Goal: Task Accomplishment & Management: Manage account settings

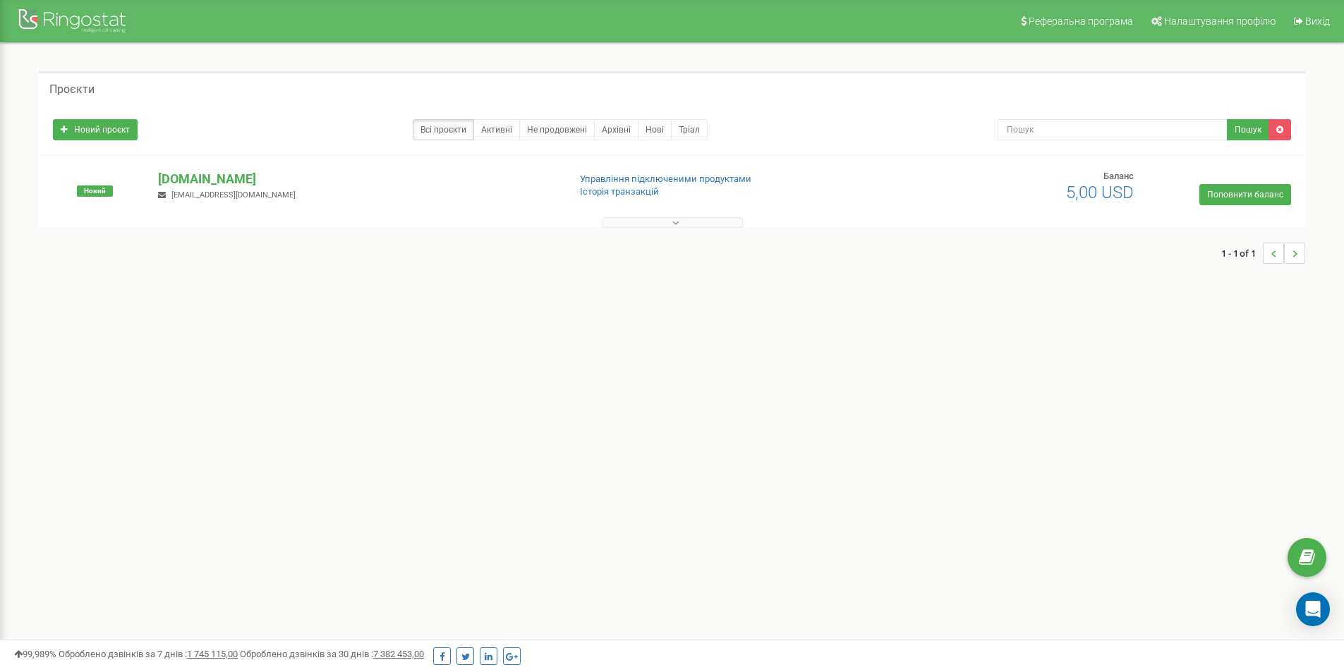
click at [769, 219] on div at bounding box center [671, 219] width 1259 height 14
click at [680, 224] on button at bounding box center [672, 222] width 141 height 11
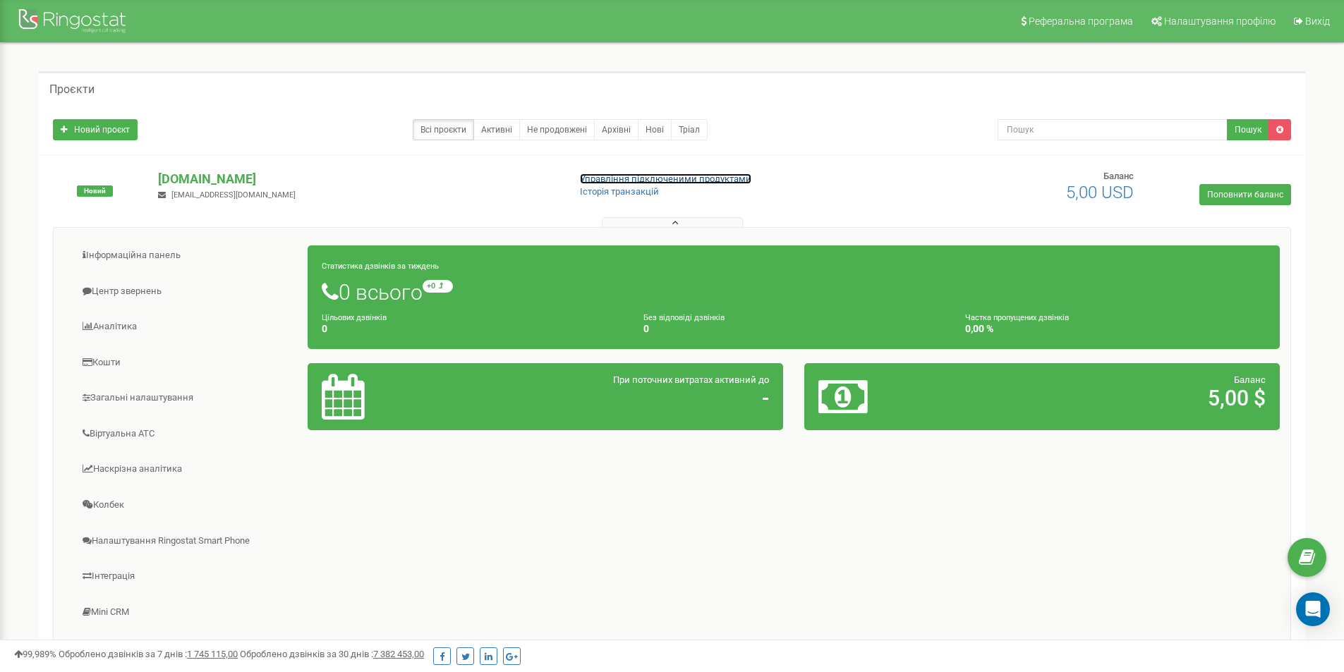
click at [722, 177] on link "Управління підключеними продуктами" at bounding box center [665, 179] width 171 height 11
click at [496, 128] on link "Активні" at bounding box center [496, 129] width 47 height 21
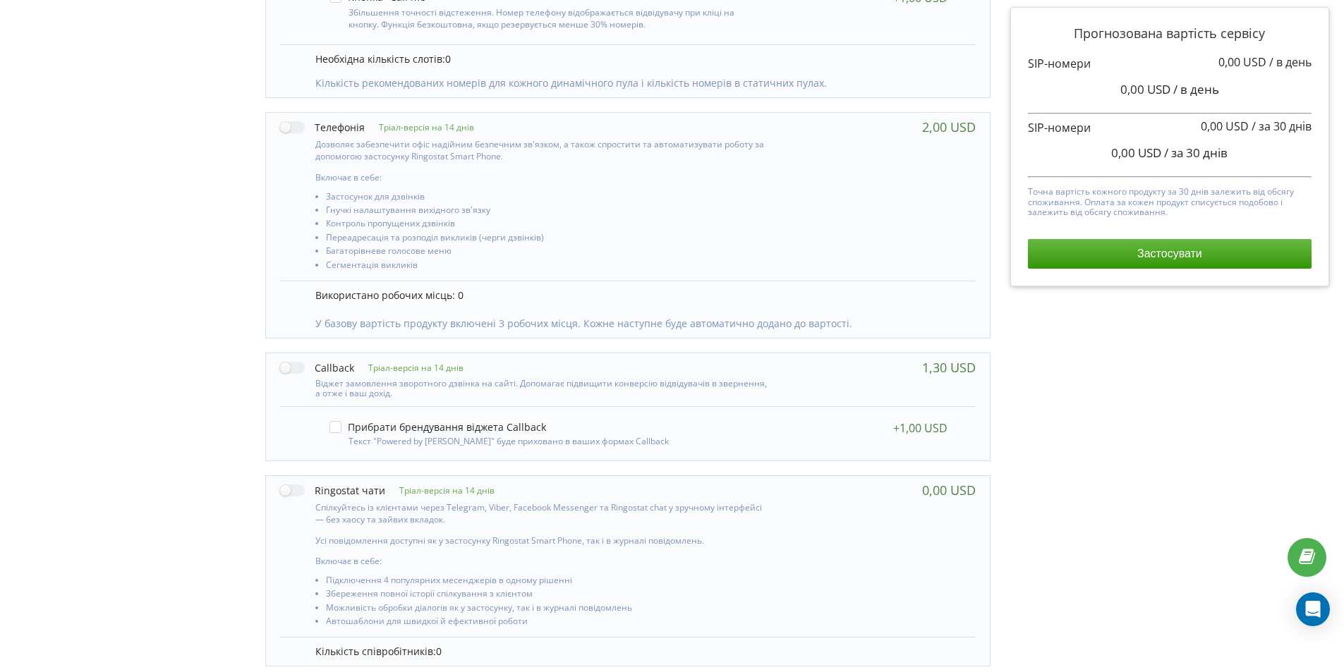
scroll to position [595, 0]
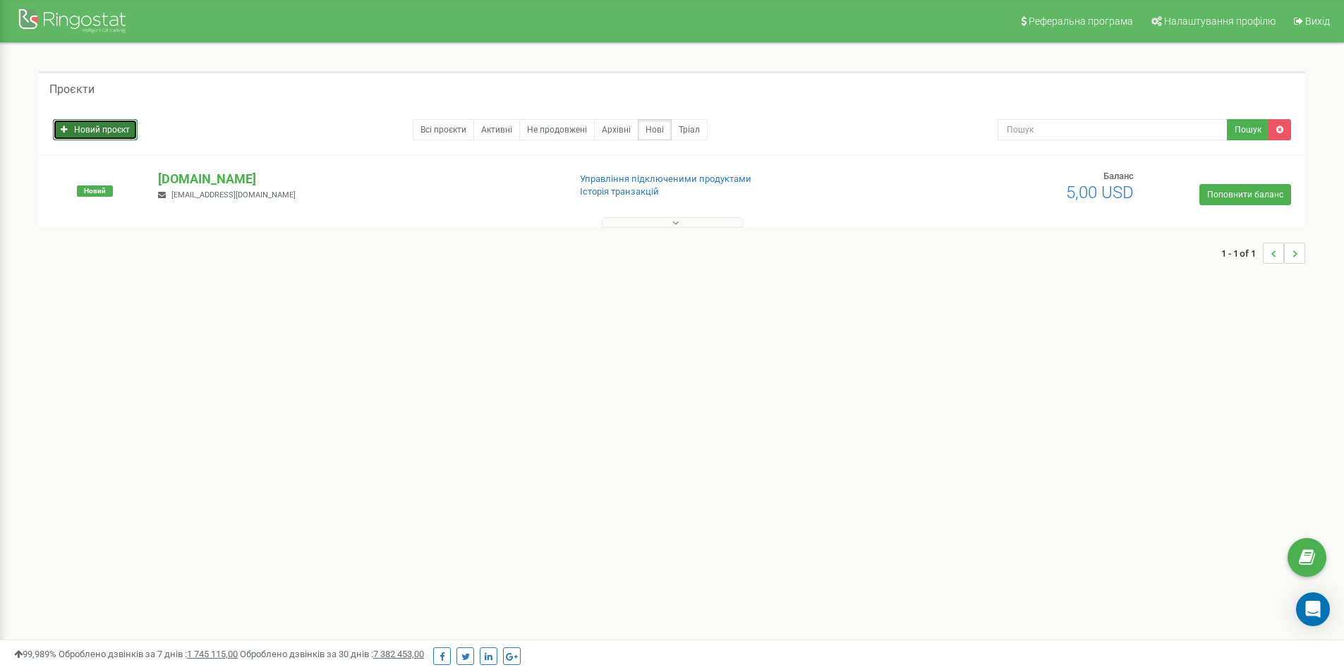
click at [108, 129] on link "Новий проєкт" at bounding box center [95, 129] width 85 height 21
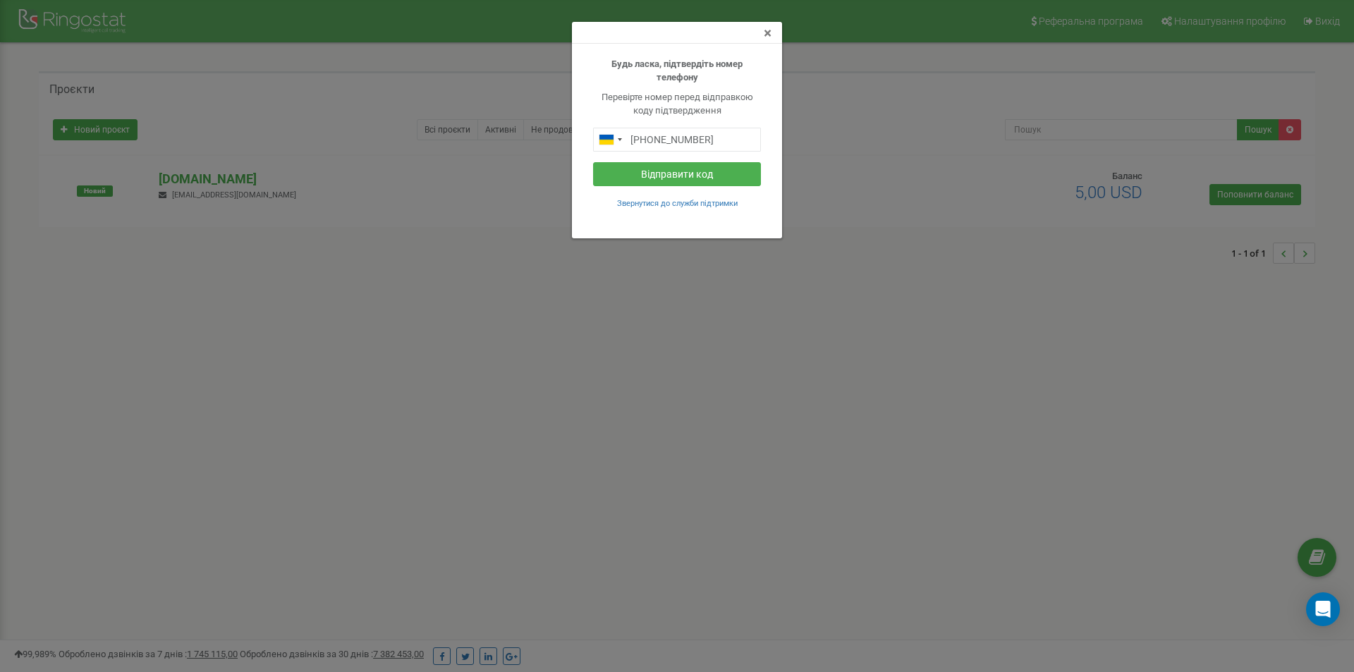
click at [769, 37] on span "×" at bounding box center [768, 33] width 8 height 17
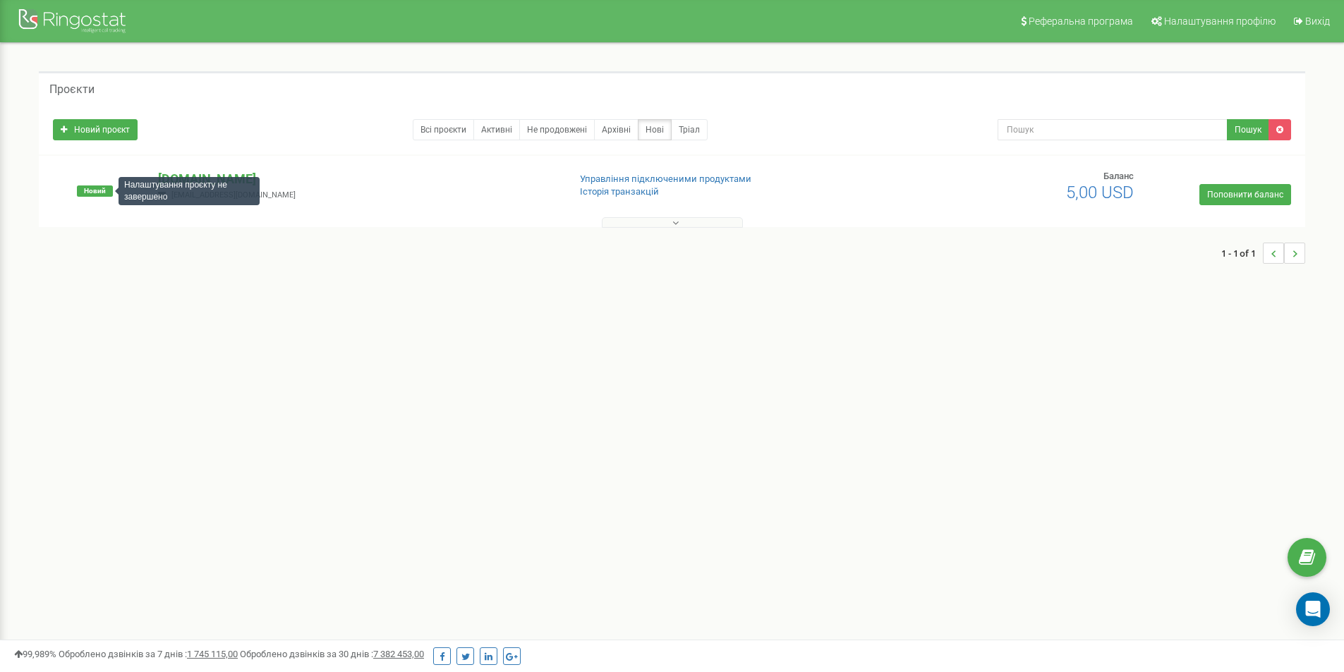
click at [95, 190] on span "Новий" at bounding box center [95, 190] width 36 height 11
click at [672, 219] on icon at bounding box center [675, 223] width 6 height 10
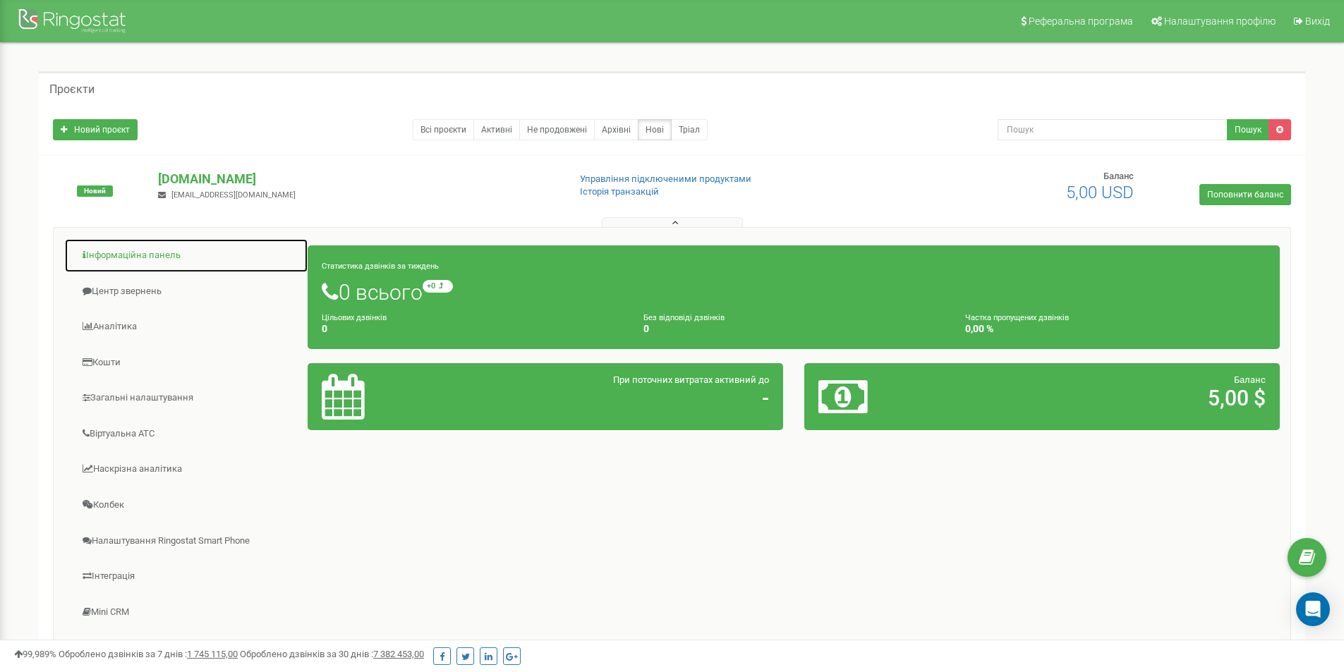
click at [179, 257] on link "Інформаційна панель" at bounding box center [186, 255] width 244 height 35
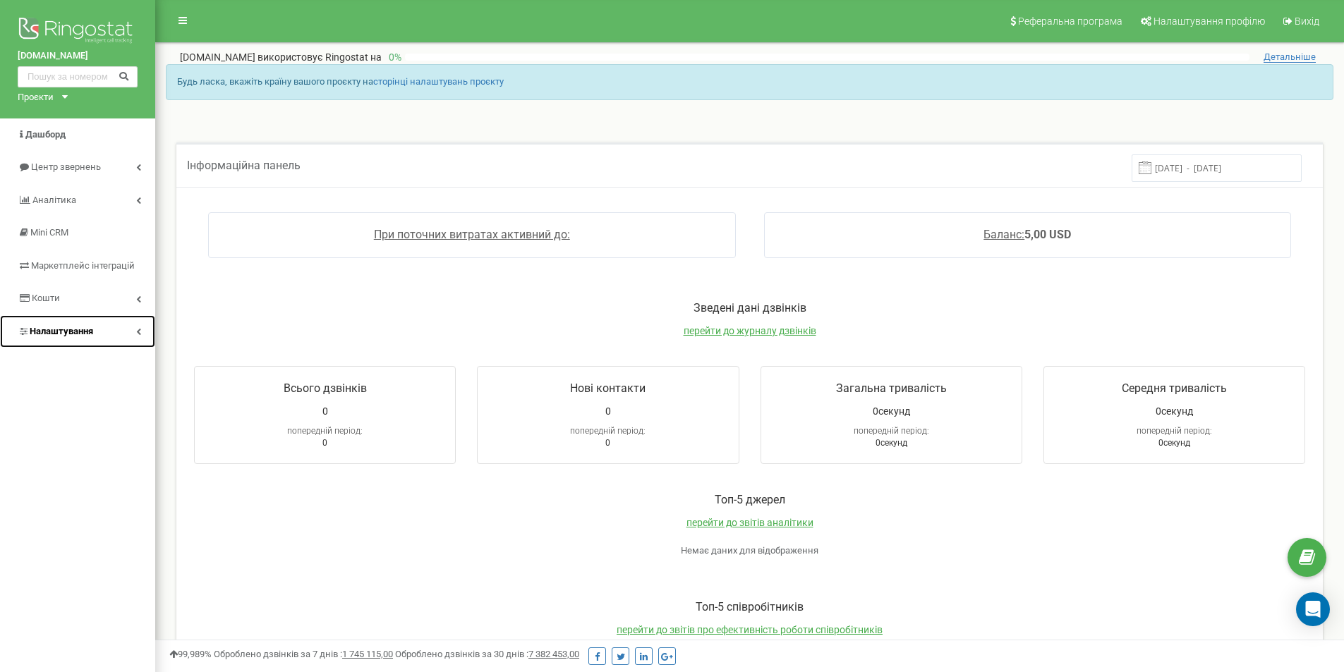
click at [83, 336] on span "Налаштування" at bounding box center [61, 331] width 63 height 11
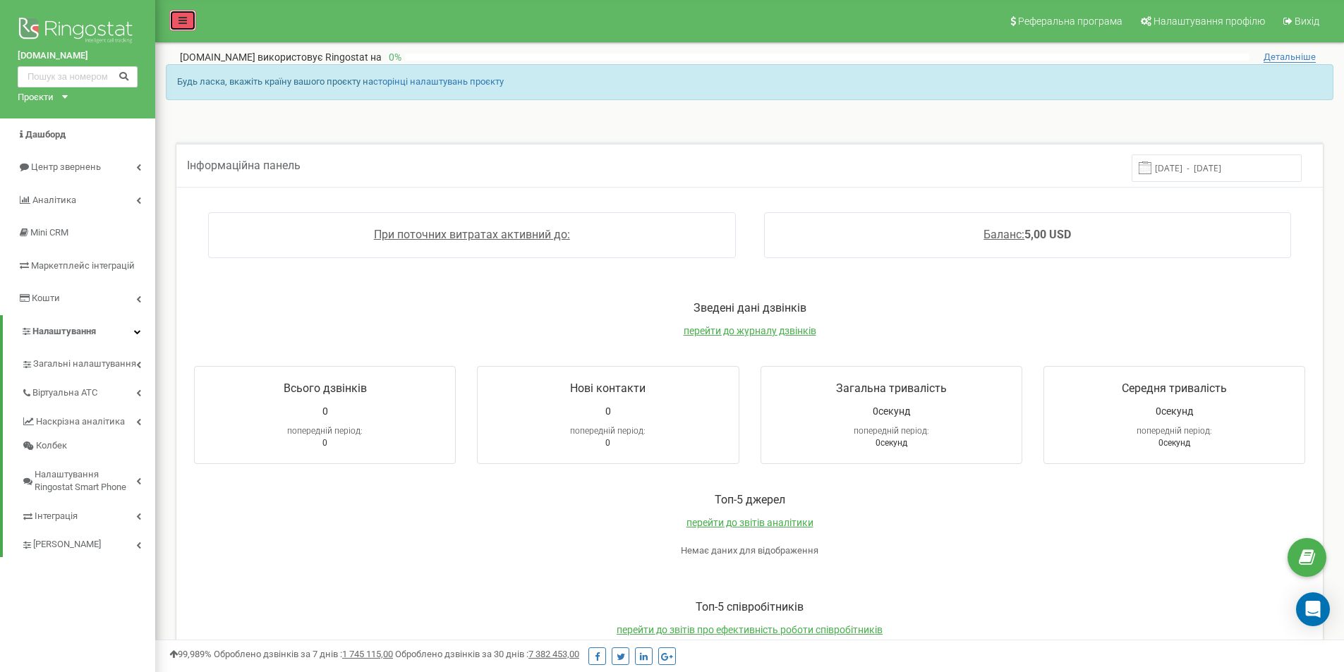
click at [185, 18] on icon at bounding box center [182, 21] width 8 height 10
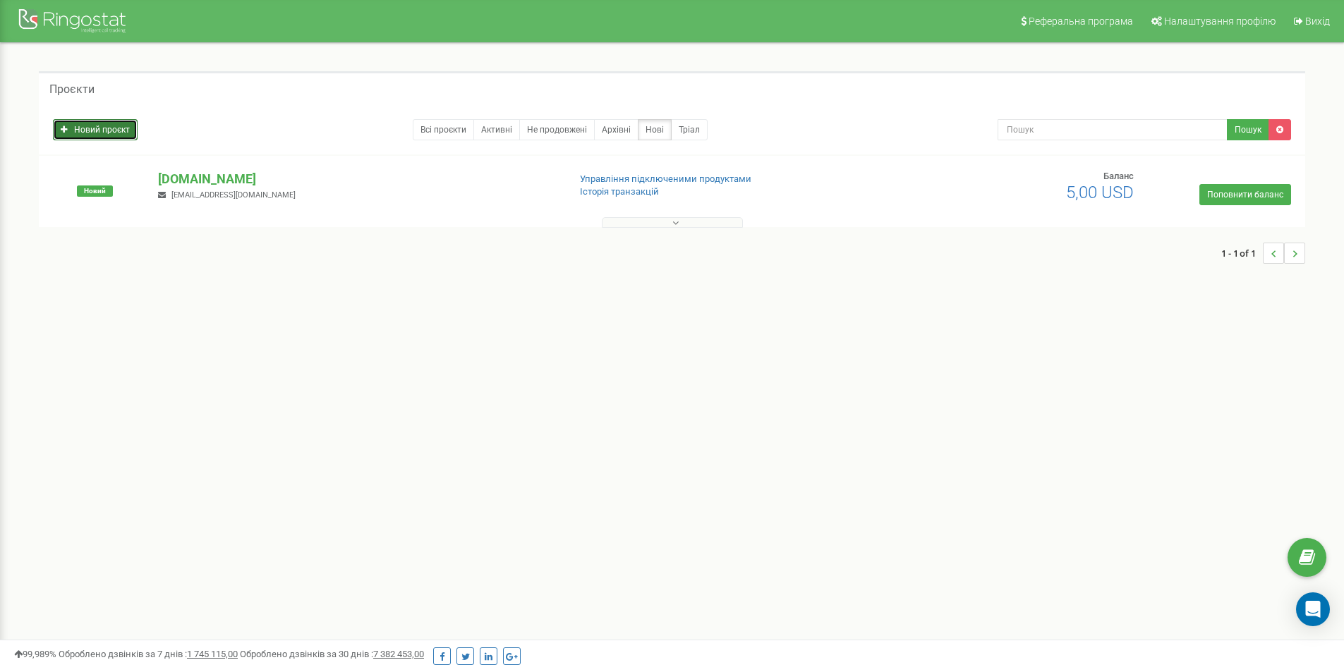
click at [91, 121] on link "Новий проєкт" at bounding box center [95, 129] width 85 height 21
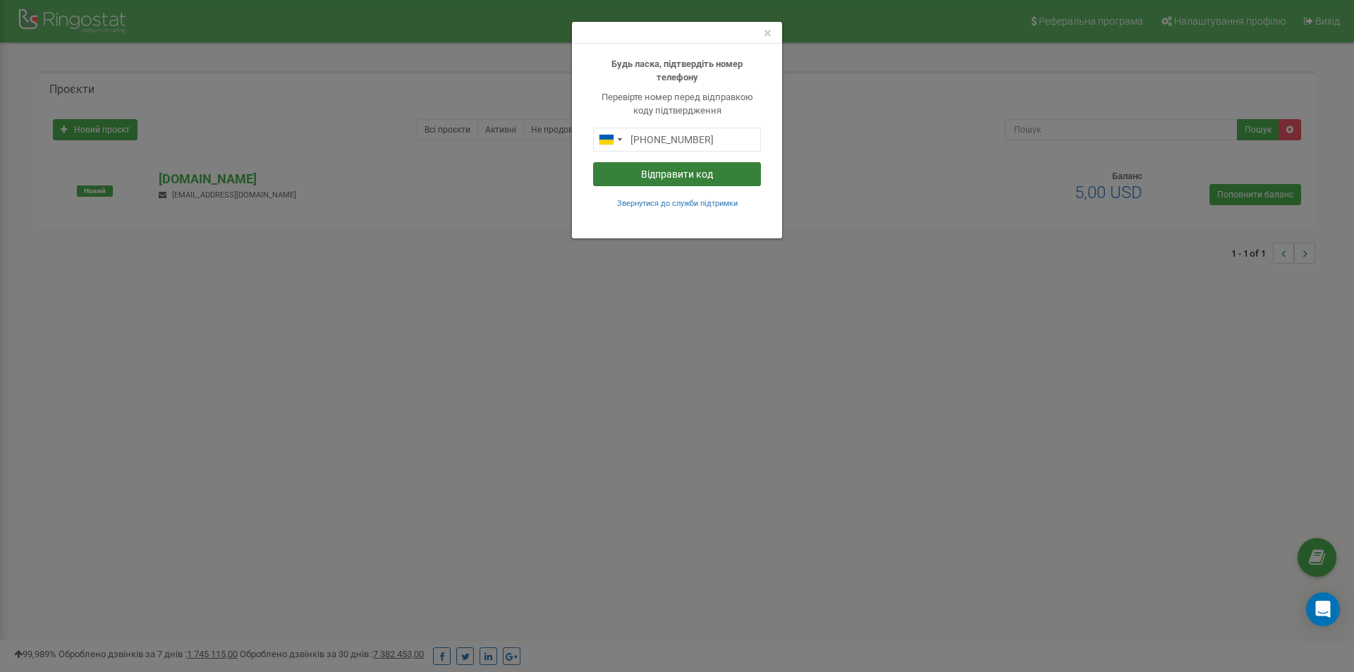
click at [656, 171] on button "Відправити код" at bounding box center [677, 174] width 168 height 24
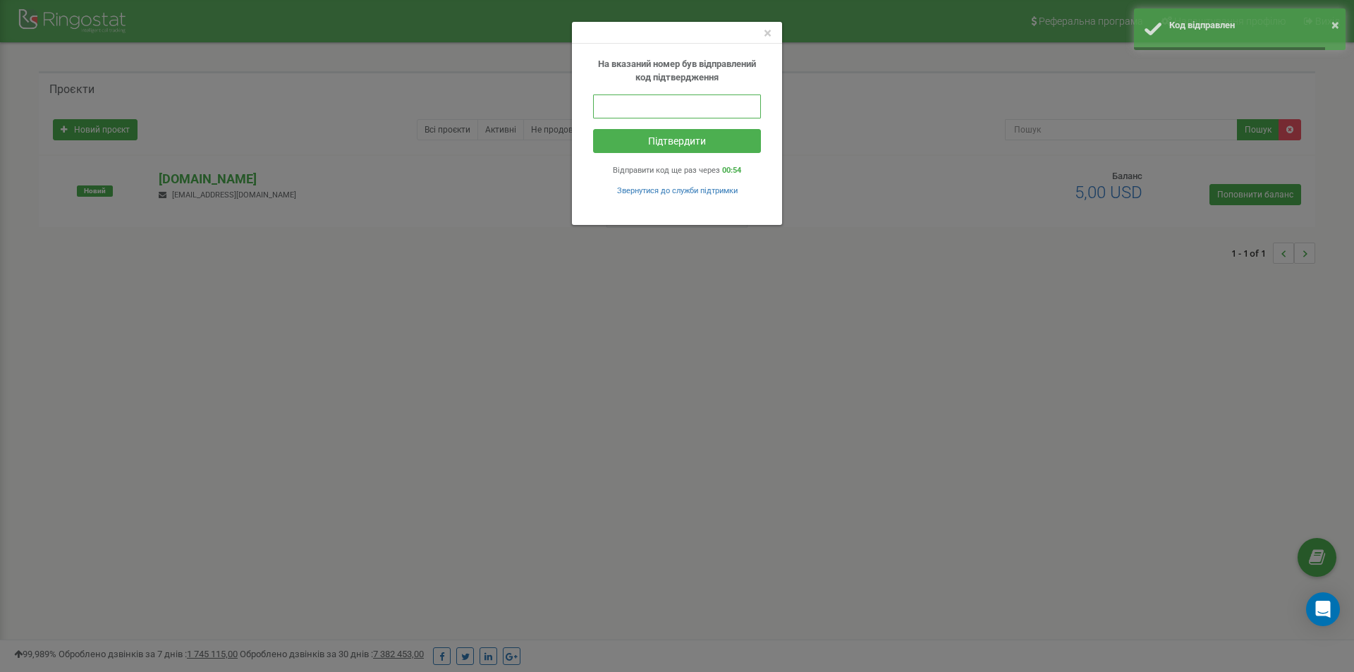
click at [674, 107] on input "text" at bounding box center [677, 107] width 168 height 24
click at [675, 107] on input "text" at bounding box center [677, 107] width 168 height 24
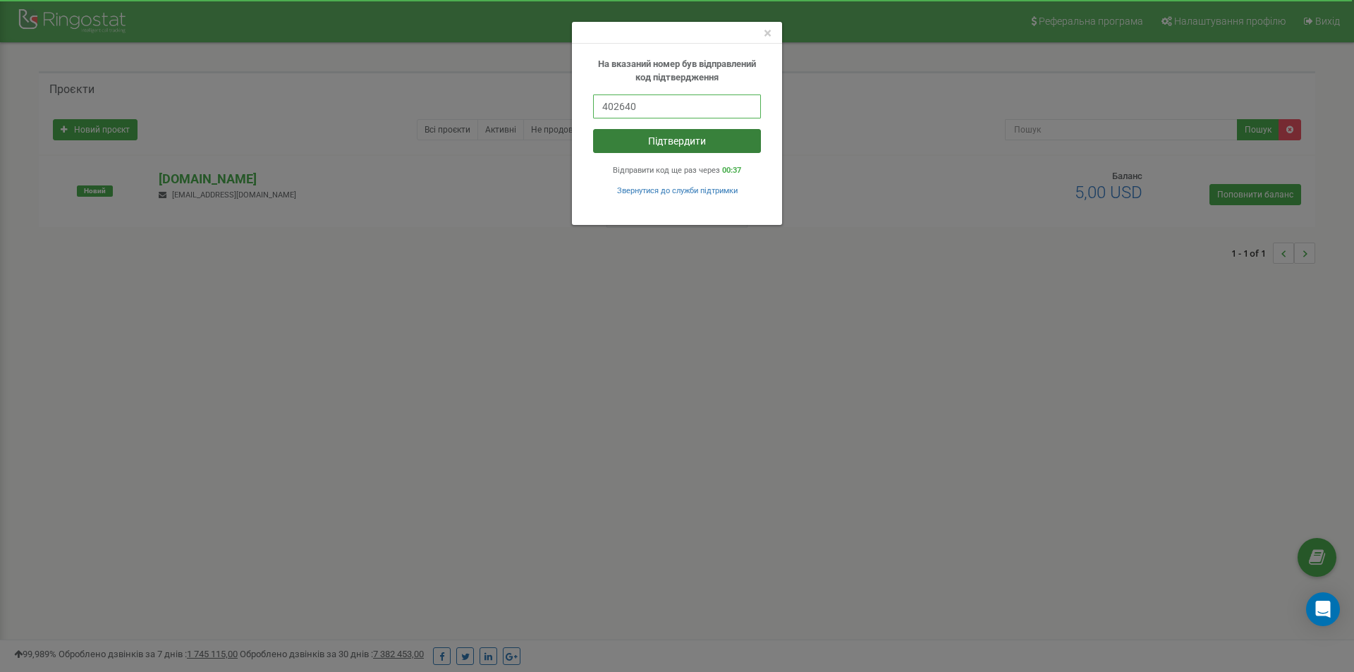
type input "402640"
click at [669, 141] on button "Підтвердити" at bounding box center [677, 141] width 168 height 24
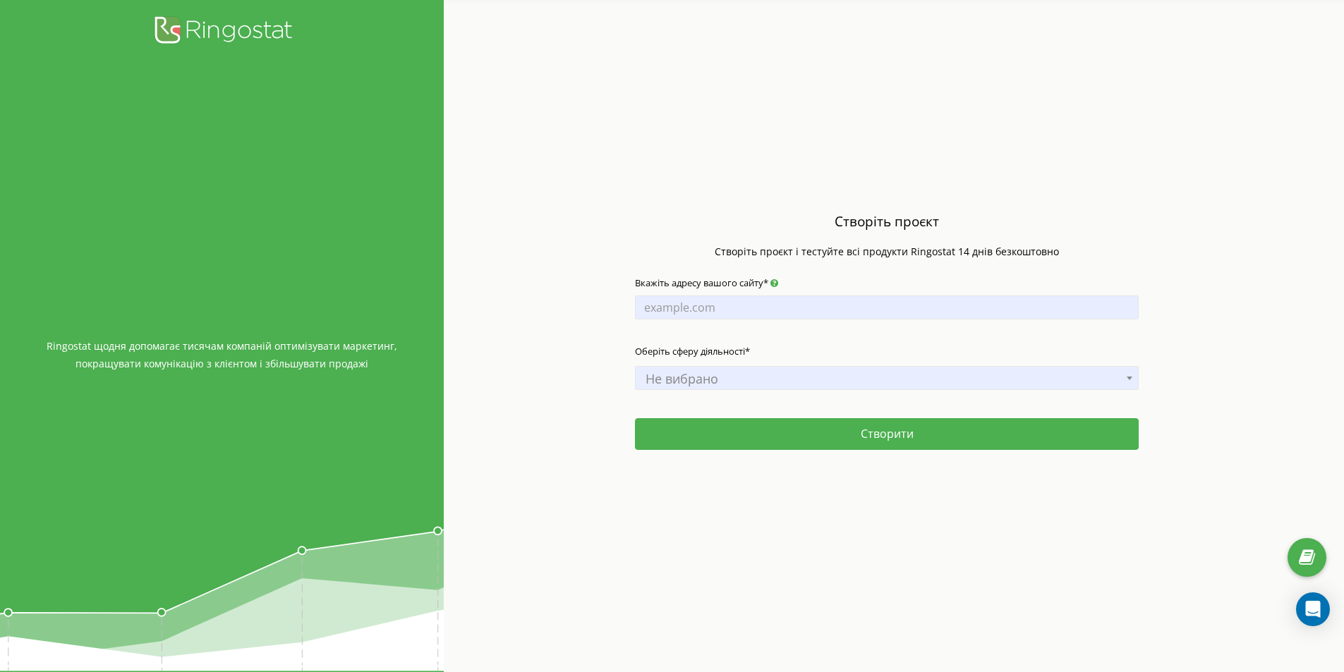
click at [773, 377] on span "Не вибрано" at bounding box center [887, 379] width 494 height 20
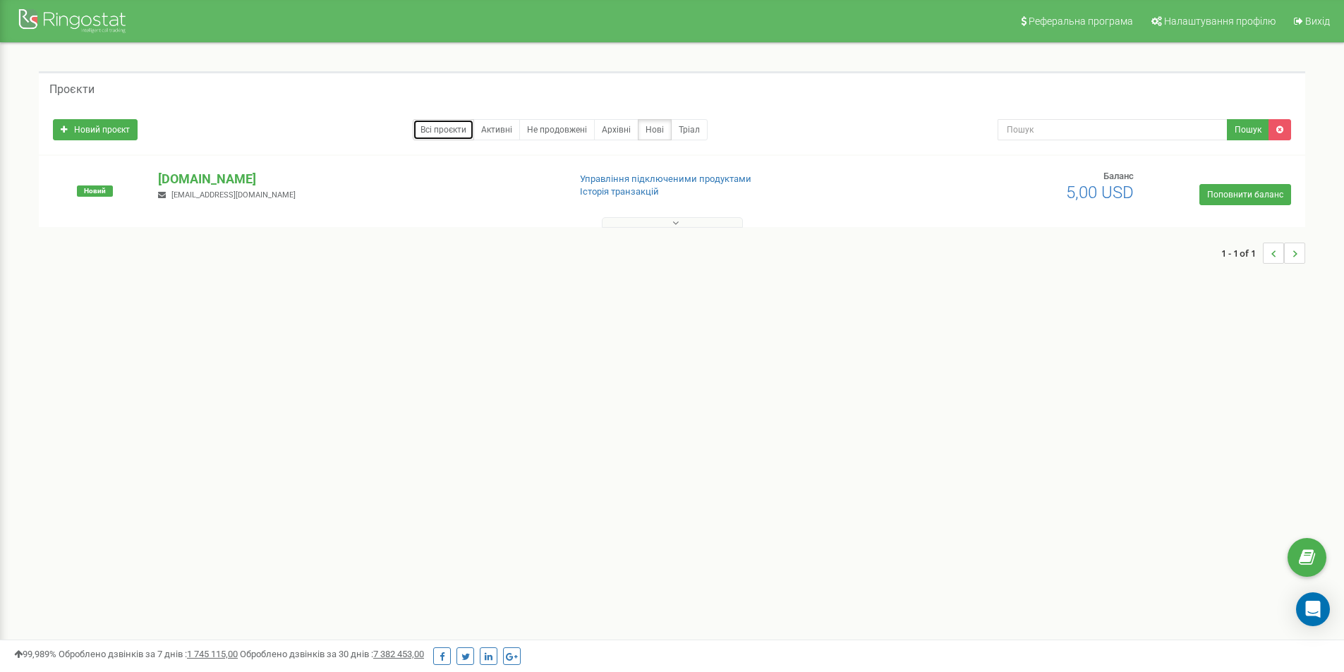
click at [458, 129] on link "Всі проєкти" at bounding box center [443, 129] width 61 height 21
click at [1295, 547] on link at bounding box center [1306, 557] width 39 height 39
drag, startPoint x: 142, startPoint y: 173, endPoint x: 249, endPoint y: 176, distance: 106.5
click at [249, 176] on div "Новий tzrngstIAN.com kulchitskiy.01@gmail.com Управління підключеними продуктам…" at bounding box center [671, 198] width 1259 height 56
copy div "Новий tzrngstIAN.com"
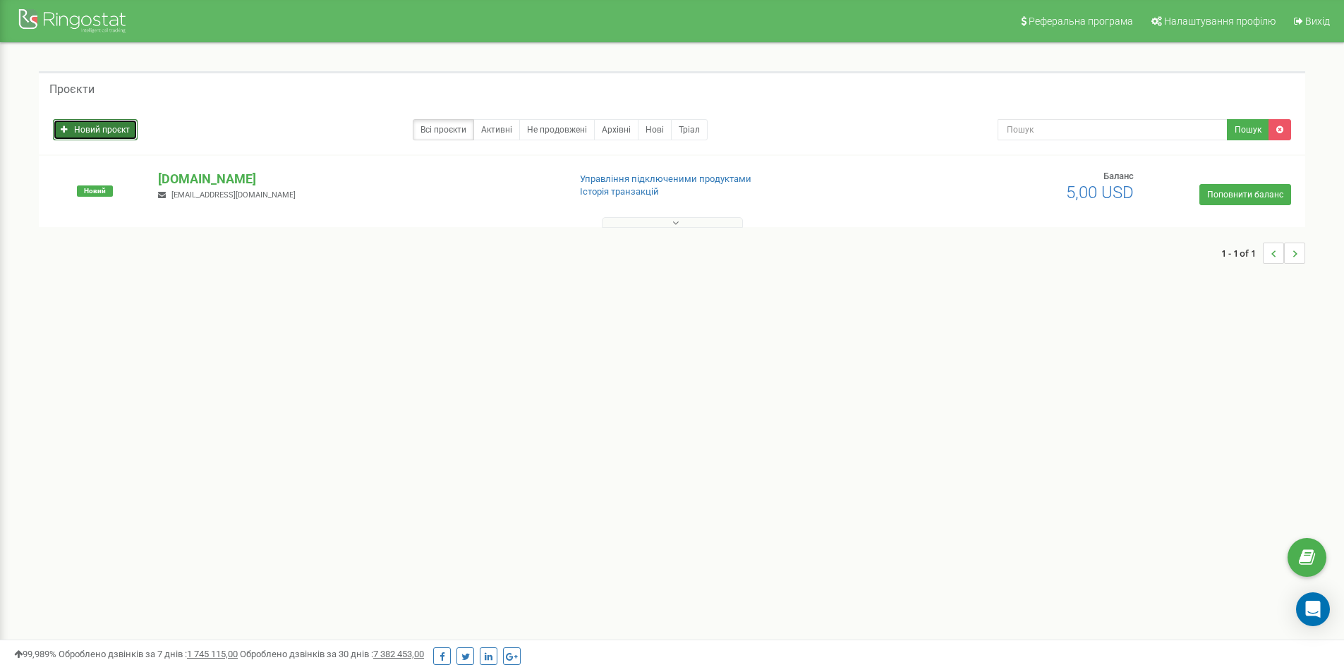
click at [96, 135] on link "Новий проєкт" at bounding box center [95, 129] width 85 height 21
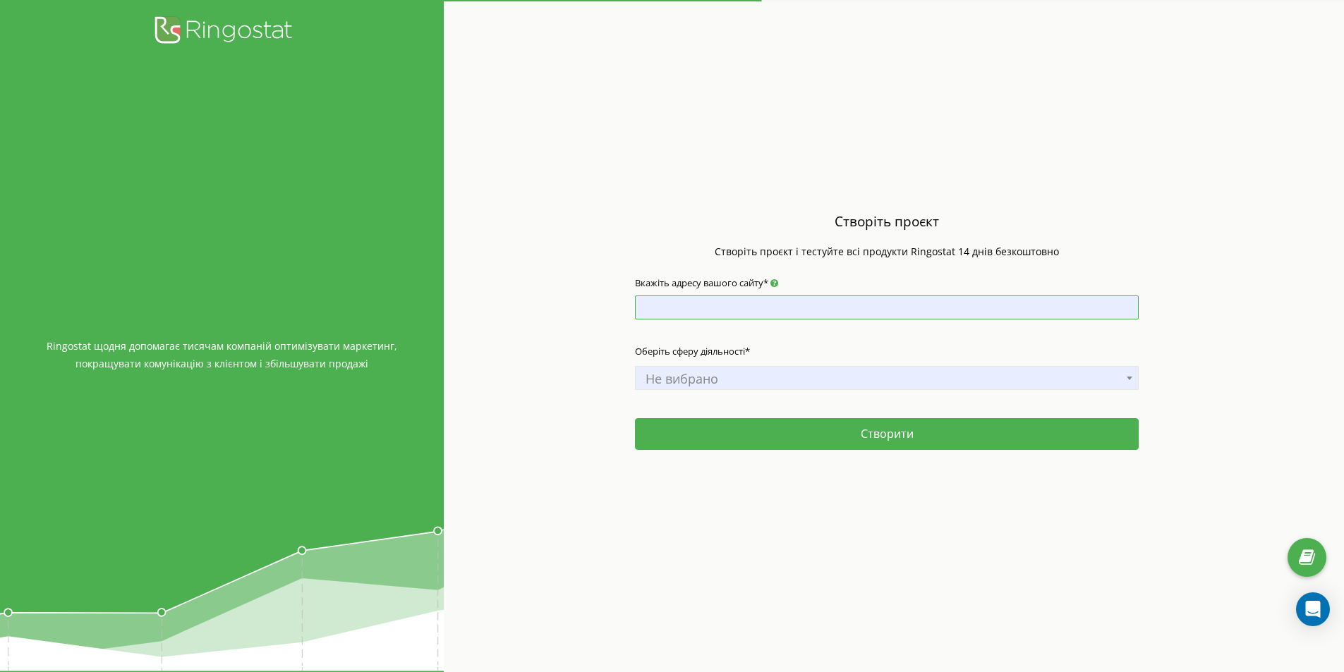
click at [764, 315] on input "Вкажіть адресу вашого сайту*" at bounding box center [887, 308] width 504 height 24
paste input "[DOMAIN_NAME]"
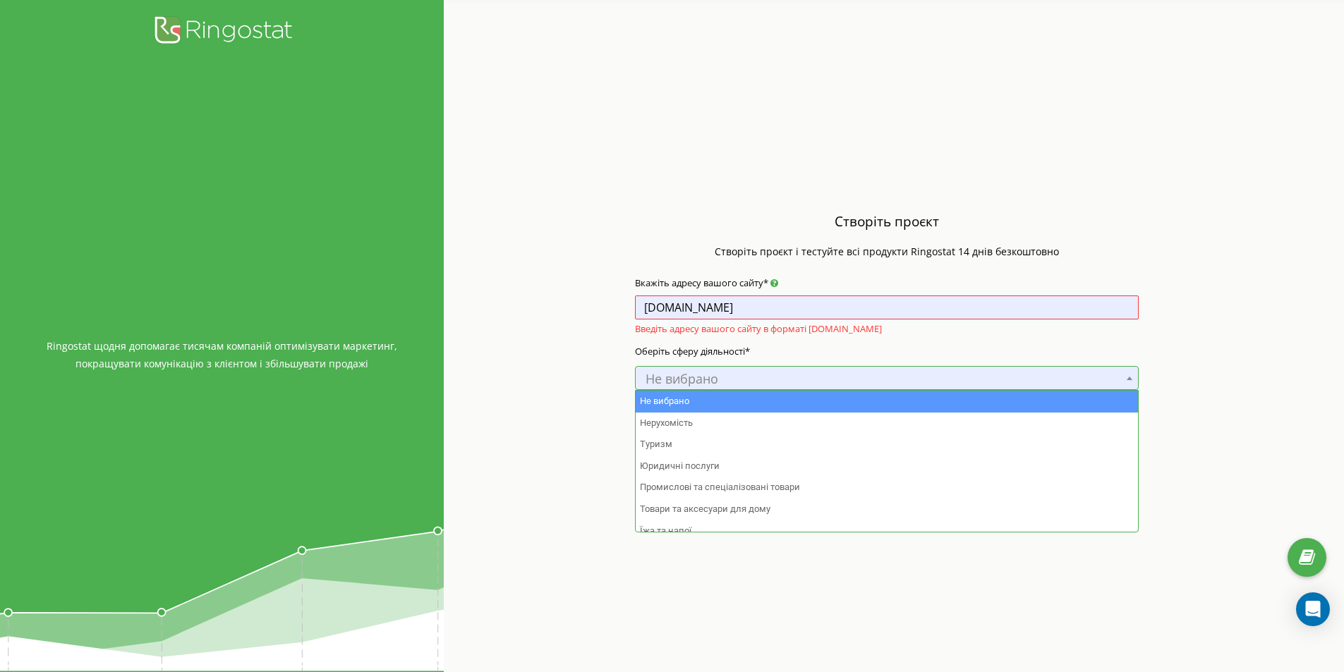
click at [758, 374] on span "Не вибрано" at bounding box center [887, 379] width 494 height 20
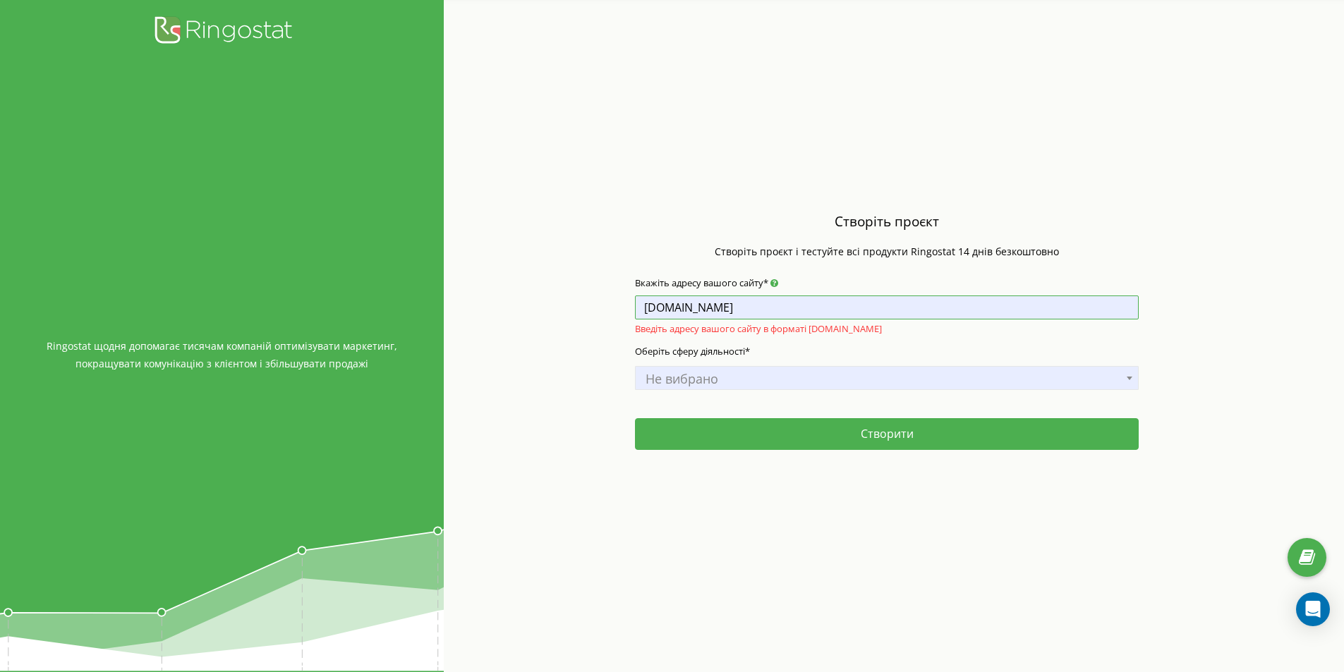
drag, startPoint x: 700, startPoint y: 310, endPoint x: 689, endPoint y: 310, distance: 11.3
click at [689, 310] on input "[DOMAIN_NAME]" at bounding box center [887, 308] width 504 height 24
click at [746, 380] on span "Не вибрано" at bounding box center [887, 379] width 494 height 20
click at [527, 331] on div "Створіть проєкт Створіть проєкт і тестуйте всі продукти Ringostat 14 днів безко…" at bounding box center [887, 336] width 887 height 672
click at [561, 331] on div "Створіть проєкт Створіть проєкт і тестуйте всі продукти Ringostat 14 днів безко…" at bounding box center [887, 336] width 887 height 672
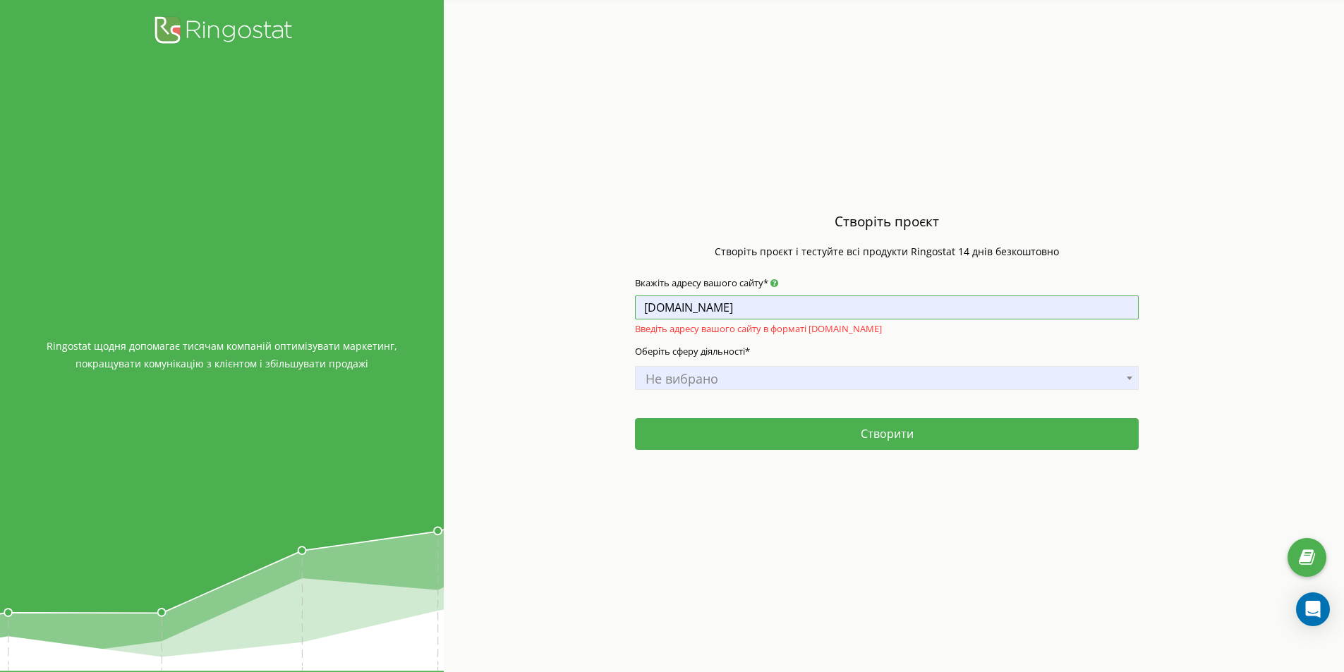
click at [730, 308] on input "tzrngstI.com" at bounding box center [887, 308] width 504 height 24
drag, startPoint x: 813, startPoint y: 332, endPoint x: 879, endPoint y: 331, distance: 65.6
click at [879, 331] on p "Введіть адресу вашого сайту в форматі example.com" at bounding box center [887, 328] width 504 height 18
drag, startPoint x: 791, startPoint y: 304, endPoint x: 552, endPoint y: 308, distance: 239.1
click at [552, 308] on div "Створіть проєкт Створіть проєкт і тестуйте всі продукти Ringostat 14 днів безко…" at bounding box center [887, 336] width 887 height 672
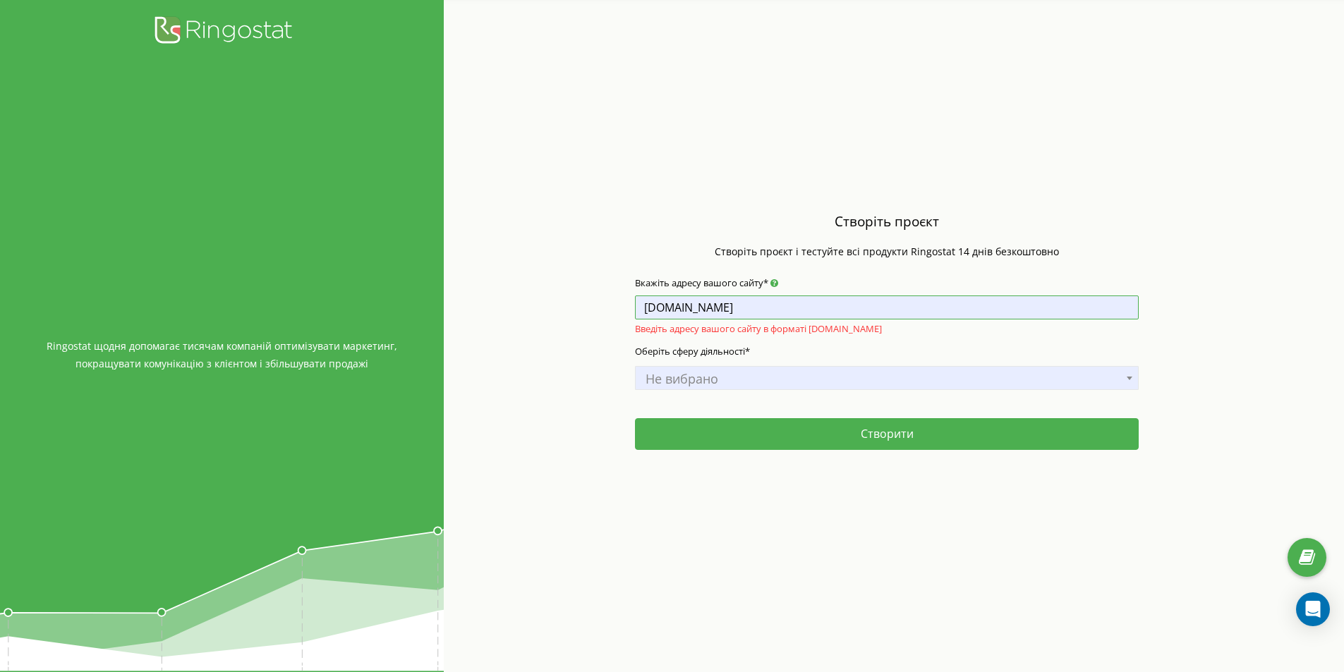
paste input "AN"
click at [573, 319] on div "Створіть проєкт Створіть проєкт і тестуйте всі продукти Ringostat 14 днів безко…" at bounding box center [887, 336] width 887 height 672
drag, startPoint x: 872, startPoint y: 327, endPoint x: 813, endPoint y: 332, distance: 59.5
click at [813, 332] on p "Введіть адресу вашого сайту в форматі example.com" at bounding box center [887, 328] width 504 height 18
copy p "example.com"
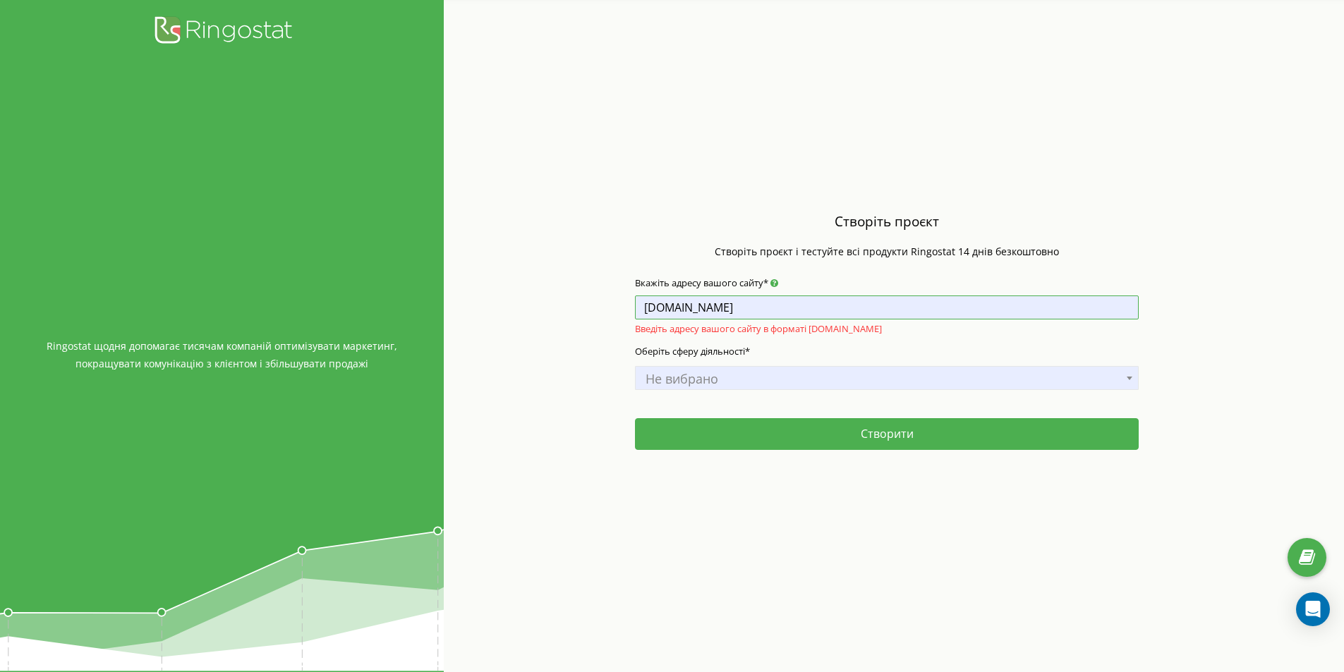
drag, startPoint x: 787, startPoint y: 307, endPoint x: 451, endPoint y: 308, distance: 336.4
click at [457, 308] on div "Створіть проєкт Створіть проєкт і тестуйте всі продукти Ringostat 14 днів безко…" at bounding box center [887, 336] width 887 height 672
paste input "example"
click at [576, 336] on div "Створіть проєкт Створіть проєкт і тестуйте всі продукти Ringostat 14 днів безко…" at bounding box center [887, 336] width 887 height 672
click at [834, 345] on div "Оберіть сферу діяльності* Не вибрано Нерухомість Туризм Юридичні послуги Промис…" at bounding box center [887, 379] width 504 height 85
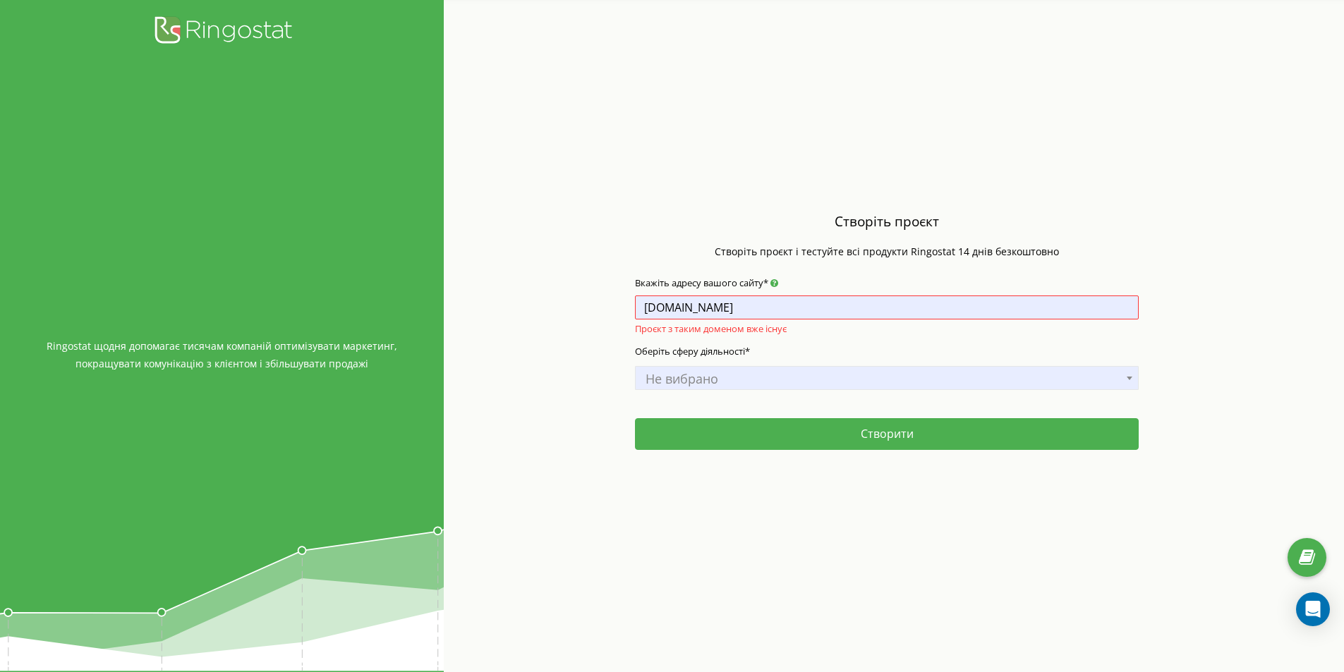
click at [834, 345] on div "Оберіть сферу діяльності* Не вибрано Нерухомість Туризм Юридичні послуги Промис…" at bounding box center [887, 379] width 504 height 85
drag, startPoint x: 688, startPoint y: 309, endPoint x: 725, endPoint y: 309, distance: 37.4
click at [688, 309] on input "example.com" at bounding box center [887, 308] width 504 height 24
type input "[DOMAIN_NAME]"
click at [552, 321] on div "Створіть проєкт Створіть проєкт і тестуйте всі продукти Ringostat 14 днів безко…" at bounding box center [887, 336] width 887 height 672
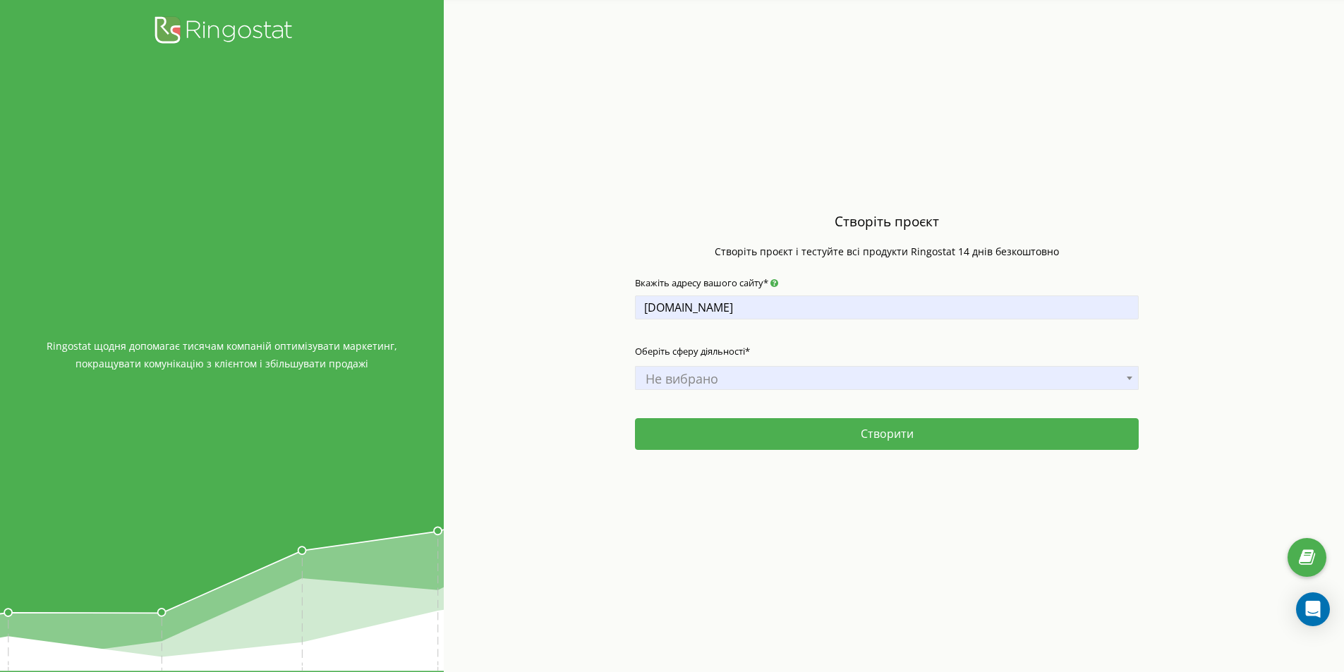
click at [552, 321] on div "Створіть проєкт Створіть проєкт і тестуйте всі продукти Ringostat 14 днів безко…" at bounding box center [887, 336] width 887 height 672
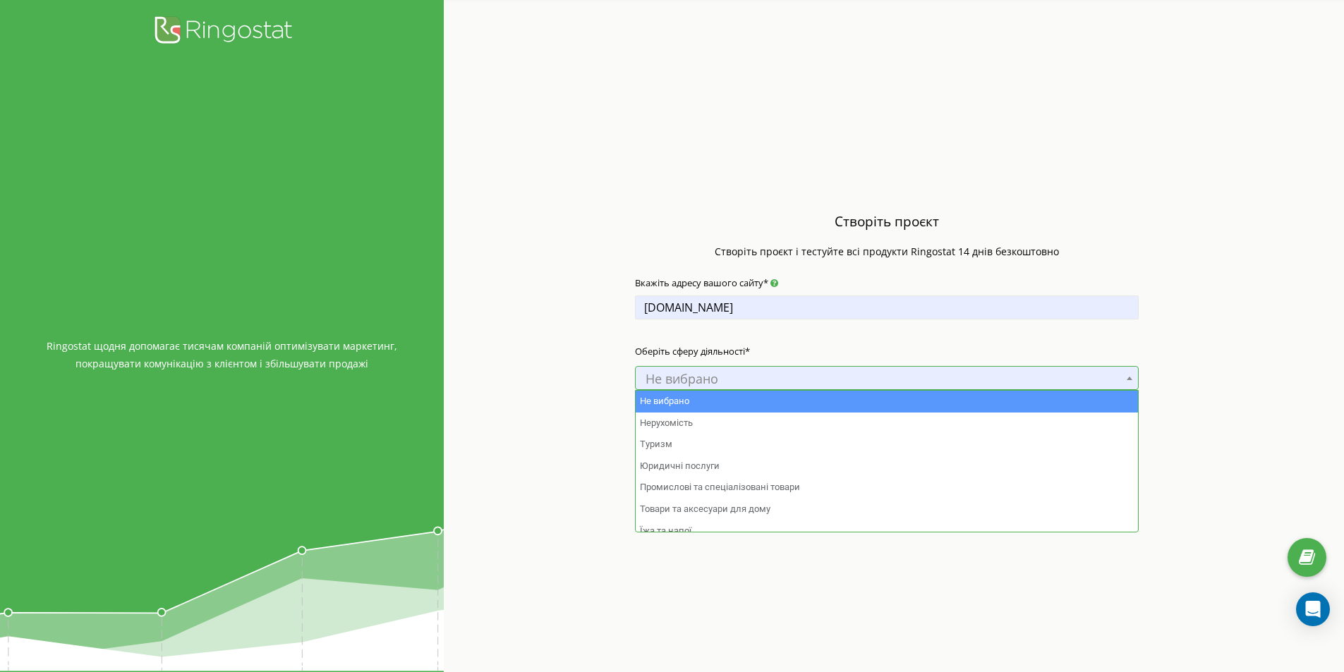
click at [744, 367] on span "Не вибрано" at bounding box center [887, 378] width 504 height 24
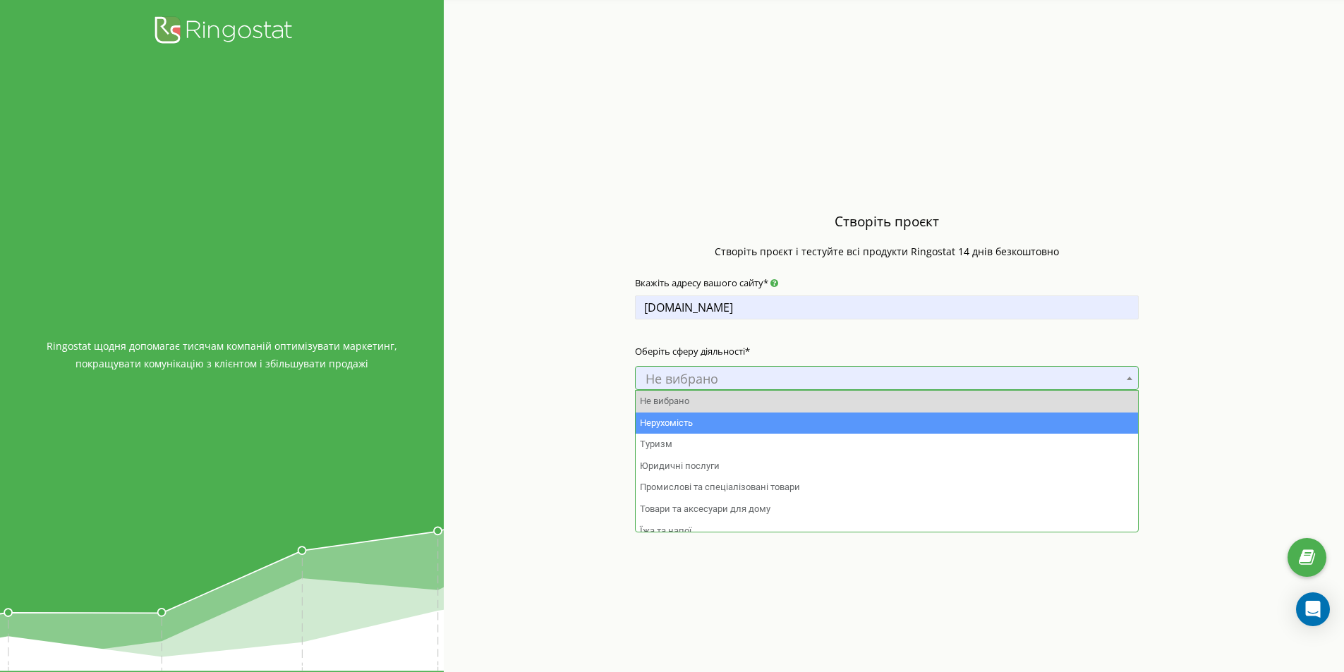
select select "1"
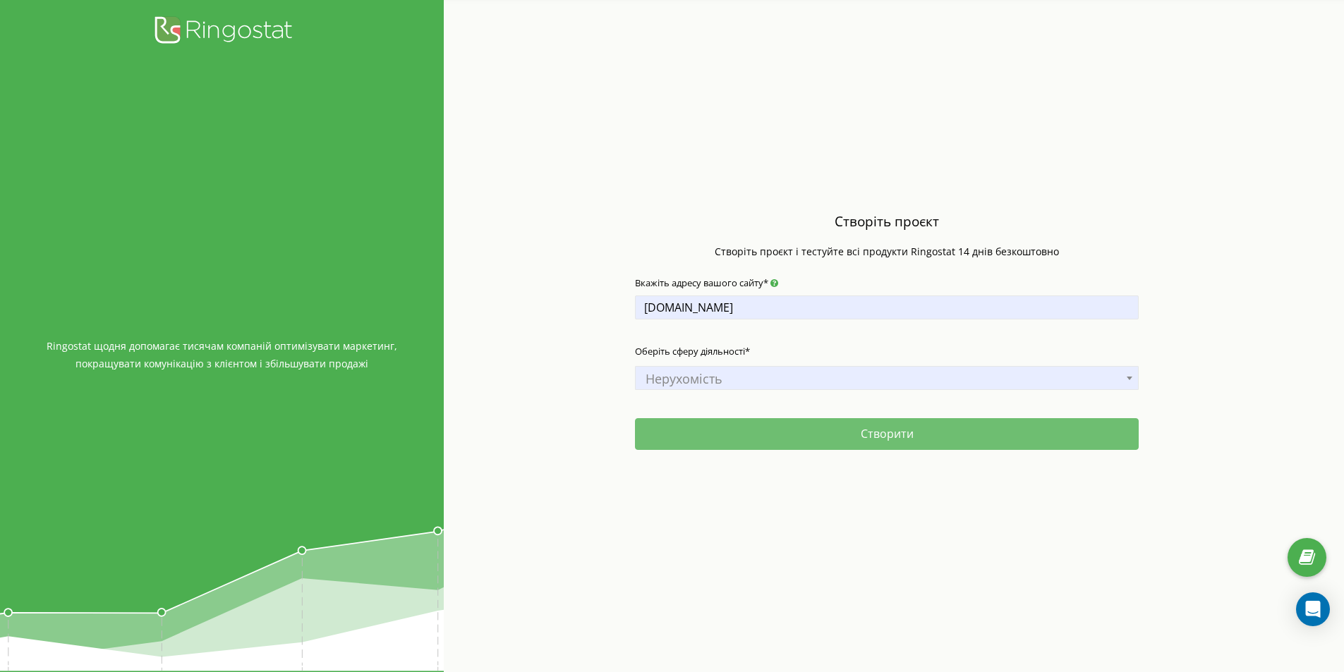
click at [720, 440] on button "Створити" at bounding box center [887, 434] width 504 height 32
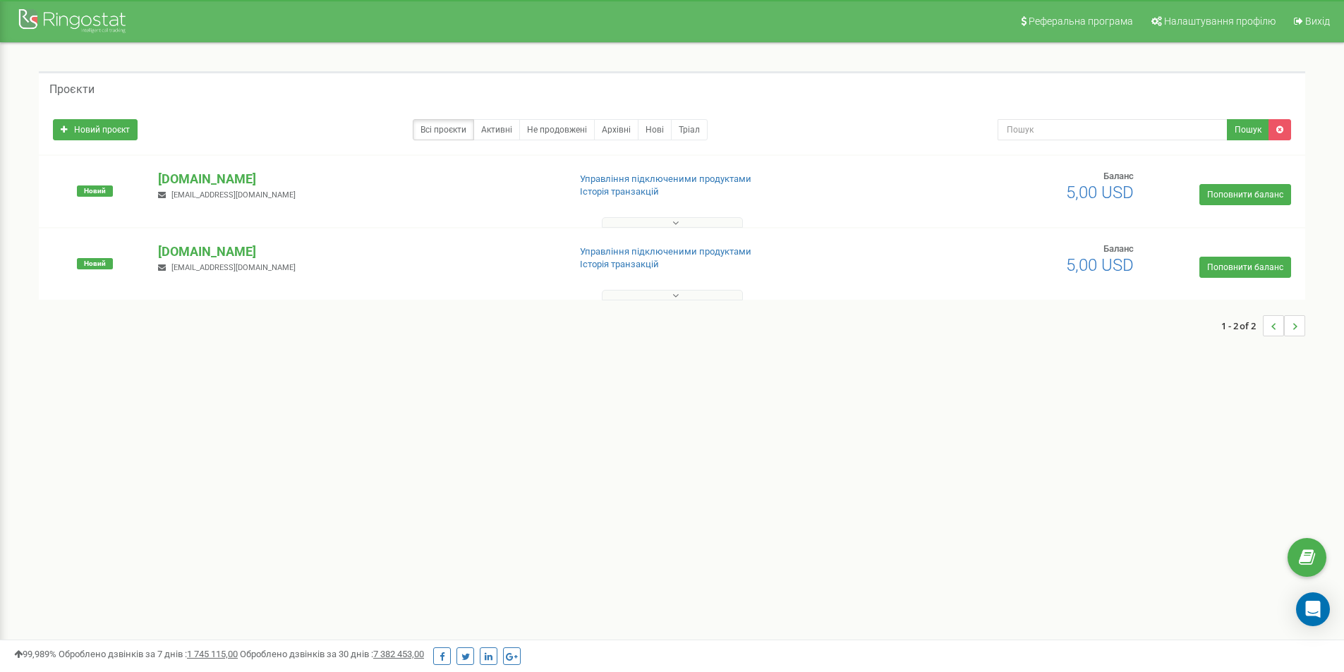
click at [701, 292] on button at bounding box center [672, 295] width 141 height 11
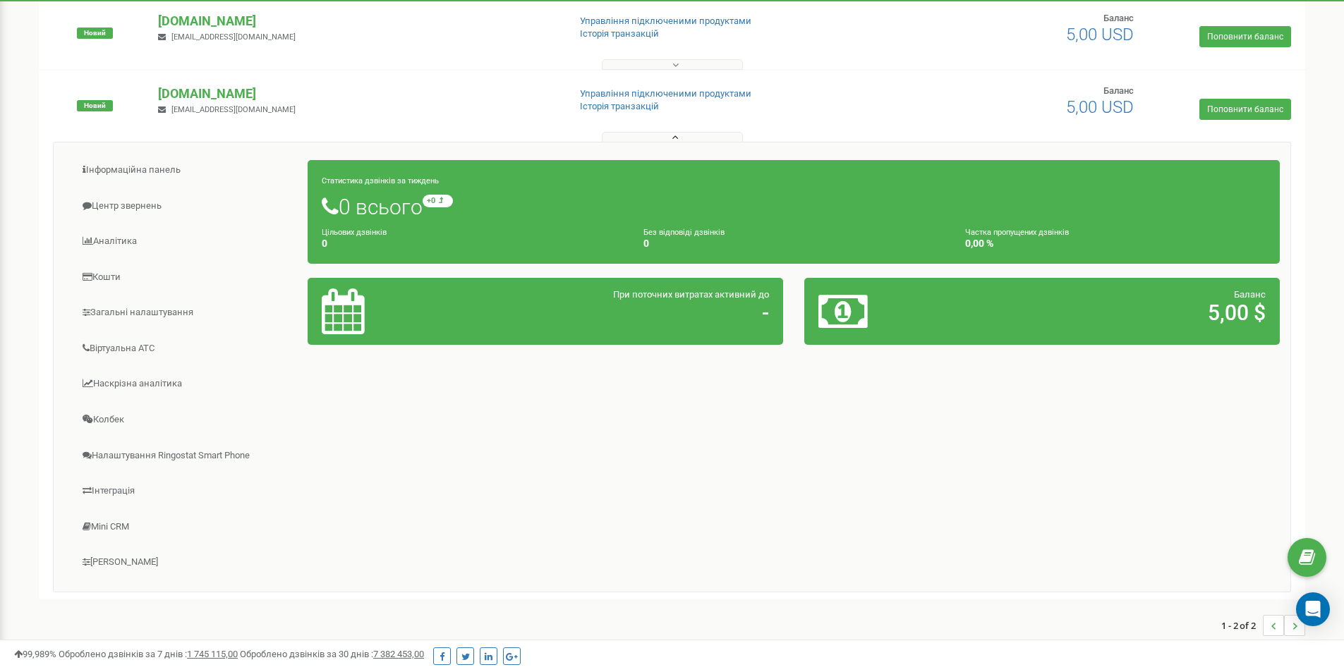
scroll to position [174, 0]
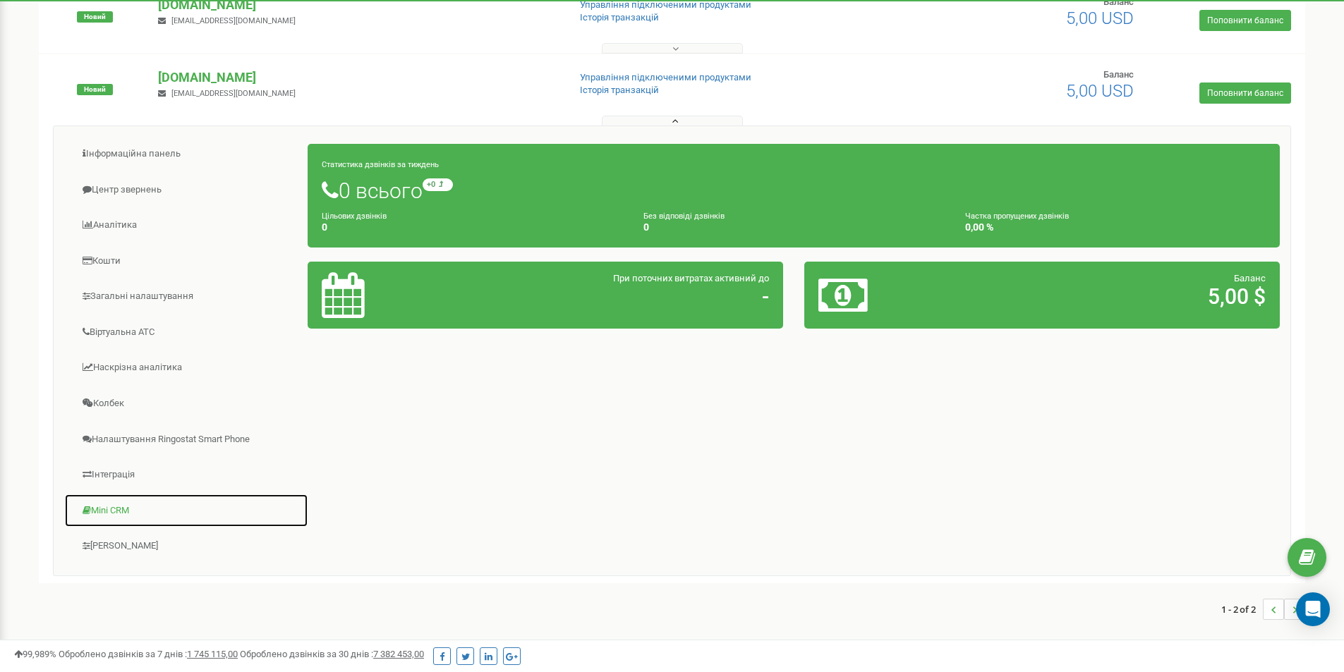
click at [112, 516] on link "Mini CRM" at bounding box center [186, 511] width 244 height 35
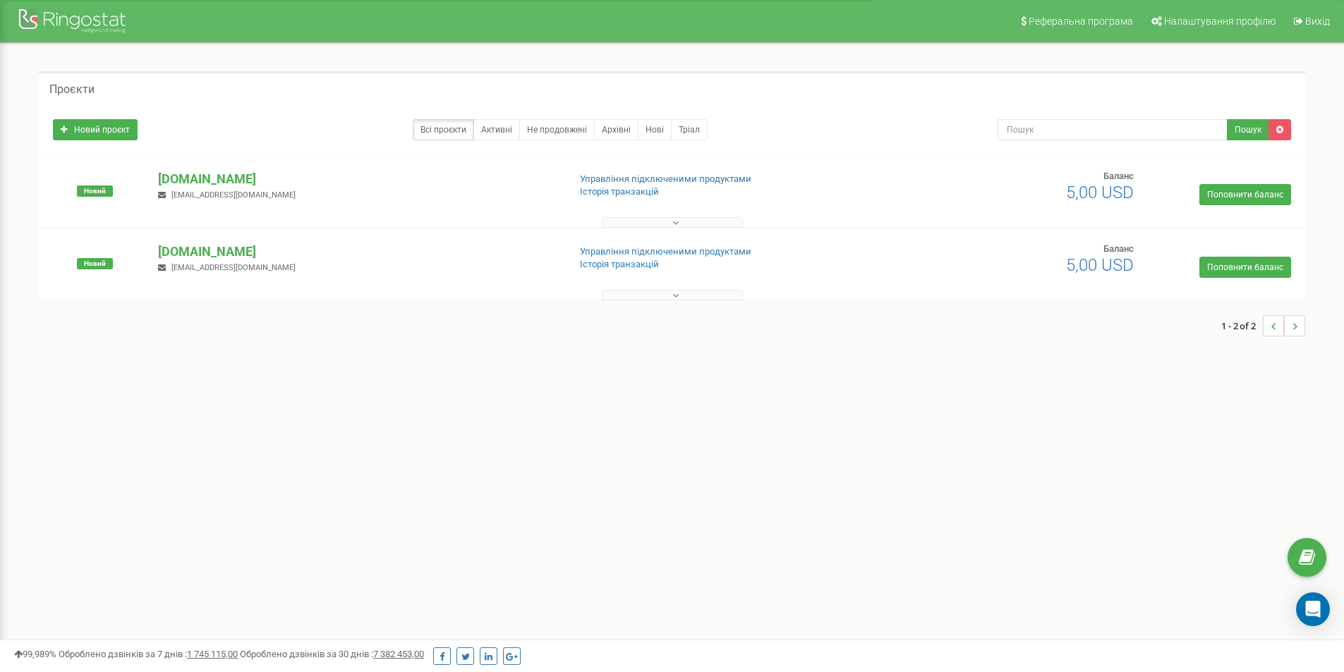
click at [655, 299] on button at bounding box center [672, 295] width 141 height 11
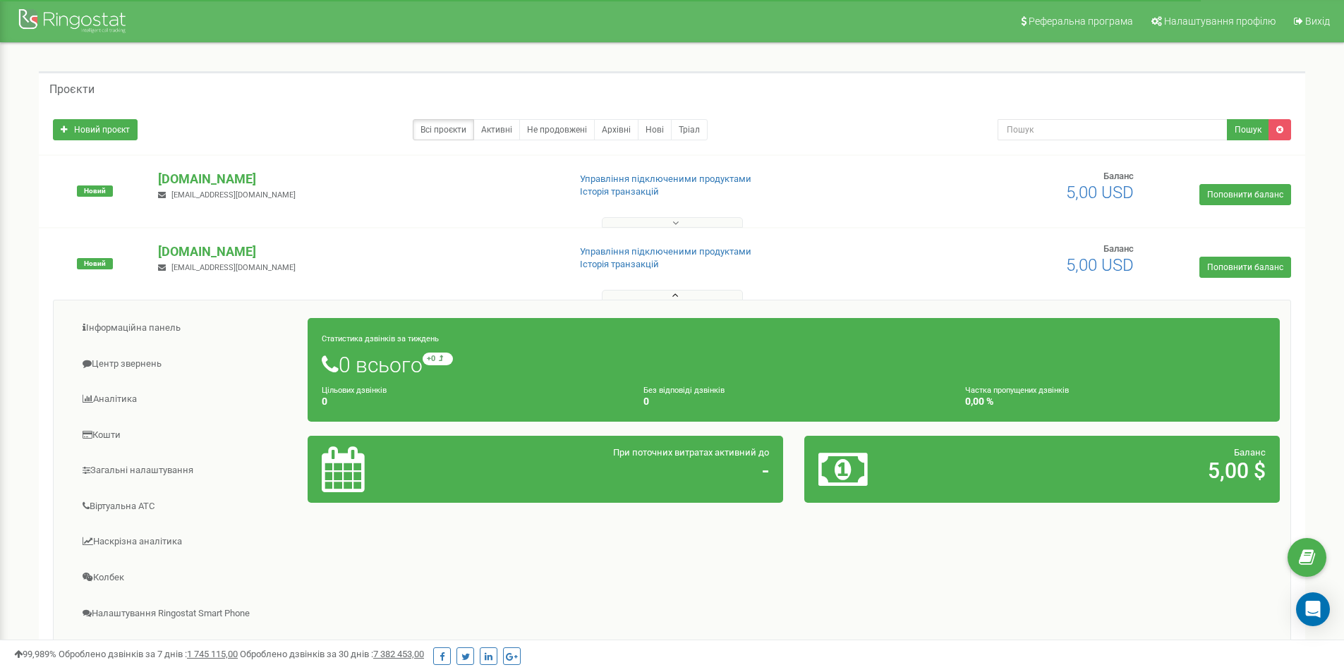
drag, startPoint x: 207, startPoint y: 252, endPoint x: 416, endPoint y: 219, distance: 211.5
click at [416, 219] on div at bounding box center [671, 219] width 1259 height 14
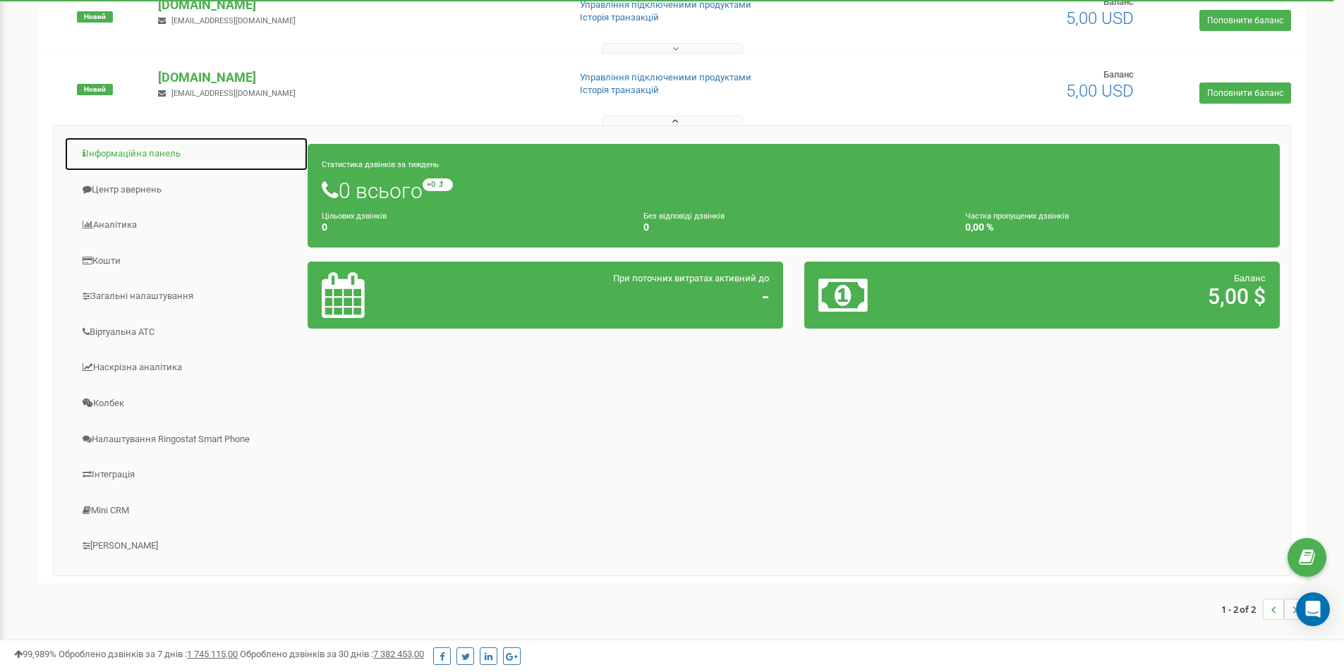
click at [147, 162] on link "Інформаційна панель" at bounding box center [186, 154] width 244 height 35
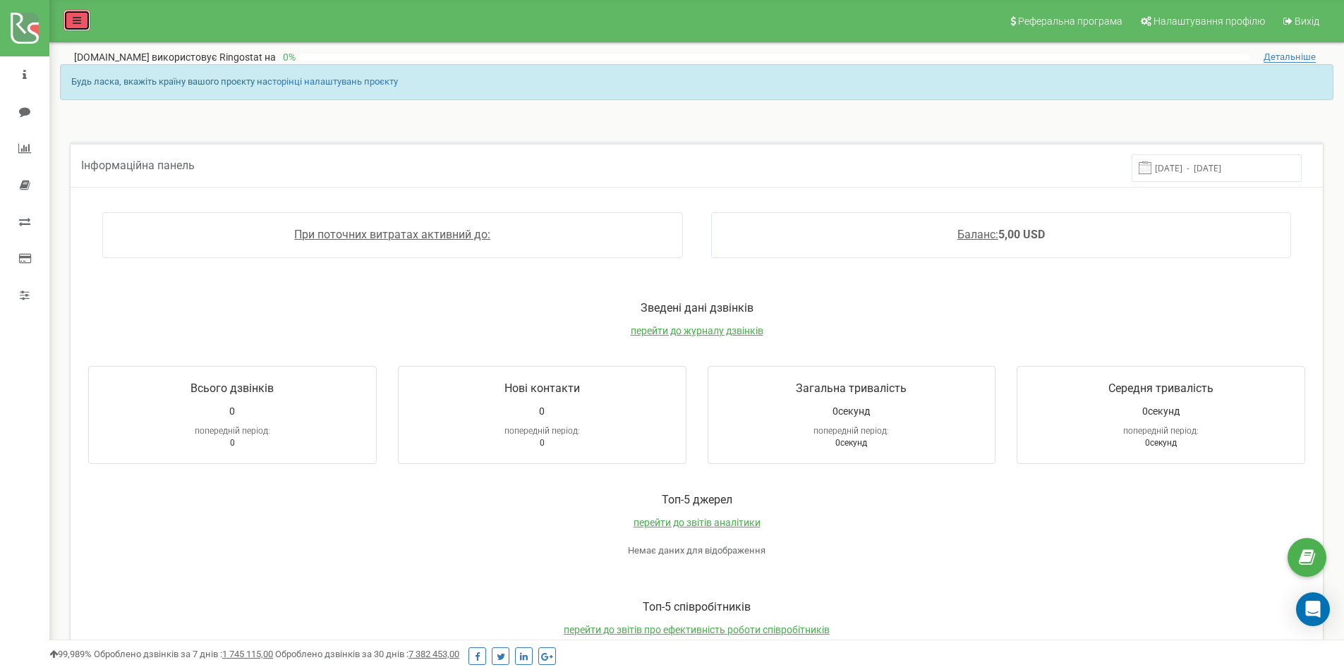
click at [69, 18] on link at bounding box center [76, 20] width 27 height 21
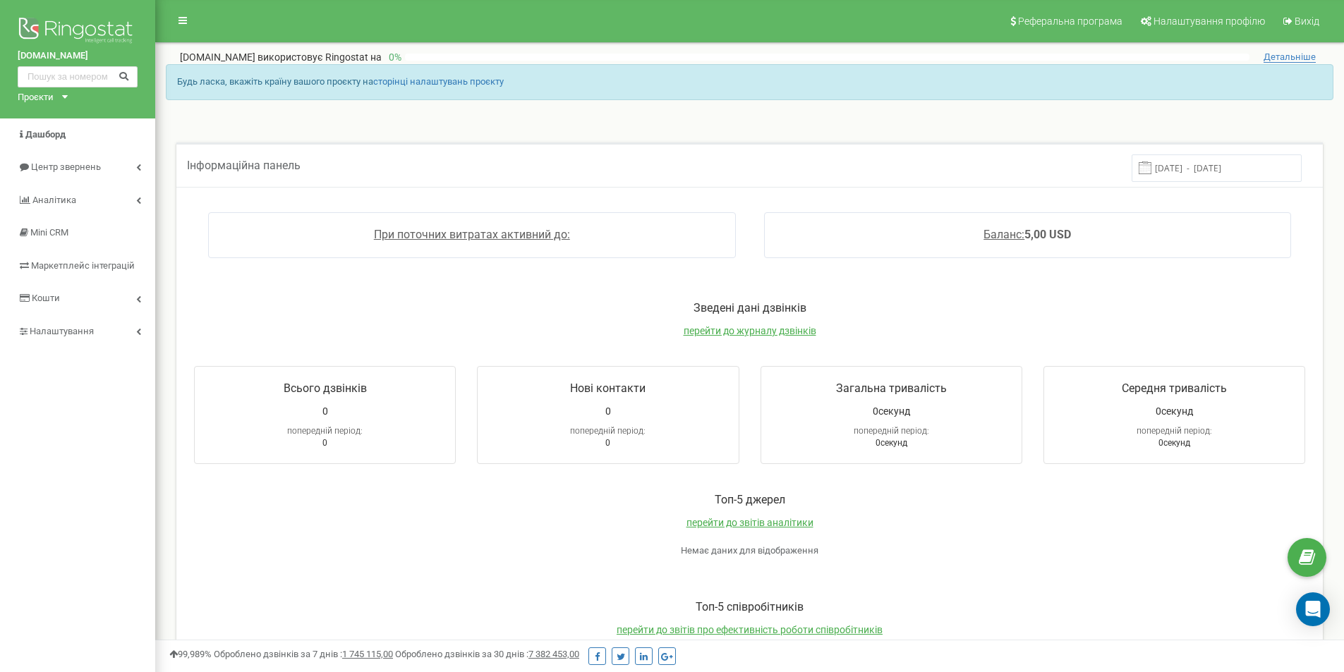
click at [53, 95] on div "Проєкти" at bounding box center [36, 97] width 36 height 13
click at [110, 339] on link "Налаштування" at bounding box center [77, 331] width 155 height 33
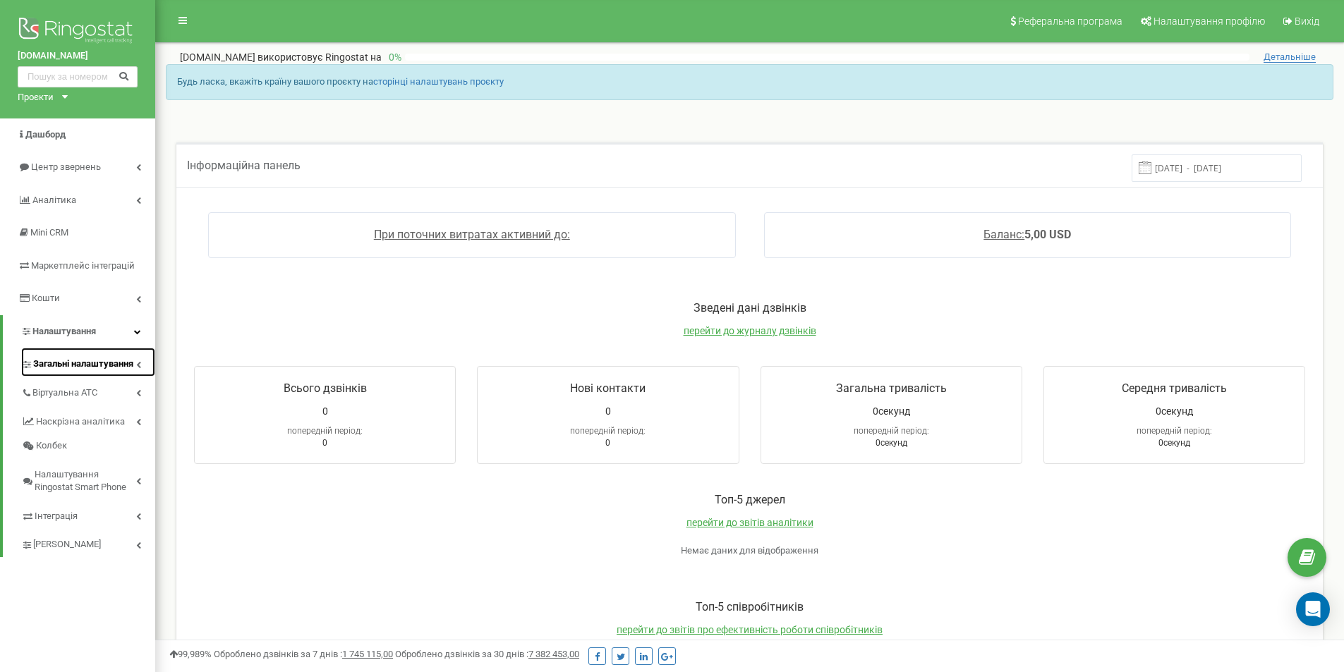
click at [88, 363] on span "Загальні налаштування" at bounding box center [83, 364] width 100 height 13
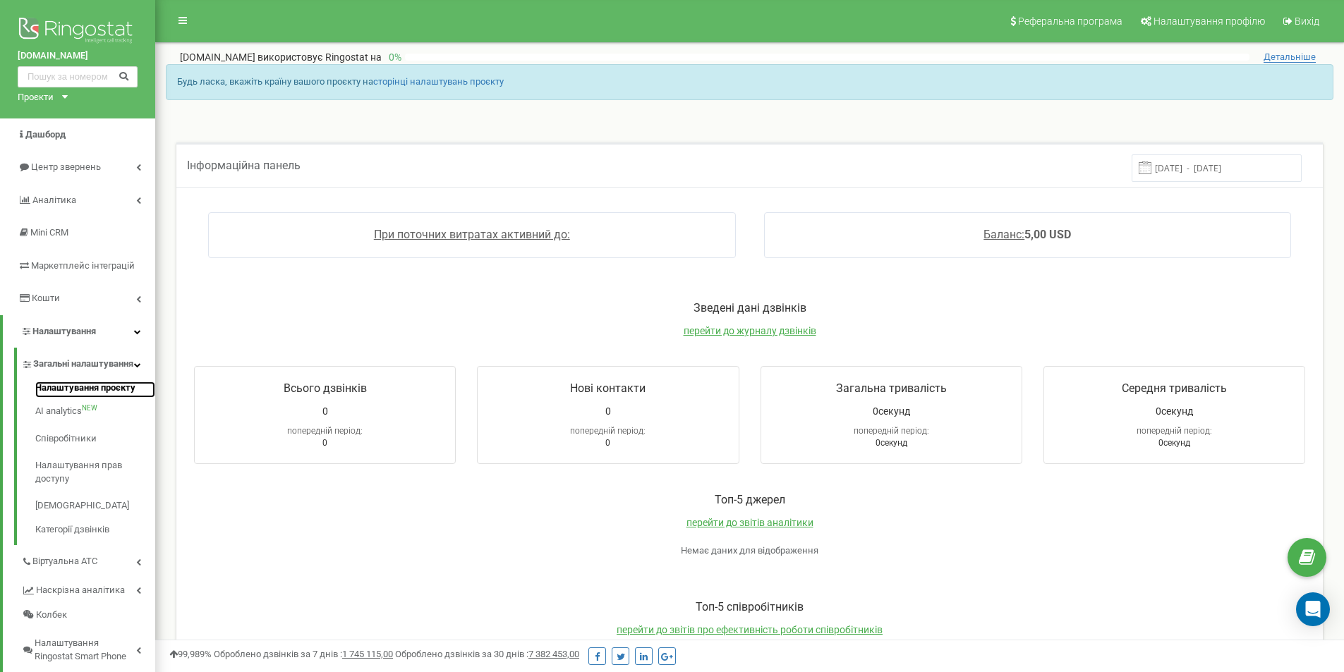
click at [105, 398] on link "Налаштування проєкту" at bounding box center [95, 390] width 120 height 17
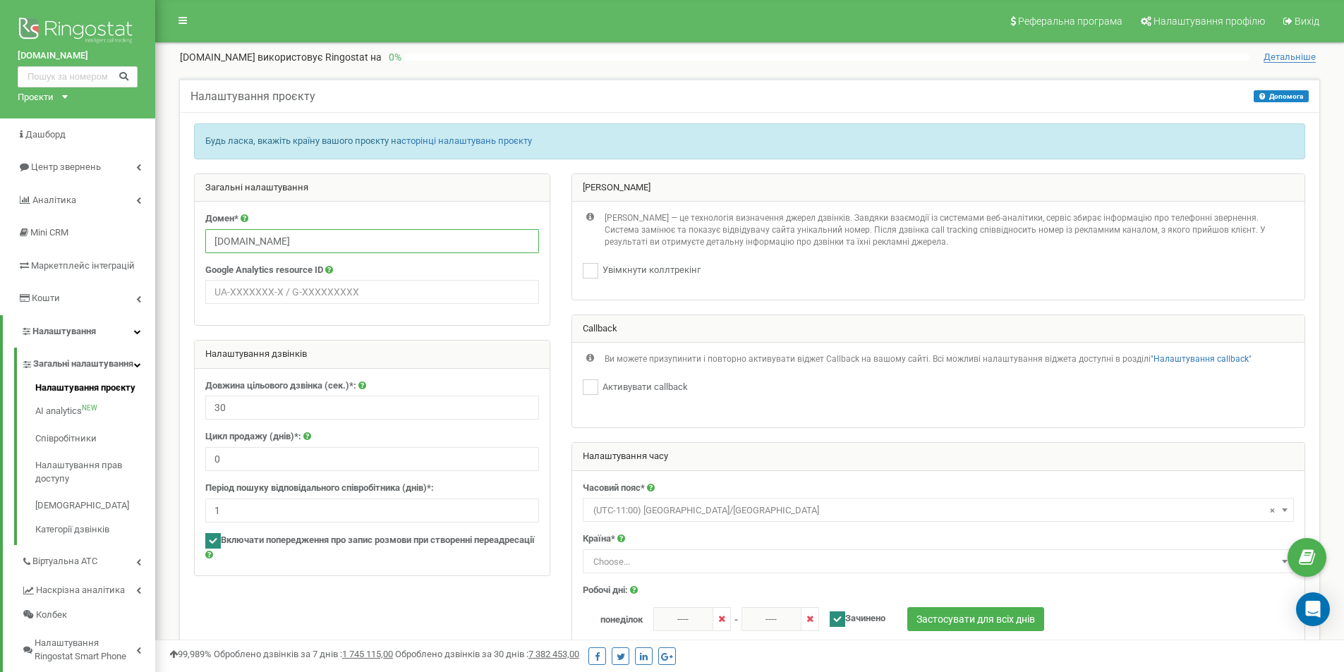
click at [331, 239] on input "[DOMAIN_NAME]" at bounding box center [372, 241] width 334 height 24
click at [47, 97] on div "Проєкти" at bounding box center [36, 97] width 36 height 13
click at [88, 115] on link "[DOMAIN_NAME]" at bounding box center [58, 113] width 64 height 7
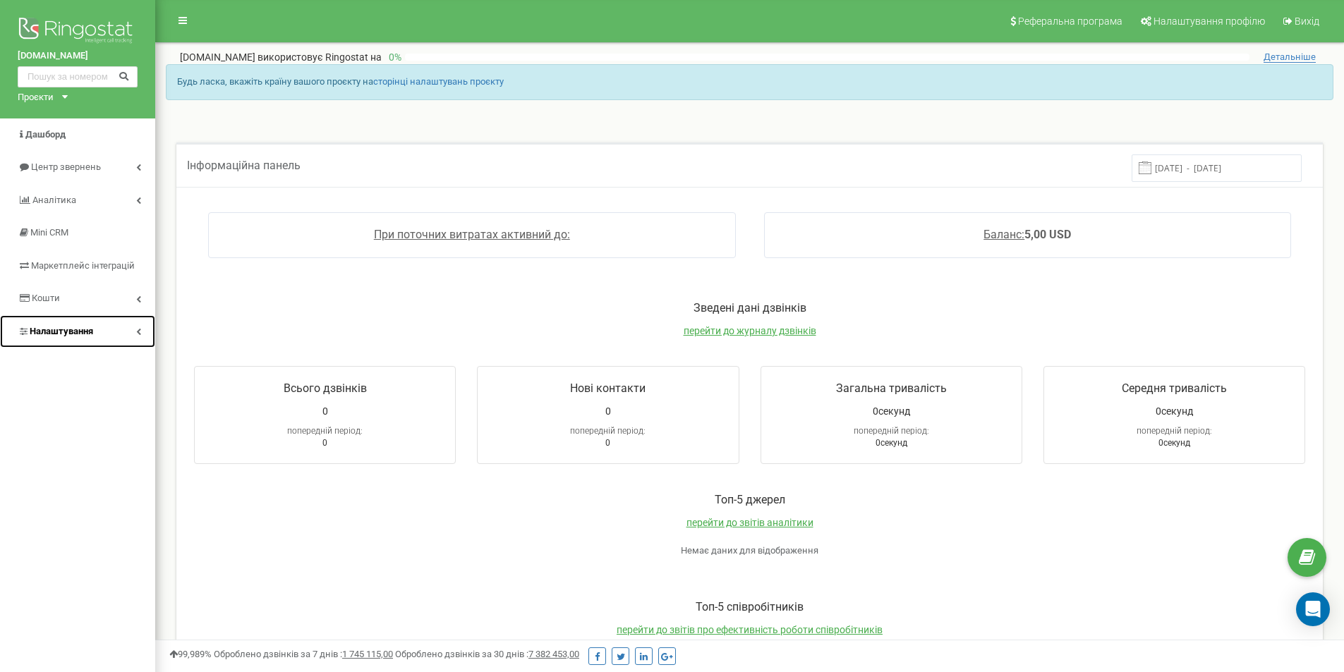
click at [96, 328] on link "Налаштування" at bounding box center [77, 331] width 155 height 33
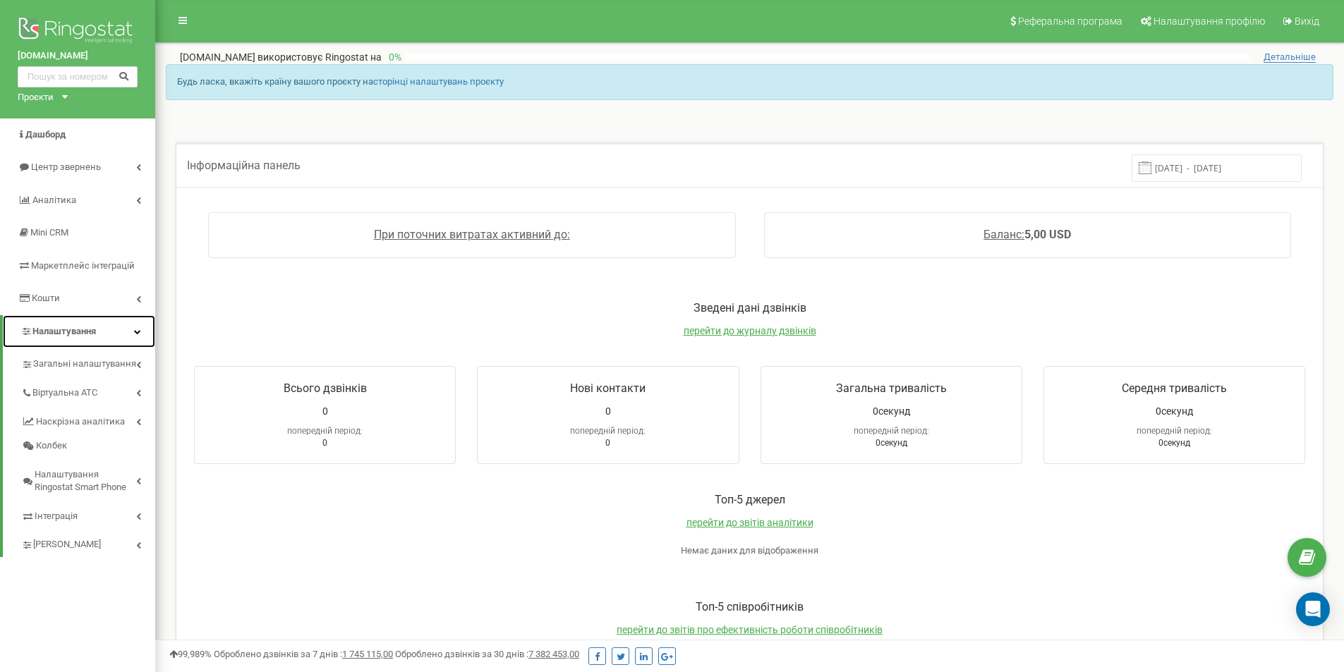
click at [137, 333] on icon at bounding box center [137, 331] width 7 height 7
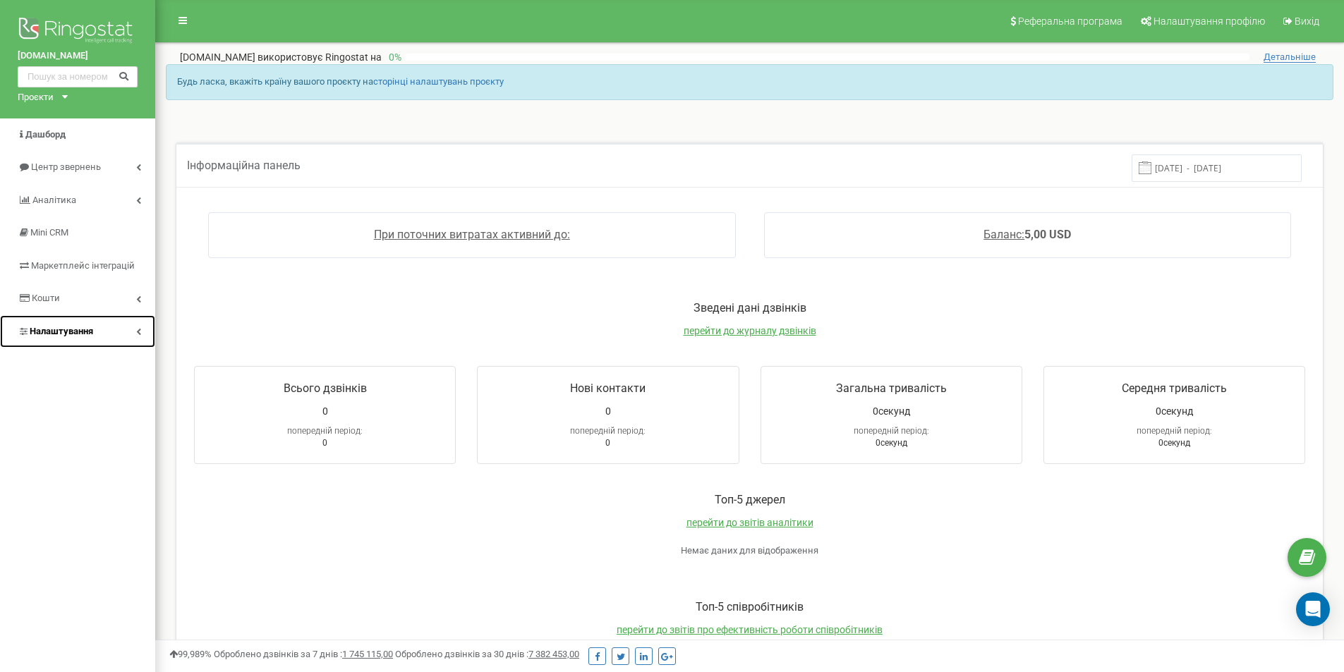
click at [137, 333] on icon at bounding box center [138, 331] width 5 height 7
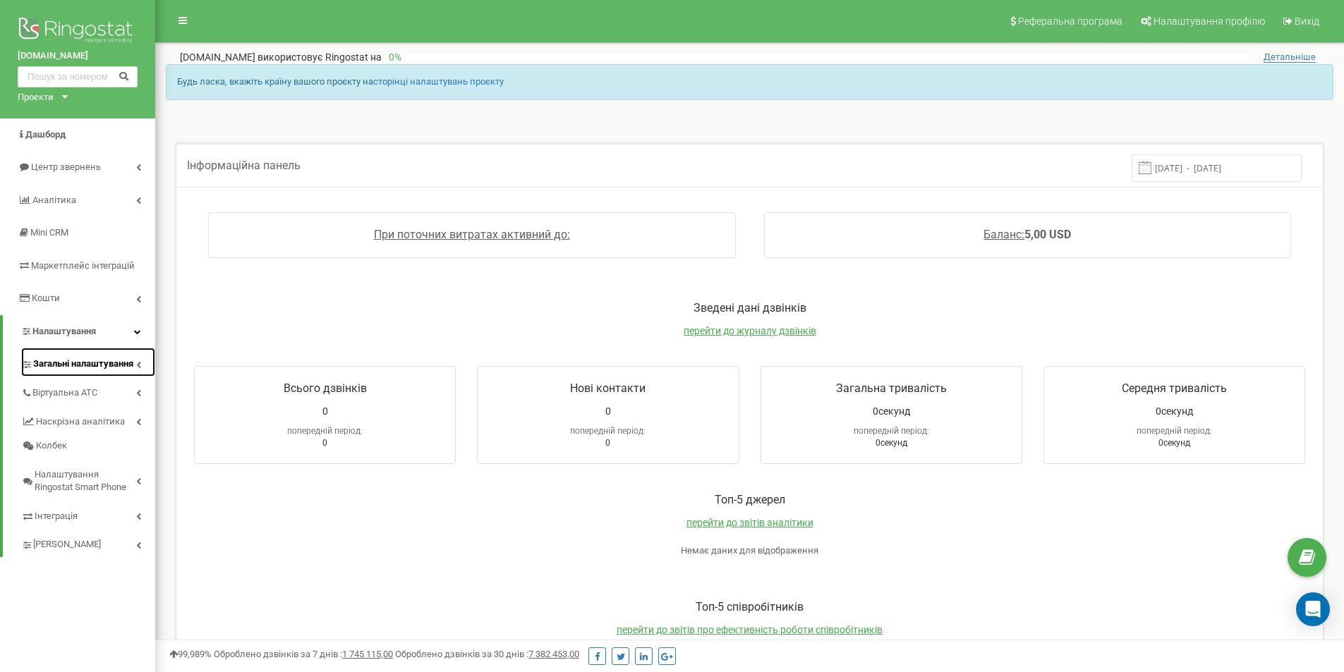
click at [130, 372] on link "Загальні налаштування" at bounding box center [88, 362] width 134 height 29
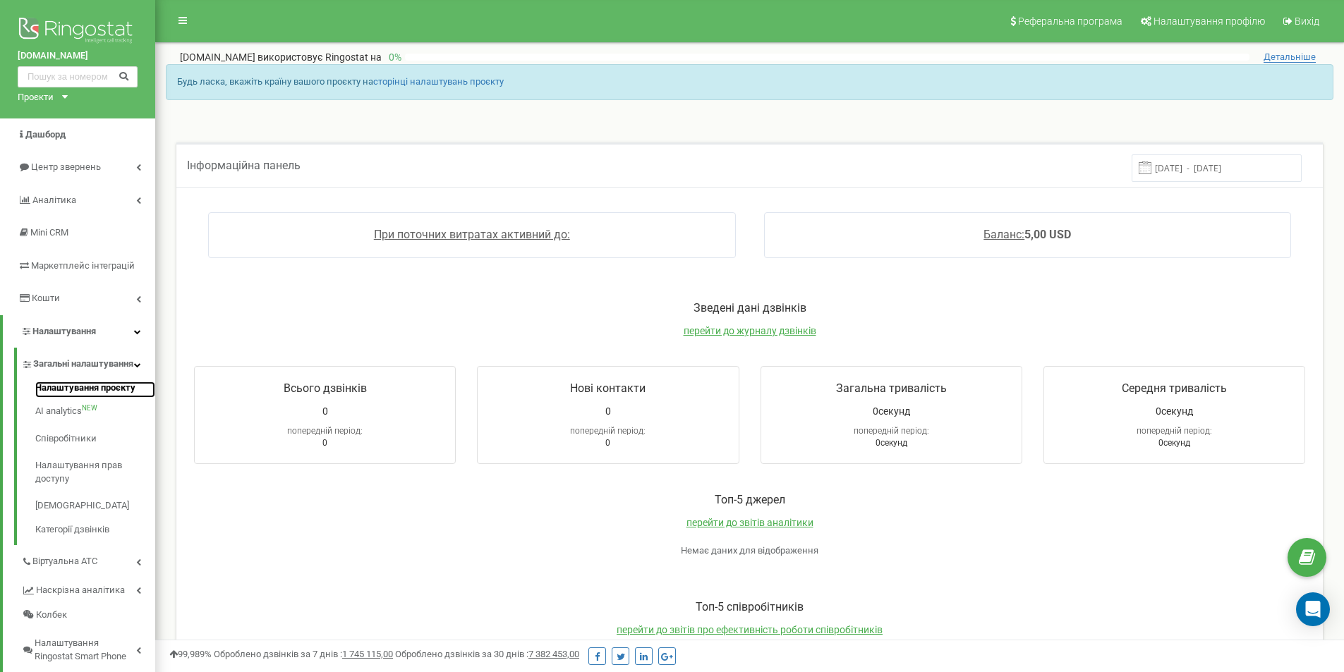
click at [116, 398] on link "Налаштування проєкту" at bounding box center [95, 390] width 120 height 17
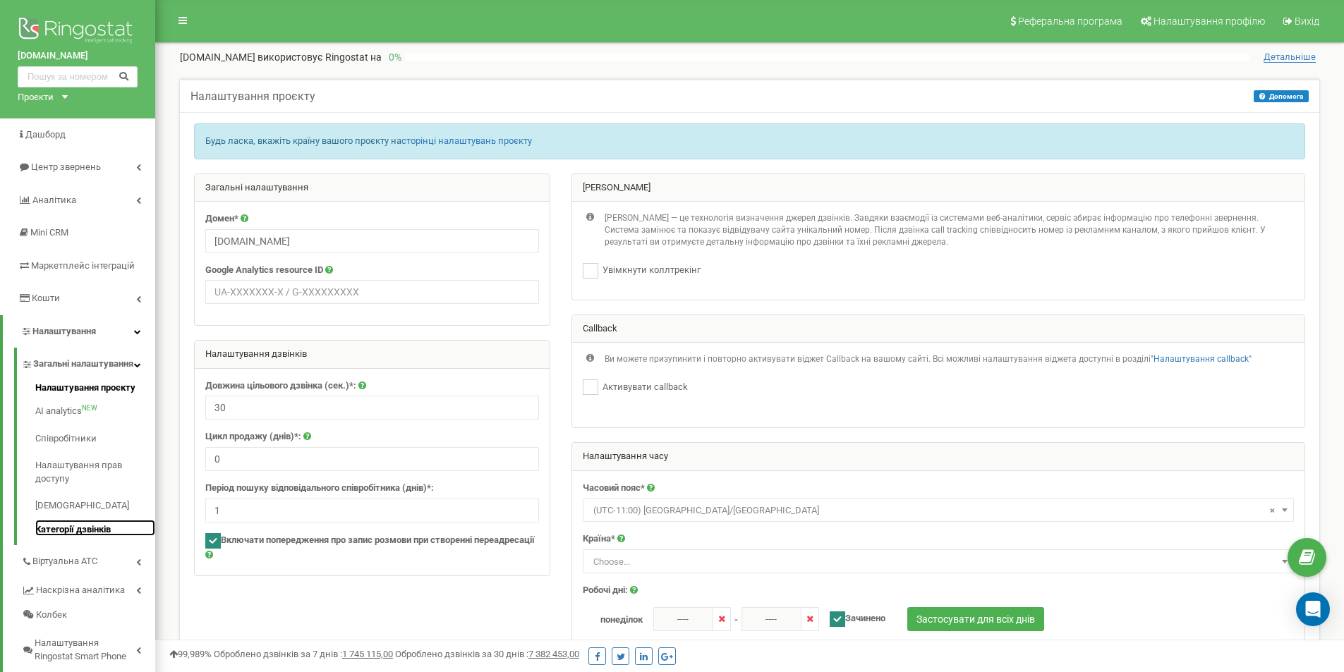
click at [94, 537] on link "Категорії дзвінків" at bounding box center [95, 528] width 120 height 17
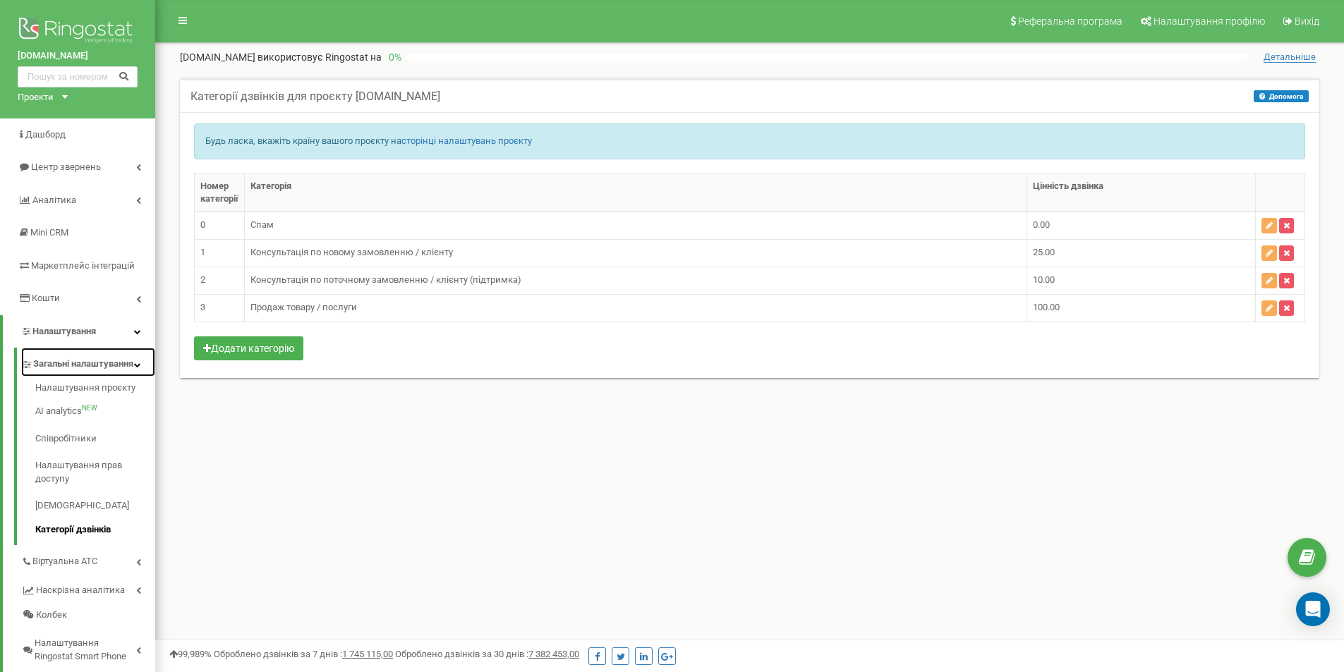
click at [112, 371] on span "Загальні налаштування" at bounding box center [83, 364] width 100 height 13
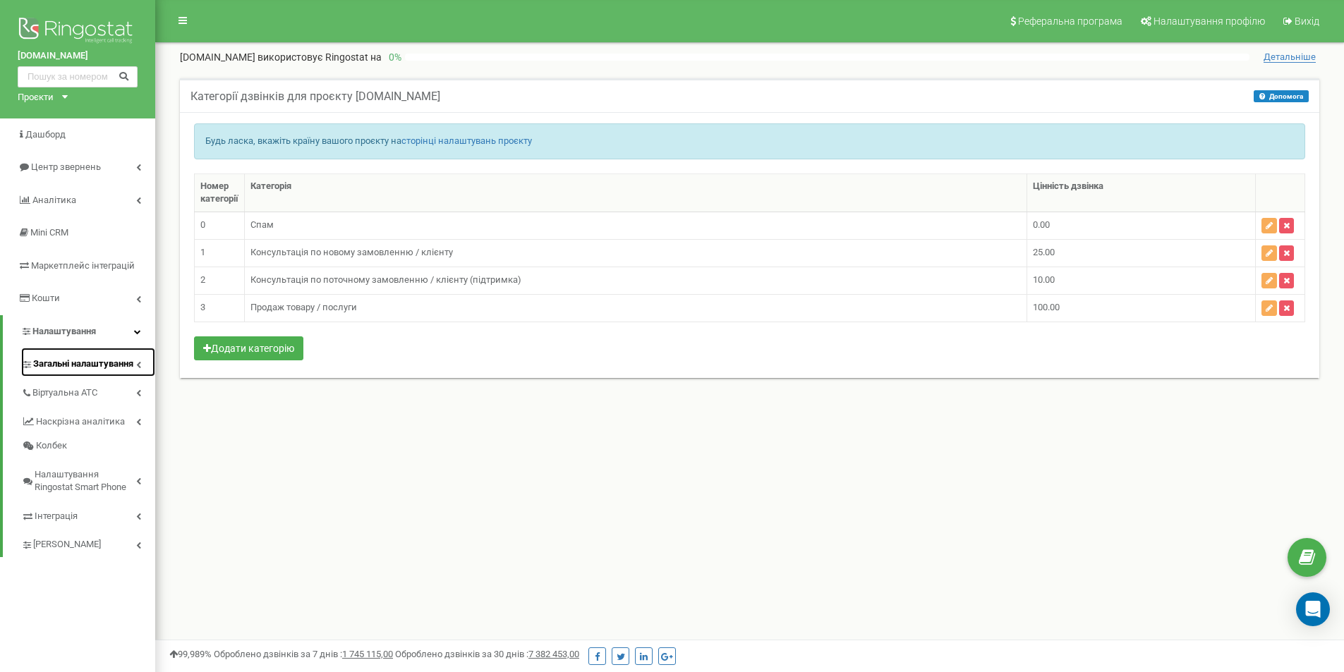
click at [115, 370] on span "Загальні налаштування" at bounding box center [83, 364] width 100 height 13
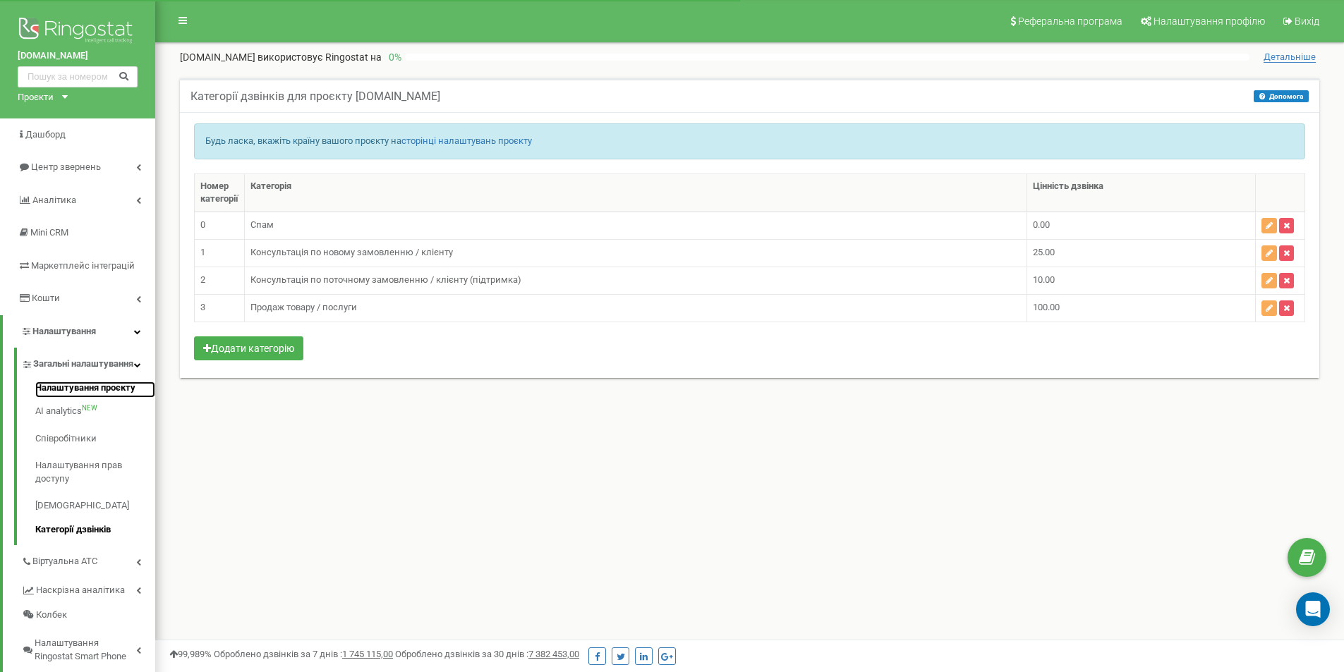
click at [114, 398] on link "Налаштування проєкту" at bounding box center [95, 390] width 120 height 17
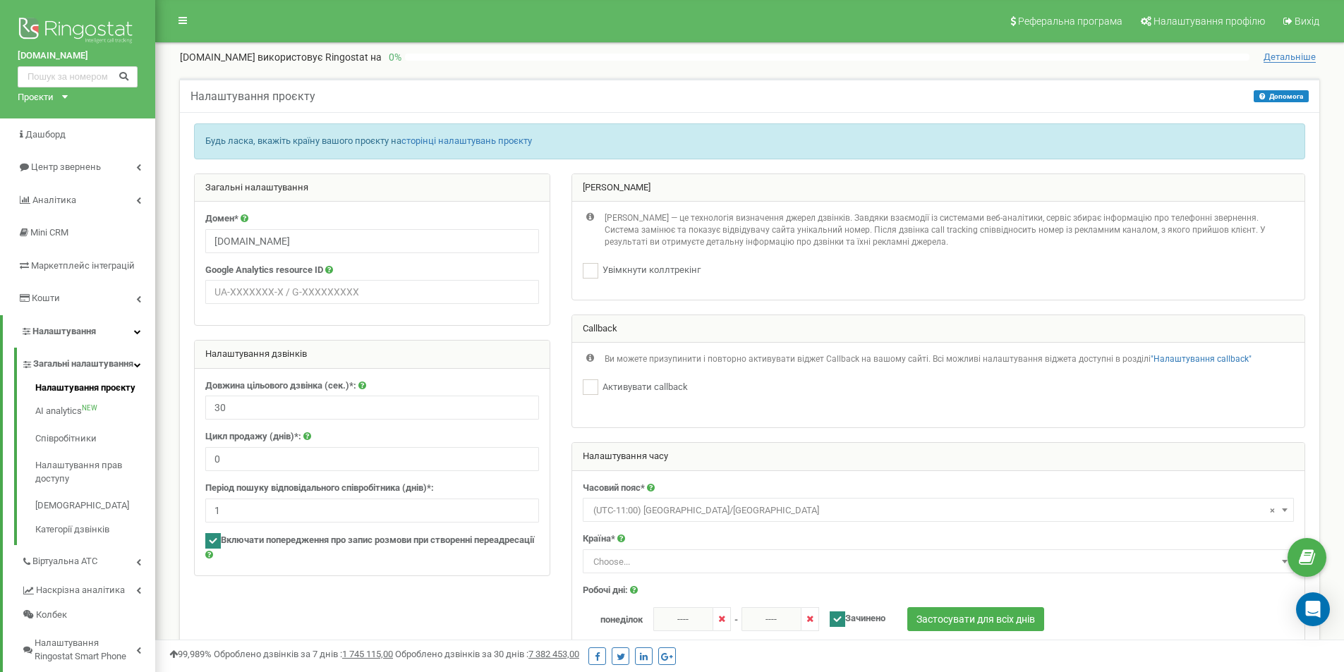
scroll to position [282, 0]
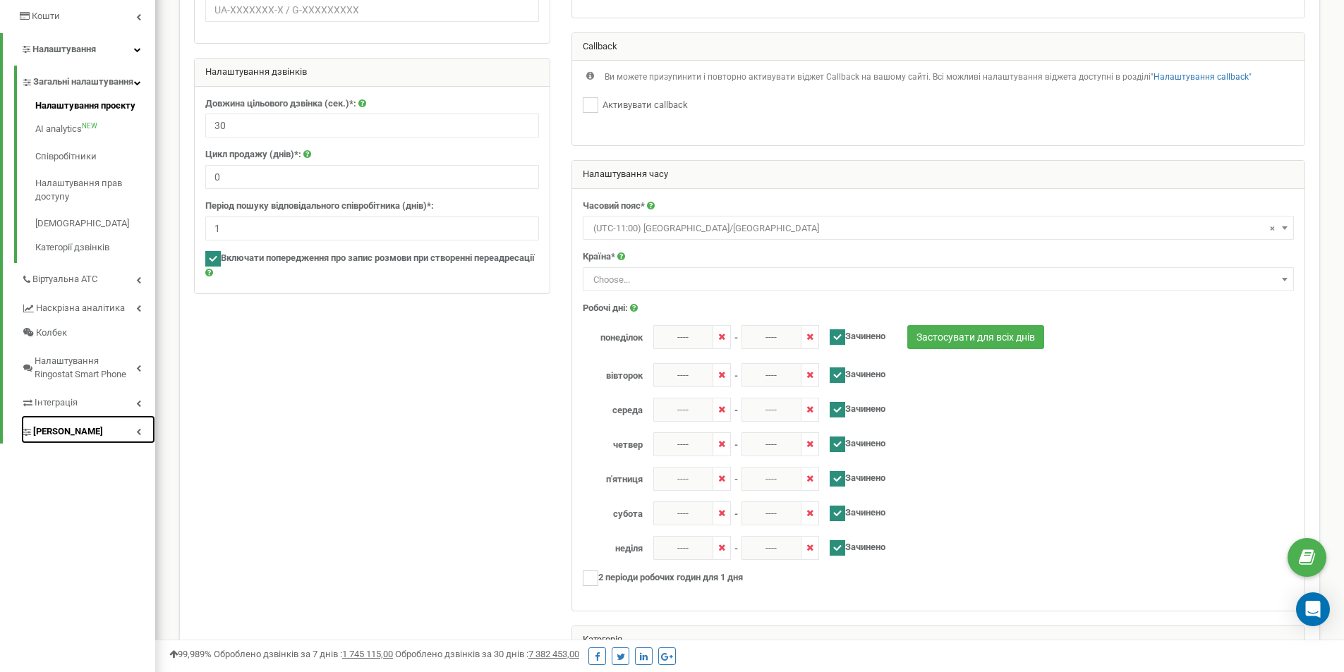
click at [116, 444] on link "[PERSON_NAME]" at bounding box center [88, 429] width 134 height 29
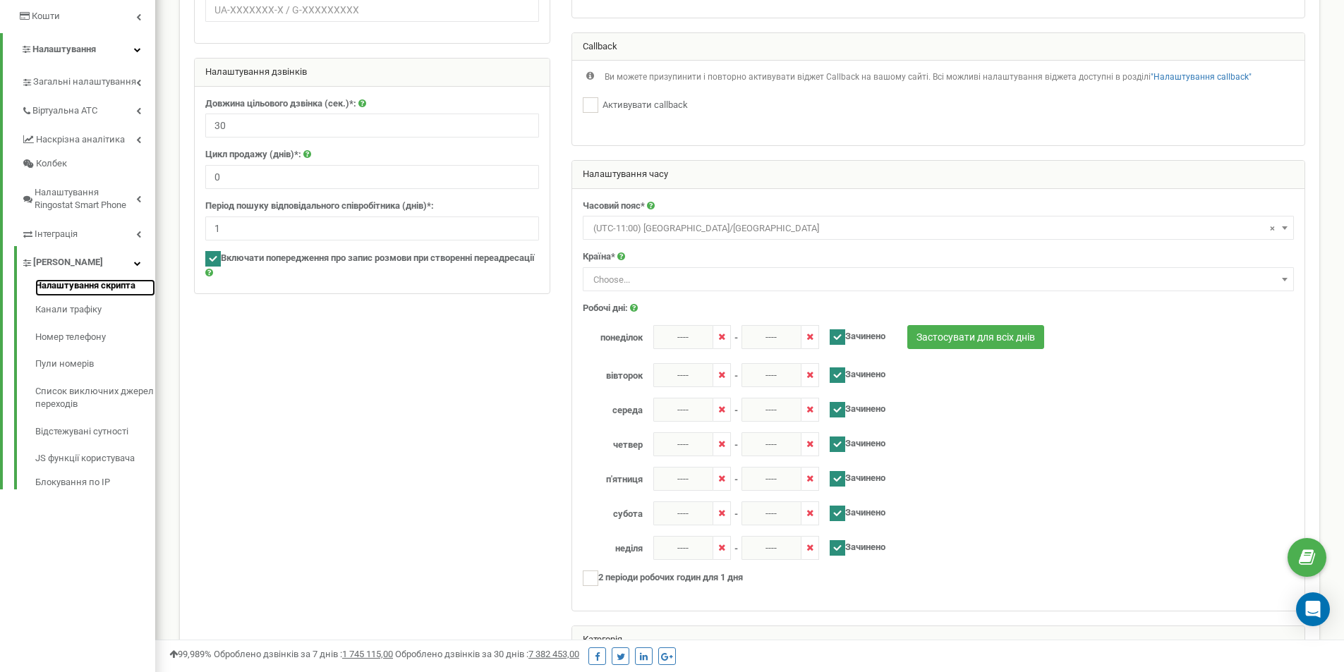
click at [100, 286] on link "Налаштування скрипта" at bounding box center [95, 287] width 120 height 17
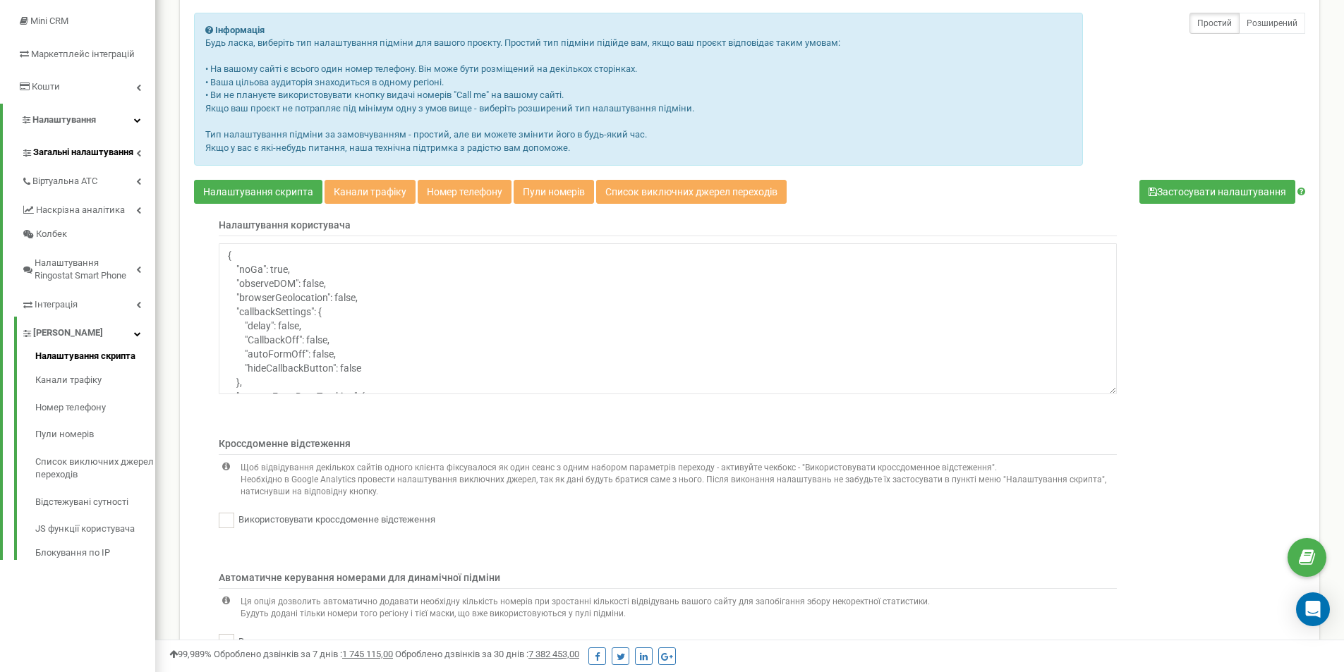
scroll to position [141, 0]
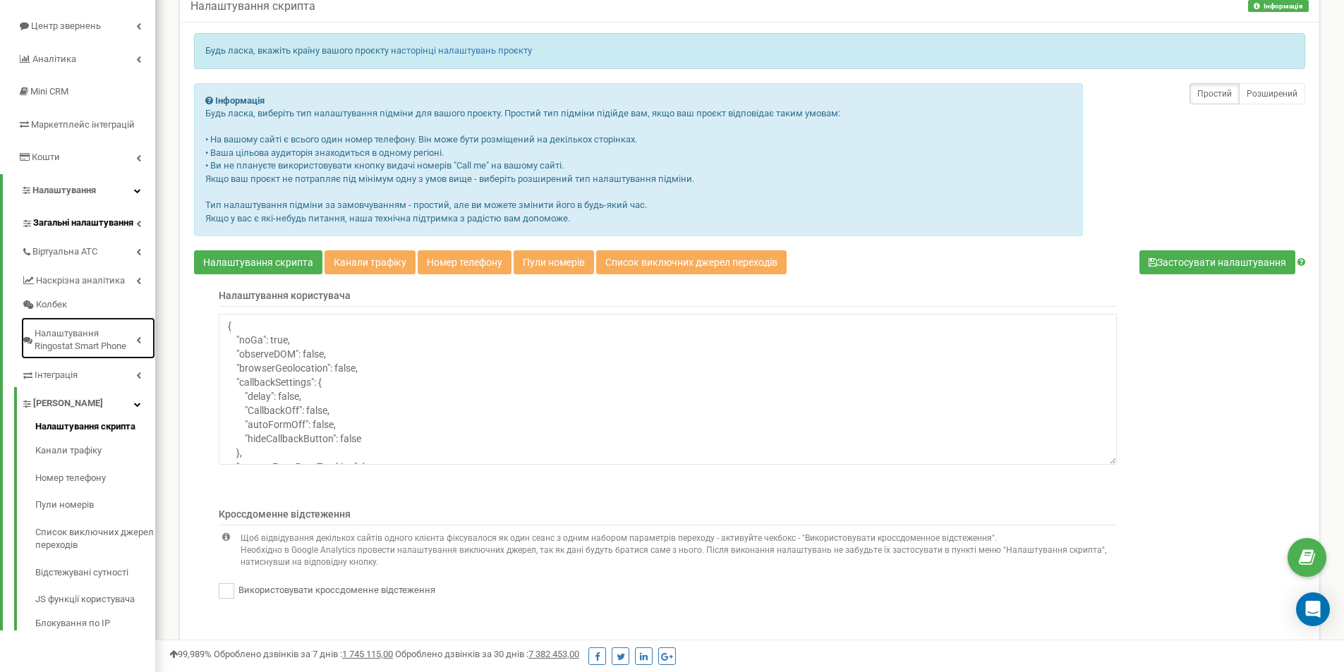
click at [83, 346] on span "Налаштування Ringostat Smart Phone" at bounding box center [86, 340] width 102 height 26
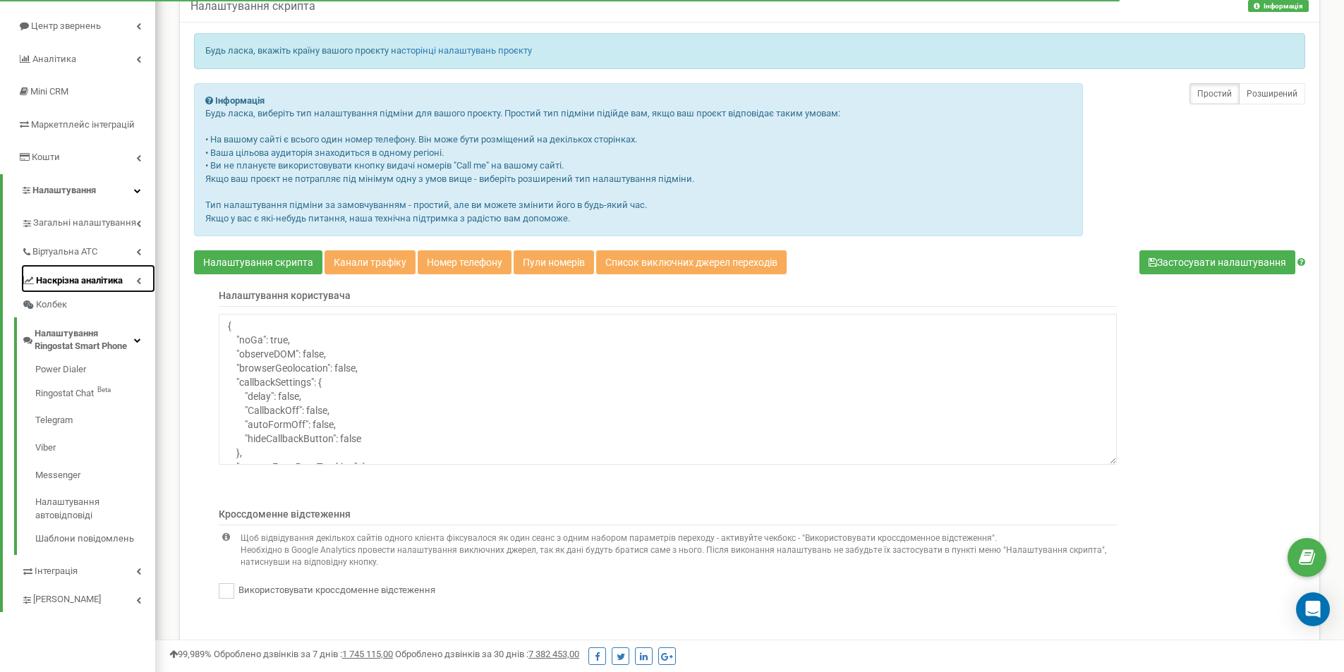
click at [84, 286] on span "Наскрізна аналітика" at bounding box center [79, 280] width 87 height 13
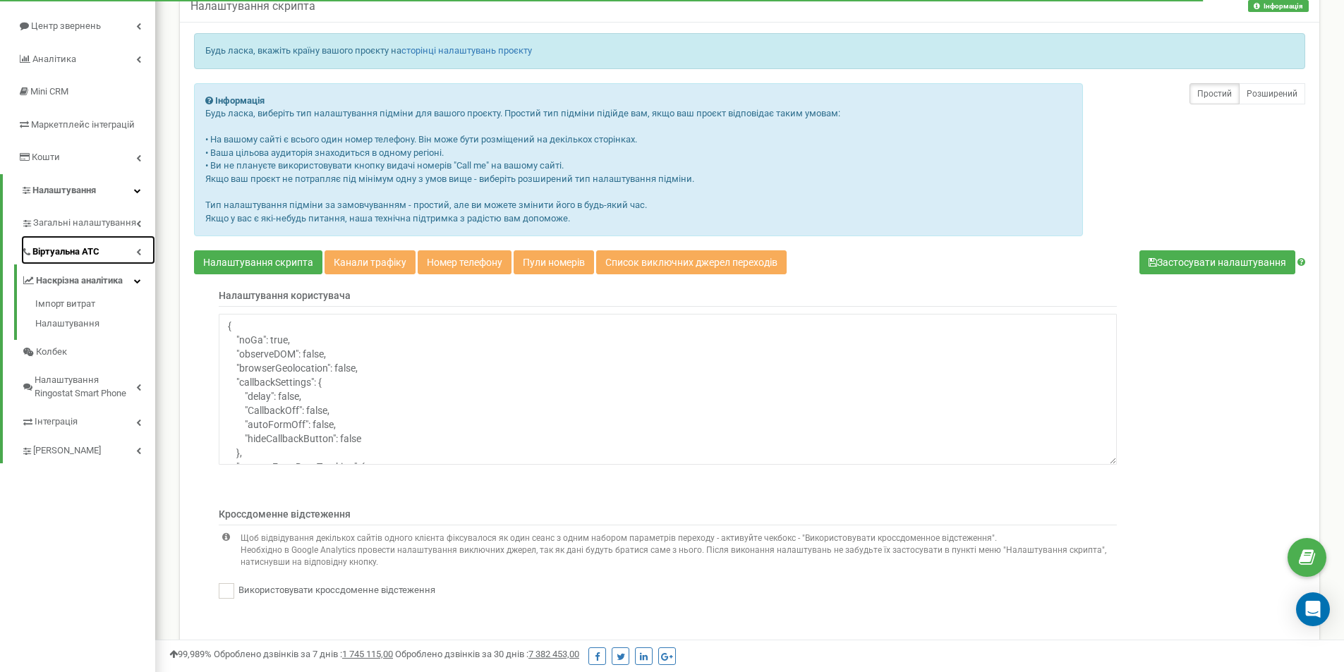
click at [92, 260] on link "Віртуальна АТС" at bounding box center [88, 250] width 134 height 29
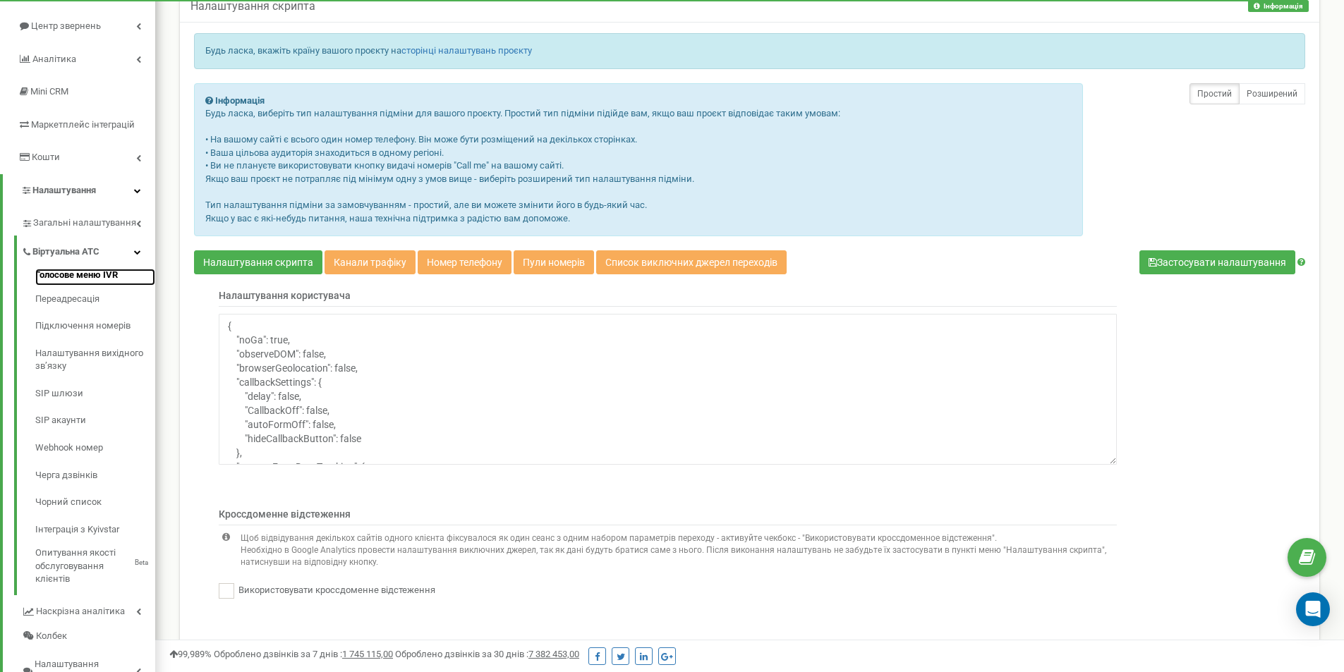
click at [114, 271] on link "Голосове меню IVR" at bounding box center [95, 277] width 120 height 17
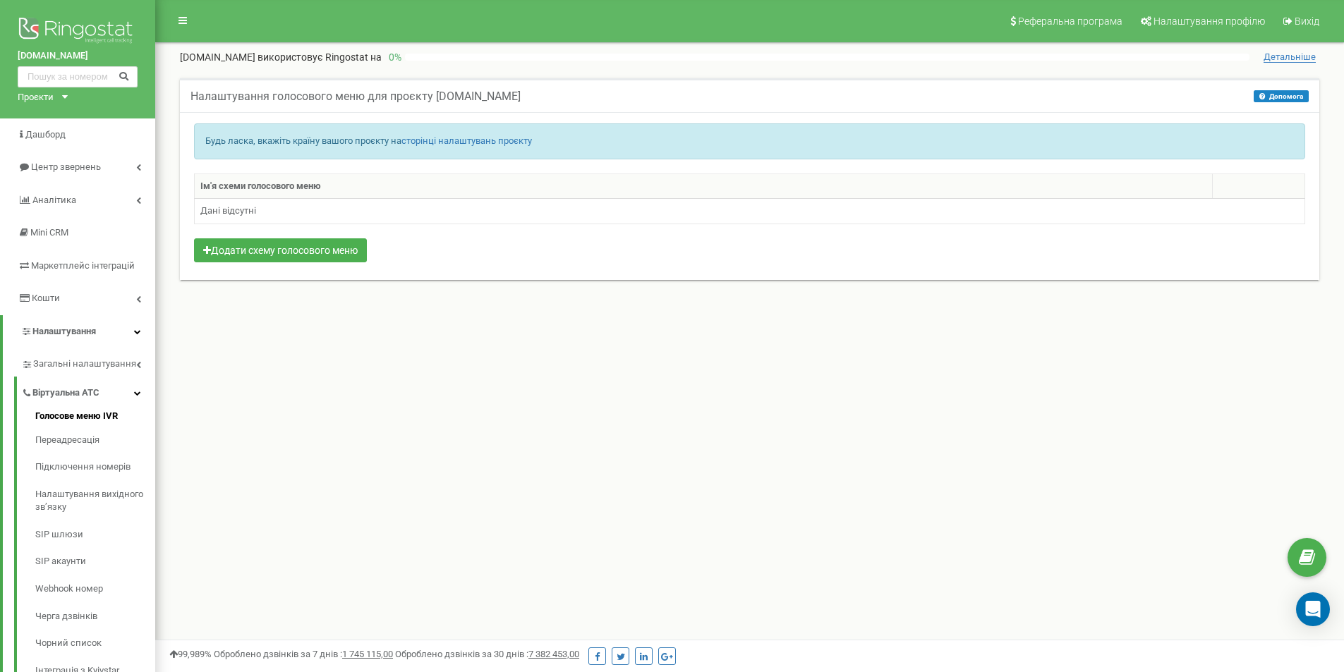
click at [200, 327] on div "Реферальна програма Налаштування профілю Вихід tzrngstIAN.com використовує Ring…" at bounding box center [749, 423] width 1188 height 846
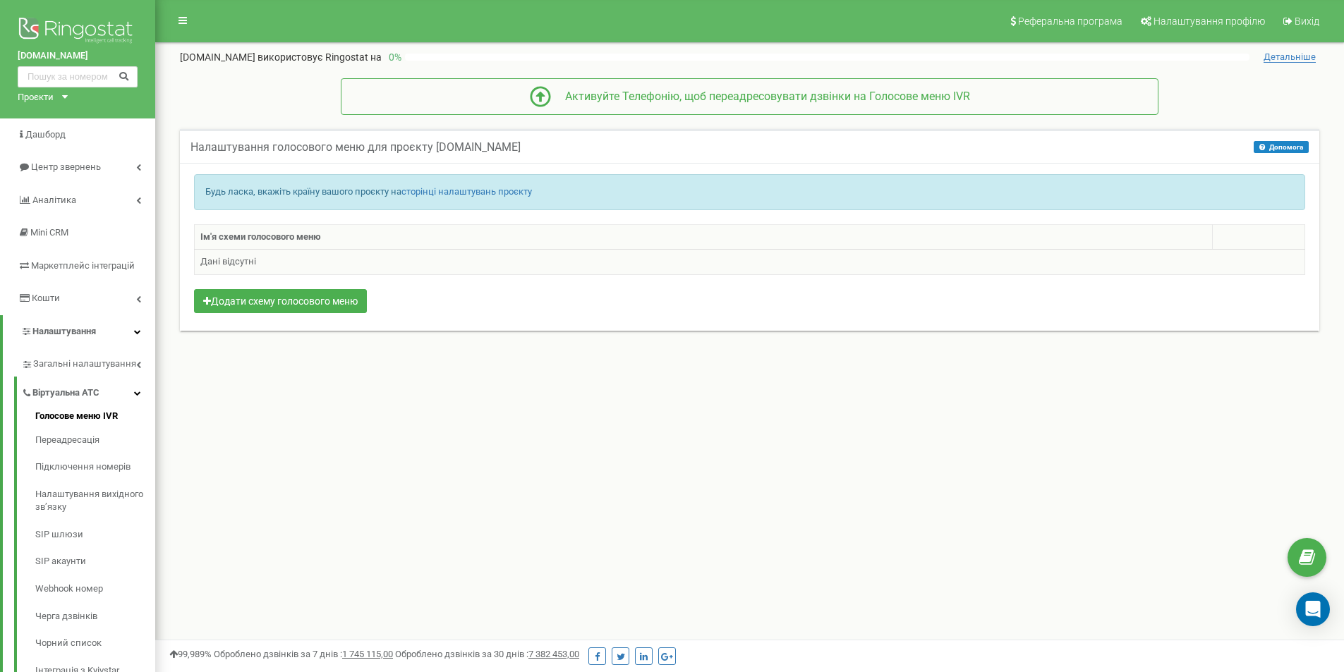
click at [293, 257] on td "Дані відсутні" at bounding box center [750, 262] width 1110 height 25
click at [370, 272] on td "Дані відсутні" at bounding box center [750, 262] width 1110 height 25
click at [79, 326] on span "Налаштування" at bounding box center [63, 331] width 63 height 11
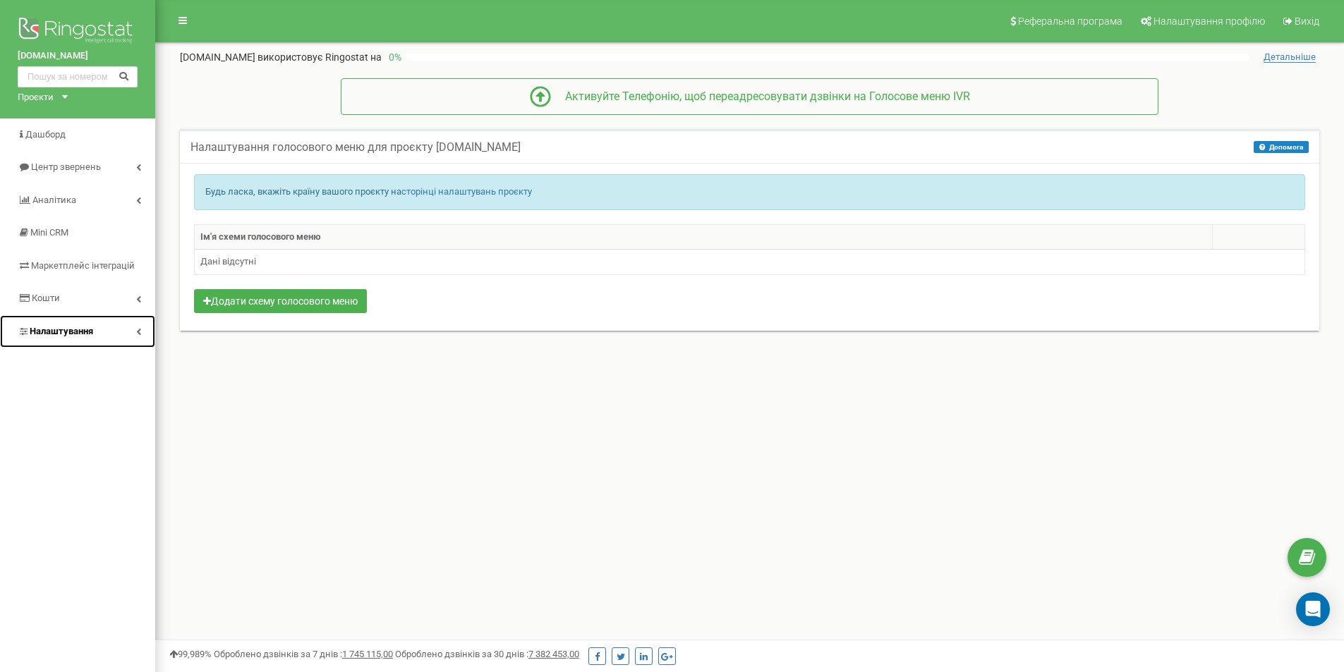
click at [107, 329] on link "Налаштування" at bounding box center [77, 331] width 155 height 33
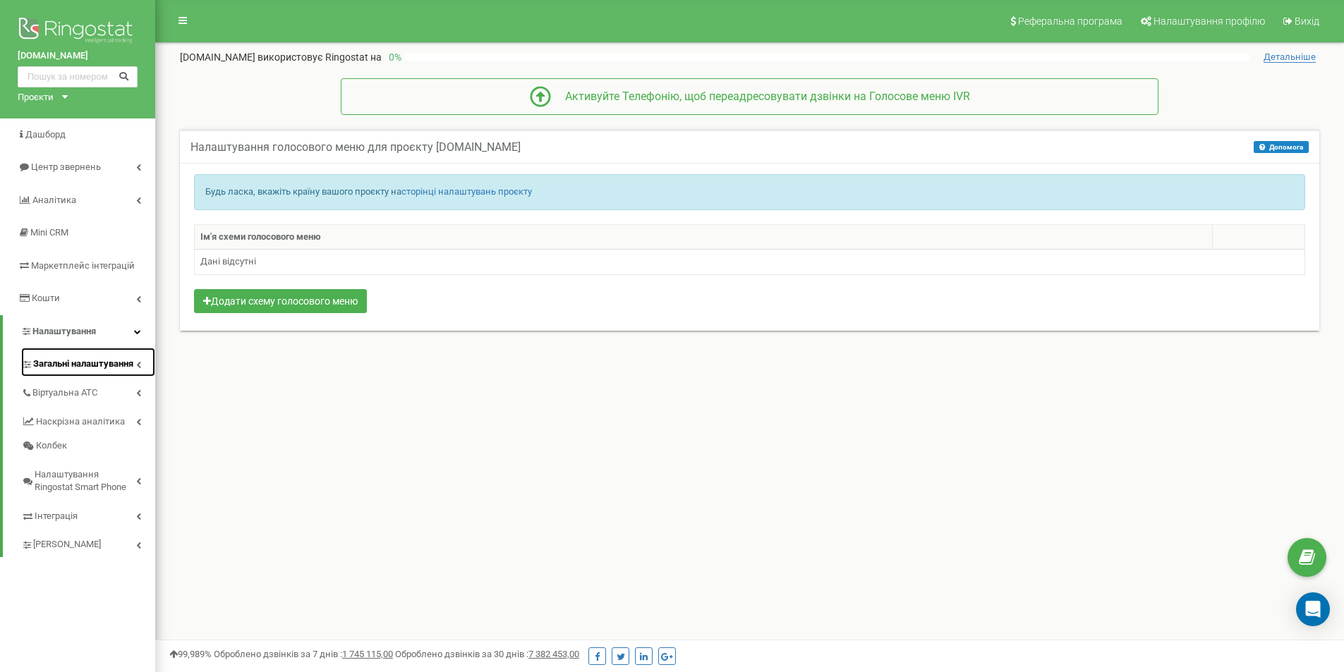
click at [112, 363] on span "Загальні налаштування" at bounding box center [83, 364] width 100 height 13
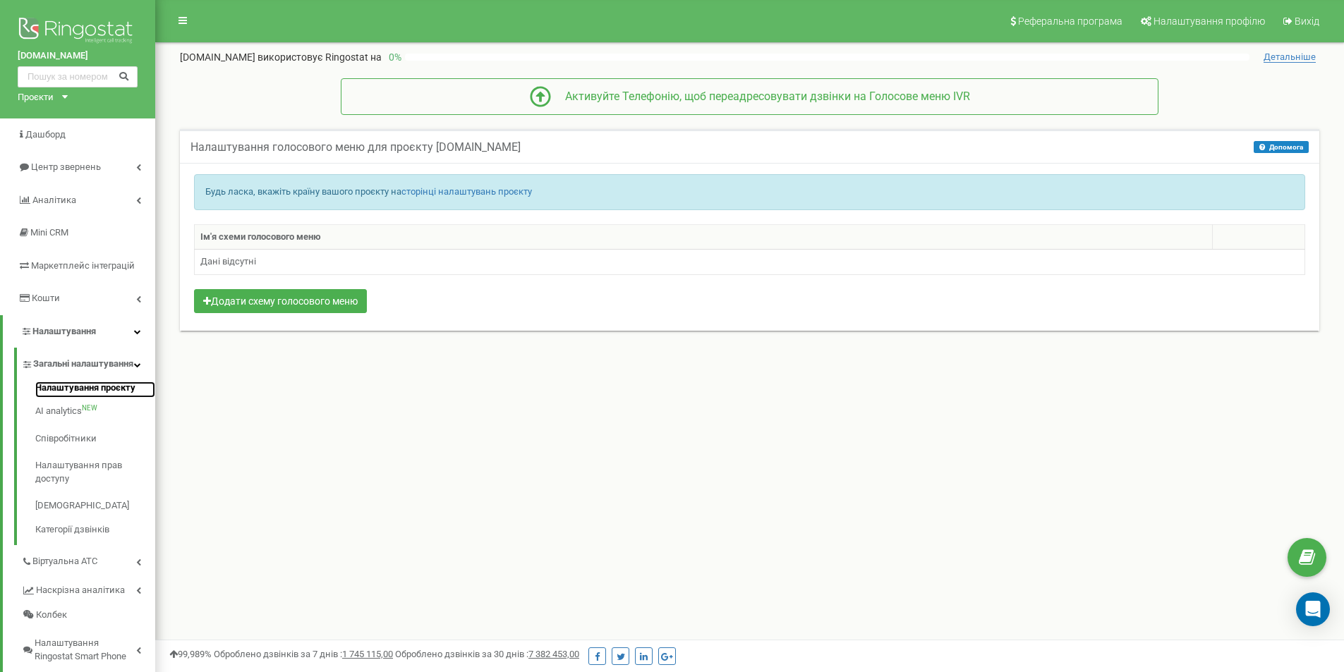
click at [119, 398] on link "Налаштування проєкту" at bounding box center [95, 390] width 120 height 17
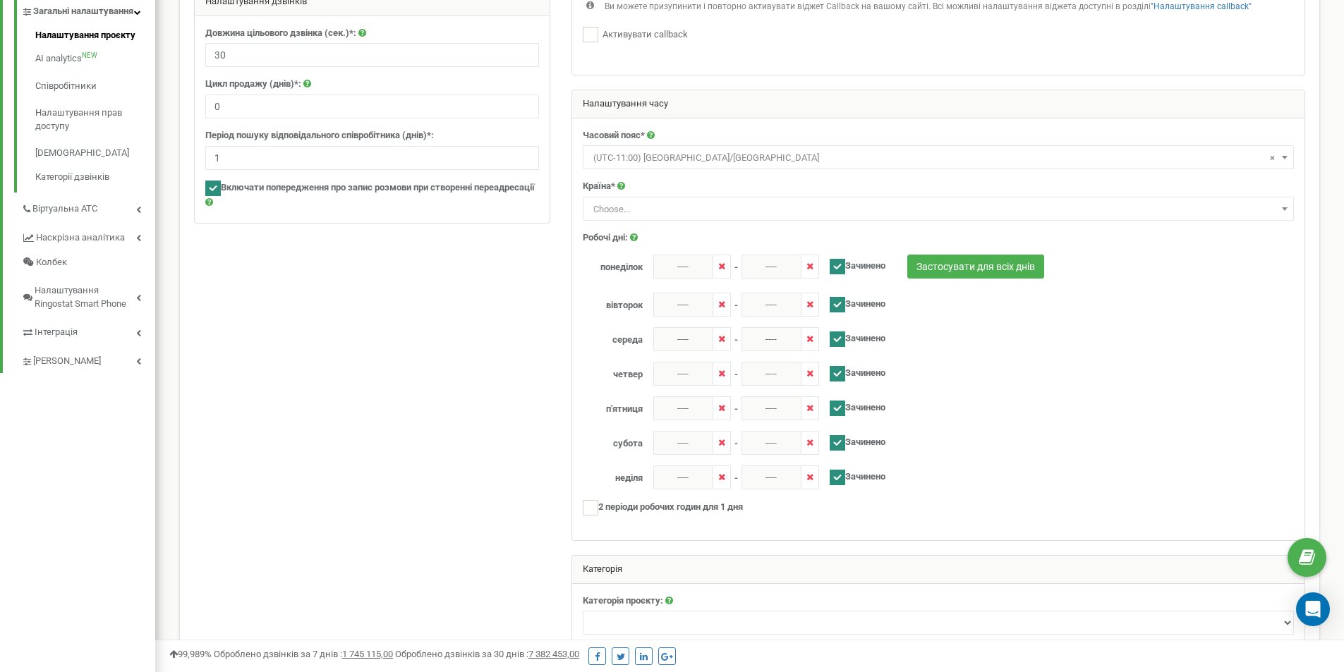
scroll to position [451, 0]
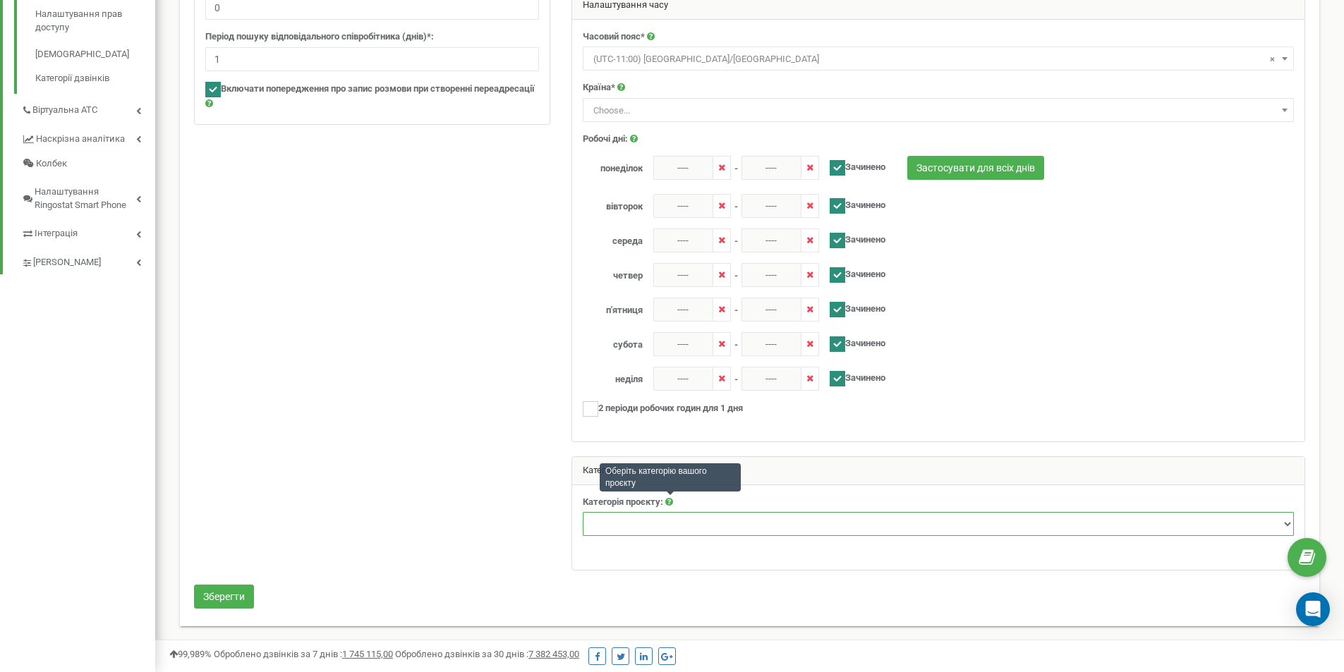
click at [657, 531] on select "Нерухомість Туризм Юридичні послуги Промислові та спеціалізовані товари Товари …" at bounding box center [938, 524] width 711 height 24
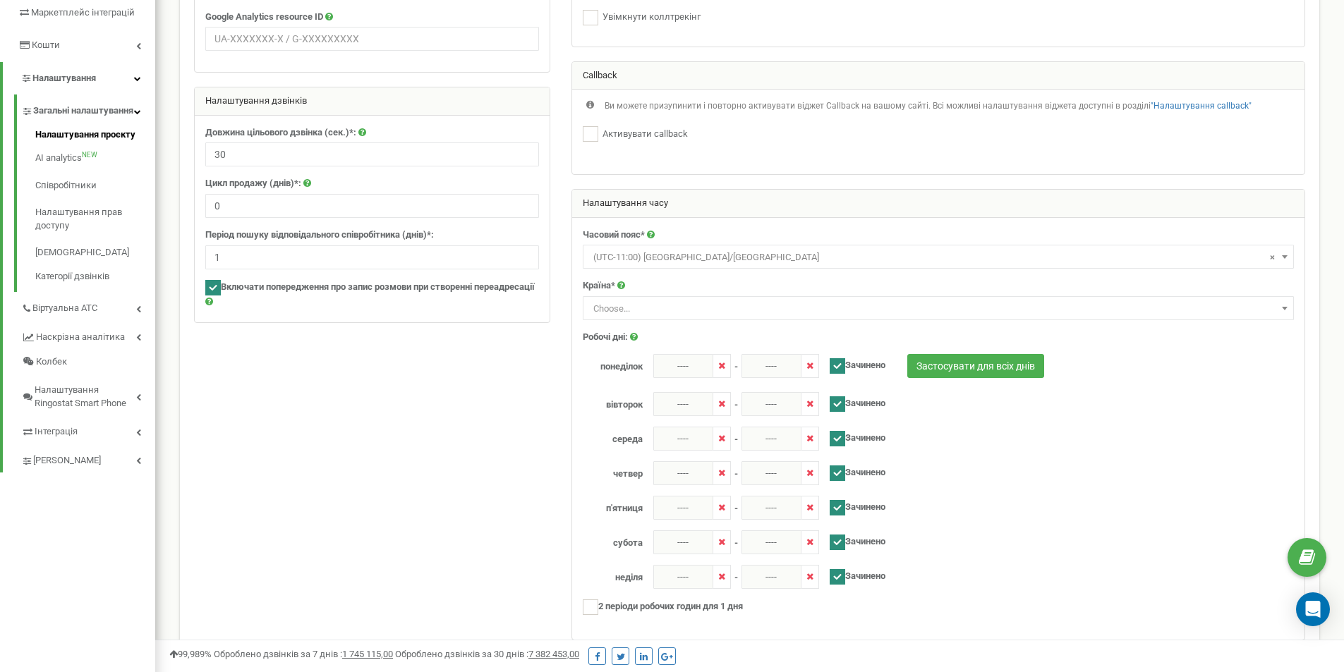
scroll to position [169, 0]
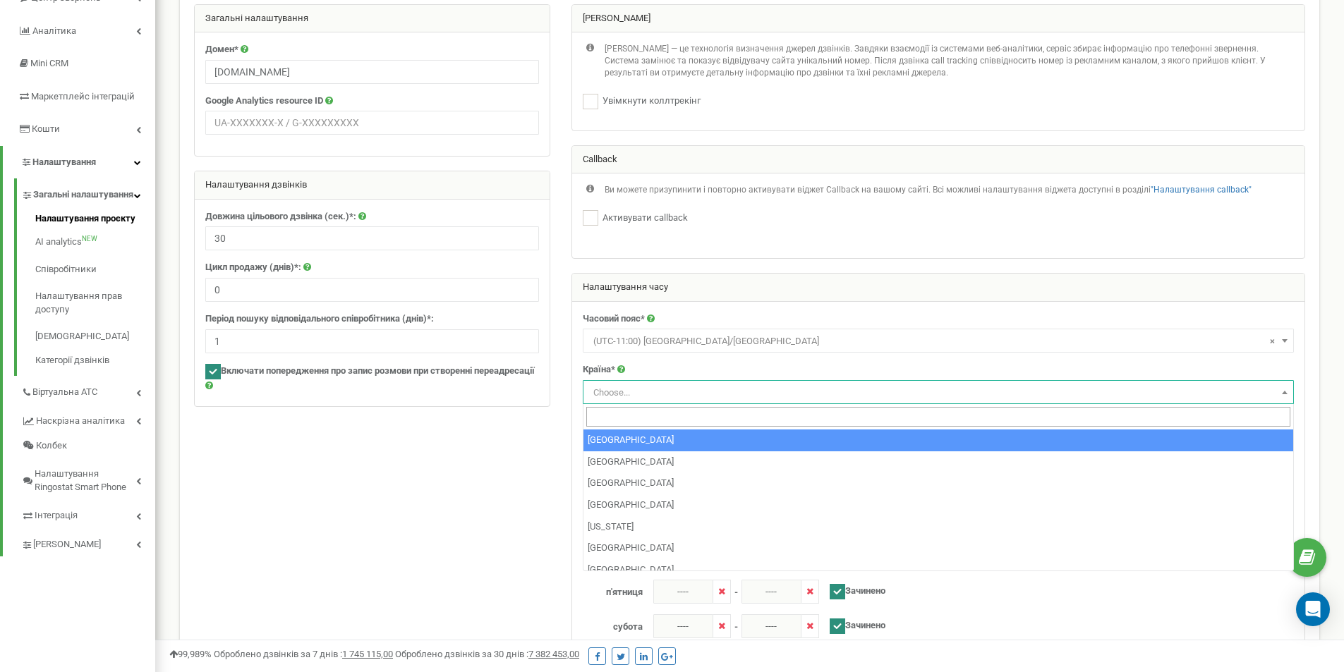
click at [683, 398] on span "Choose..." at bounding box center [938, 393] width 701 height 20
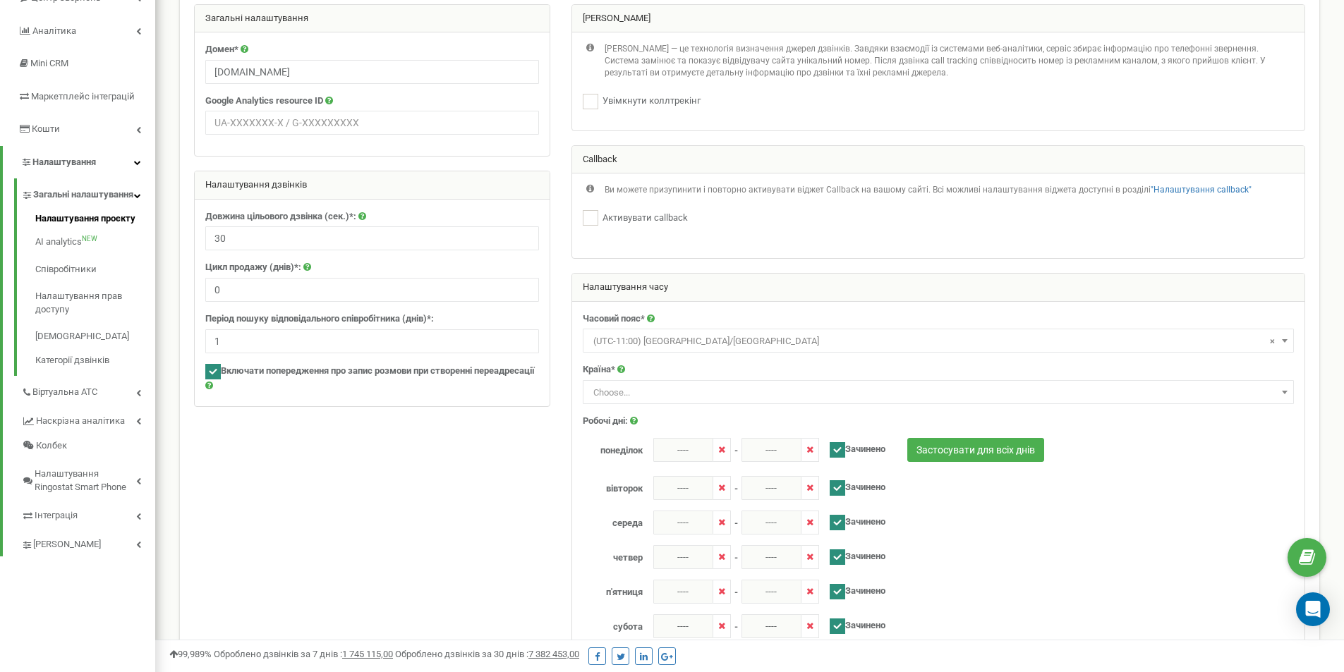
click at [683, 398] on span "Choose..." at bounding box center [938, 393] width 701 height 20
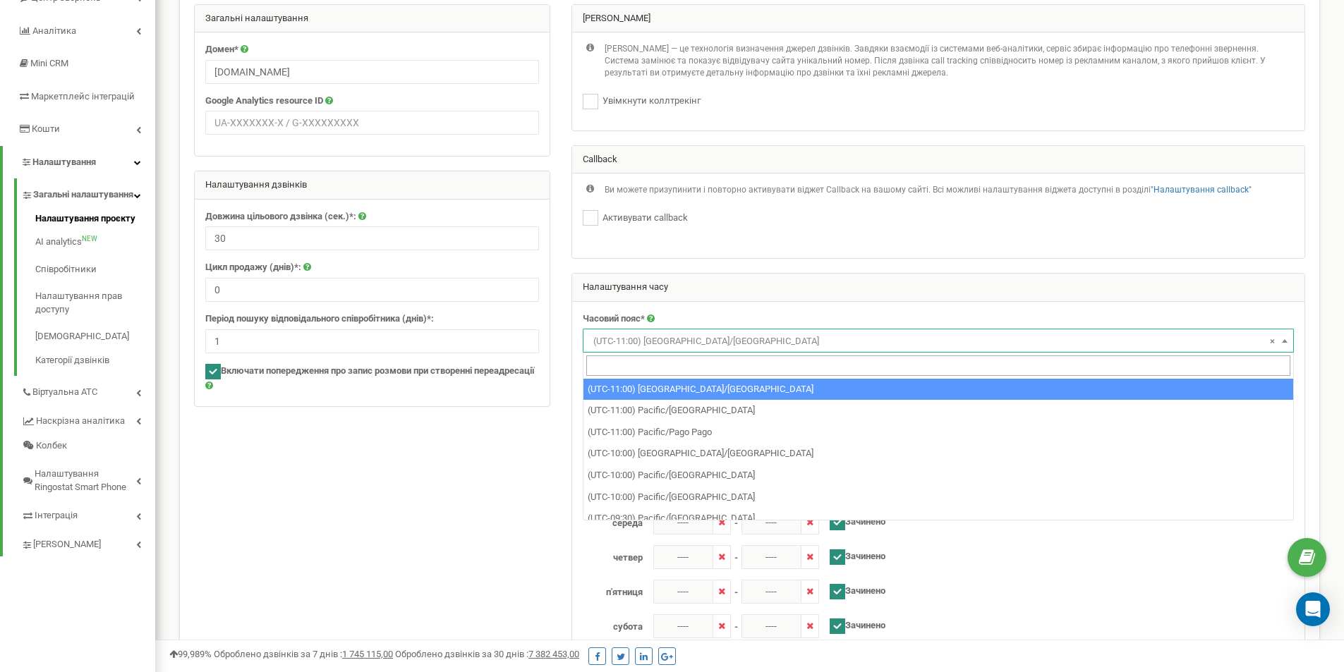
click at [652, 343] on span "× (UTC-11:00) [GEOGRAPHIC_DATA]/[GEOGRAPHIC_DATA]" at bounding box center [938, 341] width 701 height 20
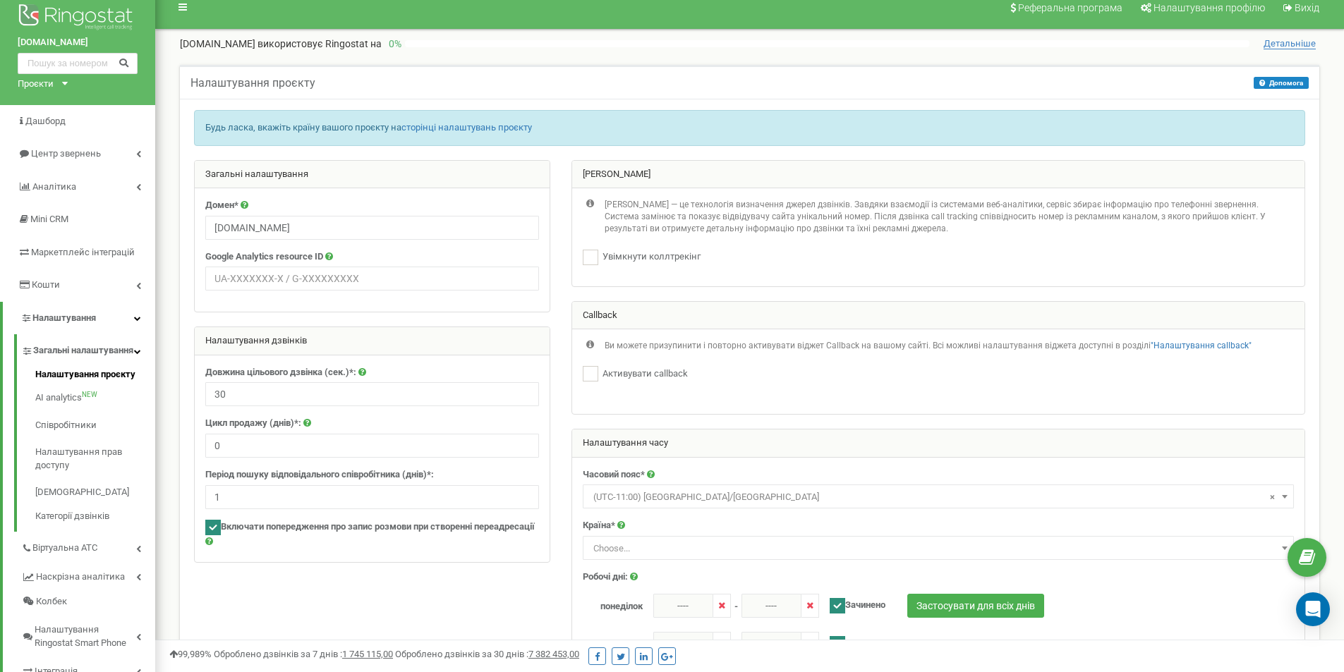
scroll to position [0, 0]
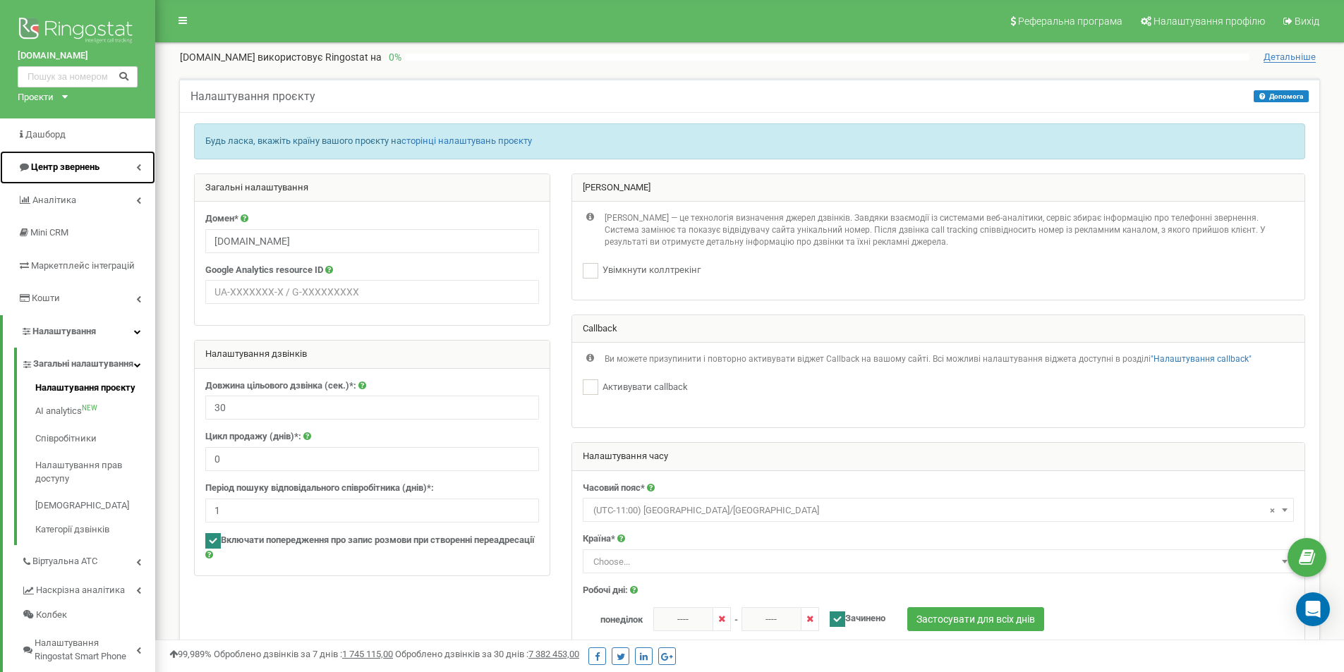
click at [135, 170] on link "Центр звернень" at bounding box center [77, 167] width 155 height 33
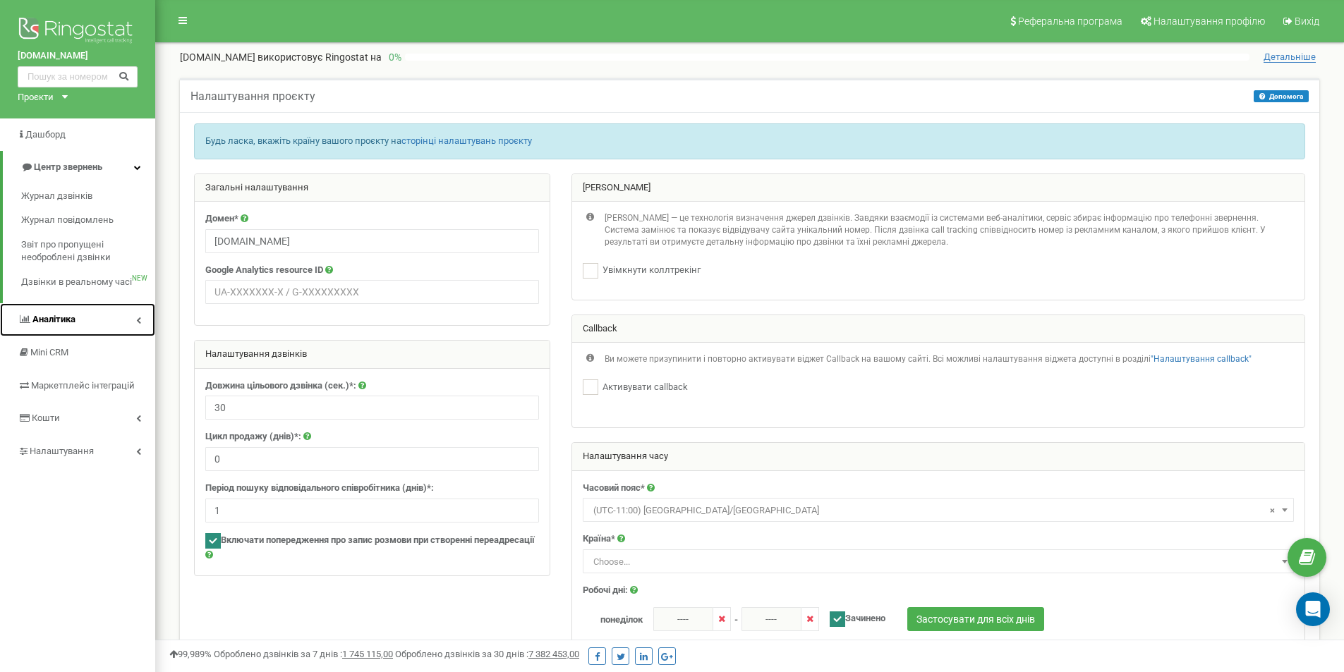
click at [116, 308] on link "Аналiтика" at bounding box center [77, 319] width 155 height 33
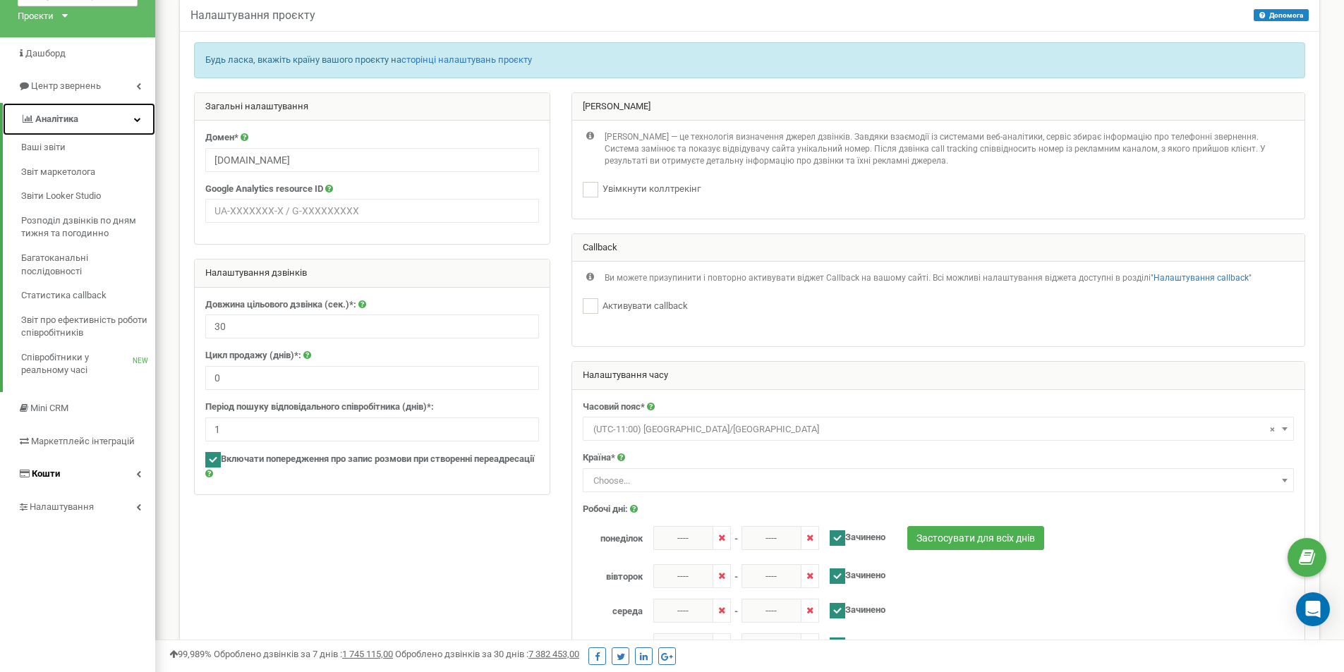
scroll to position [212, 0]
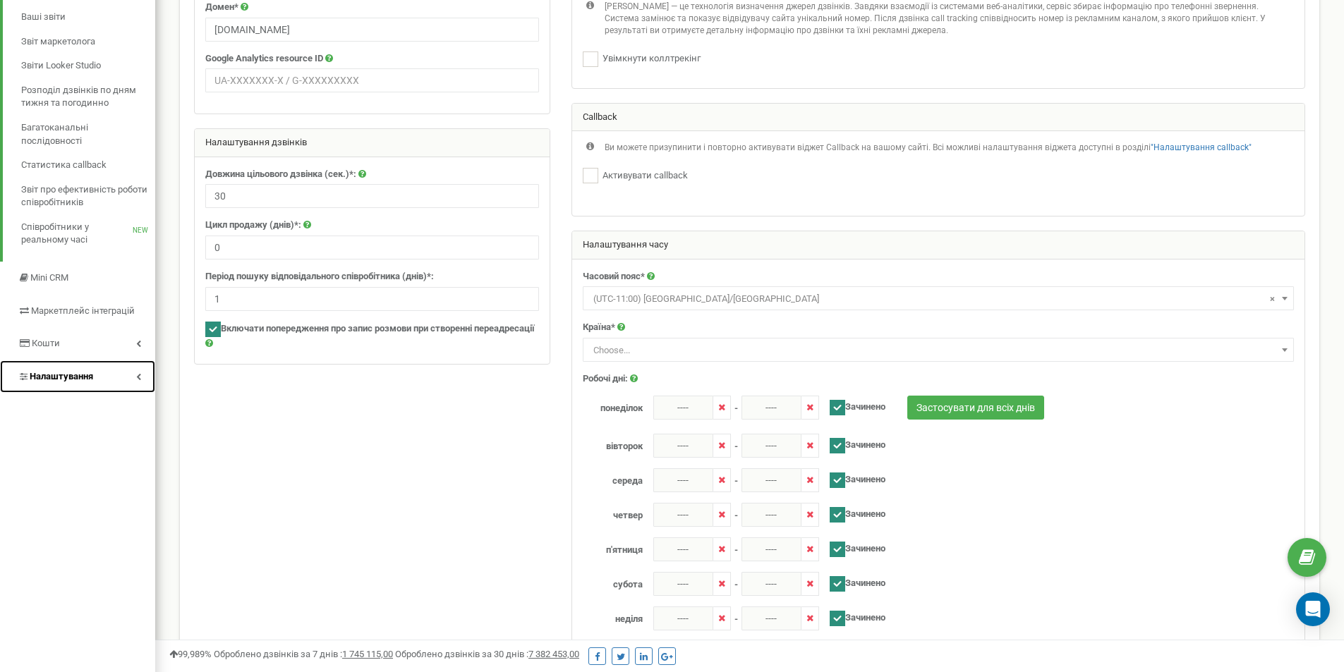
click at [116, 371] on link "Налаштування" at bounding box center [77, 376] width 155 height 33
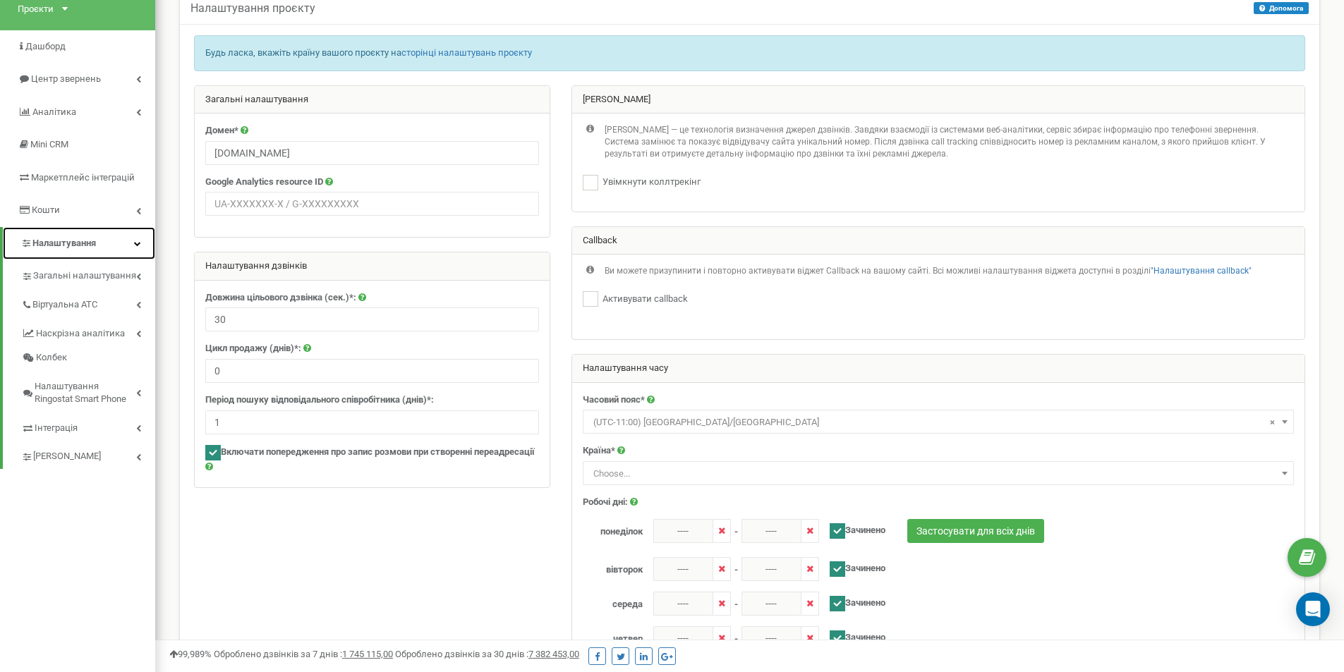
scroll to position [71, 0]
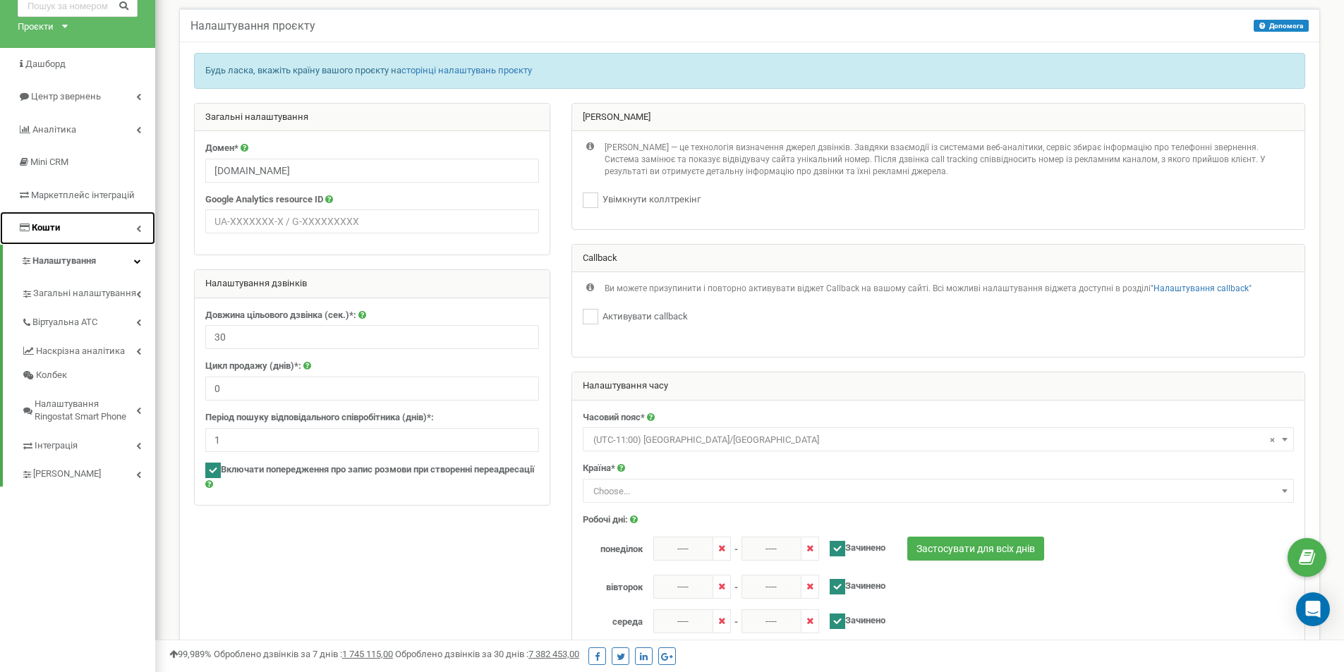
click at [112, 231] on link "Кошти" at bounding box center [77, 228] width 155 height 33
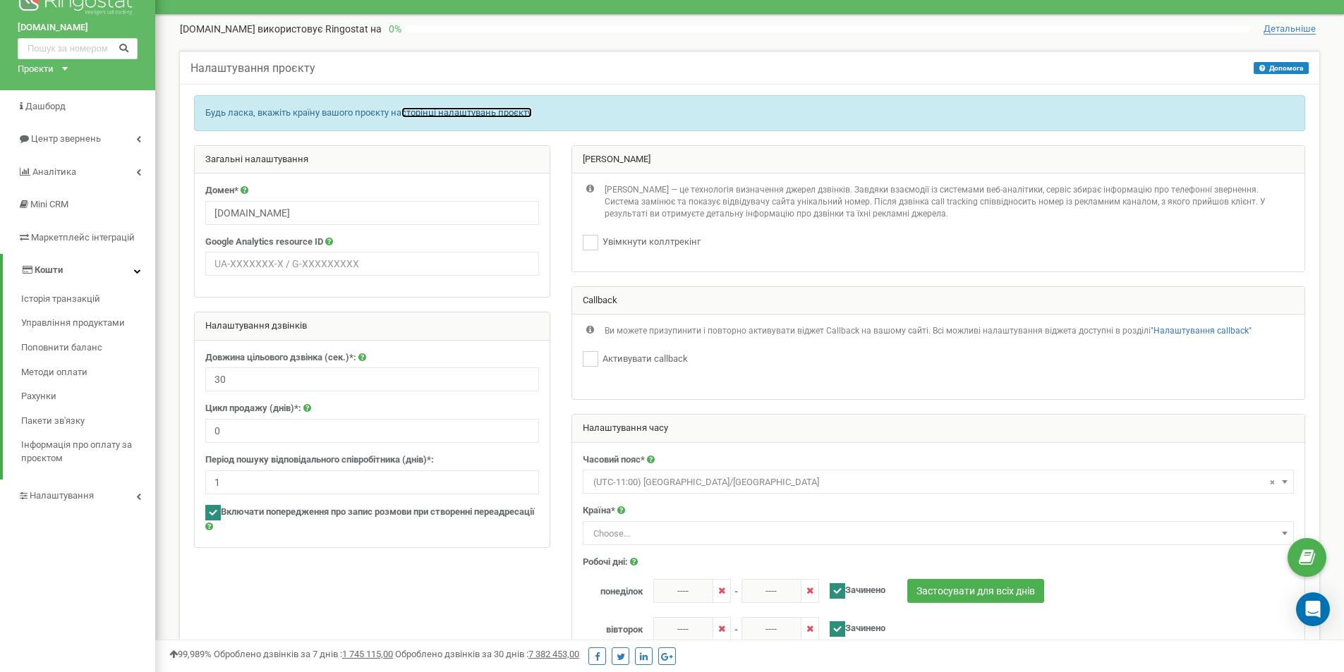
scroll to position [0, 0]
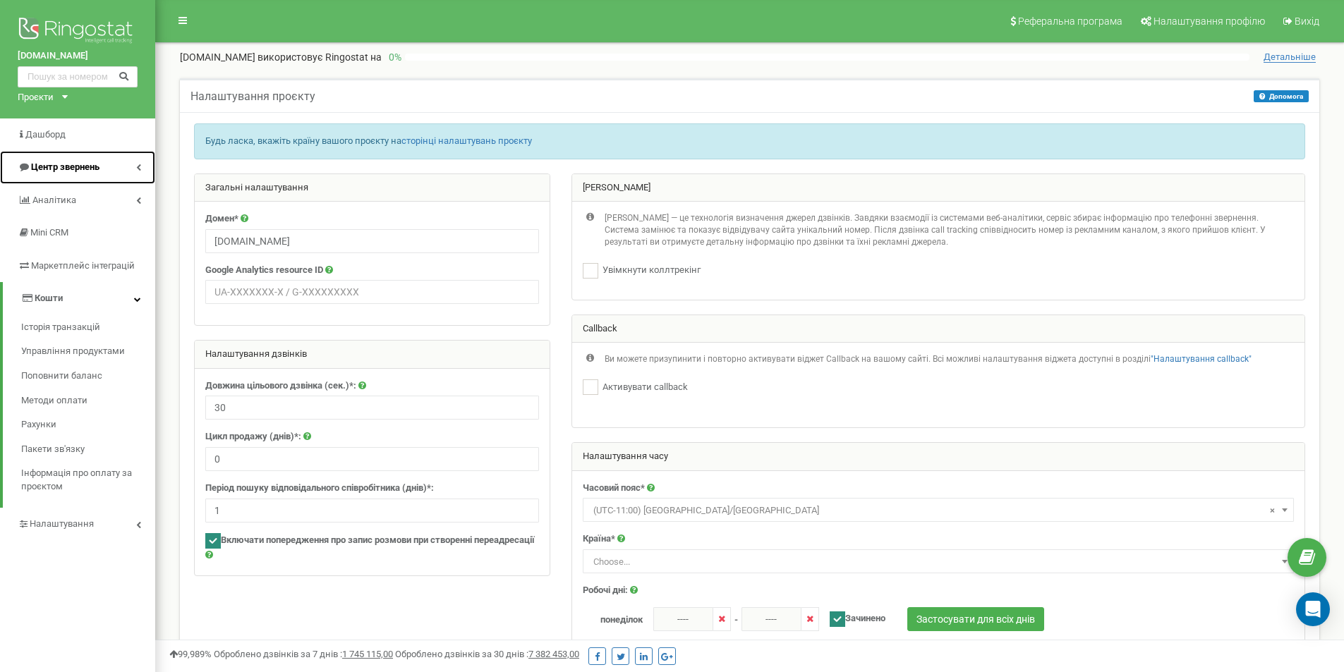
click at [128, 158] on link "Центр звернень" at bounding box center [77, 167] width 155 height 33
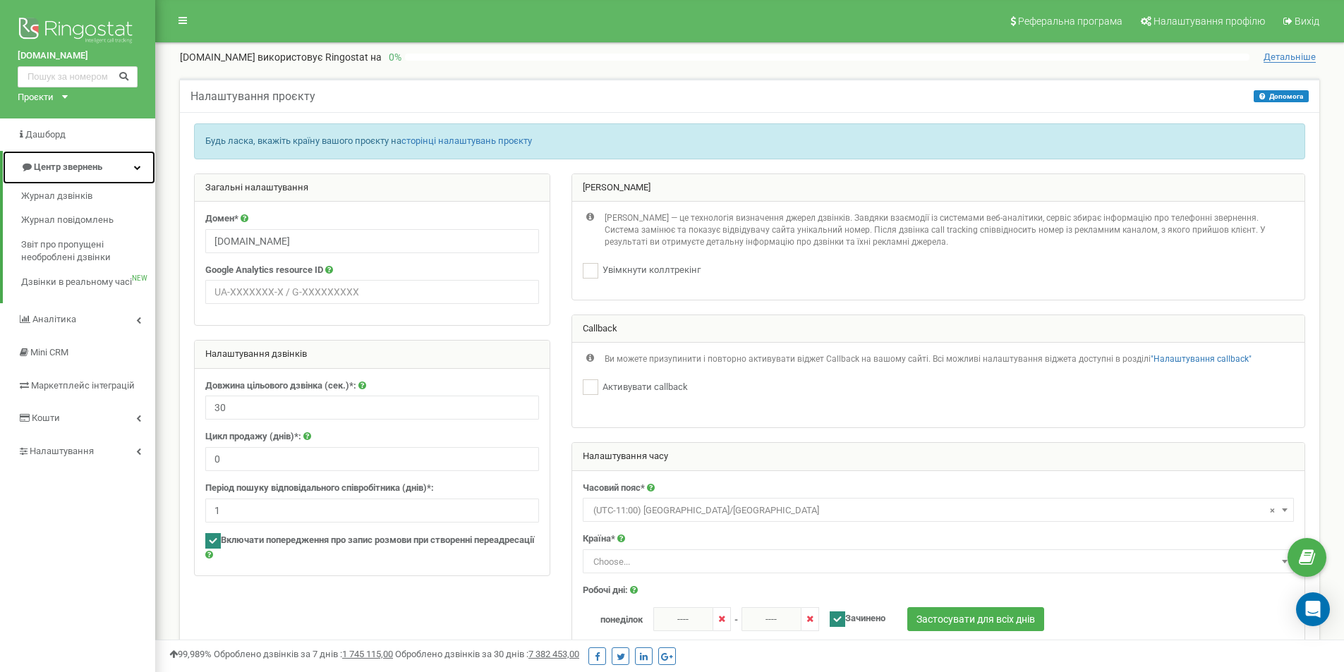
click at [131, 158] on link "Центр звернень" at bounding box center [79, 167] width 152 height 33
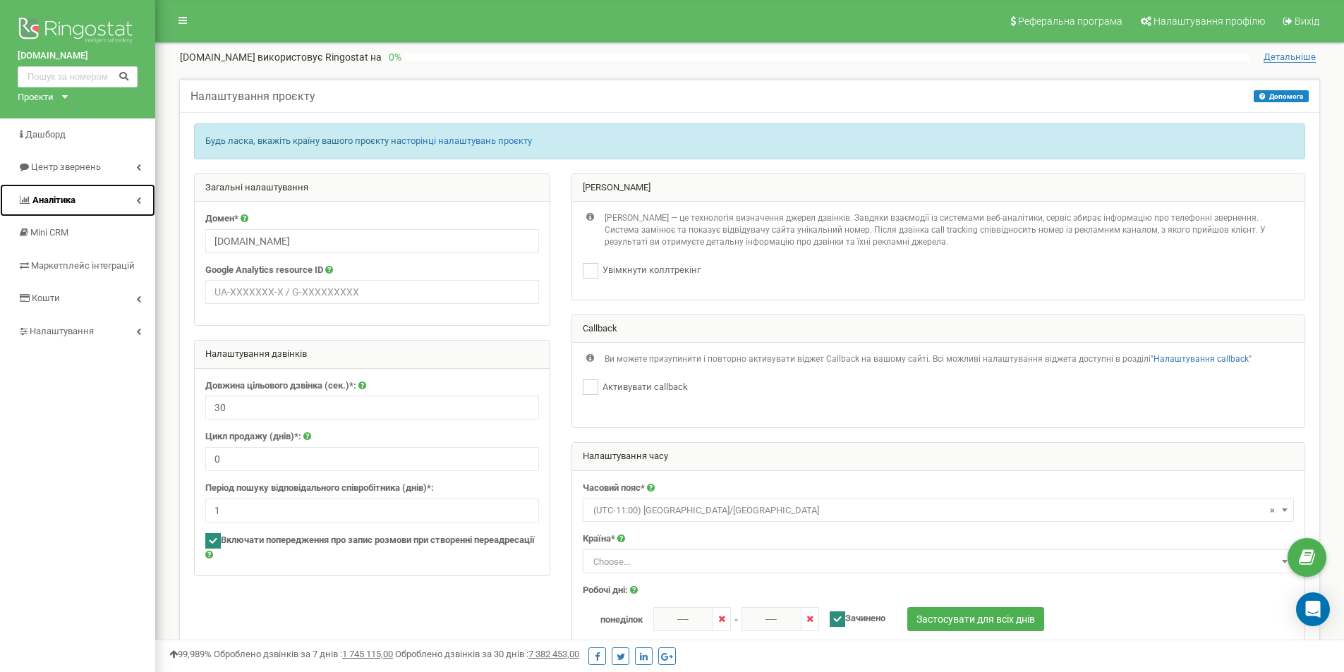
click at [119, 206] on link "Аналiтика" at bounding box center [77, 200] width 155 height 33
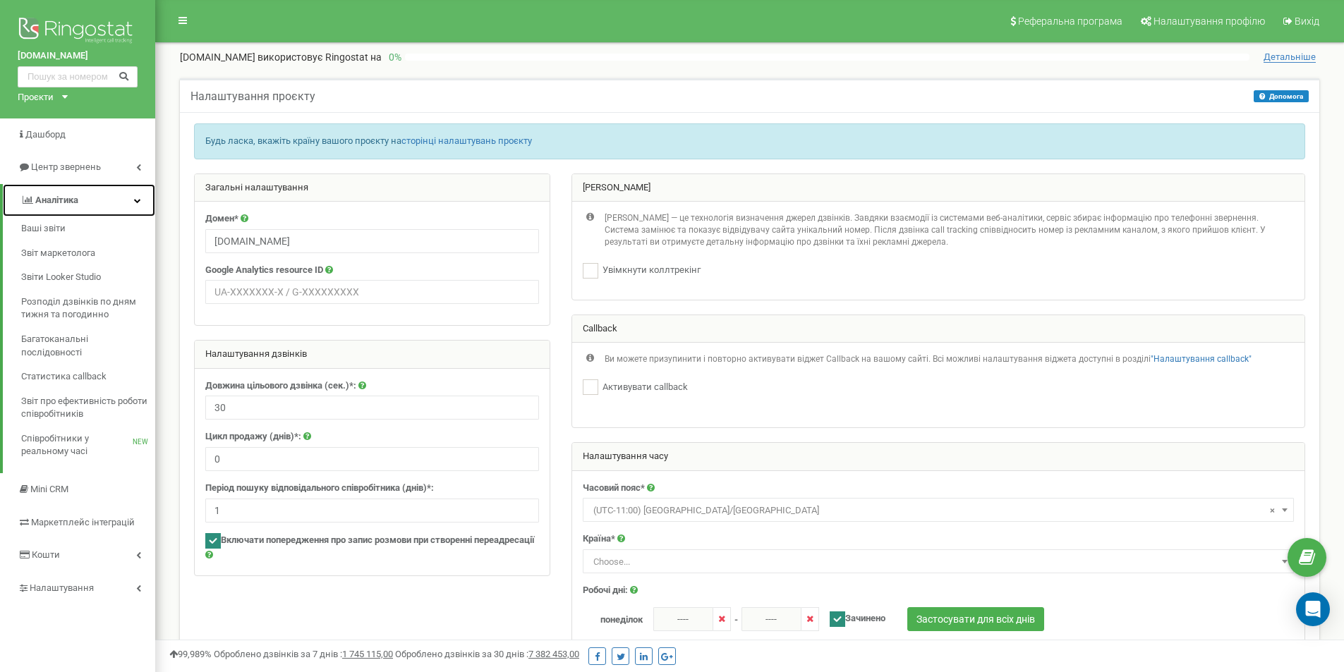
click at [117, 197] on link "Аналiтика" at bounding box center [79, 200] width 152 height 33
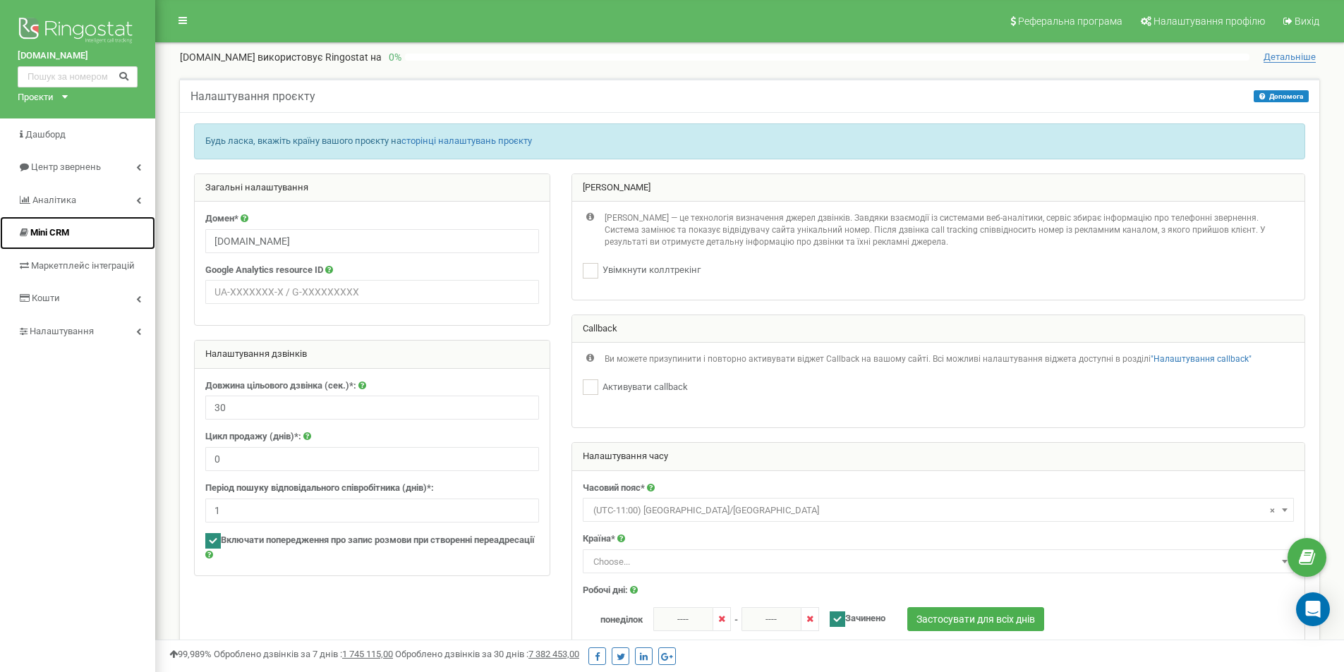
click at [91, 229] on link "Mini CRM" at bounding box center [77, 233] width 155 height 33
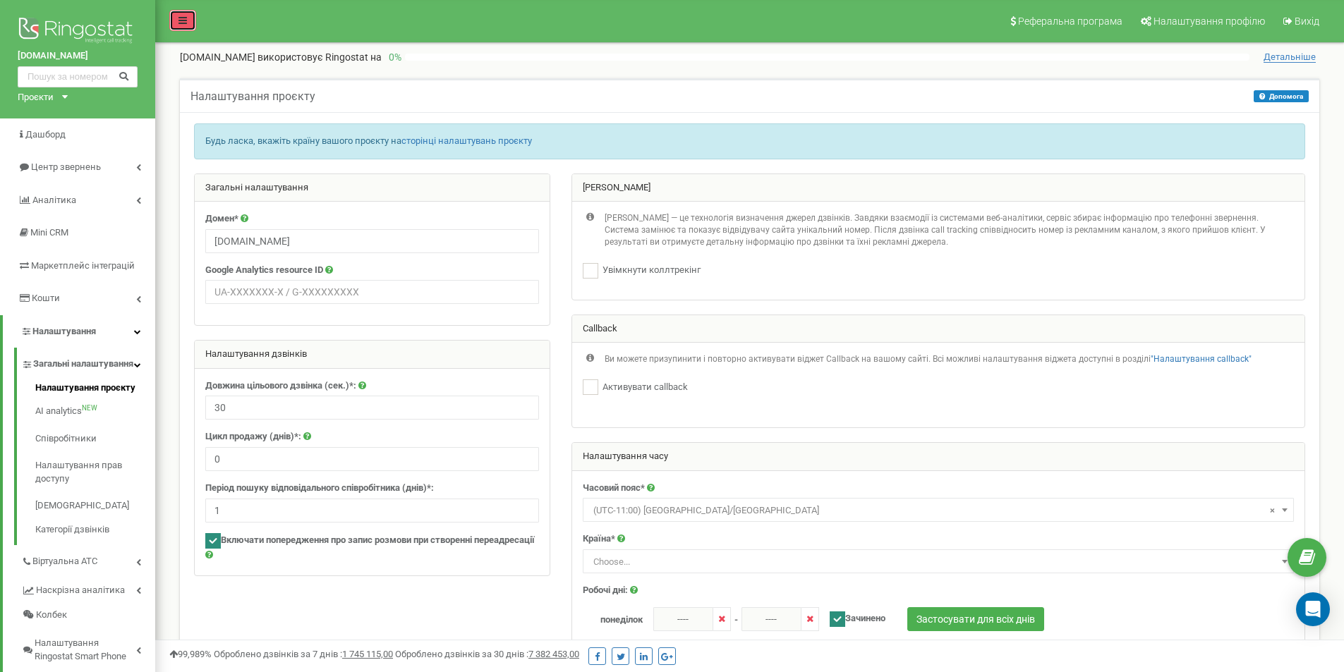
click at [192, 19] on link at bounding box center [182, 20] width 27 height 21
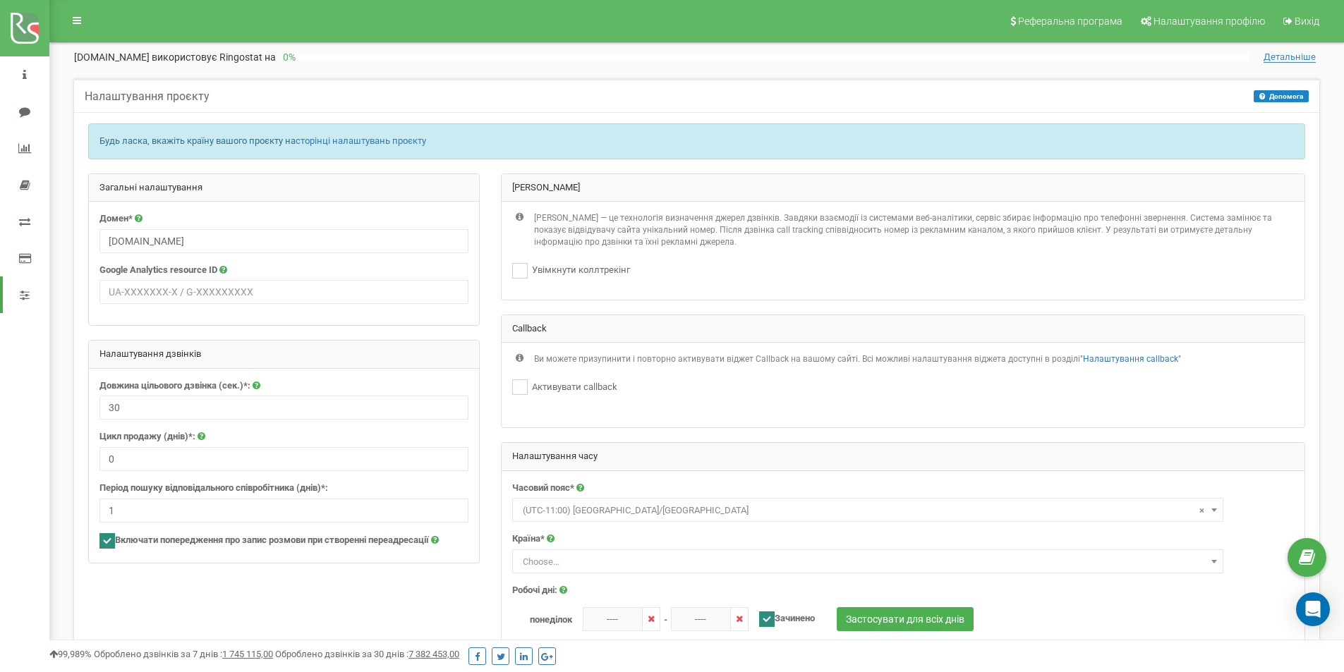
click at [91, 25] on div at bounding box center [71, 17] width 44 height 35
click at [88, 24] on link at bounding box center [76, 20] width 27 height 21
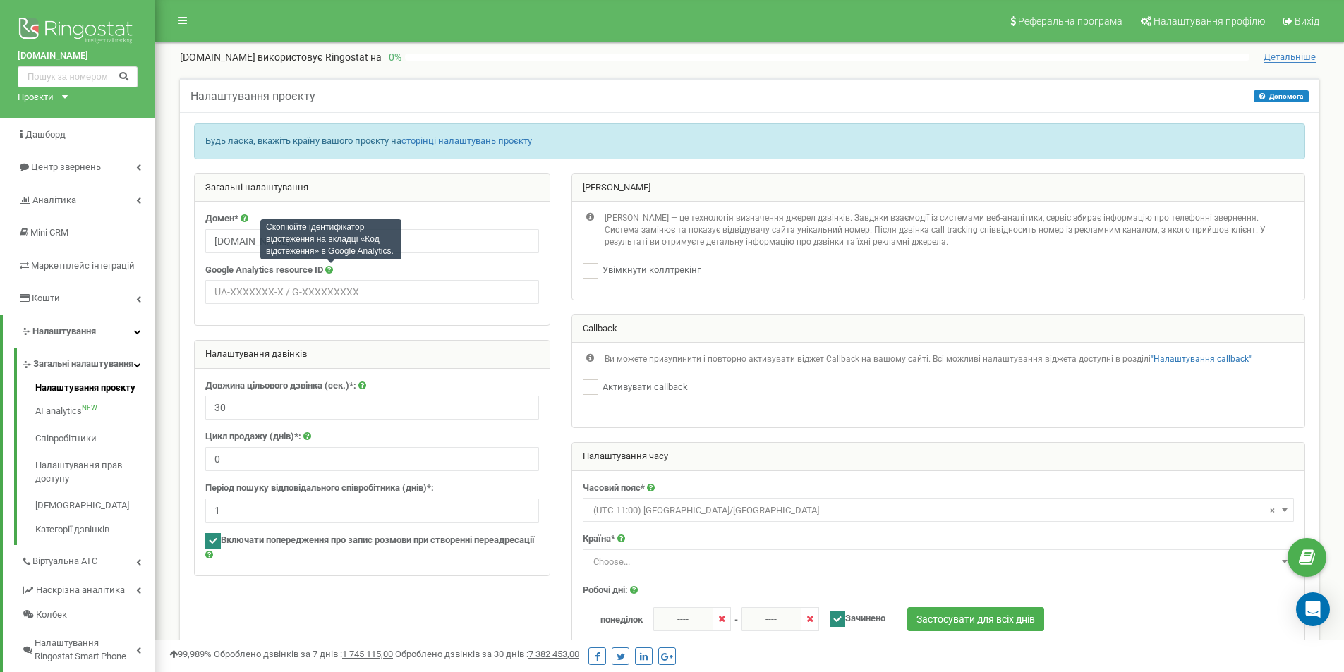
click at [327, 266] on icon at bounding box center [329, 269] width 8 height 9
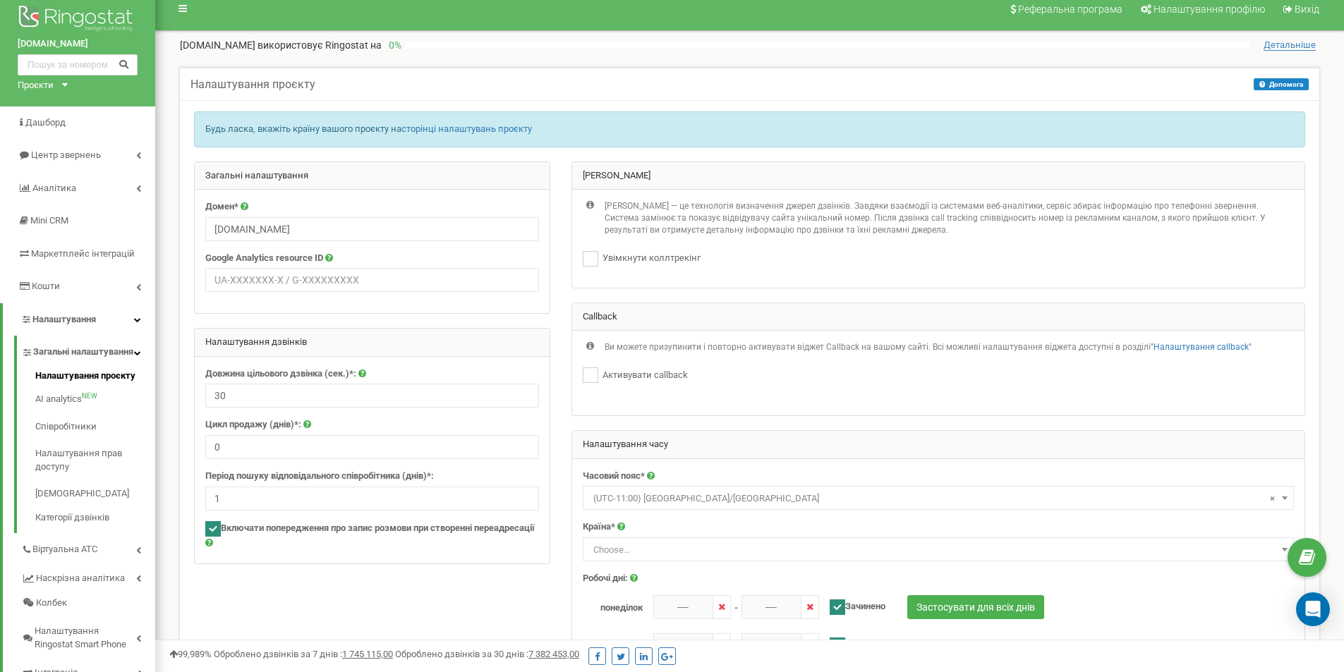
scroll to position [353, 0]
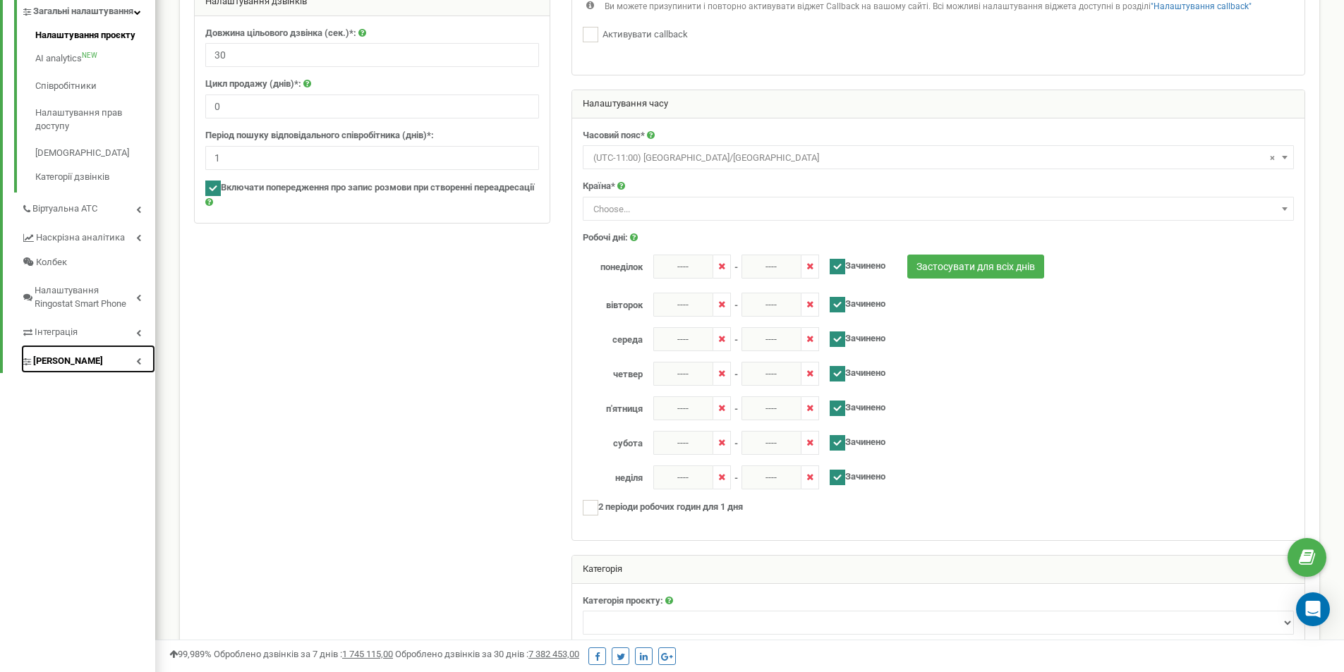
click at [111, 374] on link "[PERSON_NAME]" at bounding box center [88, 359] width 134 height 29
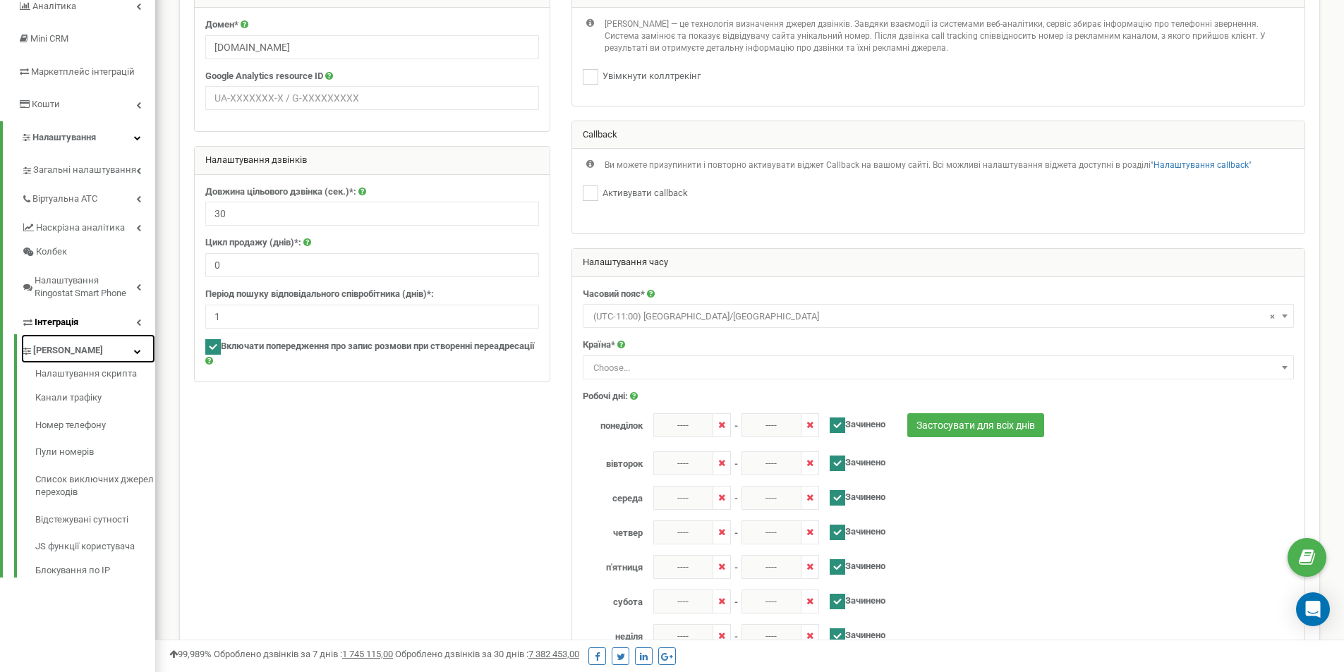
scroll to position [141, 0]
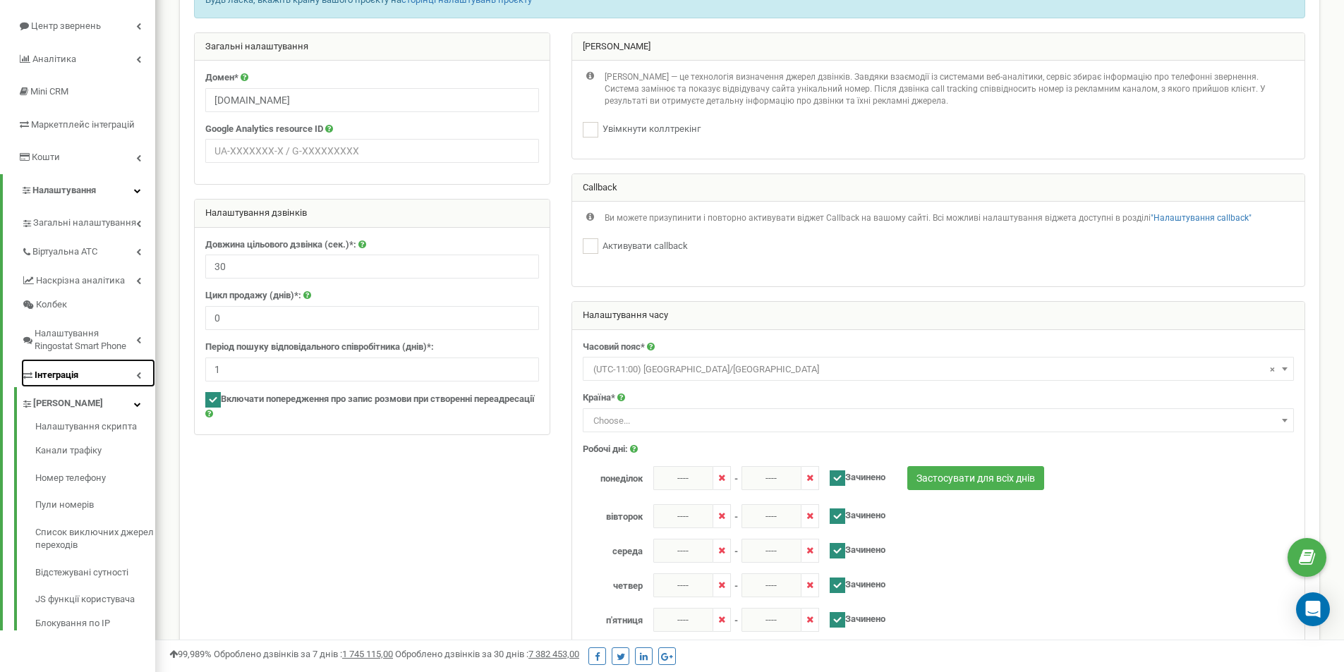
click at [103, 372] on link "Інтеграція" at bounding box center [88, 373] width 134 height 29
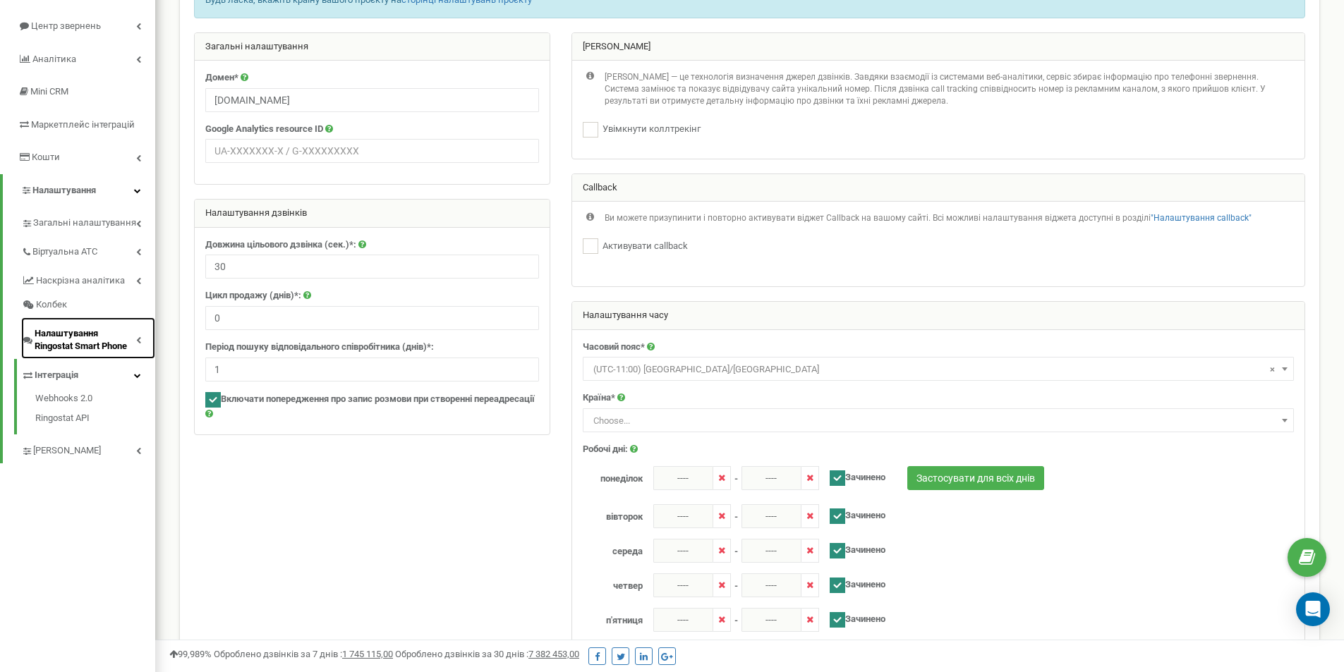
click at [99, 346] on span "Налаштування Ringostat Smart Phone" at bounding box center [86, 340] width 102 height 26
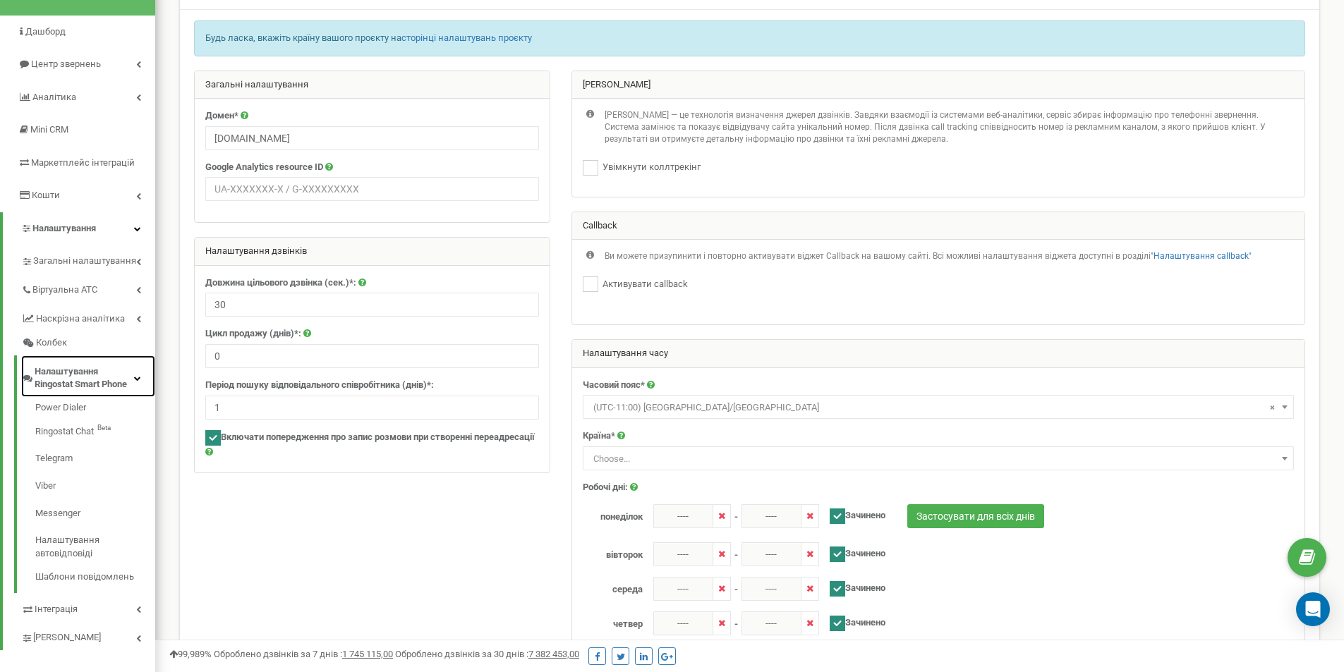
scroll to position [71, 0]
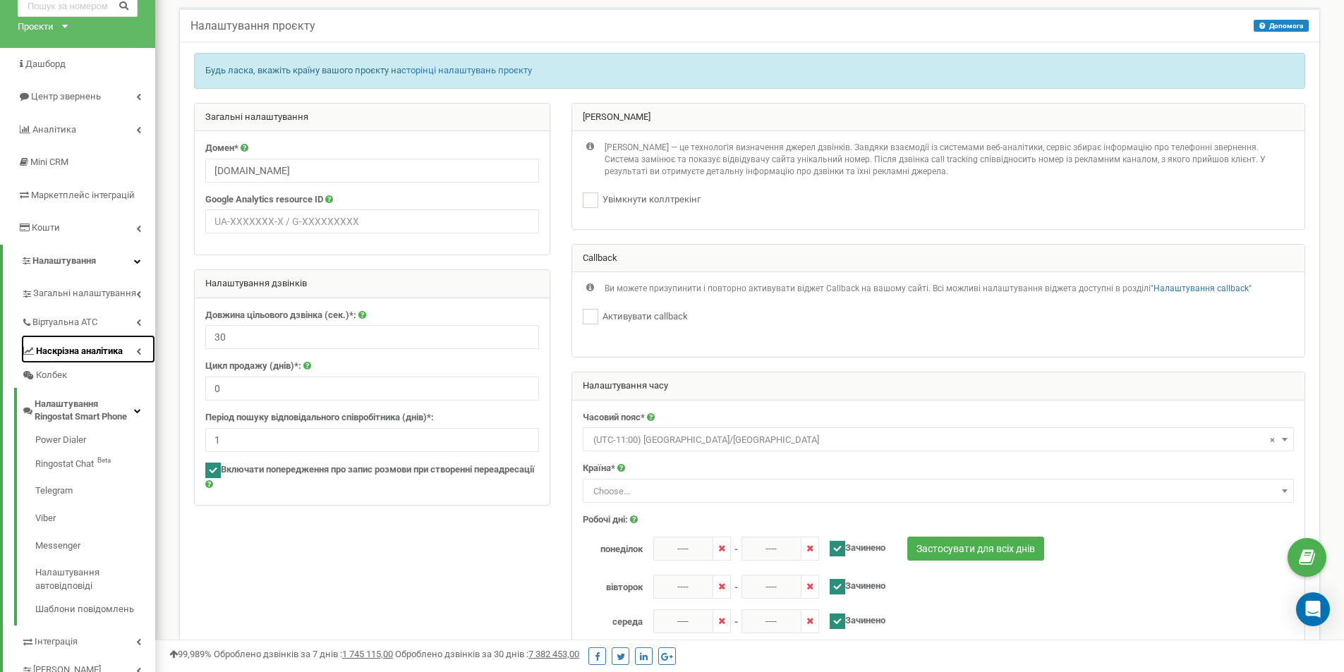
click at [87, 350] on span "Наскрізна аналітика" at bounding box center [79, 351] width 87 height 13
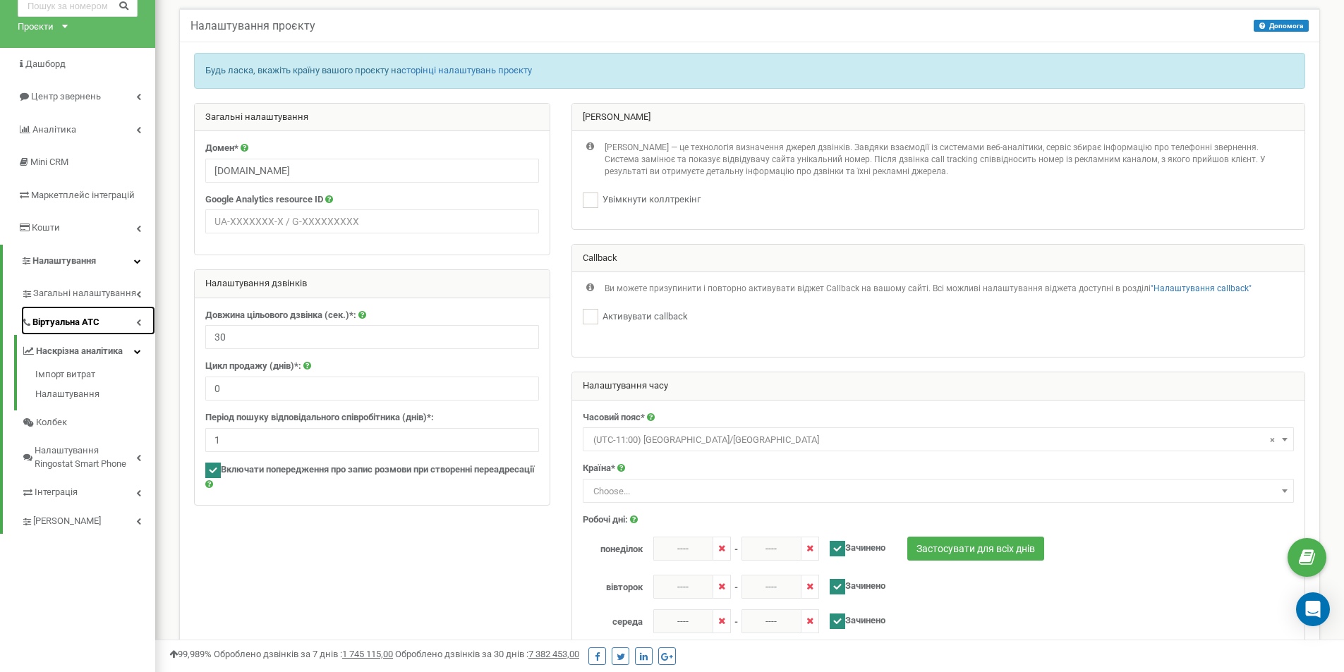
click at [87, 329] on link "Віртуальна АТС" at bounding box center [88, 320] width 134 height 29
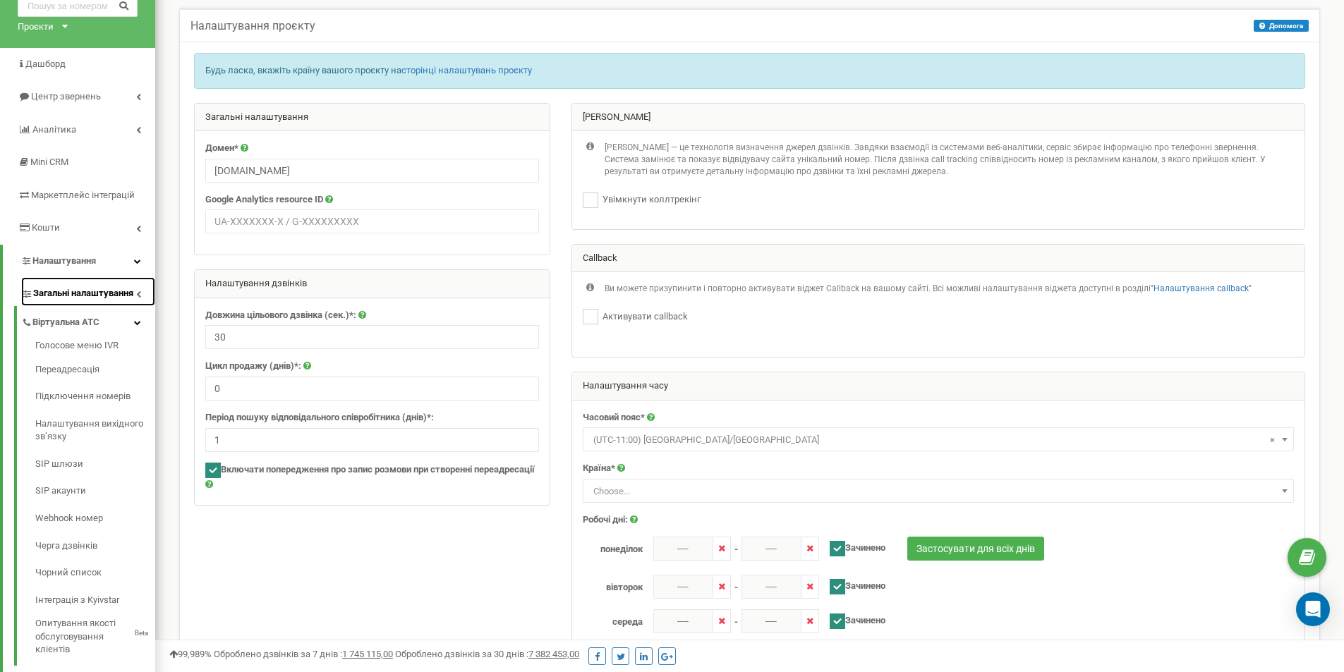
click at [85, 301] on link "Загальні налаштування" at bounding box center [88, 291] width 134 height 29
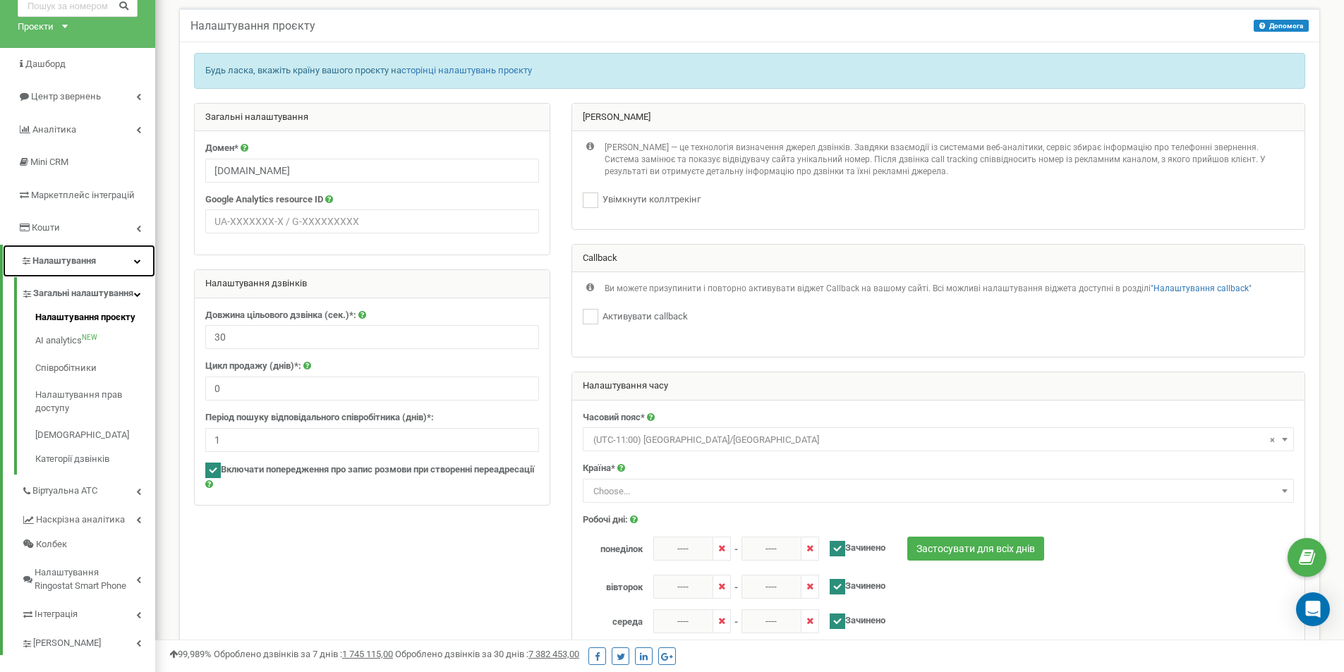
click at [103, 257] on link "Налаштування" at bounding box center [79, 261] width 152 height 33
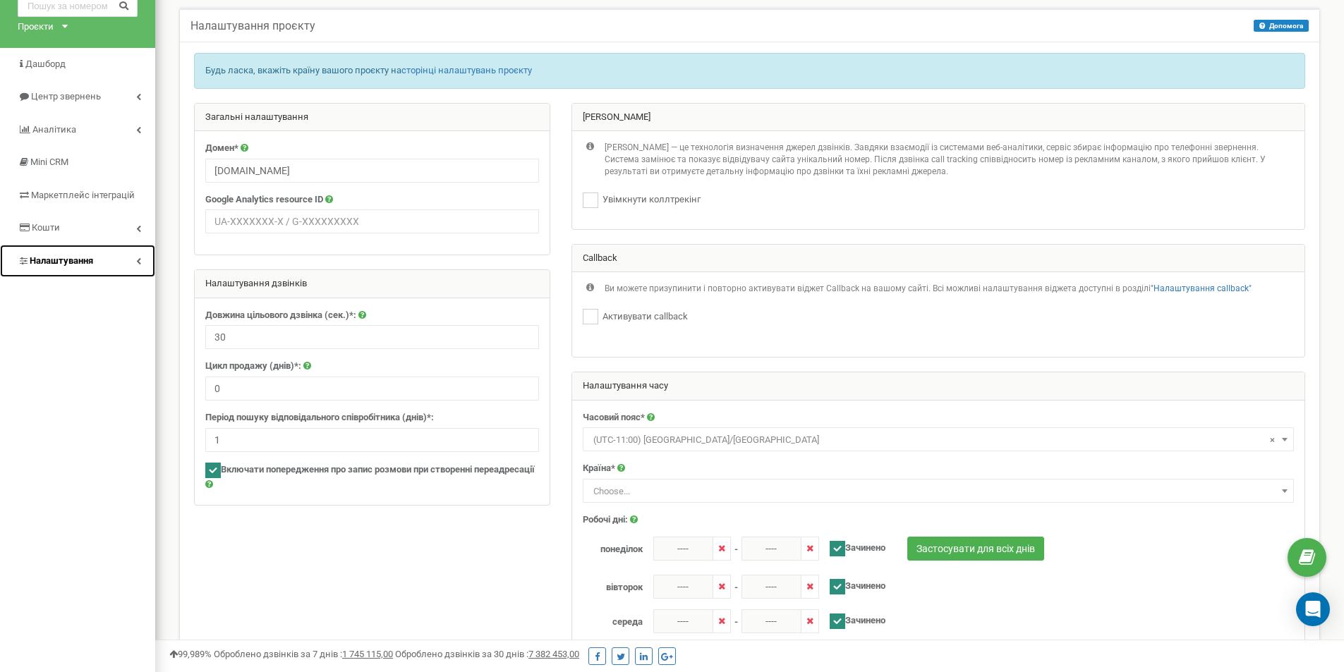
click at [102, 257] on link "Налаштування" at bounding box center [77, 261] width 155 height 33
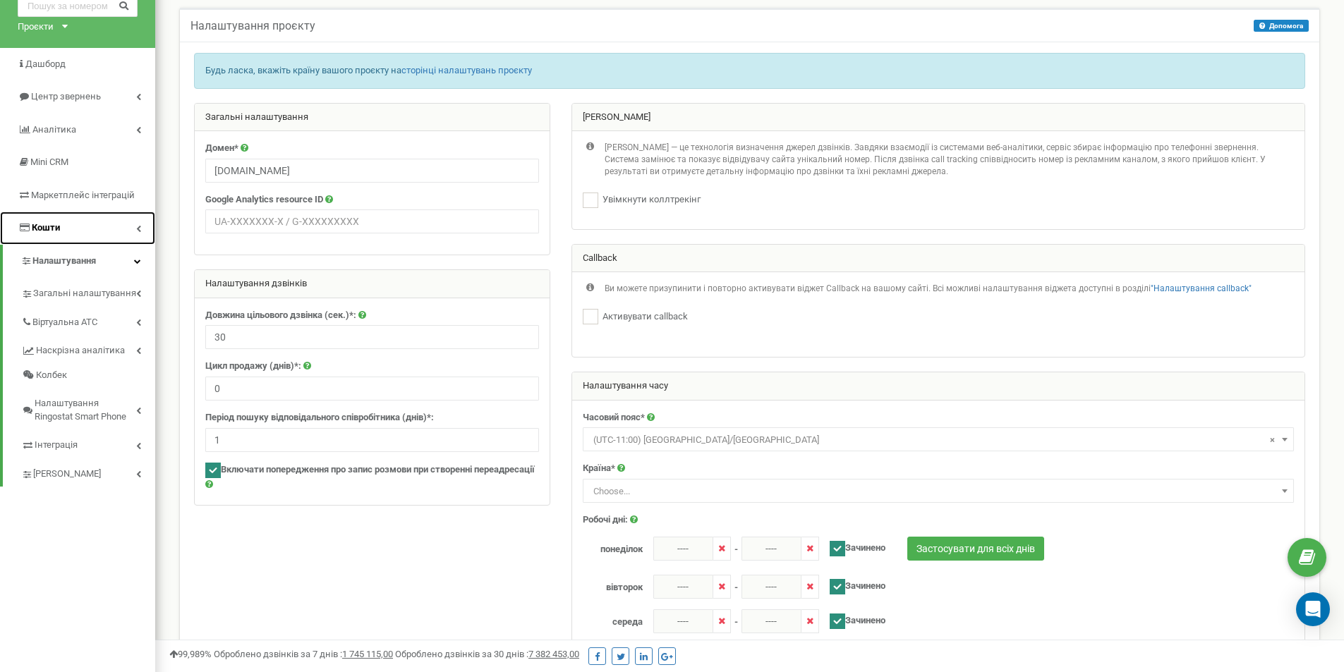
click at [102, 227] on link "Кошти" at bounding box center [77, 228] width 155 height 33
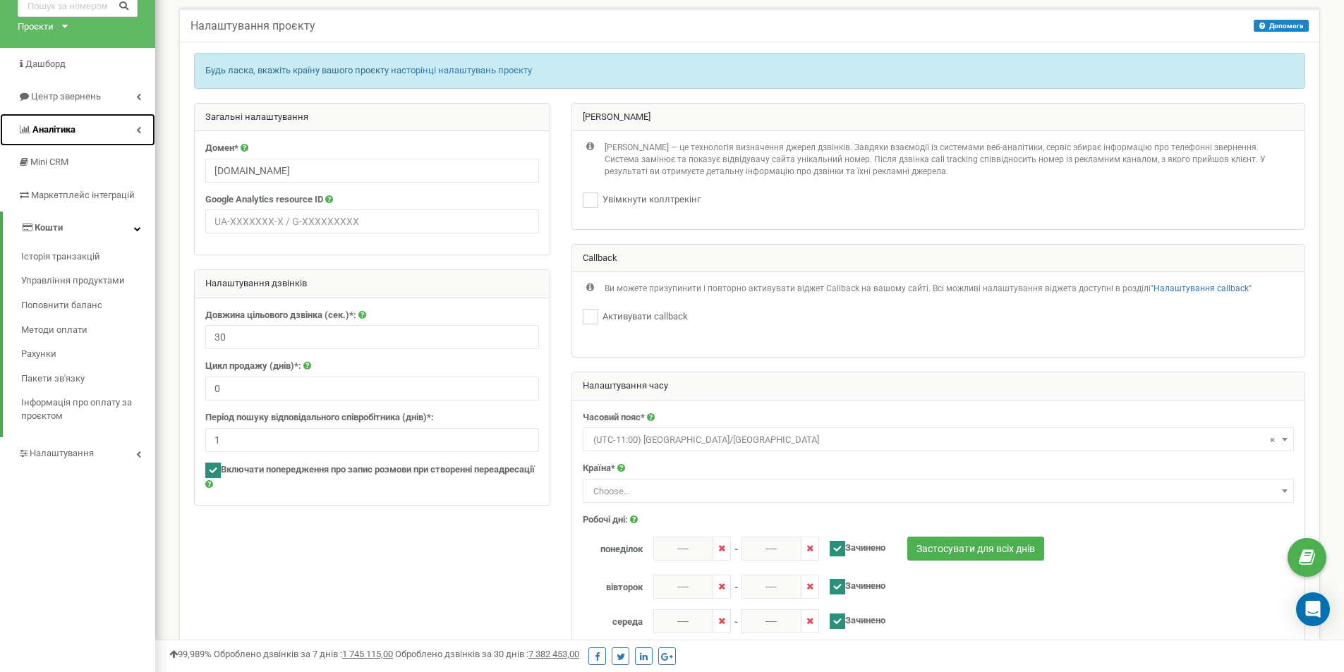
click at [93, 128] on link "Аналiтика" at bounding box center [77, 130] width 155 height 33
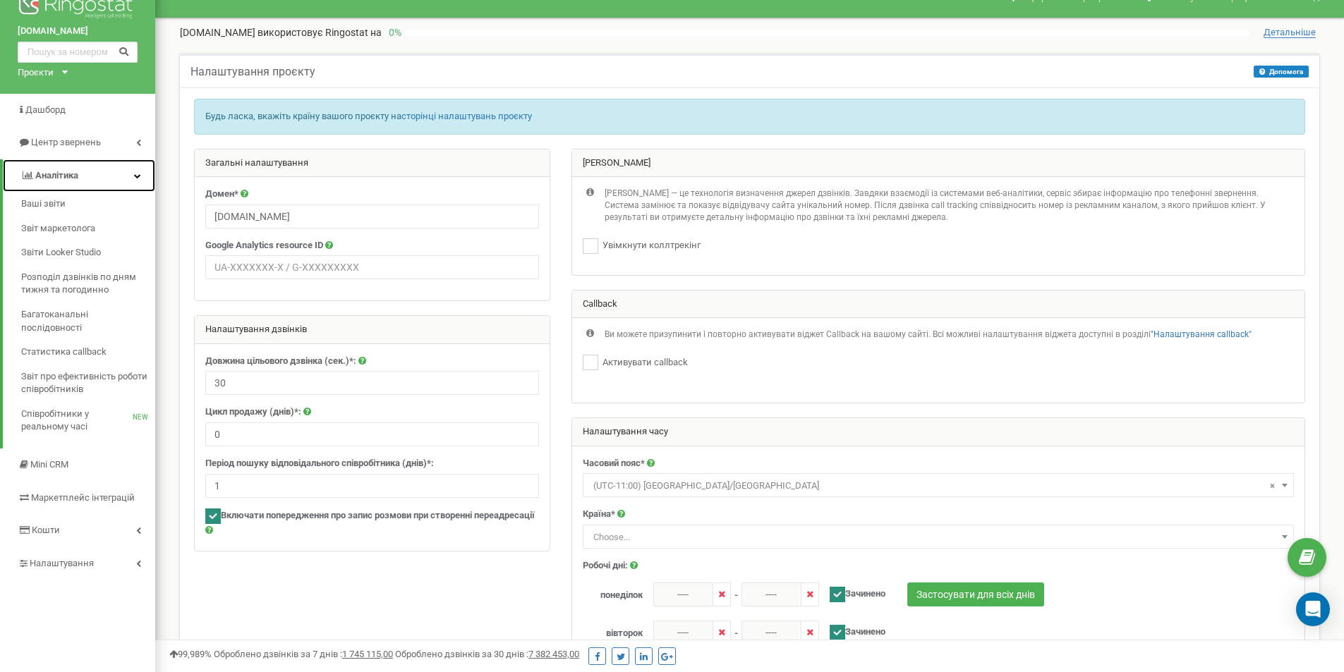
scroll to position [0, 0]
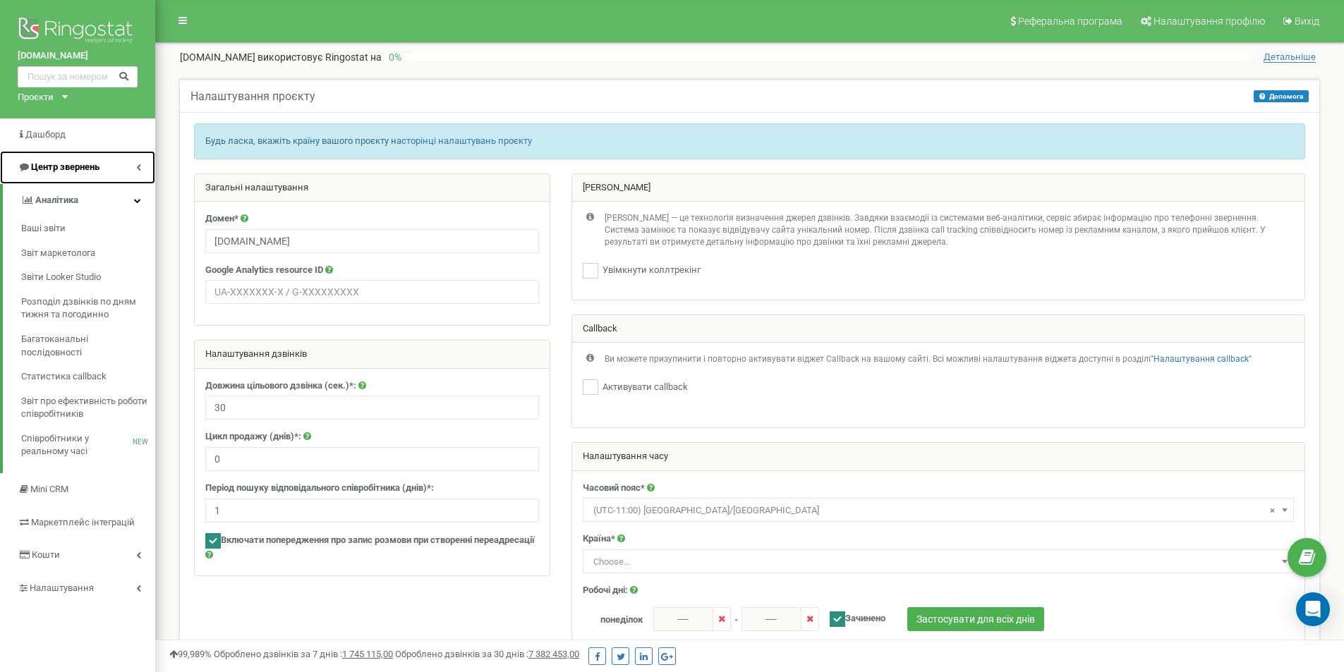
click at [113, 163] on link "Центр звернень" at bounding box center [77, 167] width 155 height 33
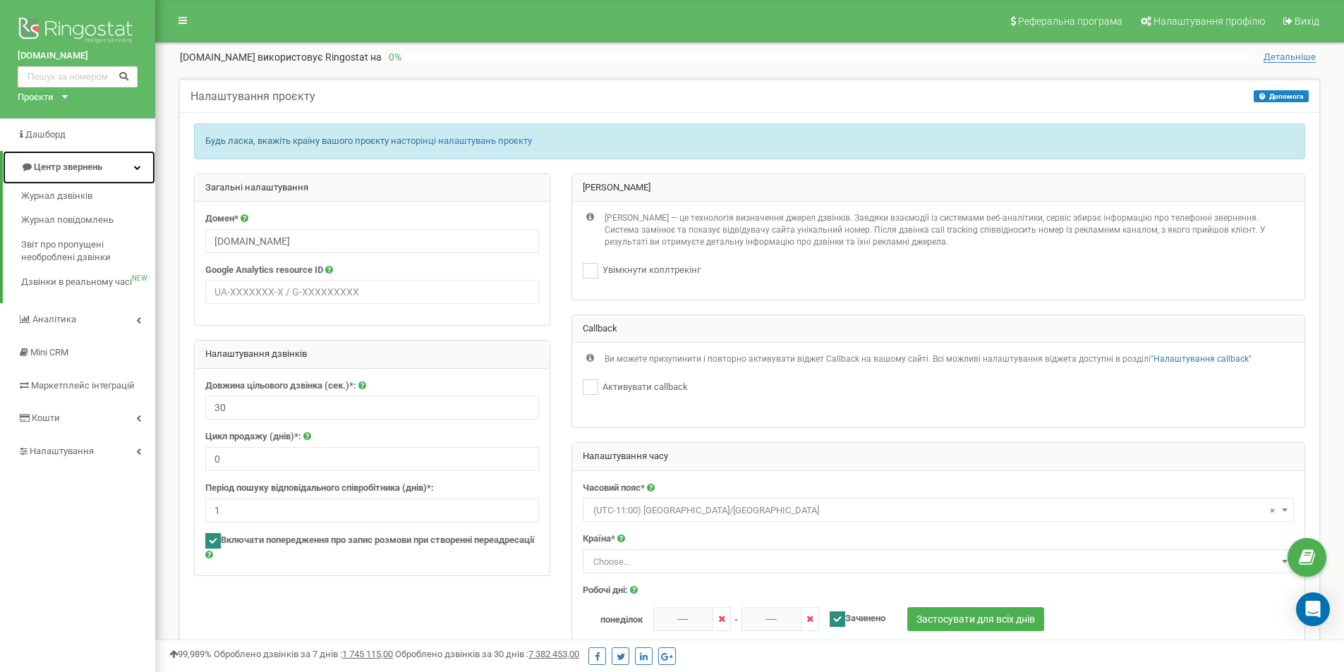
click at [113, 163] on link "Центр звернень" at bounding box center [79, 167] width 152 height 33
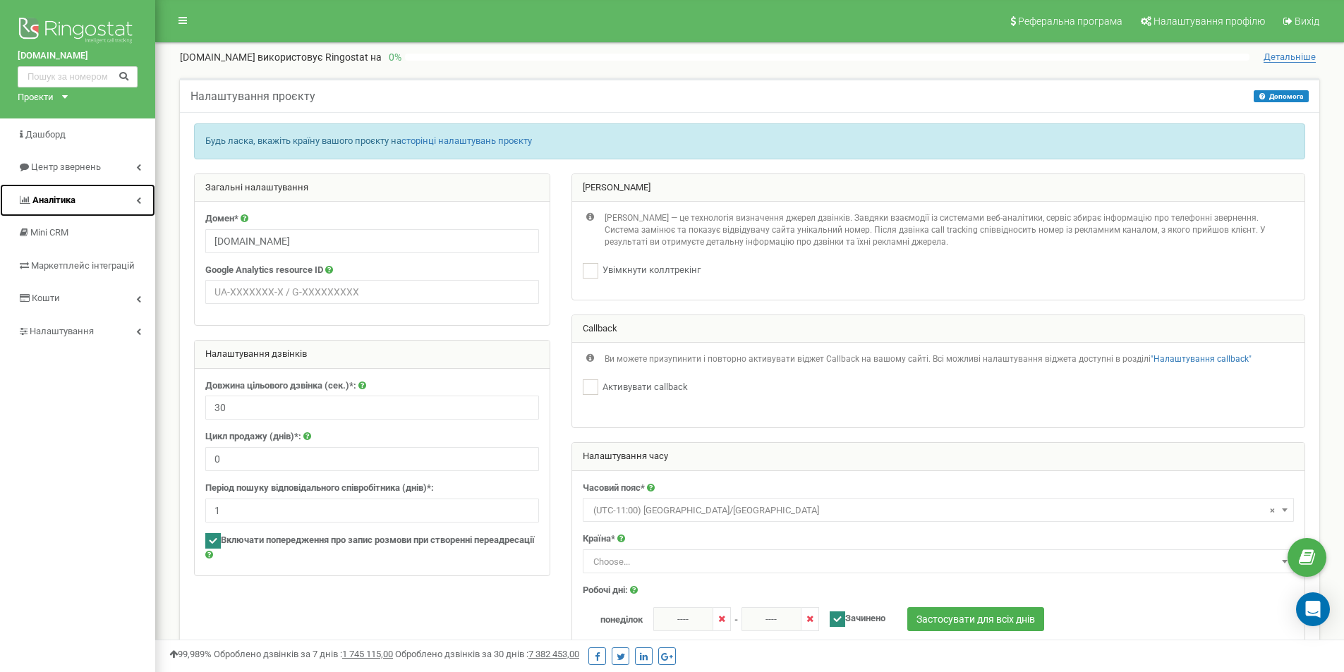
click at [68, 197] on span "Аналiтика" at bounding box center [53, 200] width 43 height 11
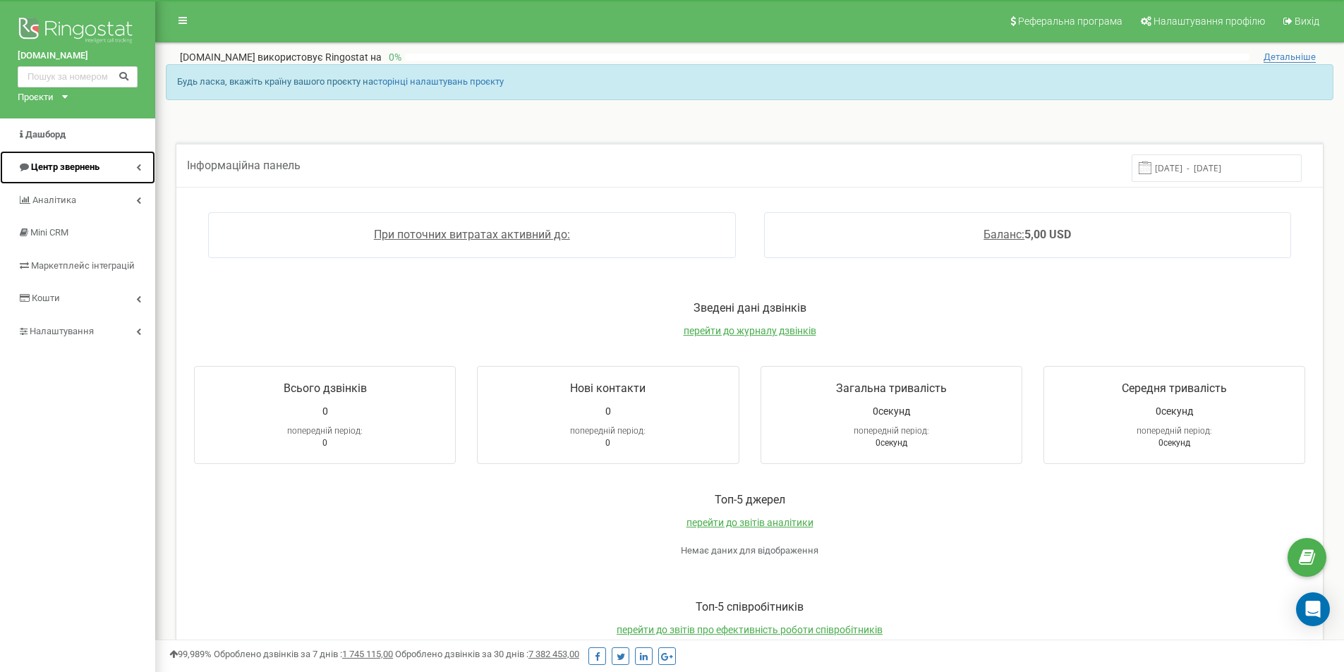
click at [99, 167] on span "Центр звернень" at bounding box center [65, 167] width 68 height 11
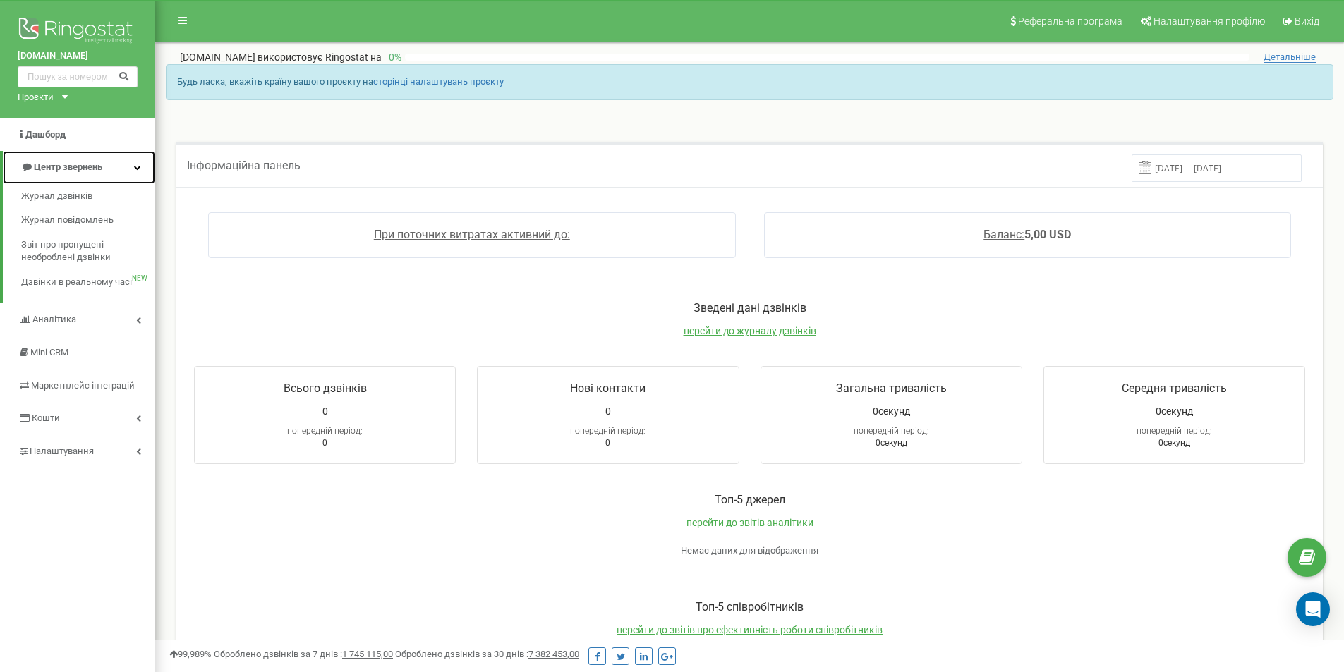
click at [99, 167] on span "Центр звернень" at bounding box center [68, 167] width 68 height 11
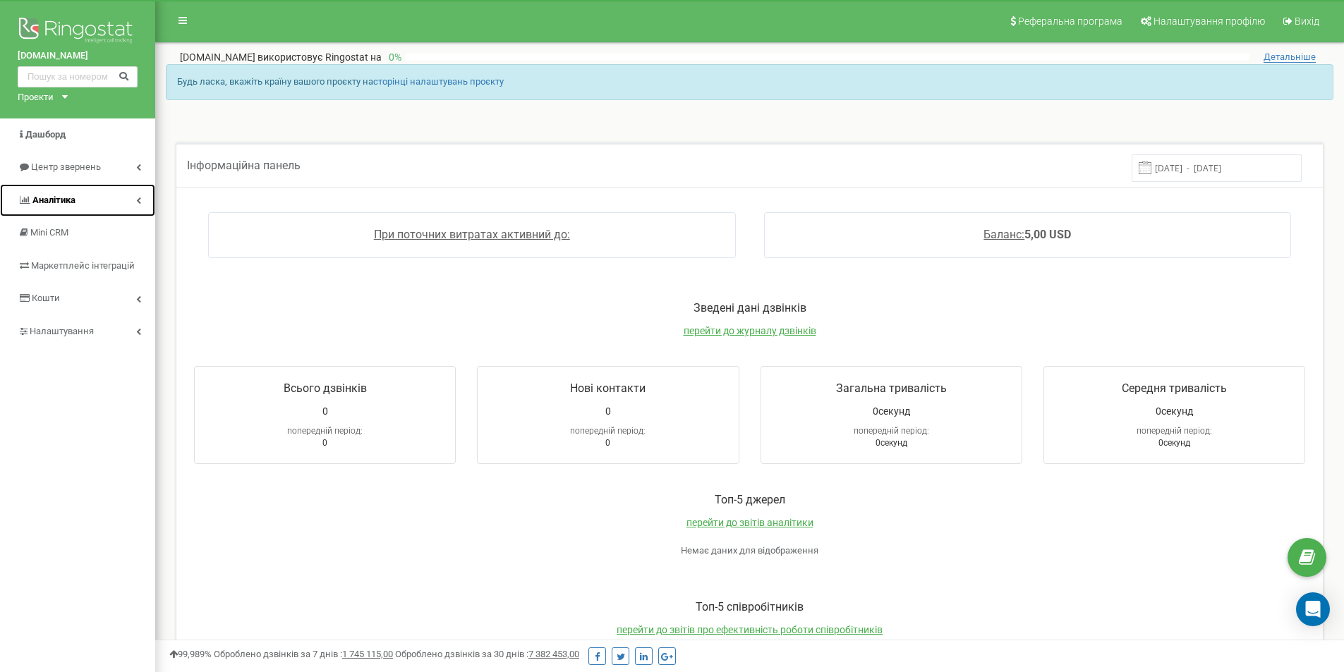
click at [85, 203] on link "Аналiтика" at bounding box center [77, 200] width 155 height 33
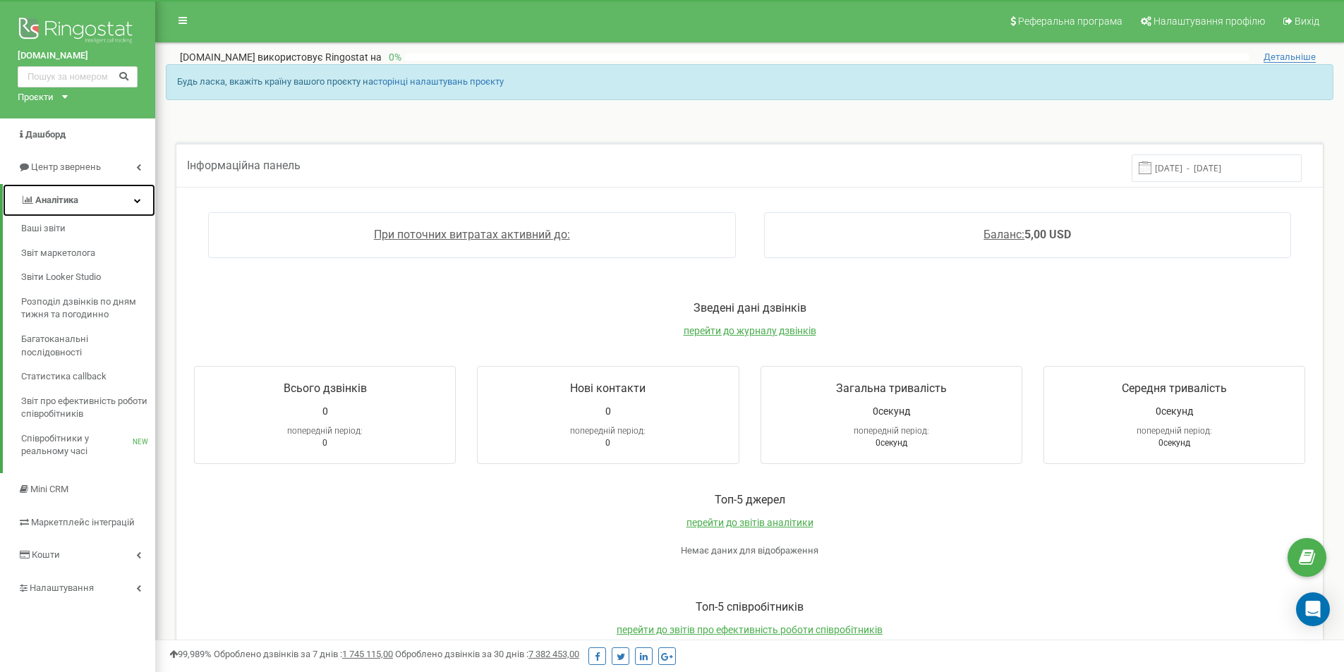
click at [85, 203] on link "Аналiтика" at bounding box center [79, 200] width 152 height 33
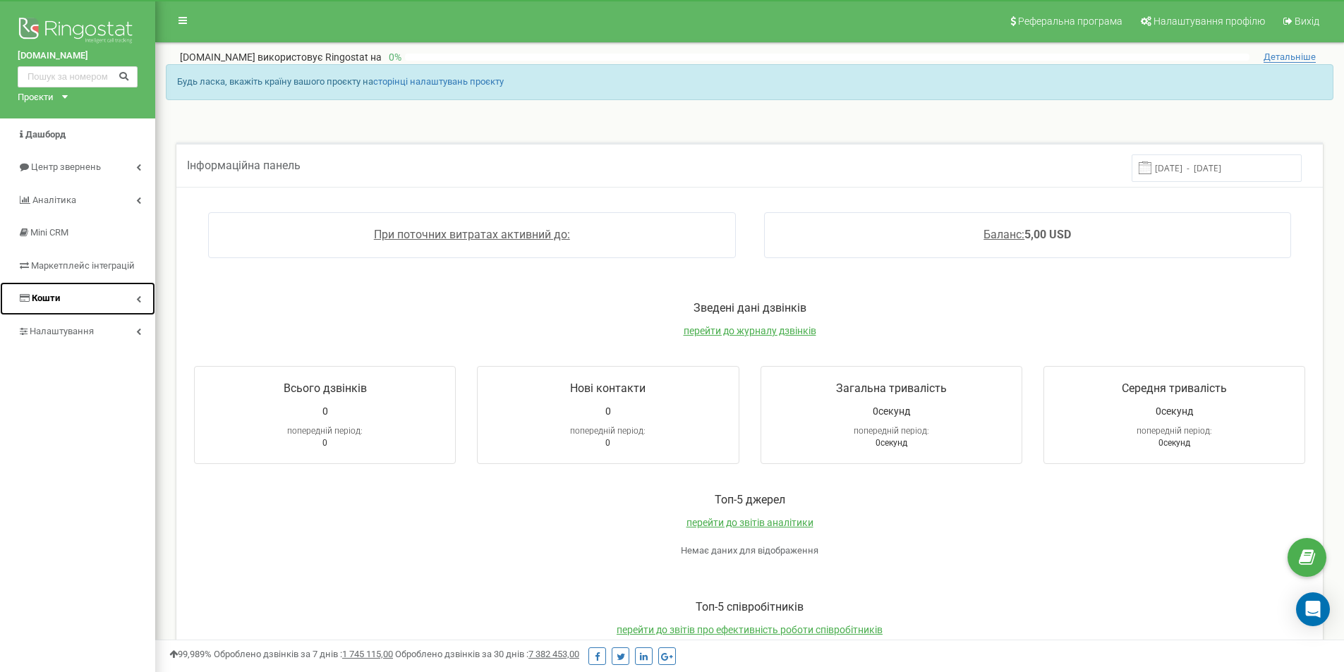
click at [99, 301] on link "Кошти" at bounding box center [77, 298] width 155 height 33
click at [99, 301] on link "Кошти" at bounding box center [79, 298] width 152 height 33
click at [118, 329] on link "Налаштування" at bounding box center [77, 331] width 155 height 33
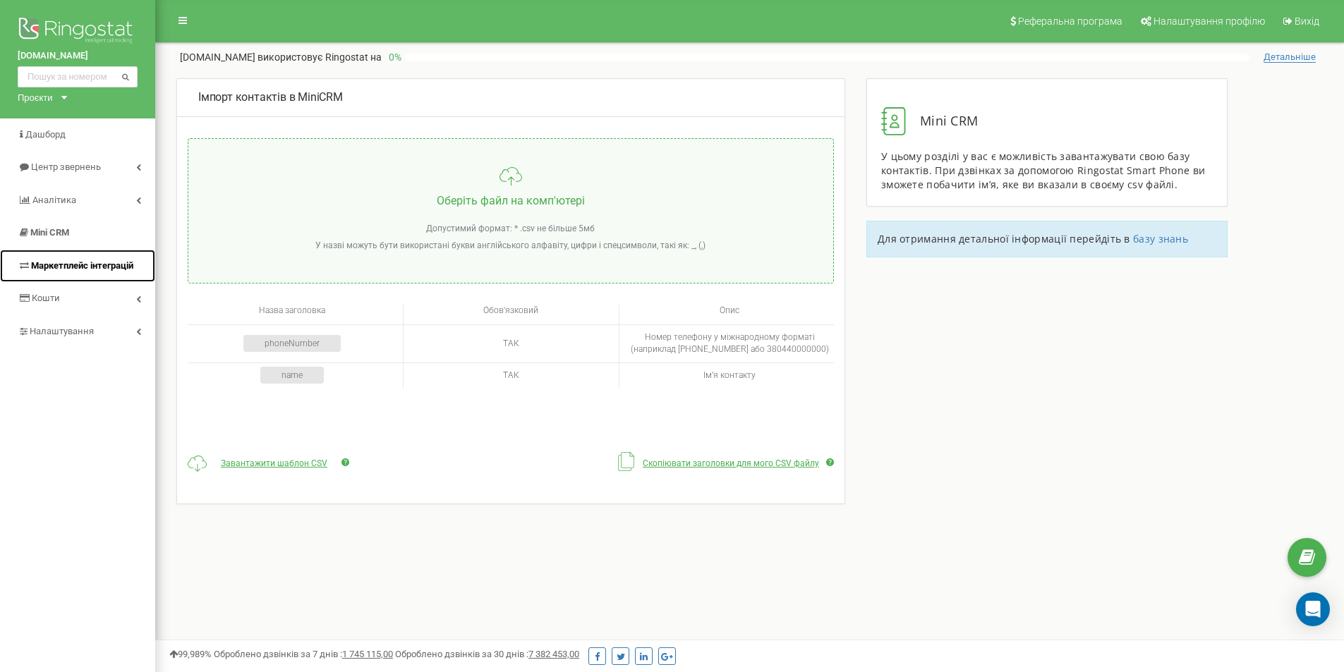
click at [69, 264] on span "Маркетплейс інтеграцій" at bounding box center [82, 265] width 102 height 11
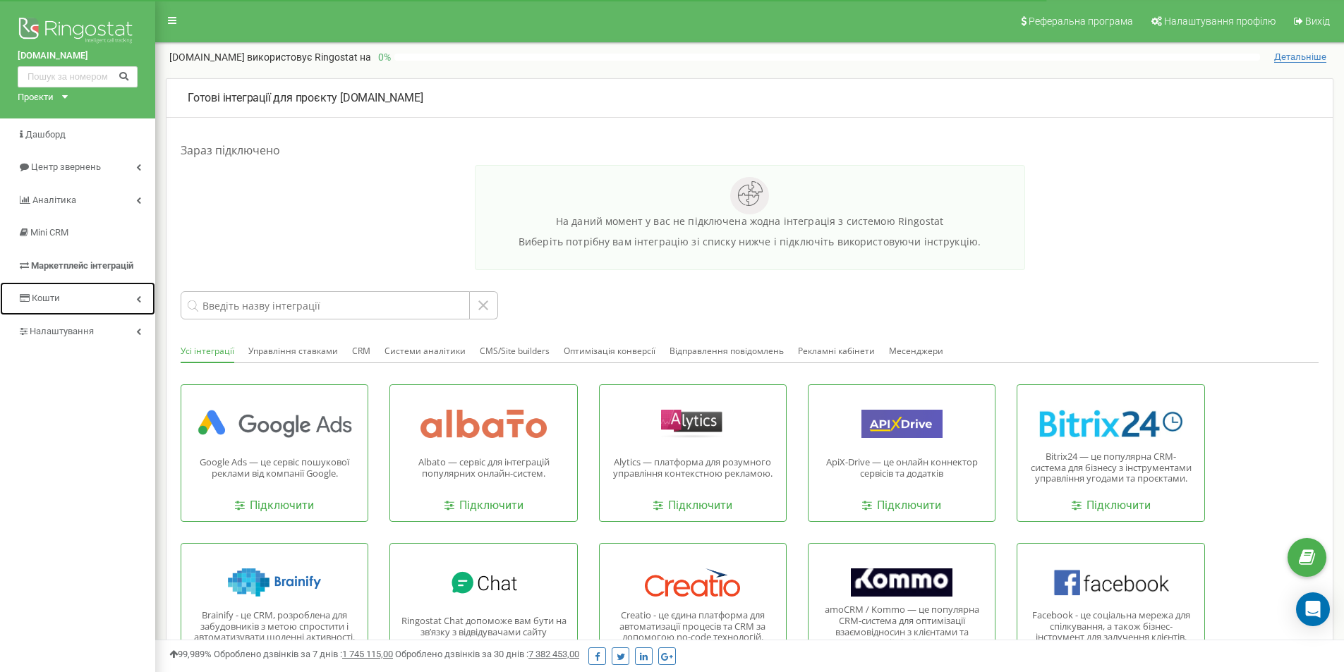
click at [75, 296] on link "Кошти" at bounding box center [77, 298] width 155 height 33
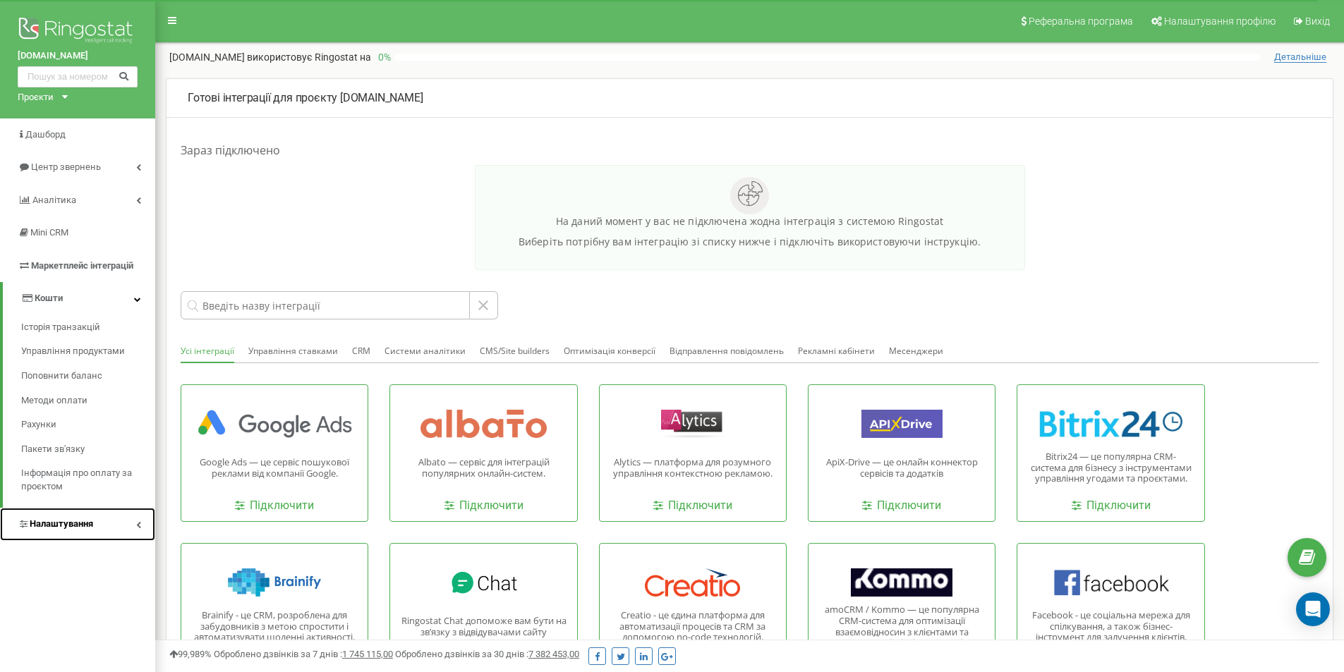
click at [78, 522] on span "Налаштування" at bounding box center [61, 523] width 63 height 11
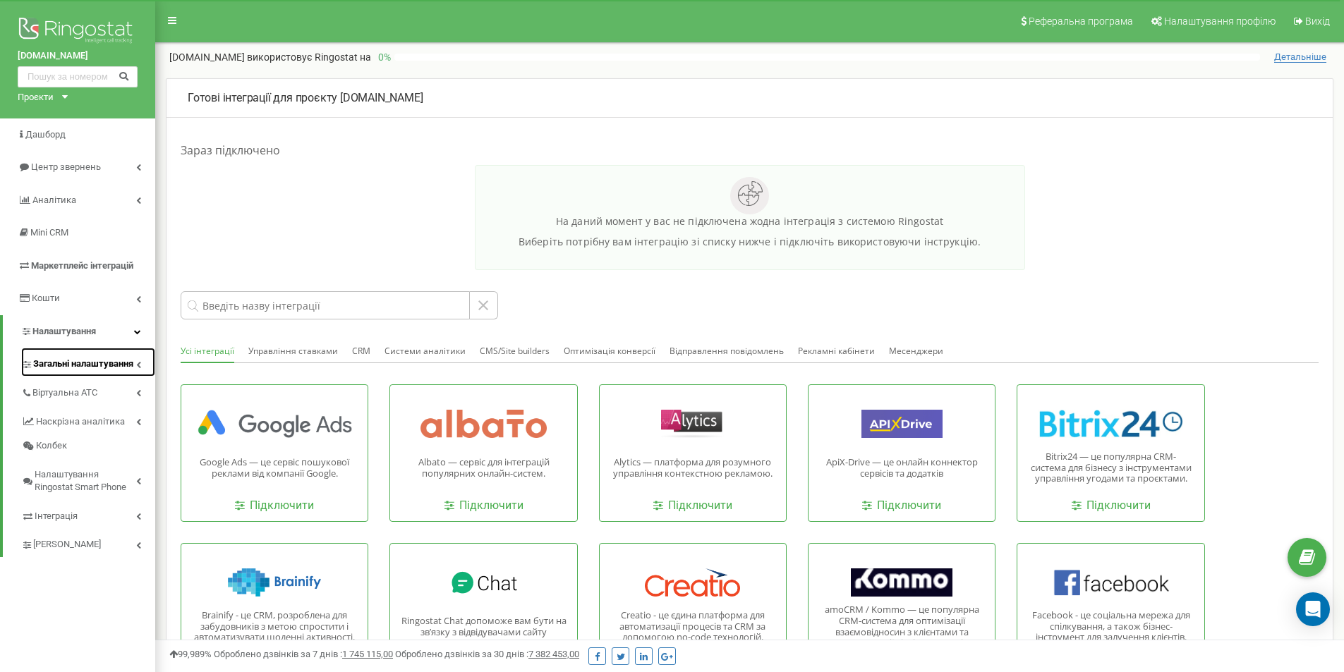
click at [89, 358] on span "Загальні налаштування" at bounding box center [83, 364] width 100 height 13
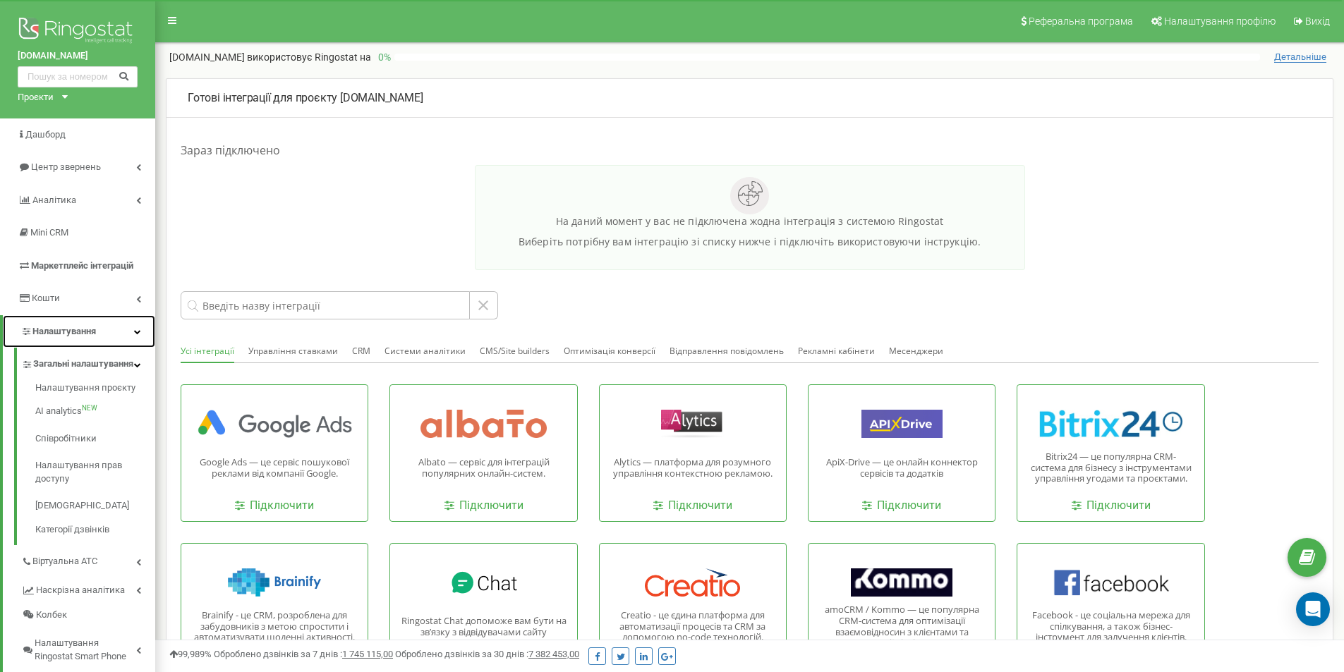
click at [90, 333] on span "Налаштування" at bounding box center [63, 331] width 63 height 11
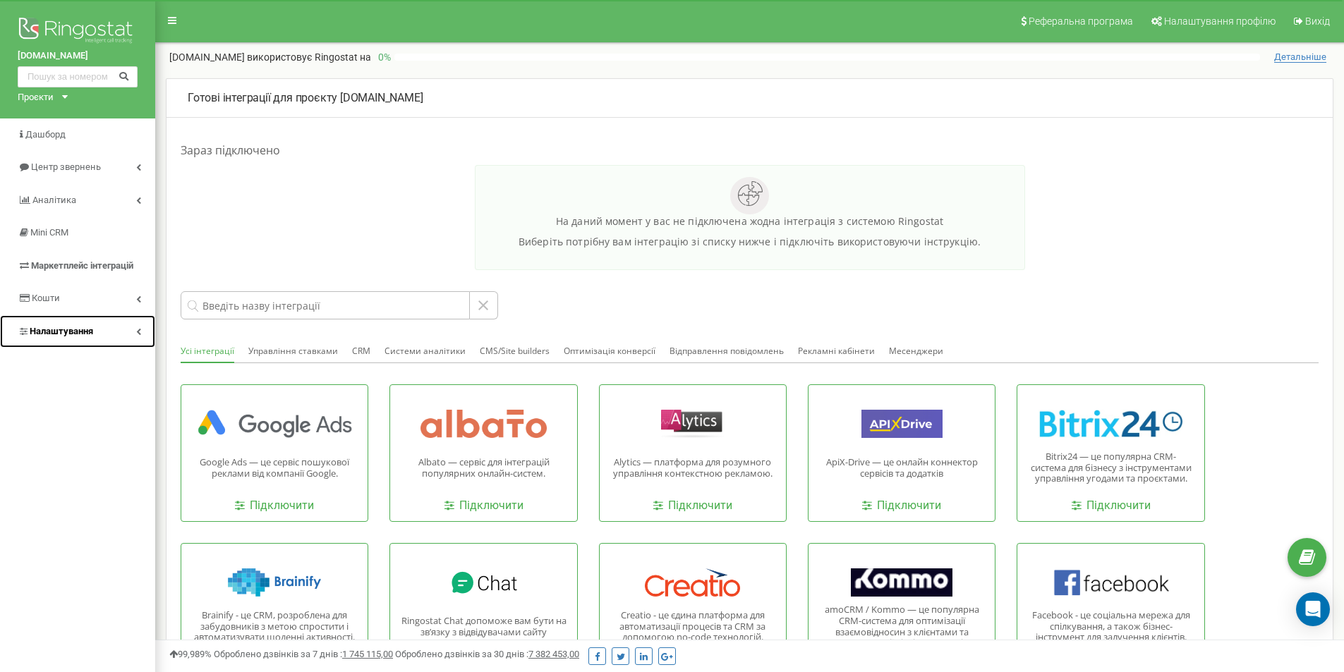
click at [90, 333] on span "Налаштування" at bounding box center [61, 331] width 63 height 11
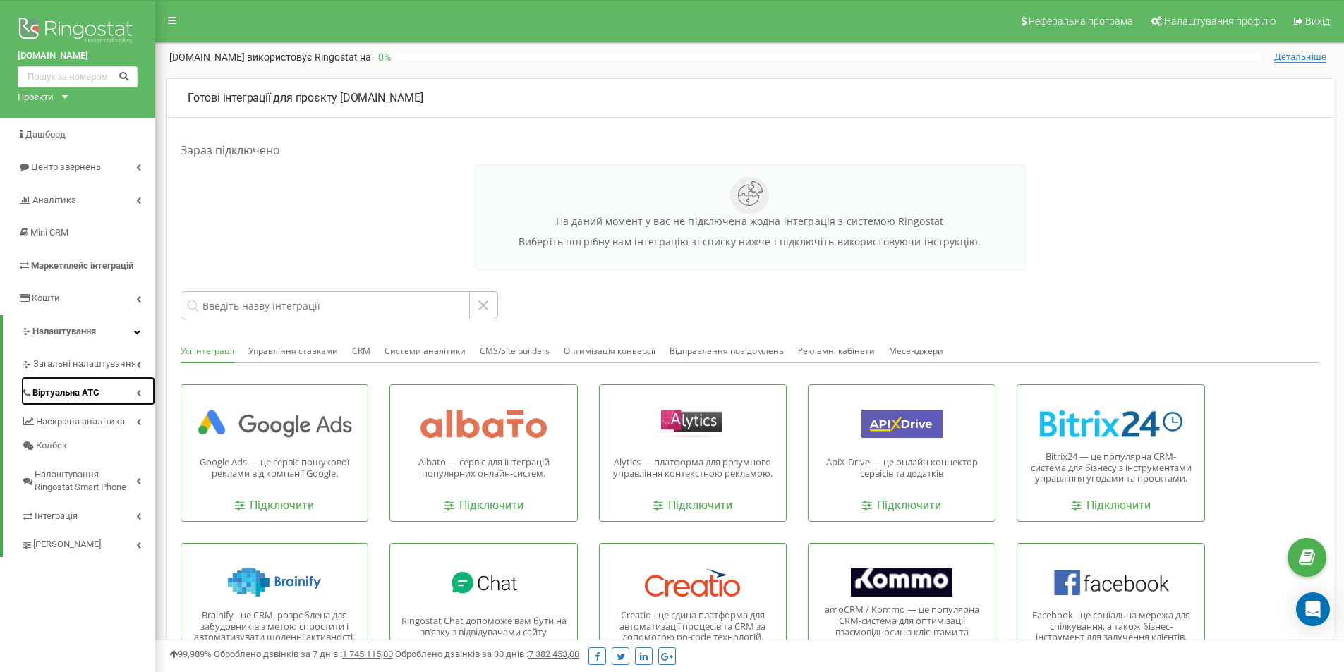
click at [85, 391] on span "Віртуальна АТС" at bounding box center [65, 392] width 67 height 13
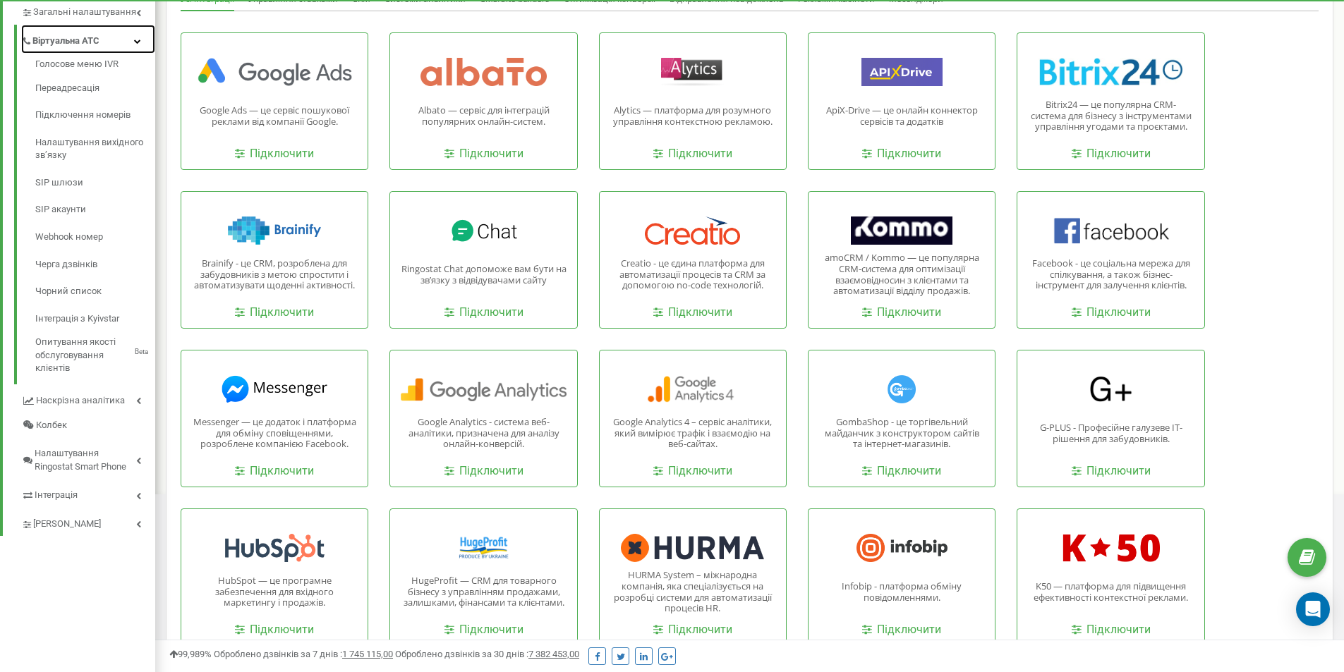
scroll to position [353, 0]
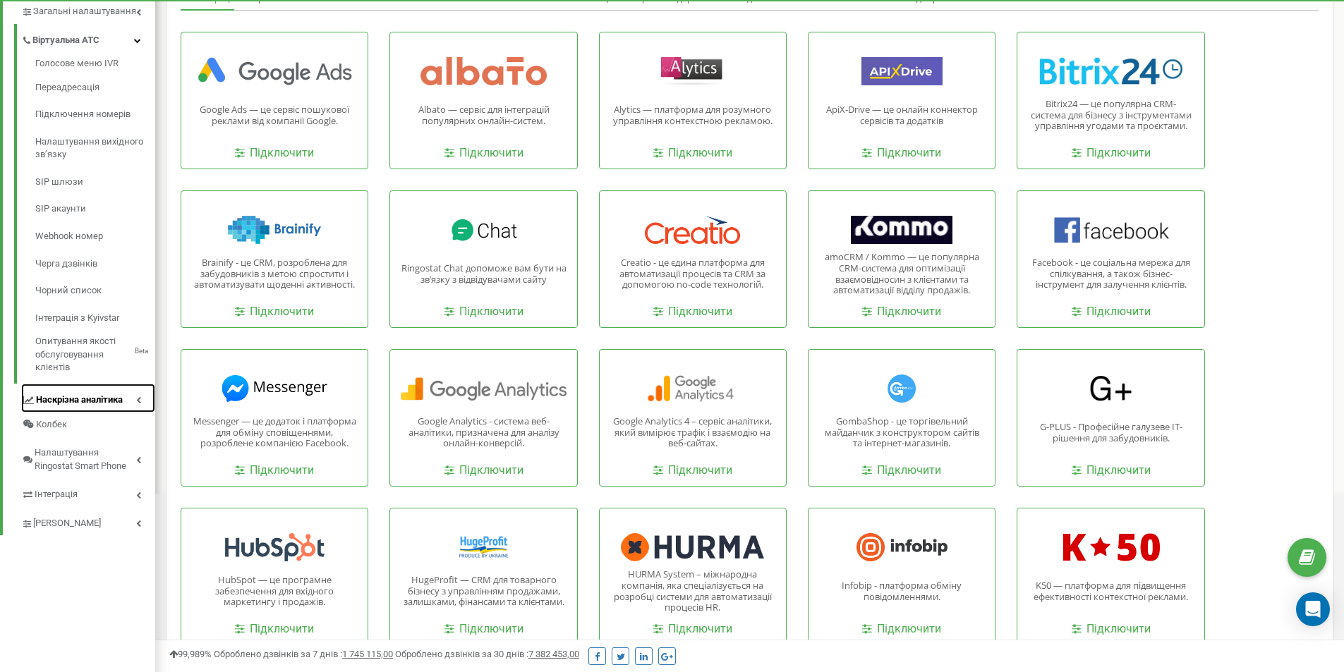
click at [97, 396] on span "Наскрізна аналітика" at bounding box center [79, 400] width 87 height 13
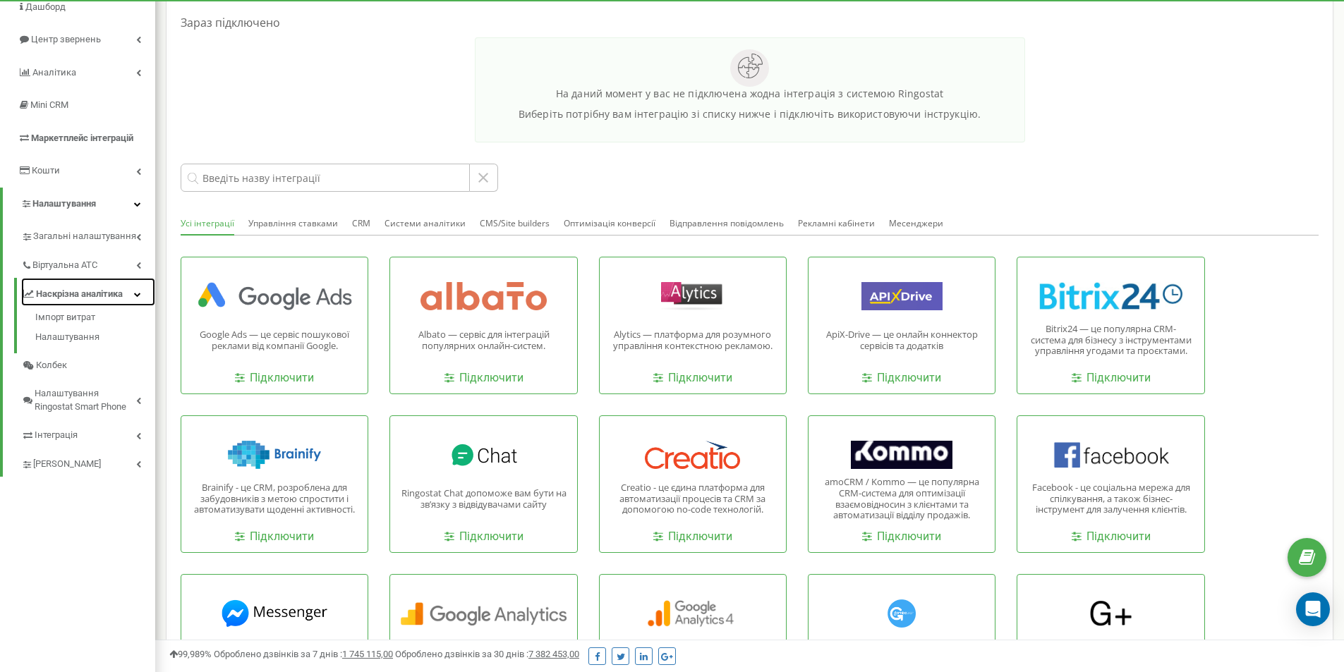
scroll to position [71, 0]
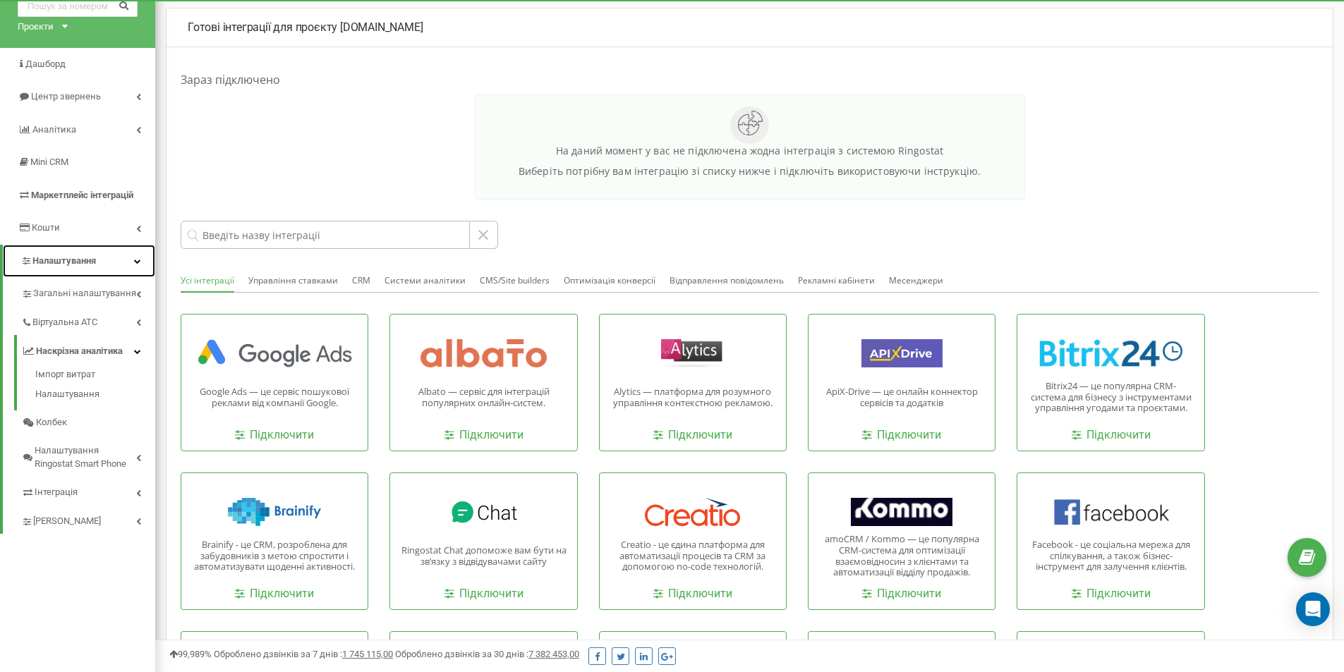
click at [72, 265] on span "Налаштування" at bounding box center [63, 260] width 63 height 11
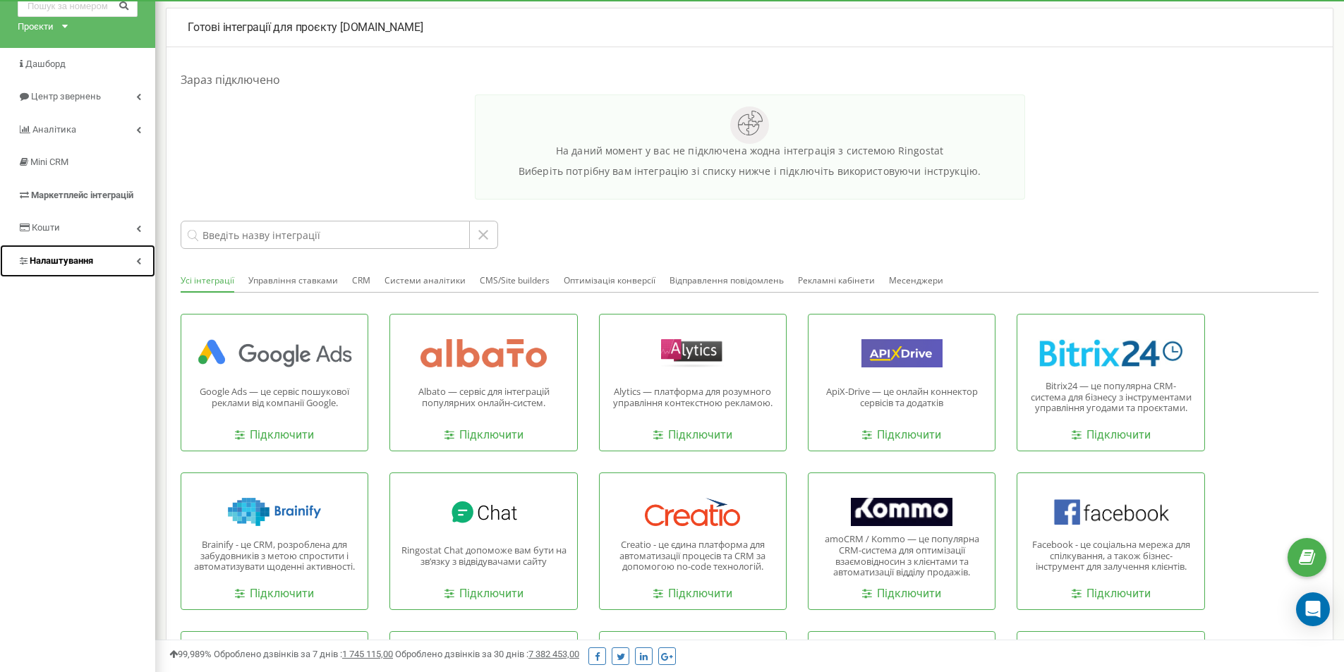
click at [85, 259] on span "Налаштування" at bounding box center [61, 260] width 63 height 11
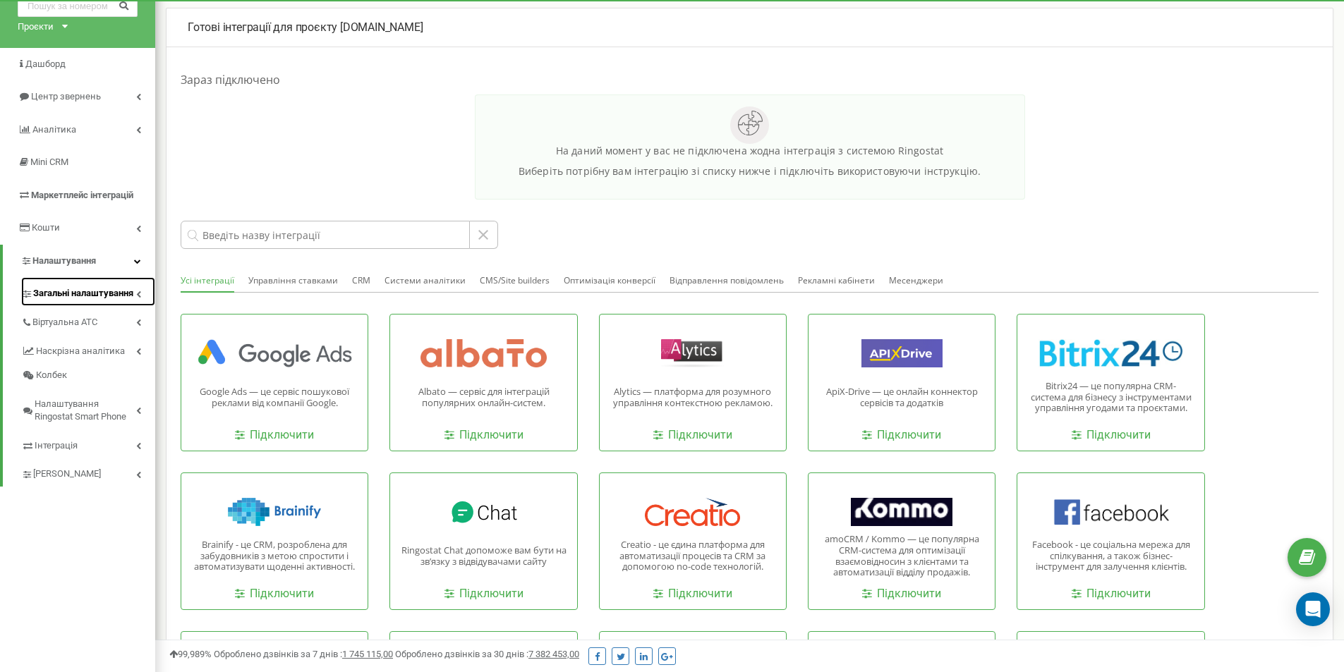
click at [85, 289] on span "Загальні налаштування" at bounding box center [83, 293] width 100 height 13
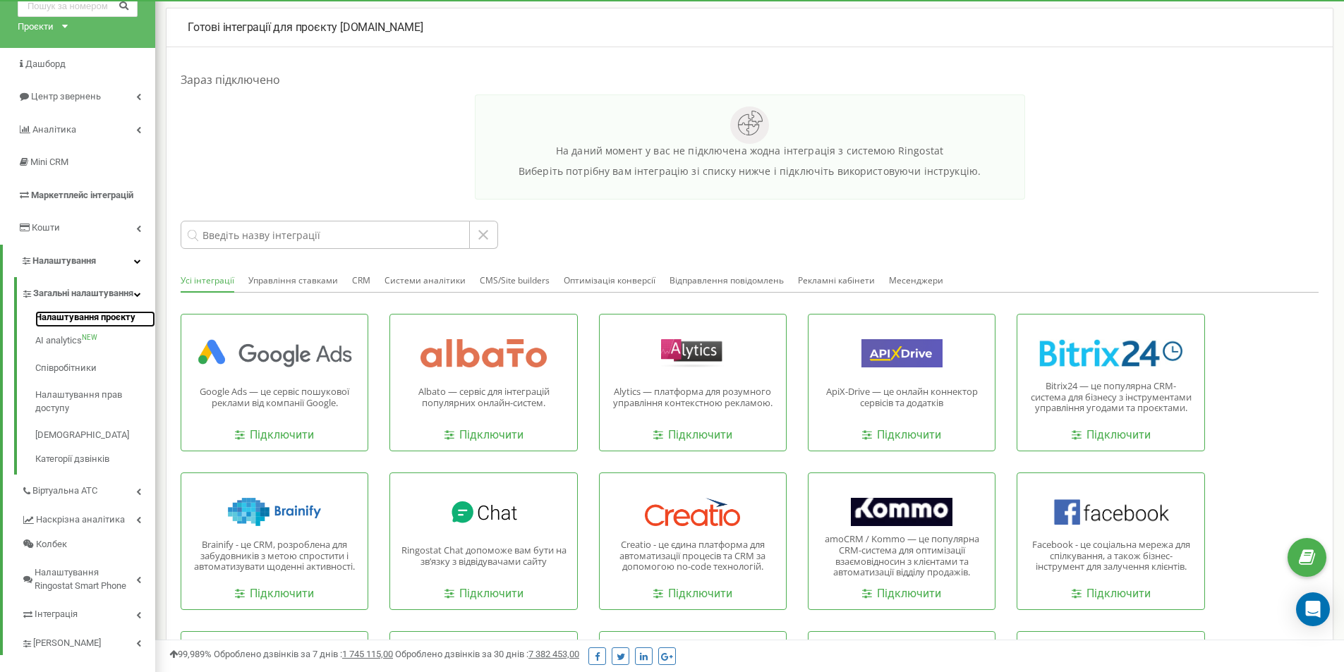
click at [79, 328] on link "Налаштування проєкту" at bounding box center [95, 319] width 120 height 17
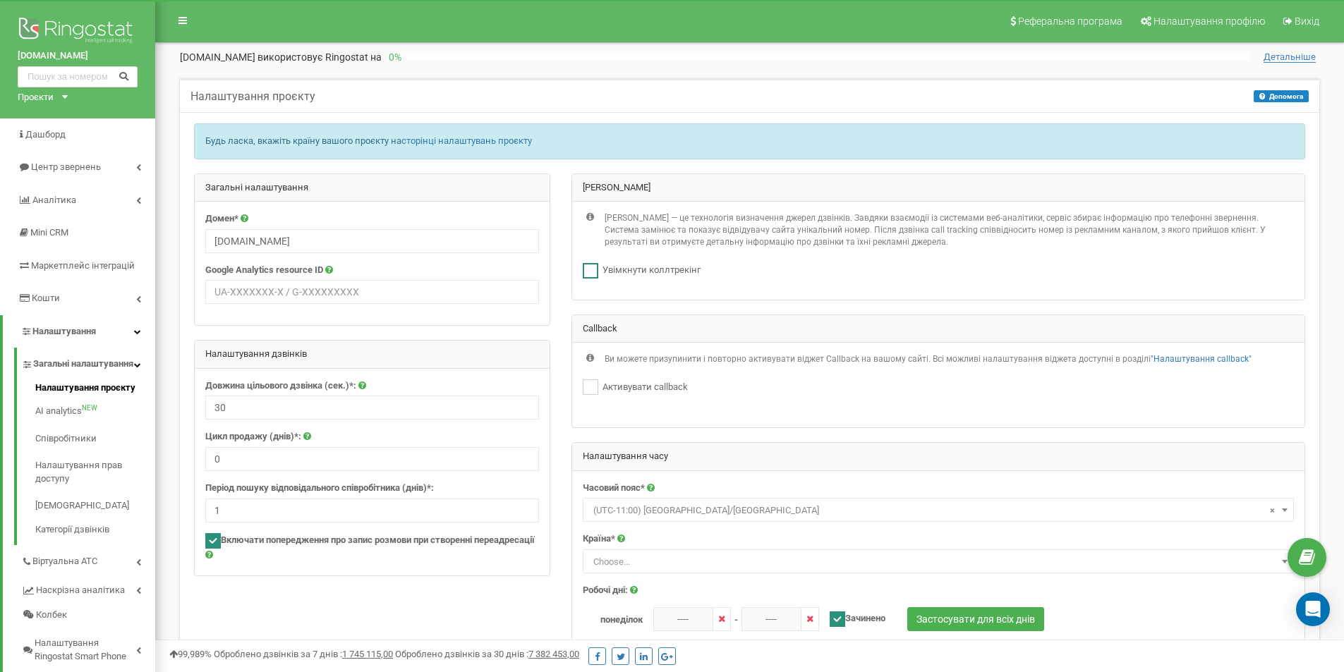
click at [667, 264] on label "Увімкнути коллтрекінг" at bounding box center [649, 270] width 102 height 13
checkbox input "true"
click at [641, 385] on label "Активувати callback" at bounding box center [643, 387] width 90 height 13
checkbox input "true"
click at [834, 387] on div "Активувати callback" at bounding box center [938, 387] width 711 height 16
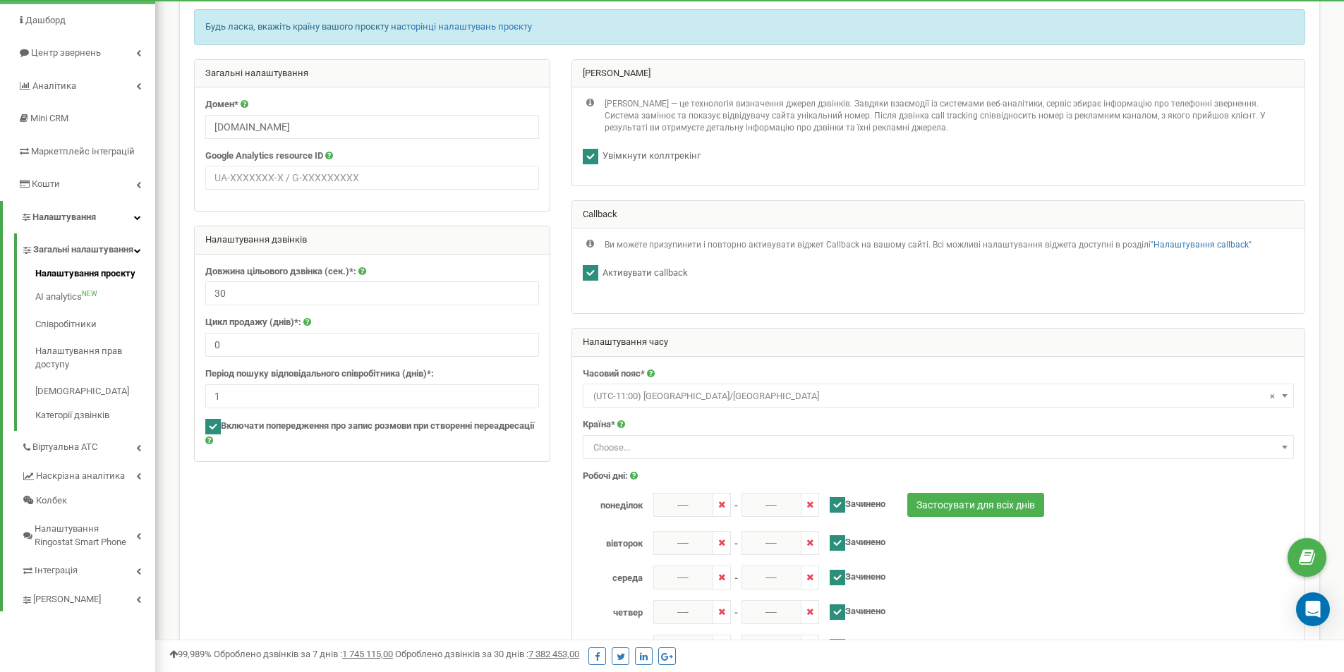
scroll to position [141, 0]
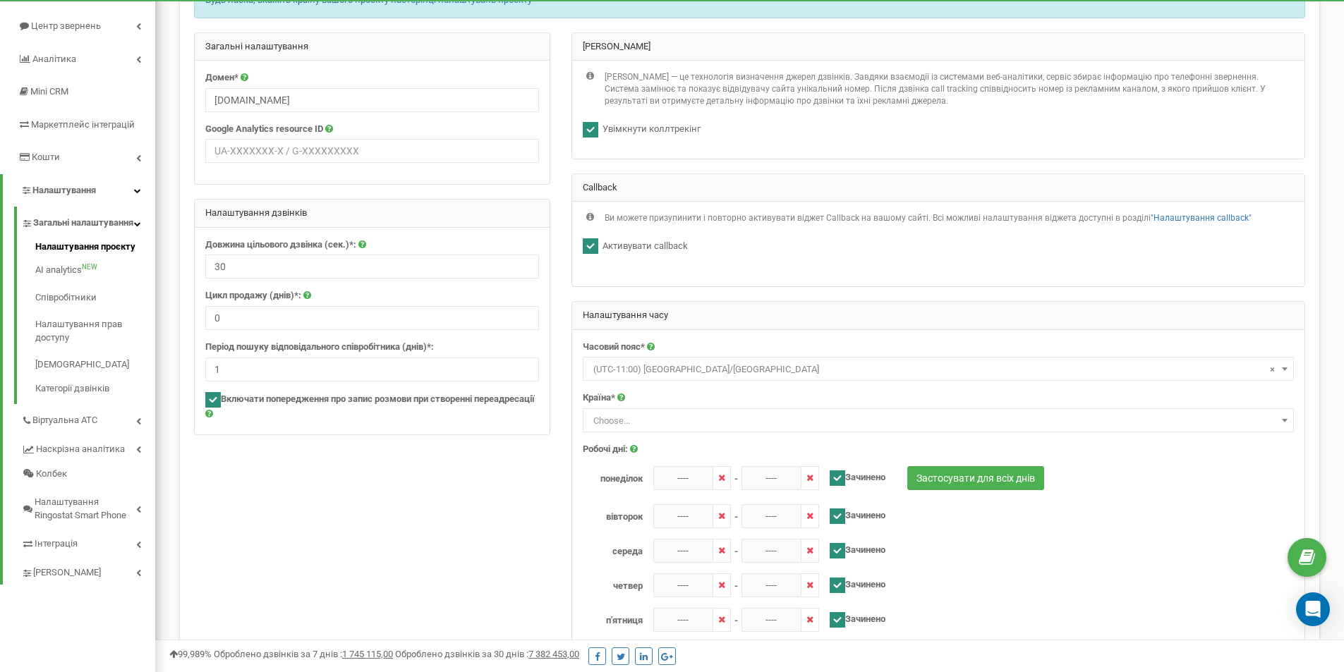
click at [809, 371] on span "× (UTC-11:00) Pacific/Midway" at bounding box center [938, 370] width 701 height 20
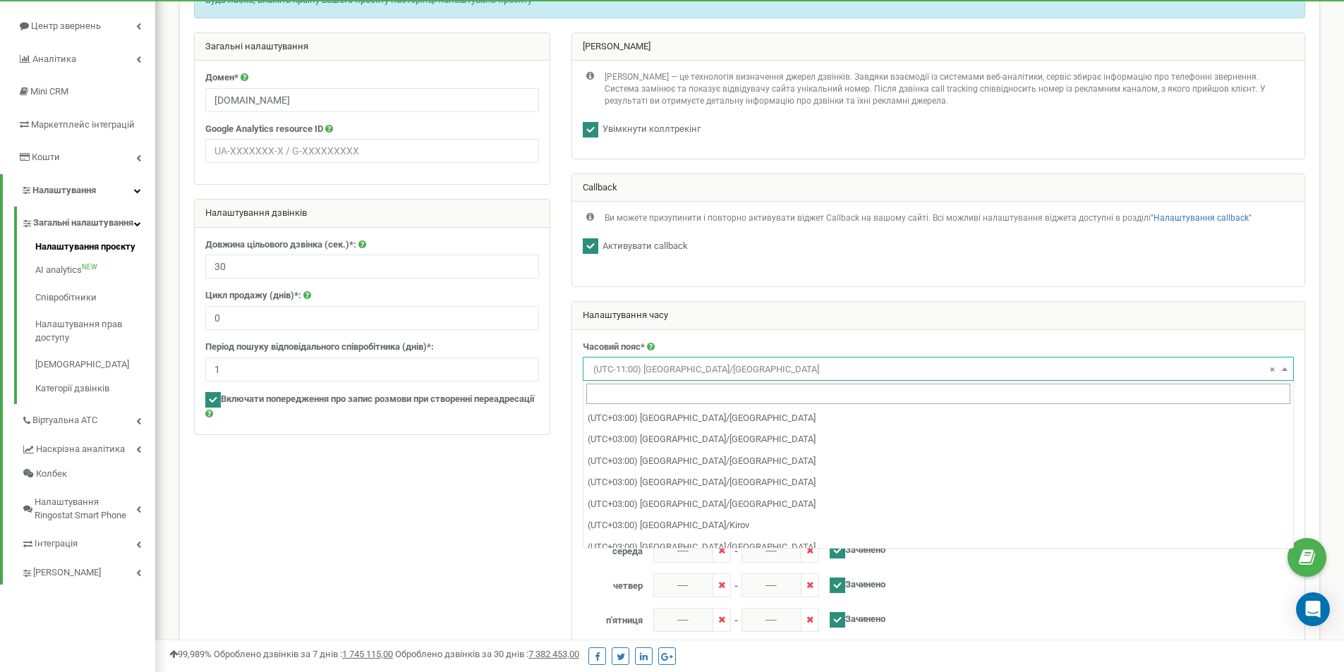
scroll to position [5995, 0]
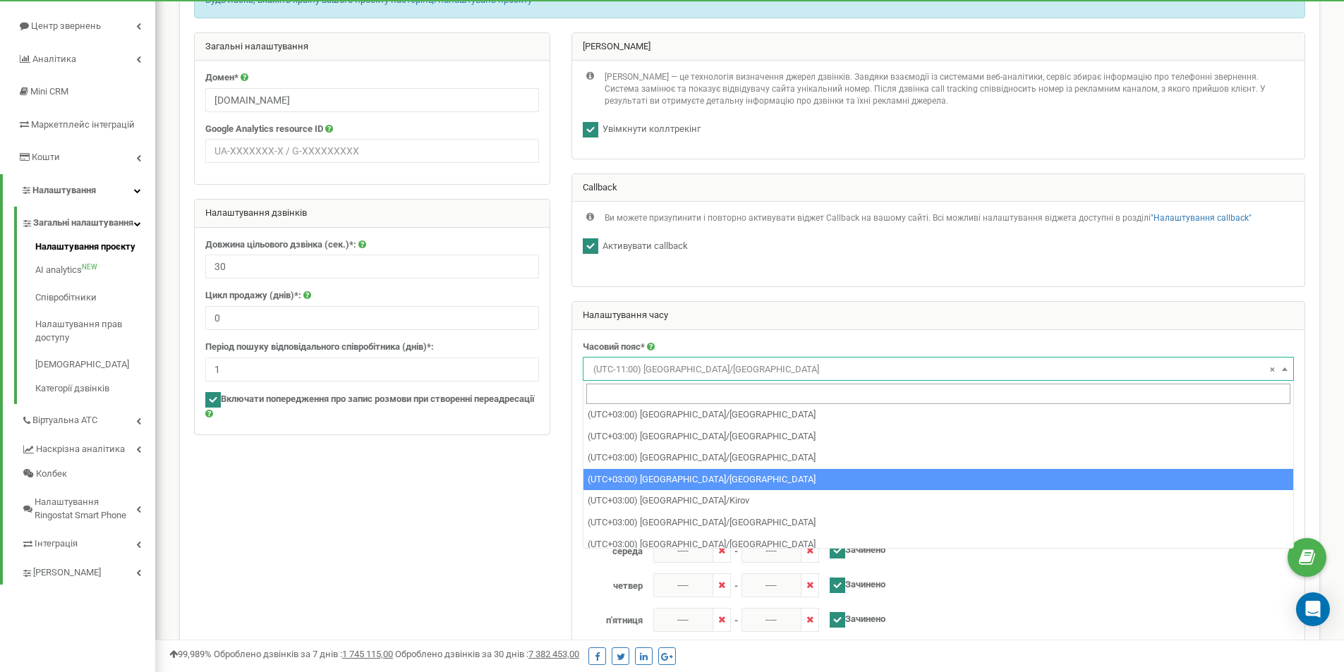
select select "Europe/Kiev"
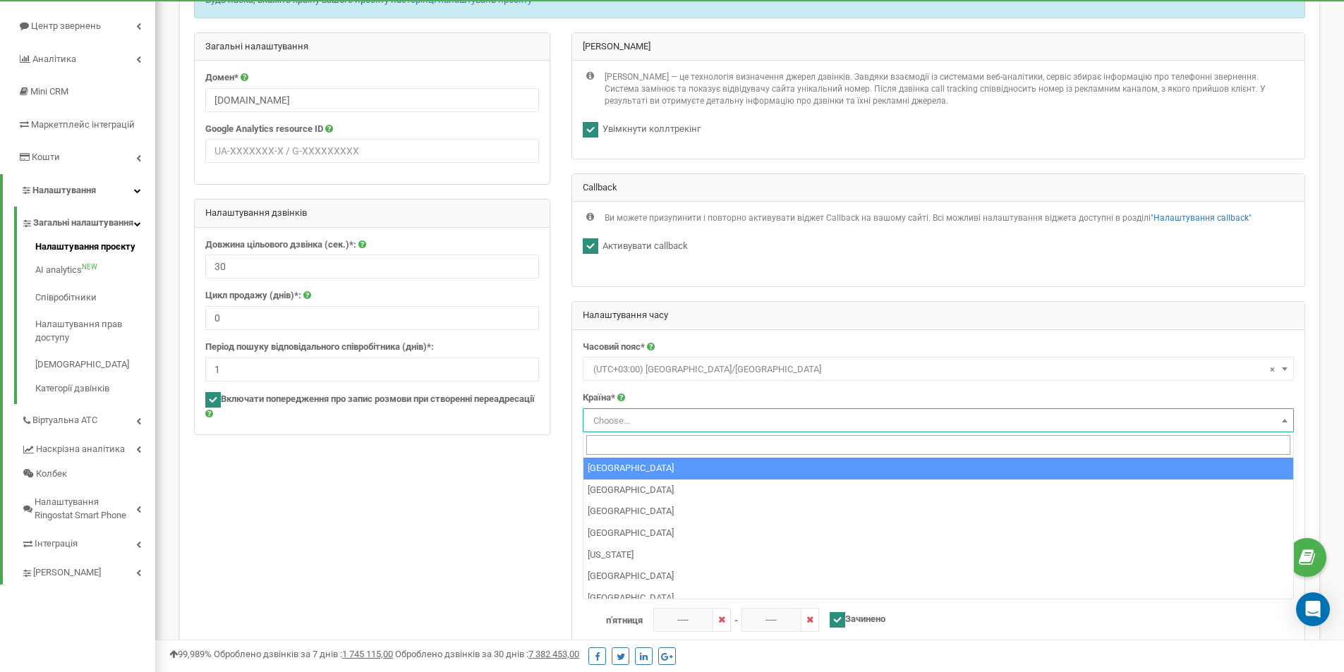
click at [702, 416] on span "Choose..." at bounding box center [938, 421] width 701 height 20
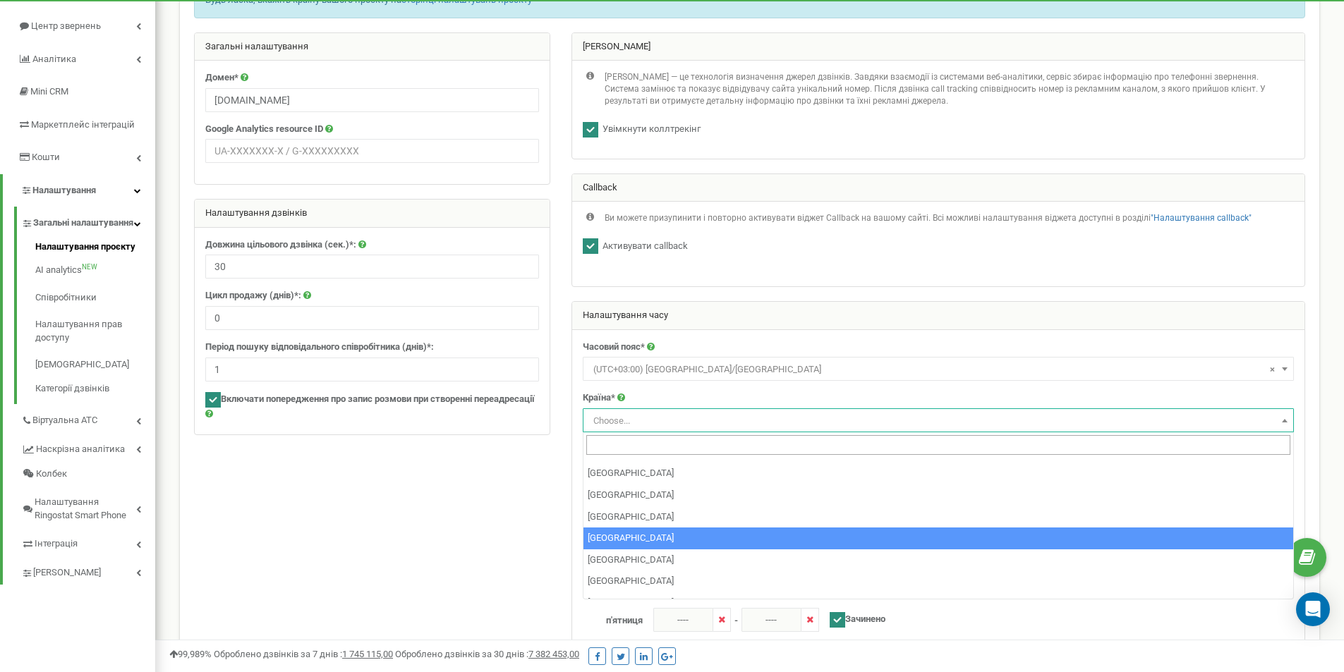
scroll to position [4993, 0]
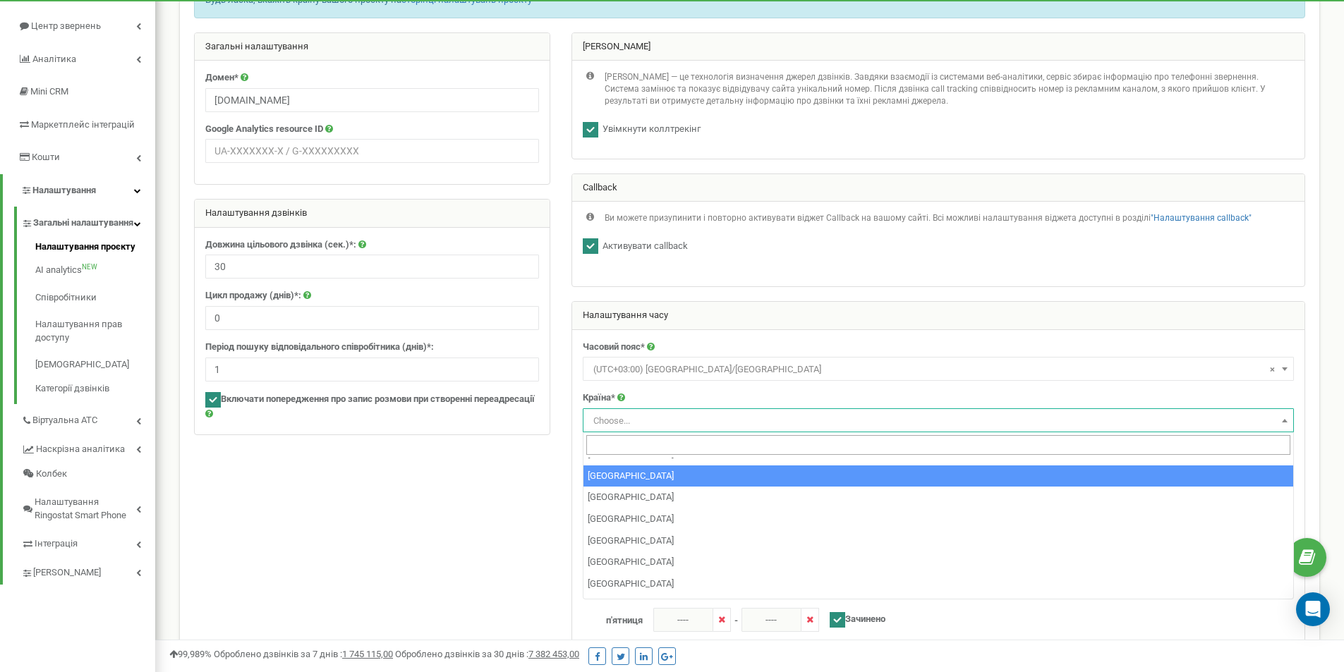
select select "UKR"
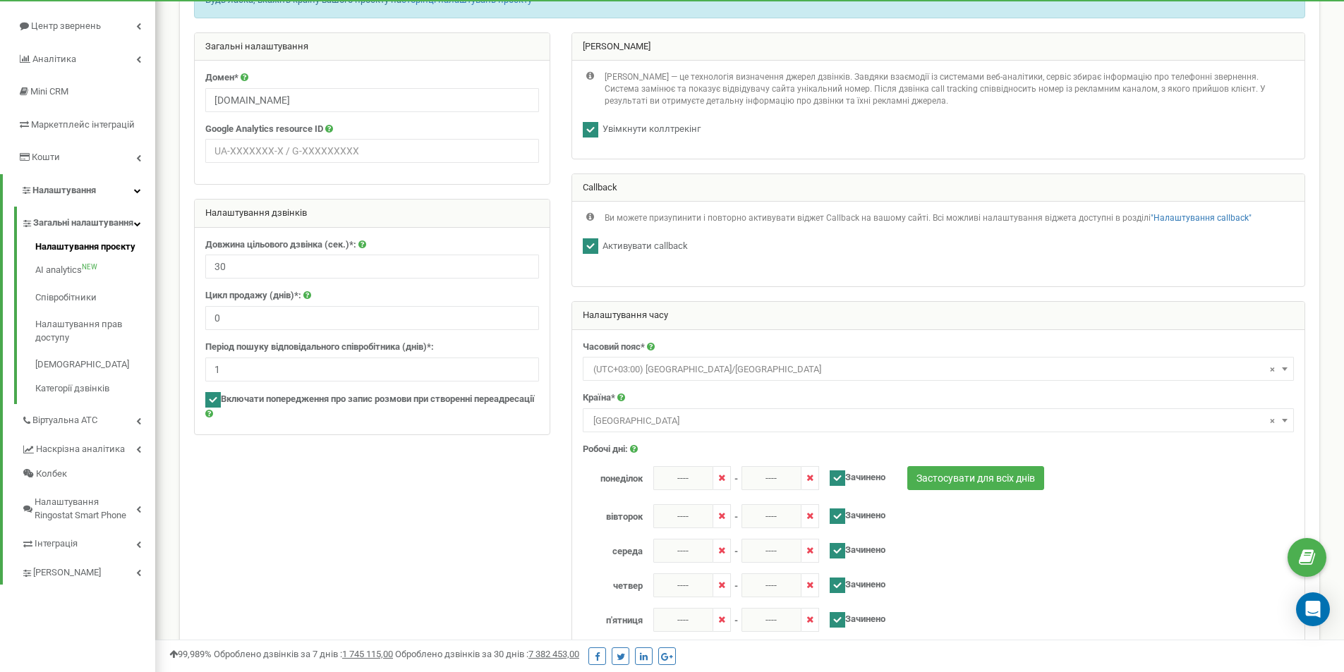
click at [838, 483] on ins at bounding box center [837, 478] width 16 height 16
checkbox input "false"
click at [690, 482] on input "----" at bounding box center [683, 478] width 60 height 24
click at [702, 394] on div "00 1 2 3 4 5 6 7 8 9 10 11 12 13 14 15 16 17 18 19 20 21 22 23 00 05 10 15 20 2…" at bounding box center [733, 378] width 141 height 141
click at [733, 327] on div "00 1 2 3 4 5 6 7 8 9 10 11 12 13 14 15 16 17 18 19 20 21 22 23 00 05 10 15 20 2…" at bounding box center [733, 378] width 141 height 141
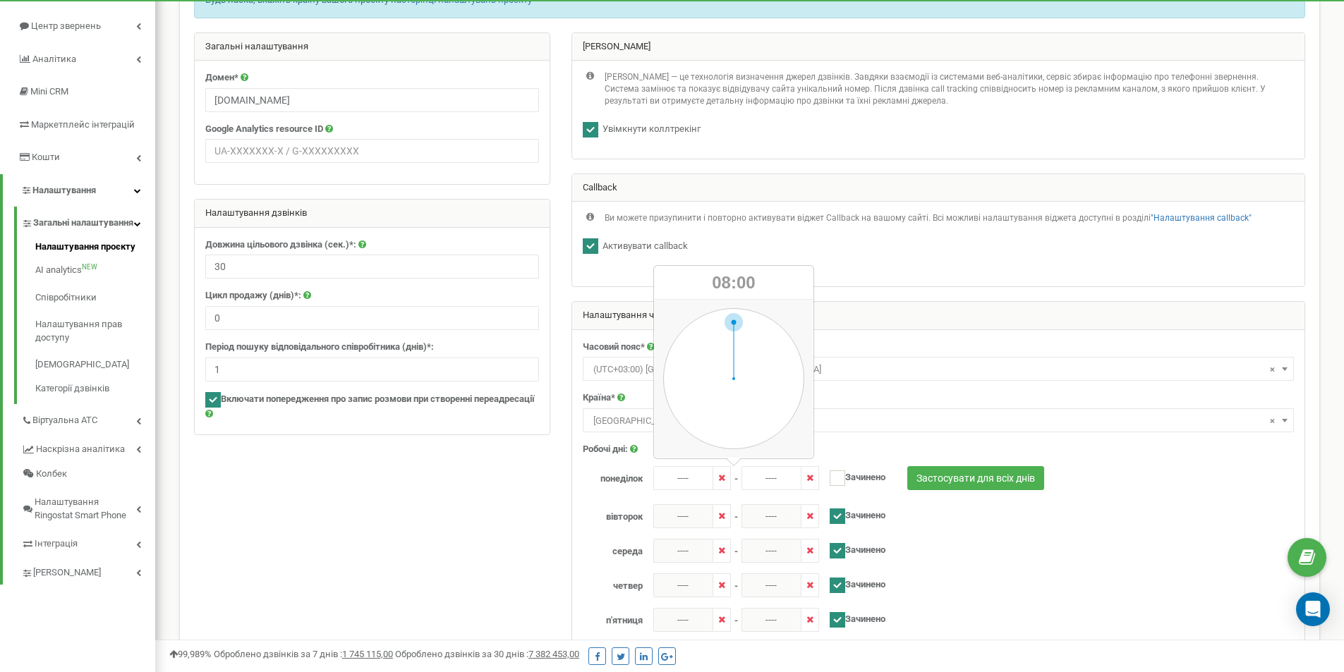
type input "08:00"
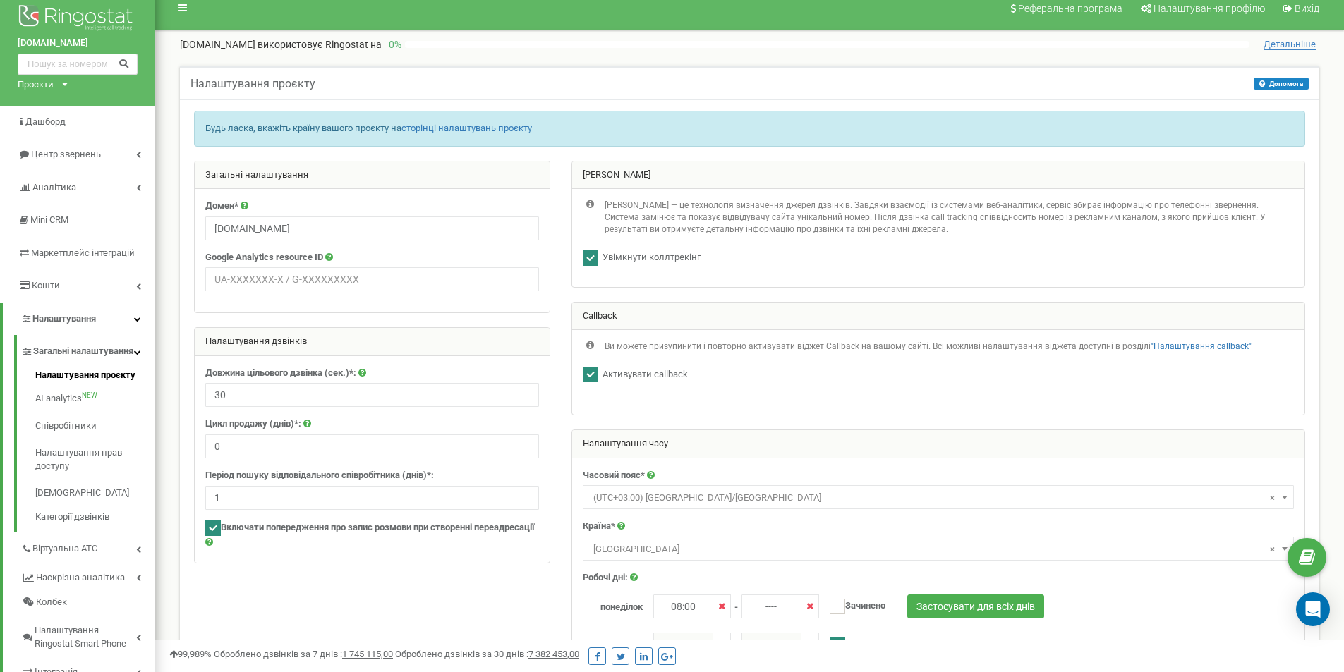
scroll to position [0, 0]
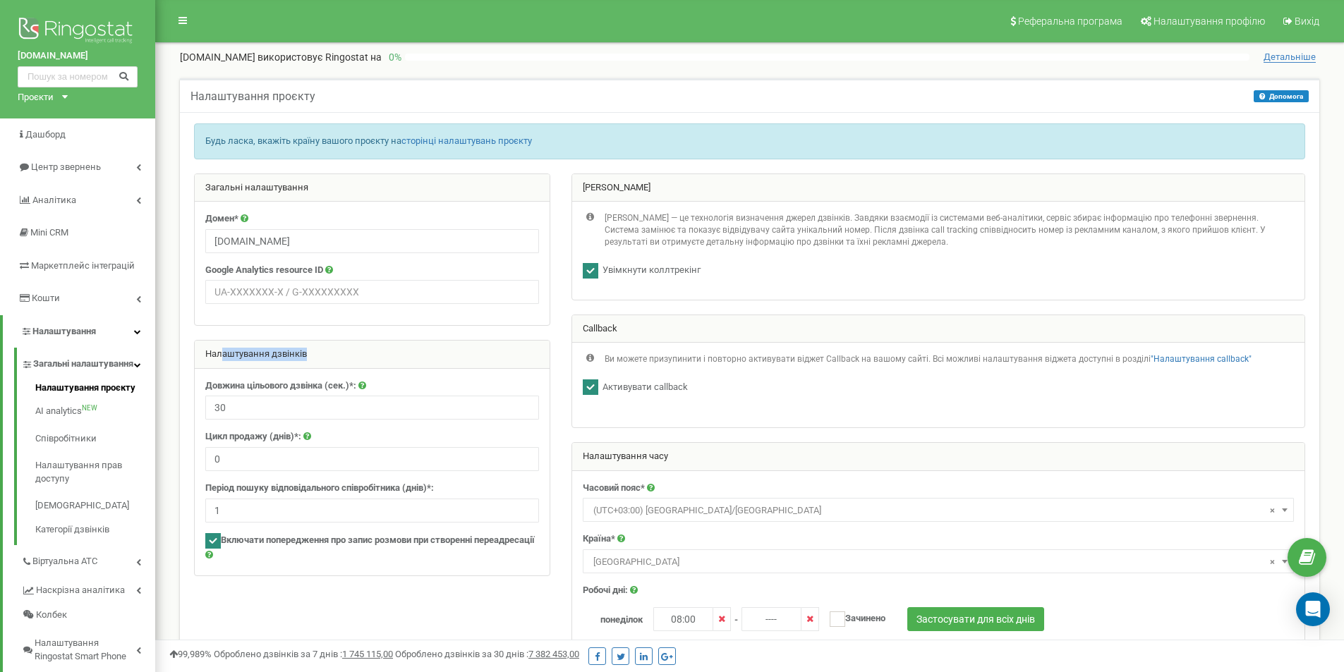
drag, startPoint x: 316, startPoint y: 355, endPoint x: 220, endPoint y: 355, distance: 95.9
click at [220, 355] on div "Налаштування дзвінків" at bounding box center [372, 355] width 355 height 28
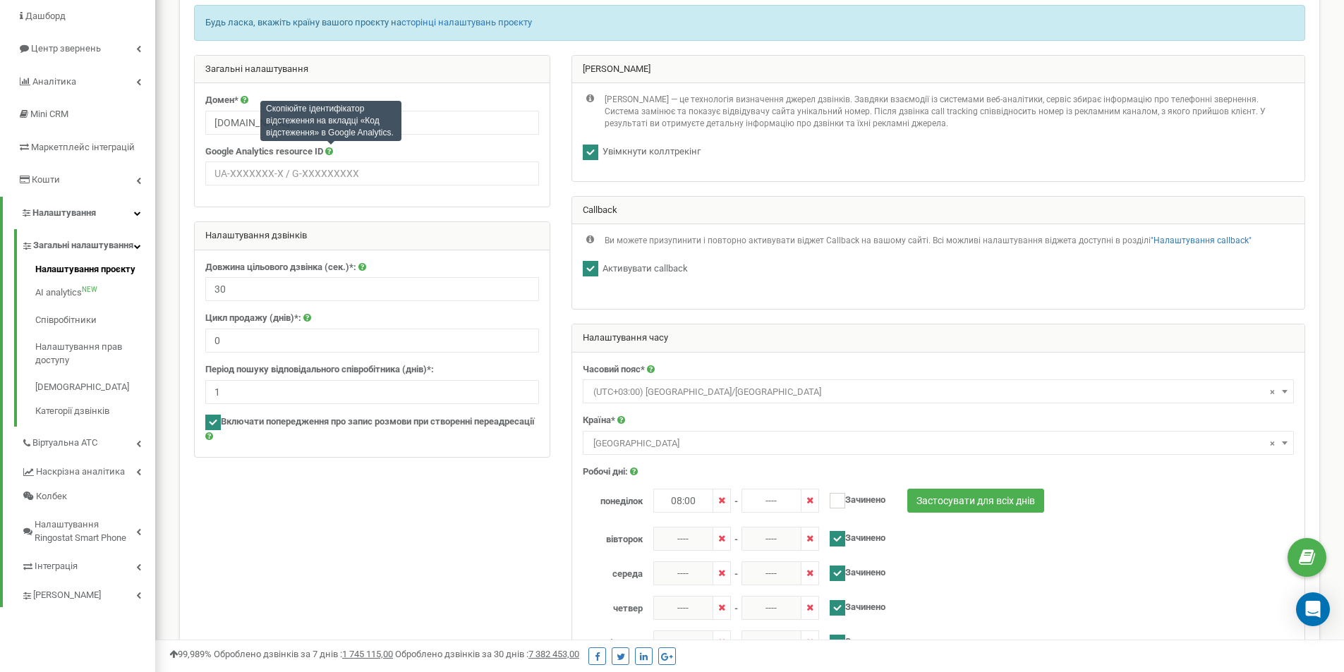
scroll to position [451, 0]
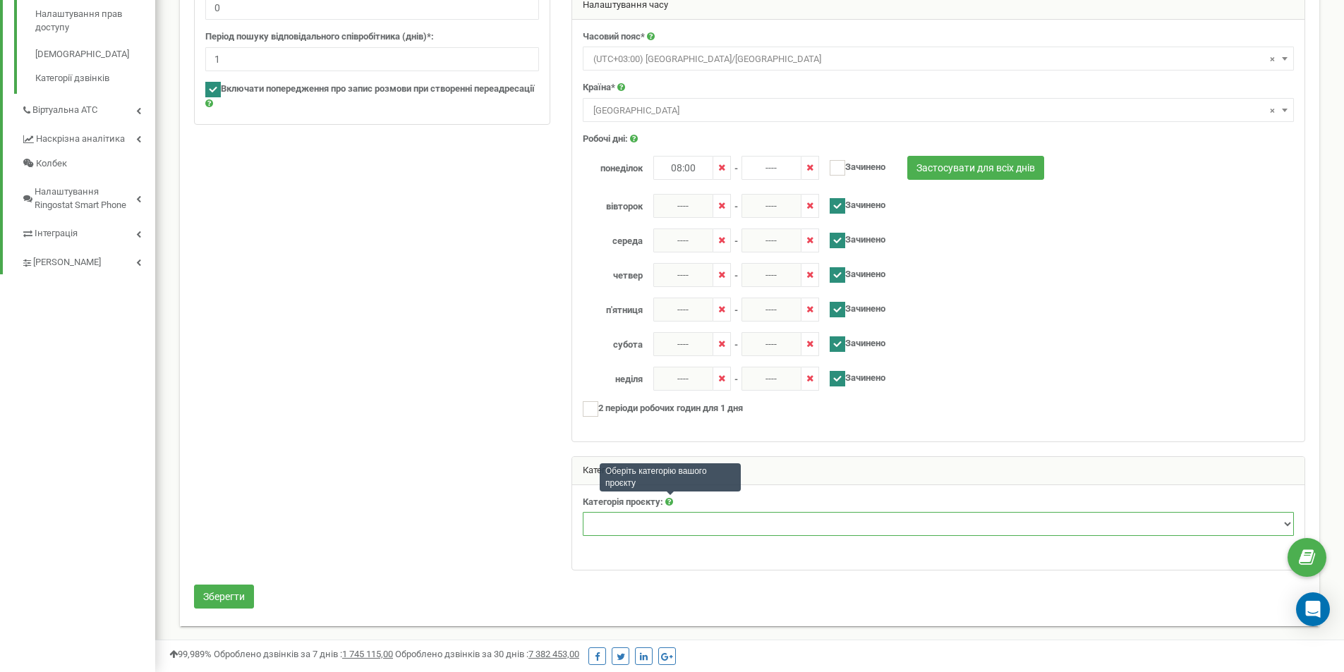
click at [639, 523] on select "Нерухомість Туризм Юридичні послуги Промислові та спеціалізовані товари Товари …" at bounding box center [938, 524] width 711 height 24
select select "1"
click at [583, 512] on select "Нерухомість Туризм Юридичні послуги Промислові та спеціалізовані товари Товари …" at bounding box center [938, 524] width 711 height 24
click at [504, 420] on div at bounding box center [749, 153] width 1132 height 863
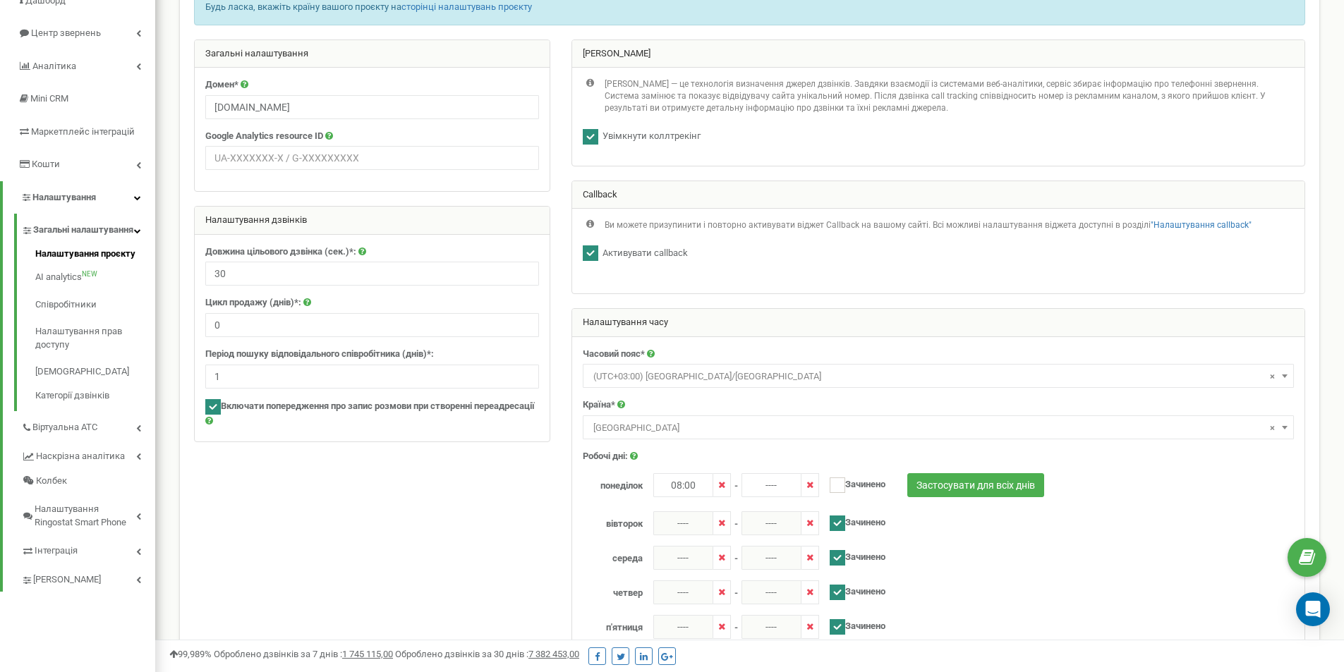
scroll to position [0, 0]
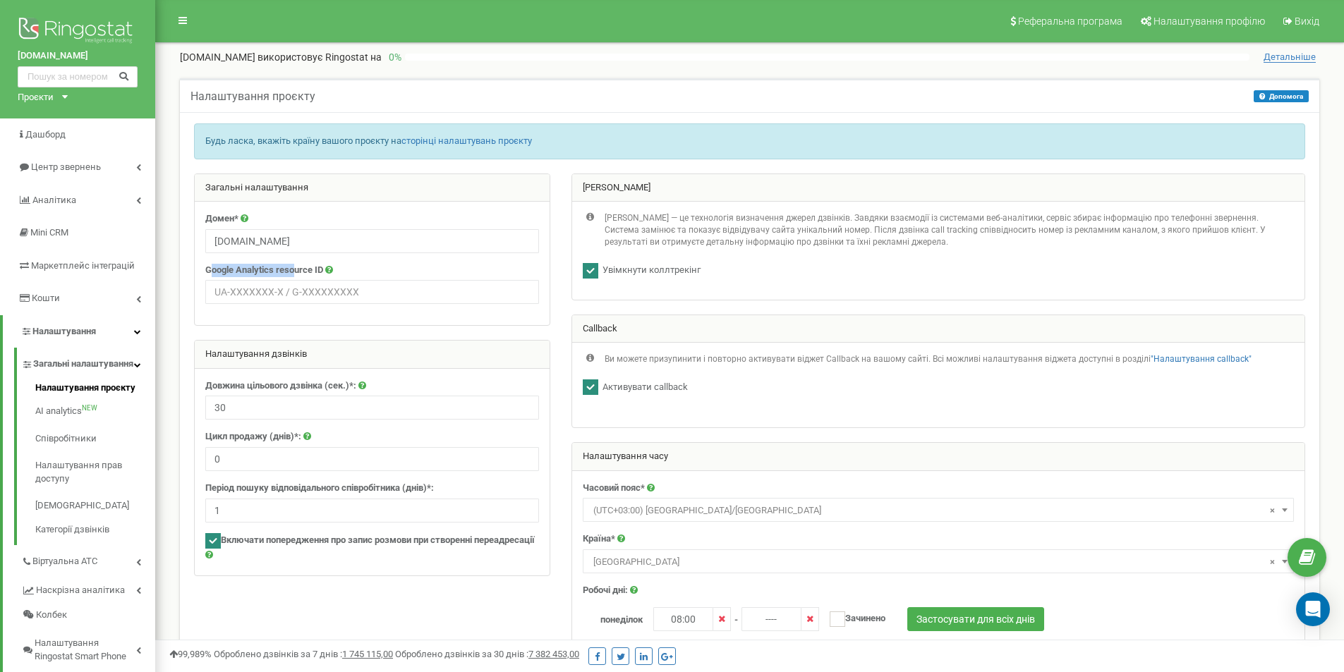
drag, startPoint x: 273, startPoint y: 272, endPoint x: 209, endPoint y: 272, distance: 64.2
click at [209, 272] on label "Google Analytics resource ID" at bounding box center [264, 270] width 118 height 13
click at [205, 272] on div "Домен* tzrngstIAN.com Google Analytics resource ID" at bounding box center [372, 263] width 355 height 123
drag, startPoint x: 205, startPoint y: 272, endPoint x: 324, endPoint y: 272, distance: 119.9
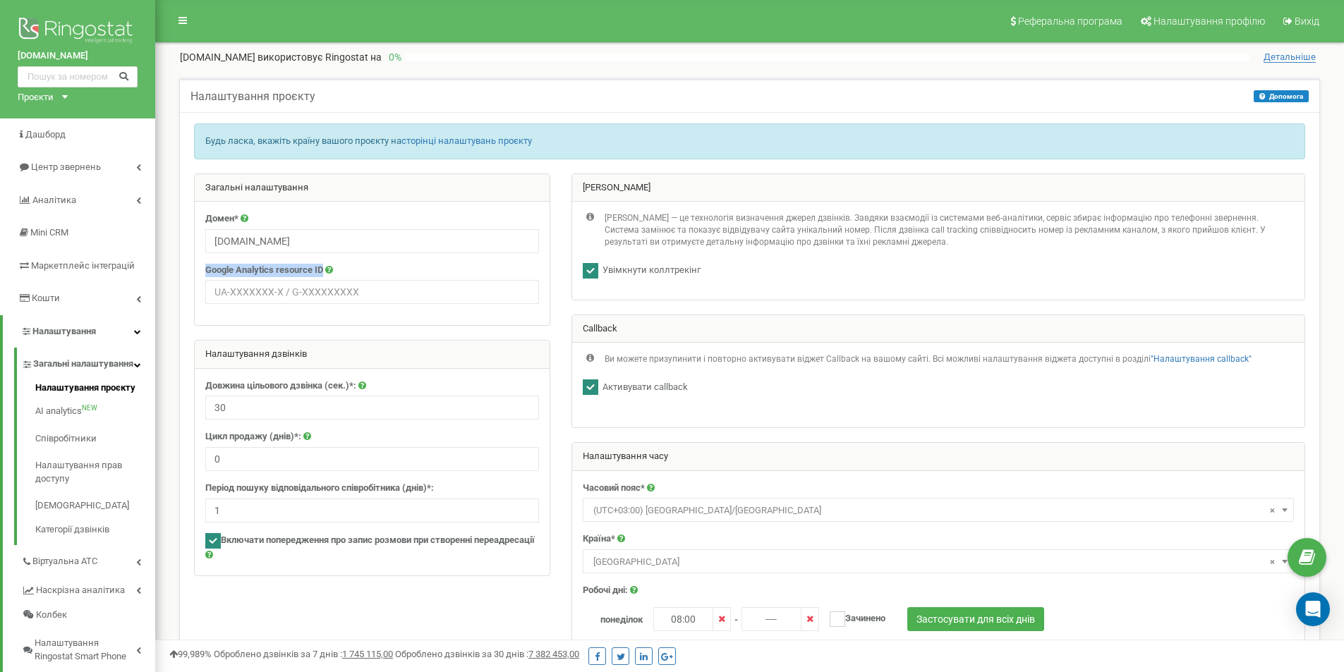
click at [324, 272] on div "Домен* tzrngstIAN.com Google Analytics resource ID" at bounding box center [372, 263] width 355 height 123
copy label "Google Analytics resource ID"
click at [92, 176] on link "Центр звернень" at bounding box center [77, 167] width 155 height 33
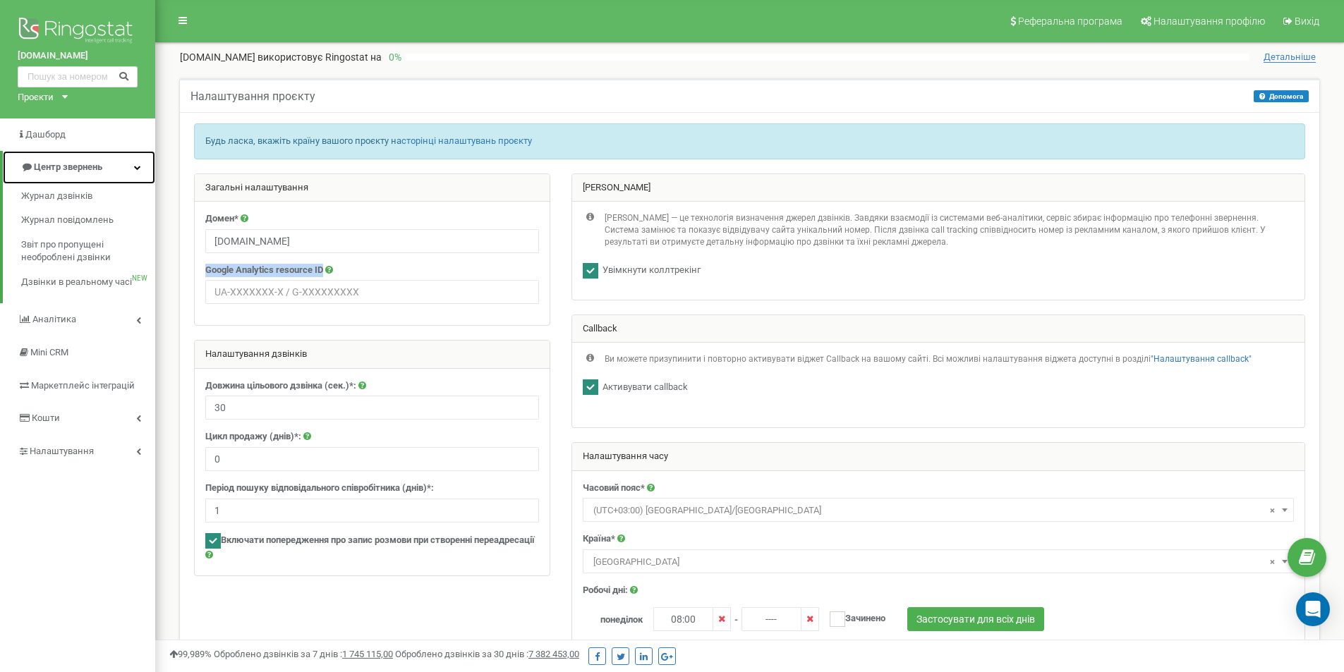
click at [92, 176] on link "Центр звернень" at bounding box center [79, 167] width 152 height 33
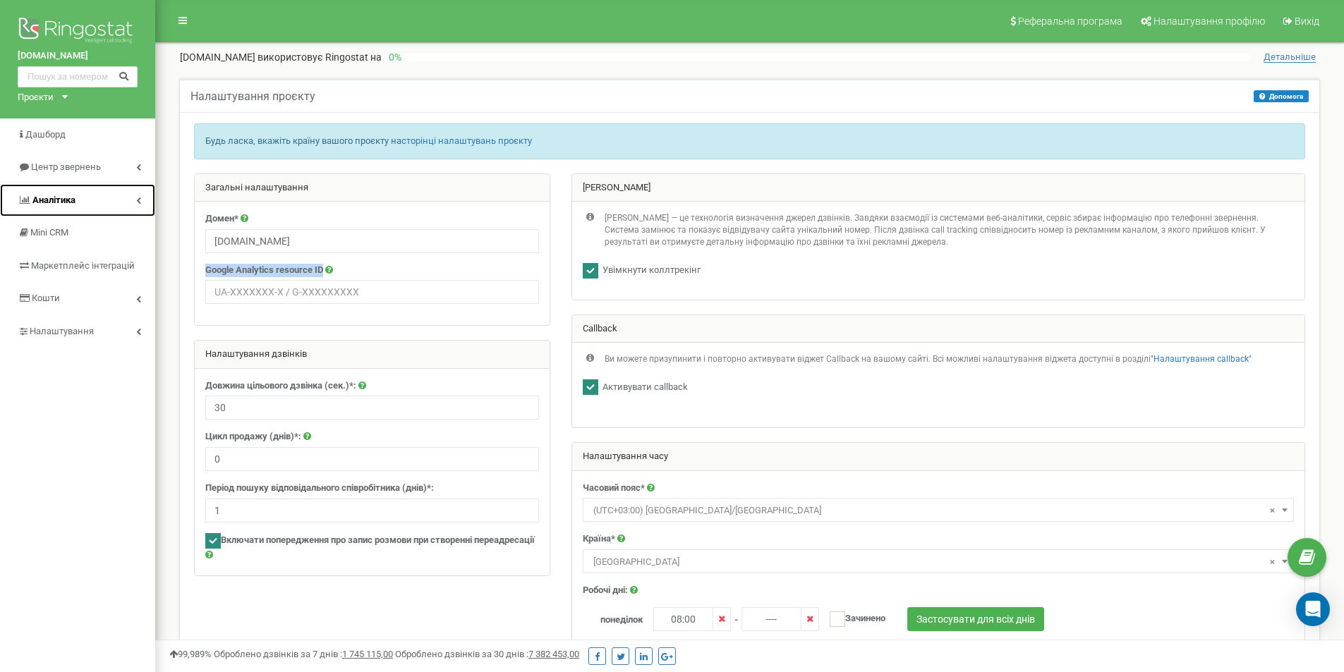
click at [90, 193] on link "Аналiтика" at bounding box center [77, 200] width 155 height 33
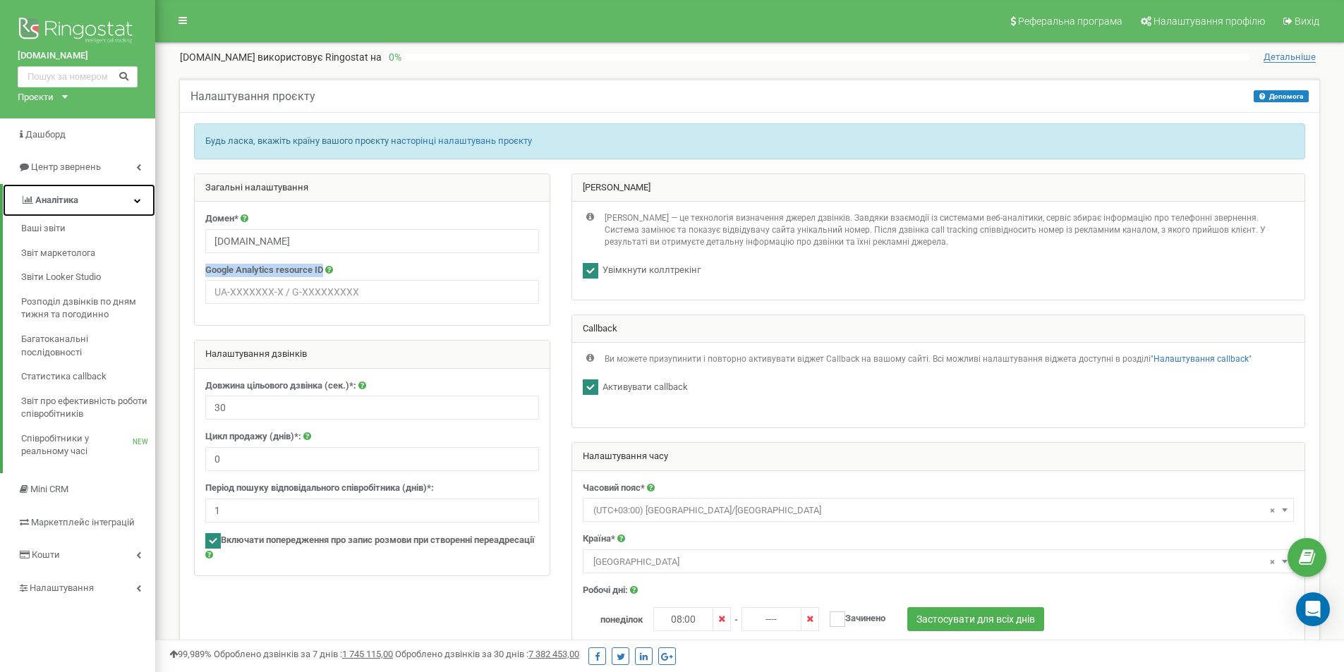
click at [89, 191] on link "Аналiтика" at bounding box center [79, 200] width 152 height 33
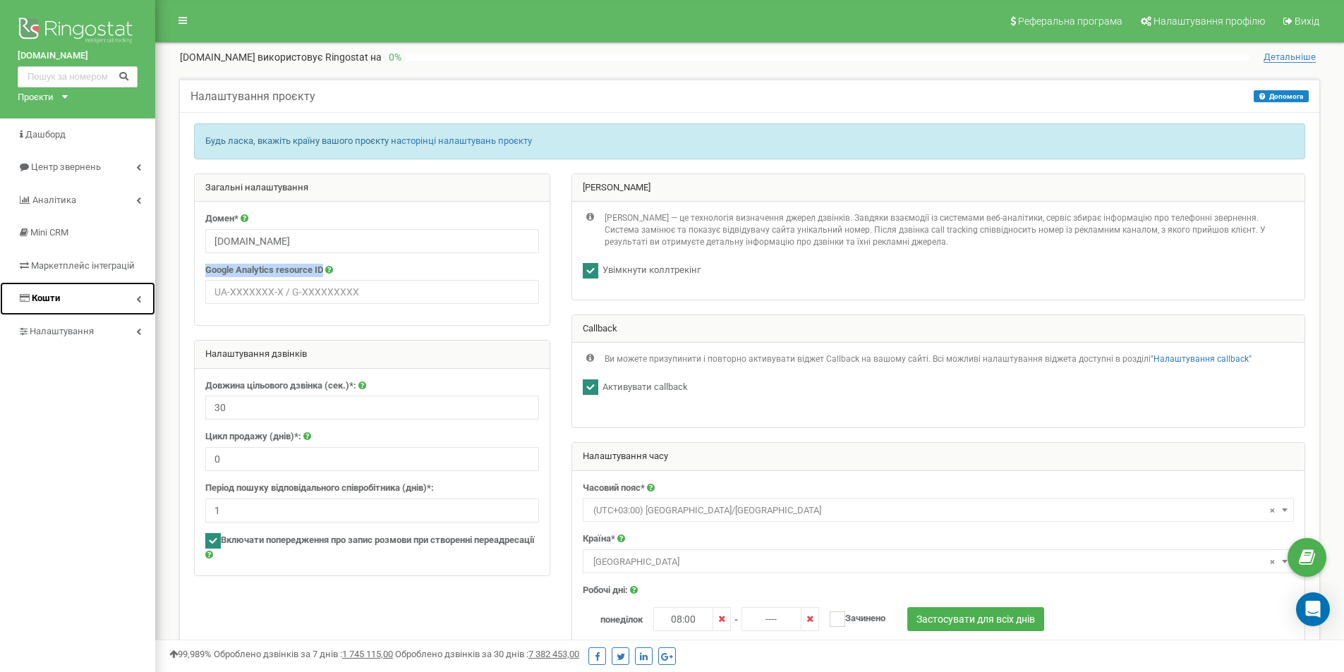
click at [97, 291] on link "Кошти" at bounding box center [77, 298] width 155 height 33
click at [88, 300] on link "Кошти" at bounding box center [79, 298] width 152 height 33
click at [86, 332] on span "Налаштування" at bounding box center [61, 331] width 63 height 11
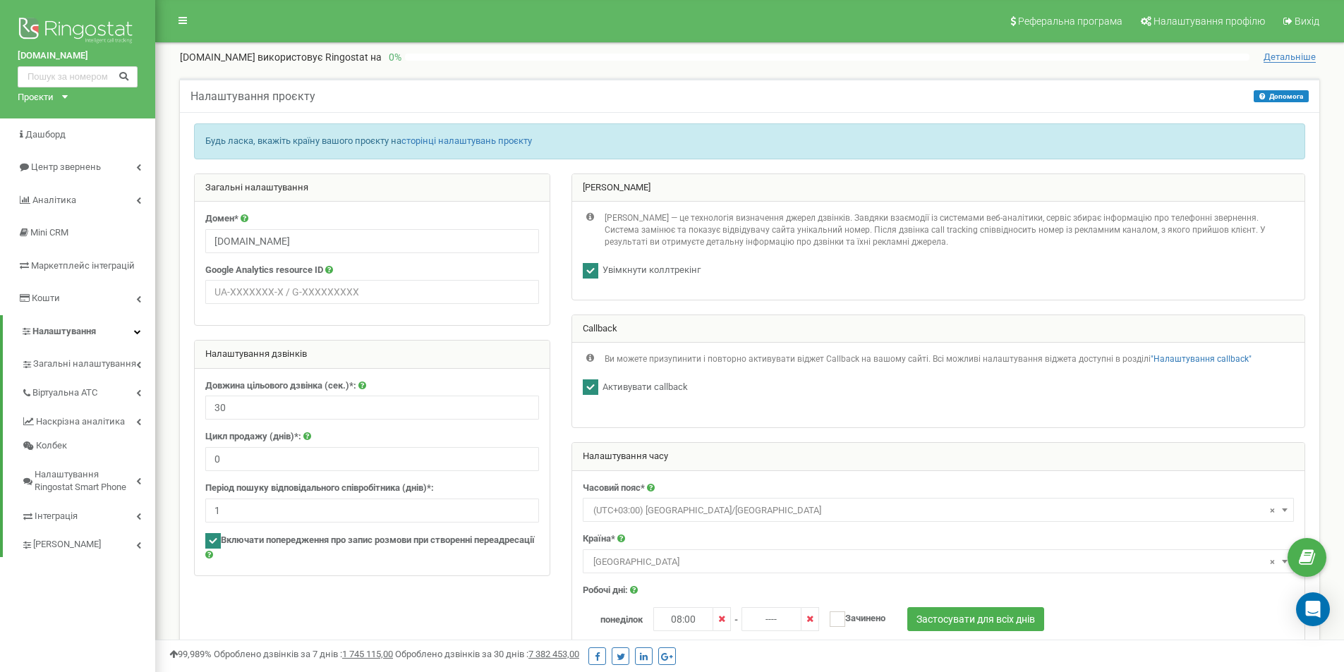
drag, startPoint x: 86, startPoint y: 332, endPoint x: 57, endPoint y: 569, distance: 238.7
click at [57, 569] on div "tzrngstIAN.com Проєкти tzrngstIAN.com exampleVAN.com Дашборд Центр звернень Ана…" at bounding box center [77, 562] width 155 height 1124
click at [60, 541] on span "[PERSON_NAME]" at bounding box center [68, 544] width 70 height 13
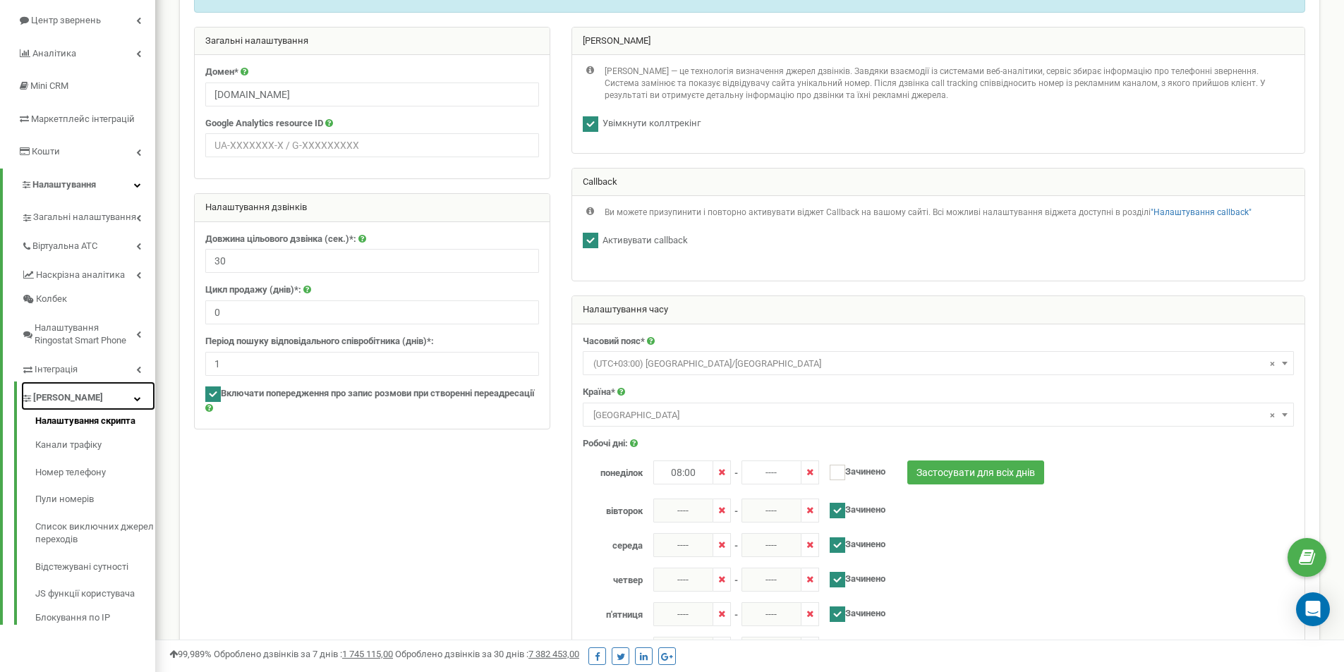
scroll to position [141, 0]
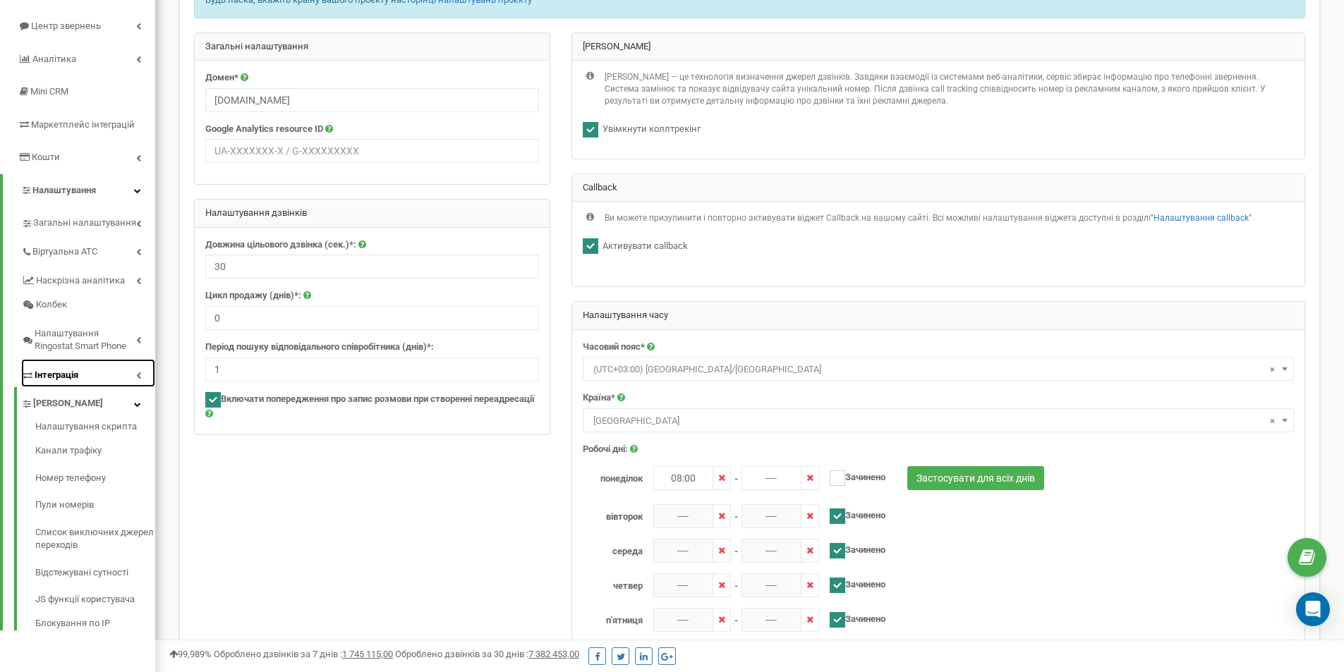
click at [86, 372] on link "Інтеграція" at bounding box center [88, 373] width 134 height 29
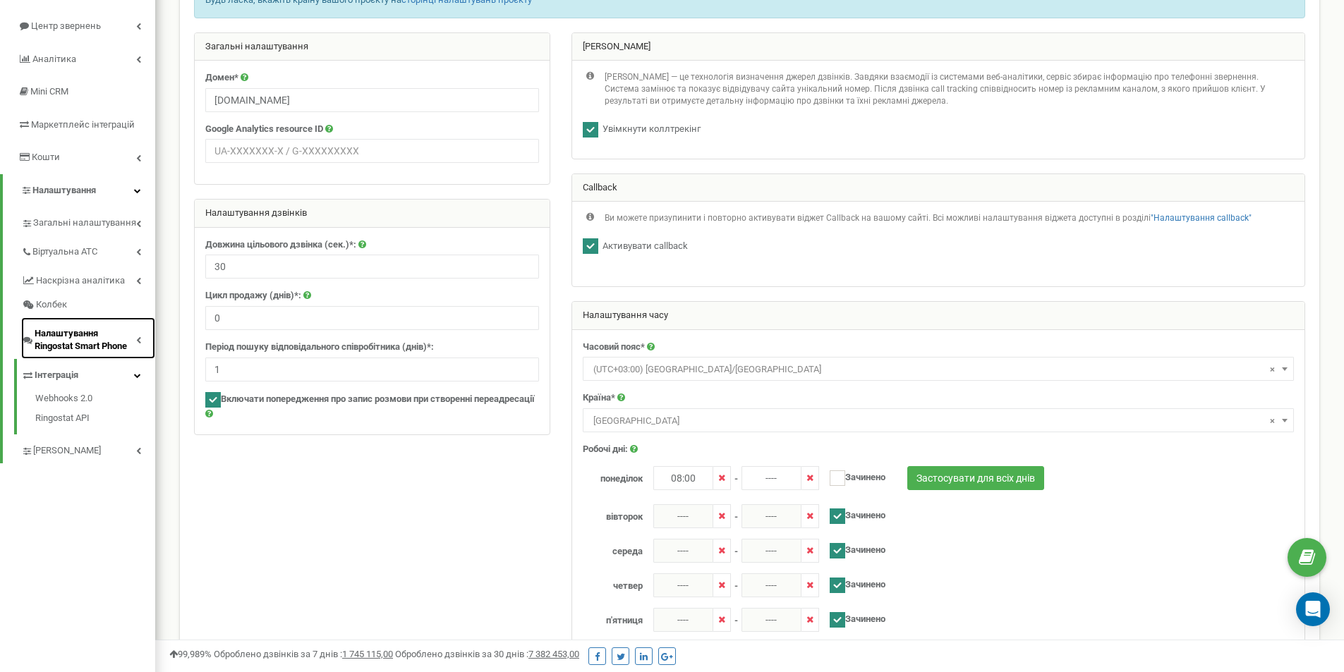
click at [87, 354] on link "Налаштування Ringostat Smart Phone" at bounding box center [88, 338] width 134 height 42
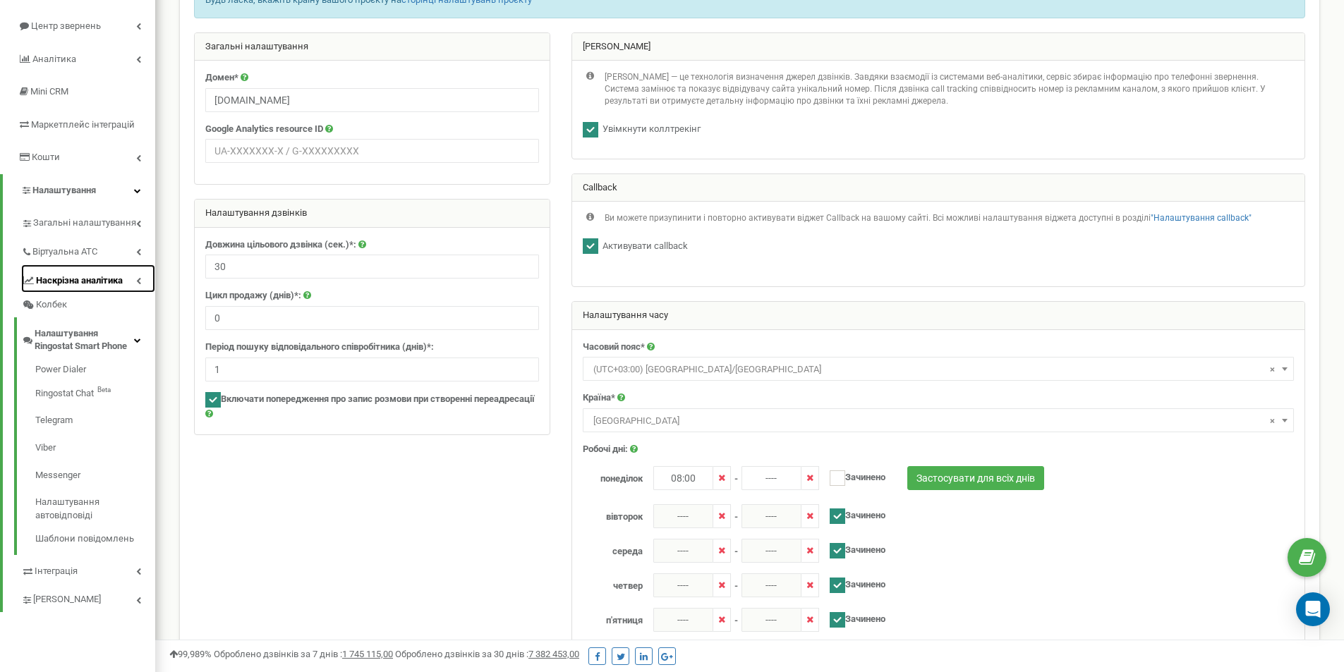
click at [87, 286] on span "Наскрізна аналітика" at bounding box center [79, 280] width 87 height 13
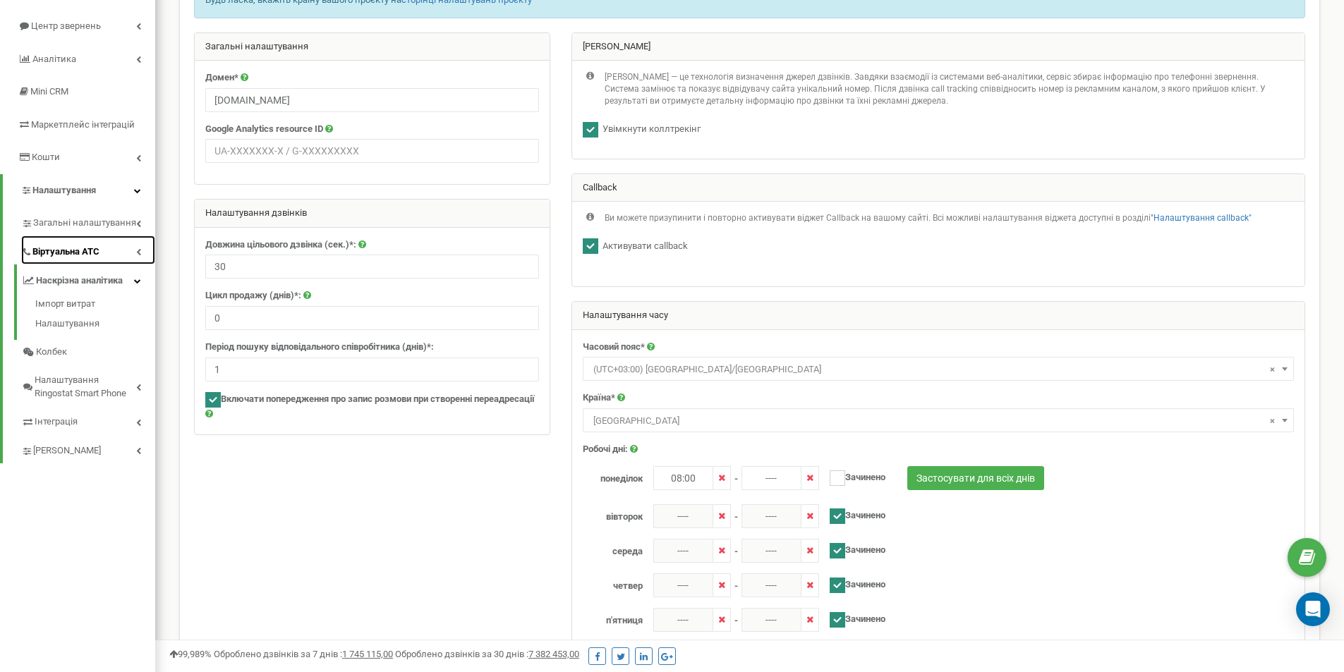
click at [94, 252] on span "Віртуальна АТС" at bounding box center [65, 251] width 67 height 13
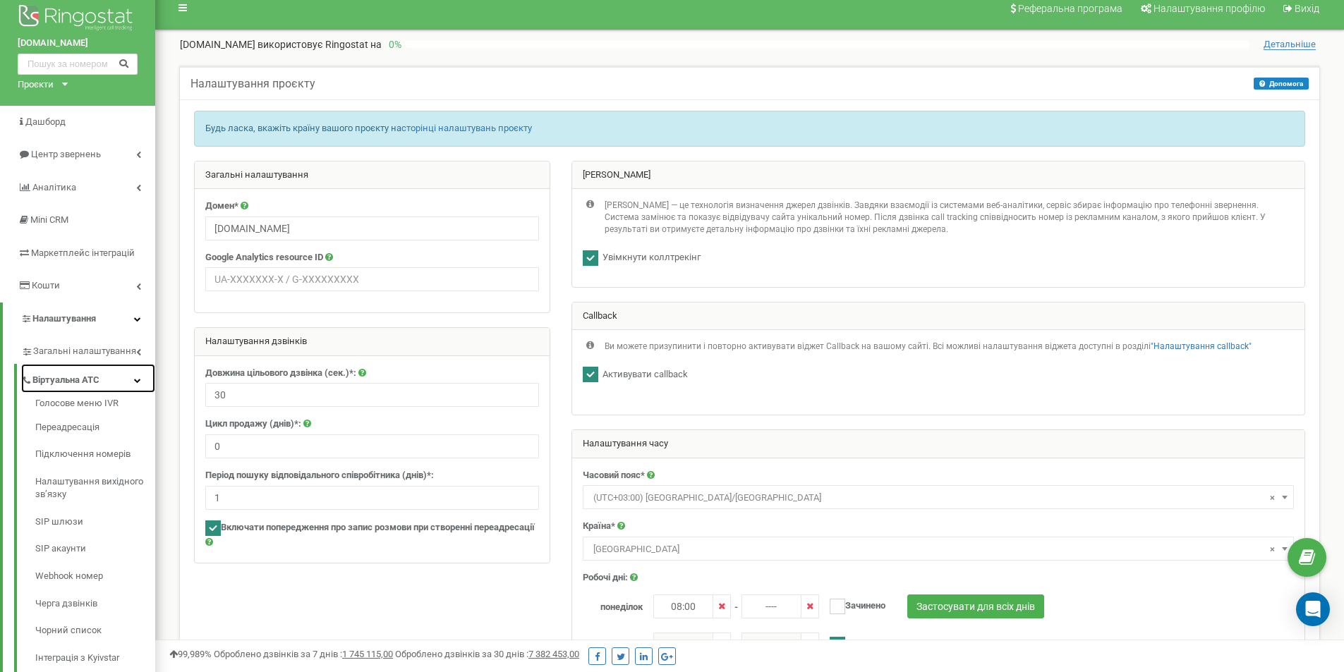
scroll to position [0, 0]
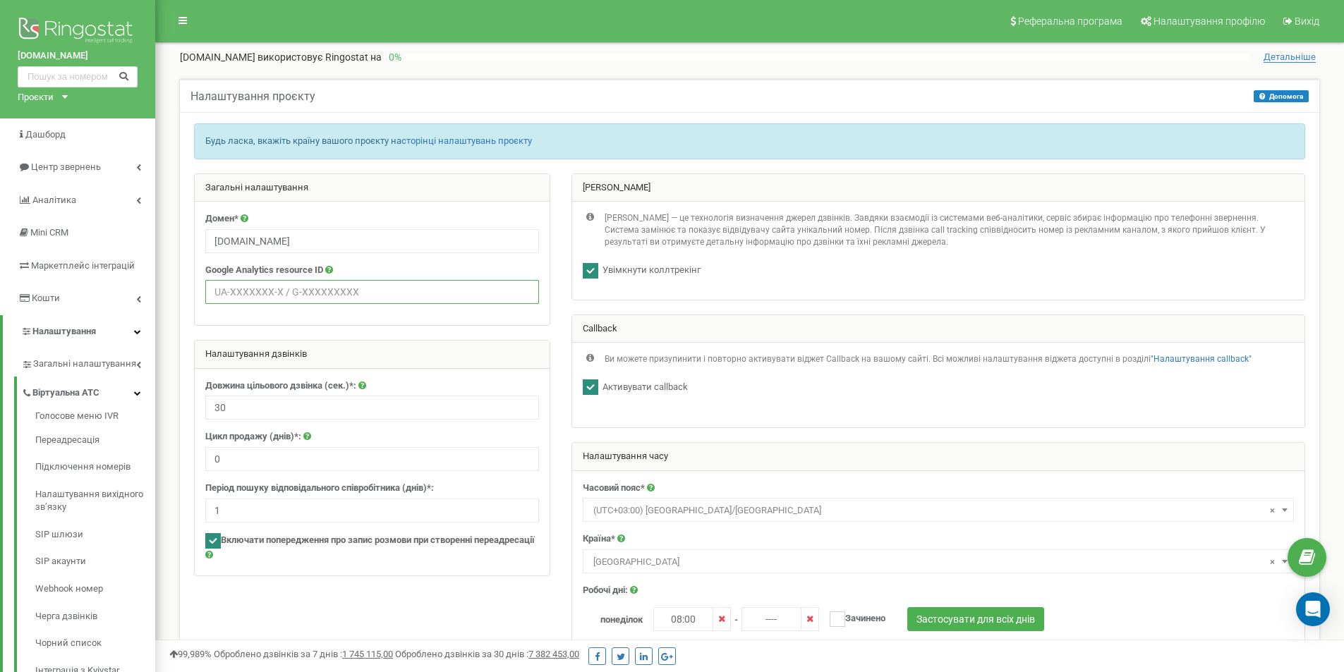
click at [391, 293] on input "text" at bounding box center [372, 292] width 334 height 24
paste input "G-MXTPG65RC9"
type input "G-MXTPG65RC9"
click at [418, 319] on div "Домен* tzrngstIAN.com Google Analytics resource ID G-MXTPG65RC9" at bounding box center [372, 263] width 355 height 123
click at [902, 54] on div at bounding box center [827, 57] width 844 height 7
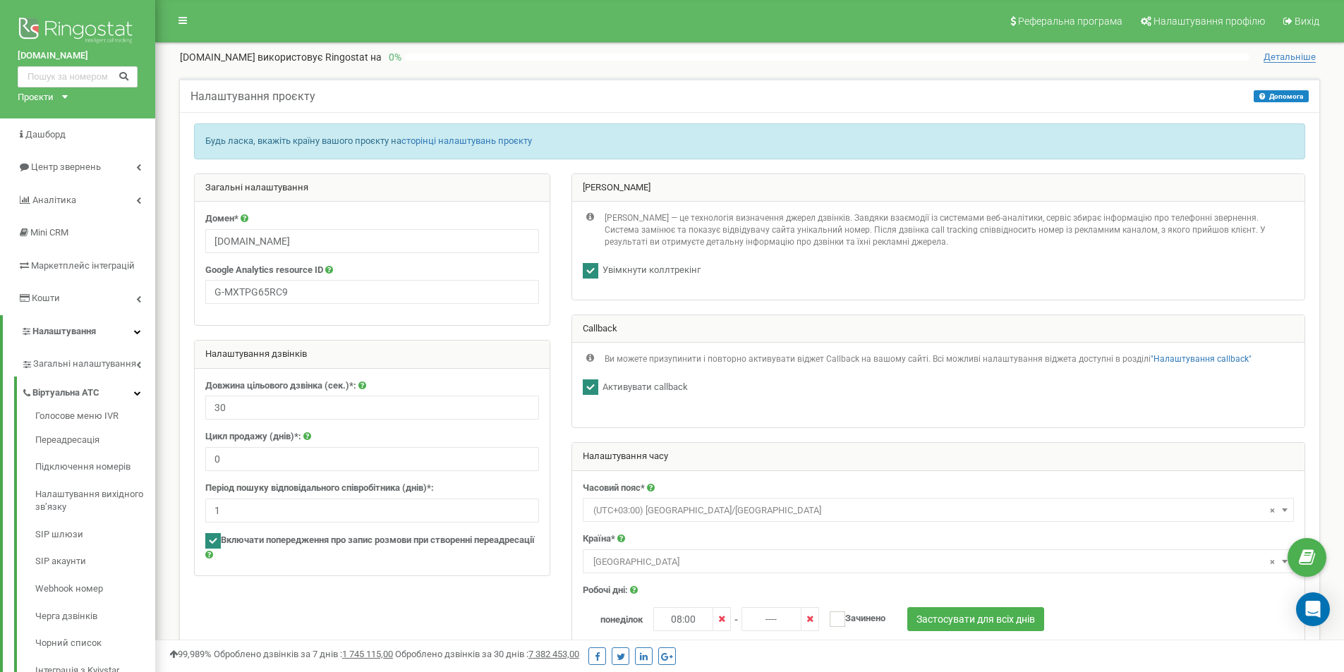
drag, startPoint x: 926, startPoint y: 0, endPoint x: 930, endPoint y: -16, distance: 16.1
click at [930, 0] on html at bounding box center [672, 562] width 1344 height 1124
click at [526, 410] on input "29" at bounding box center [372, 408] width 334 height 24
click at [525, 406] on input "30" at bounding box center [372, 408] width 334 height 24
click at [525, 406] on input "31" at bounding box center [372, 408] width 334 height 24
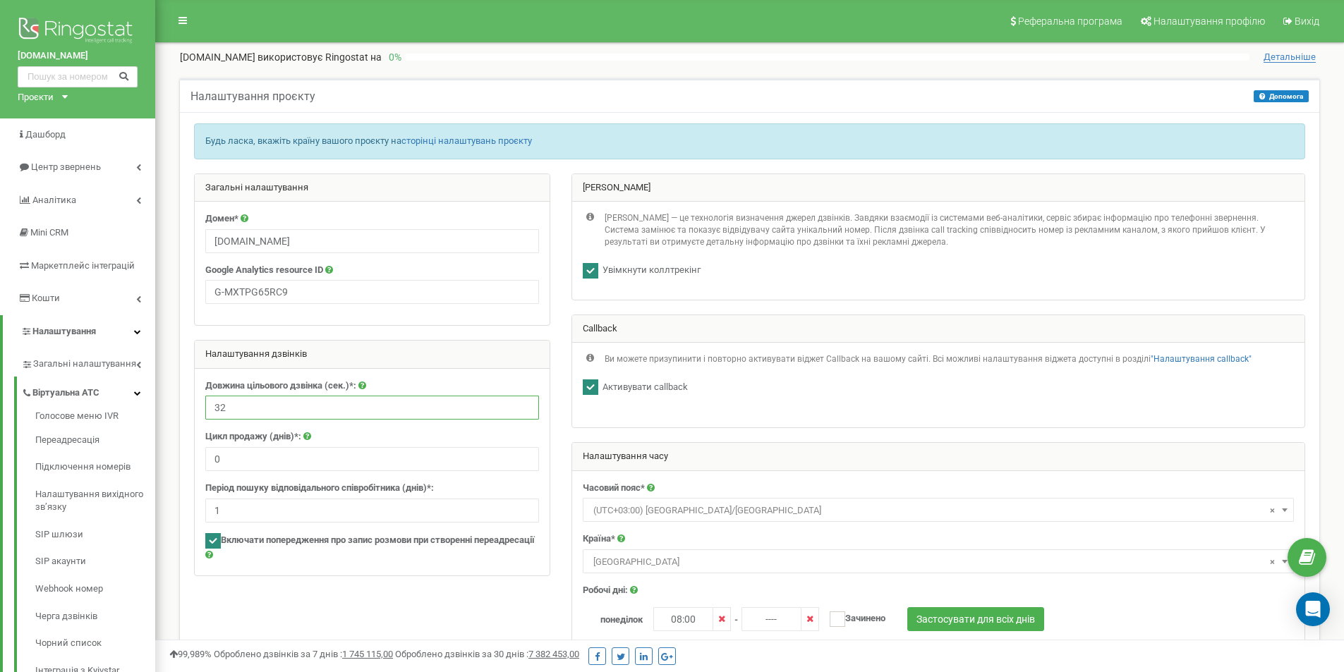
click at [525, 406] on input "32" at bounding box center [372, 408] width 334 height 24
type input "33"
click at [525, 406] on input "33" at bounding box center [372, 408] width 334 height 24
drag, startPoint x: 398, startPoint y: 409, endPoint x: 201, endPoint y: 417, distance: 197.6
click at [201, 417] on div "Довжина цільового дзвінка (сек.)*: 33 Цикл продажу (днів)*: 0 Період пошуку від…" at bounding box center [372, 472] width 355 height 207
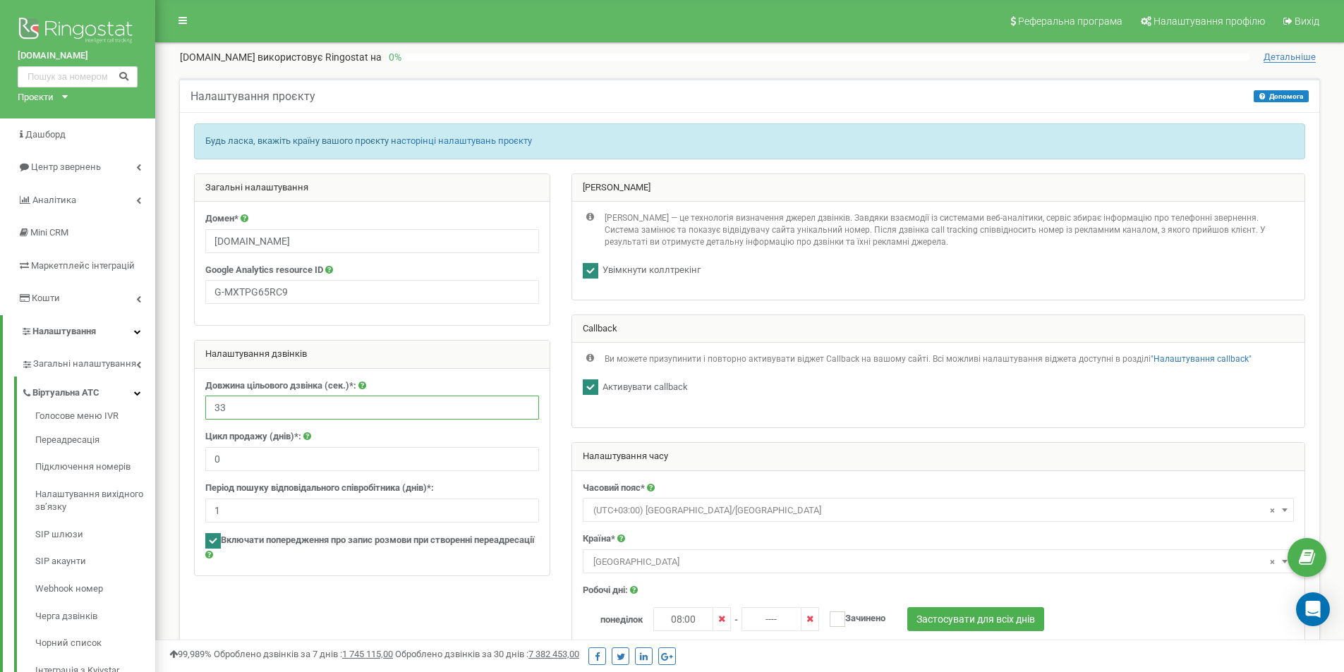
click at [336, 407] on input "33" at bounding box center [372, 408] width 334 height 24
click at [293, 458] on input "0" at bounding box center [372, 459] width 334 height 24
type input "3"
click at [358, 574] on div "Довжина цільового дзвінка (сек.)*: 33 Цикл продажу (днів)*: 3 Період пошуку від…" at bounding box center [372, 472] width 355 height 207
drag, startPoint x: 202, startPoint y: 386, endPoint x: 324, endPoint y: 388, distance: 122.7
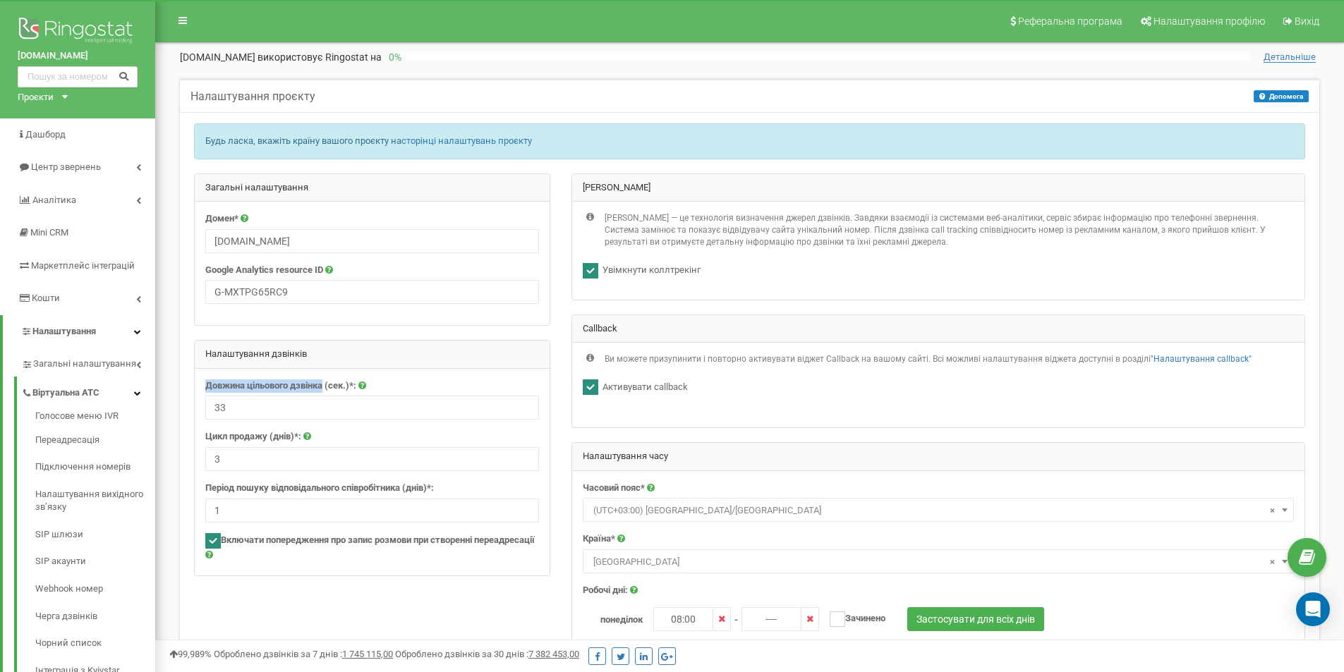
click at [324, 388] on div "Довжина цільового дзвінка (сек.)*: 33 Цикл продажу (днів)*: 3 Період пошуку від…" at bounding box center [372, 472] width 355 height 207
copy label "Довжина цільового дзвінка"
click at [375, 410] on input "33" at bounding box center [372, 408] width 334 height 24
drag, startPoint x: 375, startPoint y: 410, endPoint x: 174, endPoint y: 409, distance: 201.0
click at [174, 409] on div "Налаштування проєкту Допомога Допомога На даному етапі необхідно здійснити перв…" at bounding box center [749, 586] width 1160 height 1017
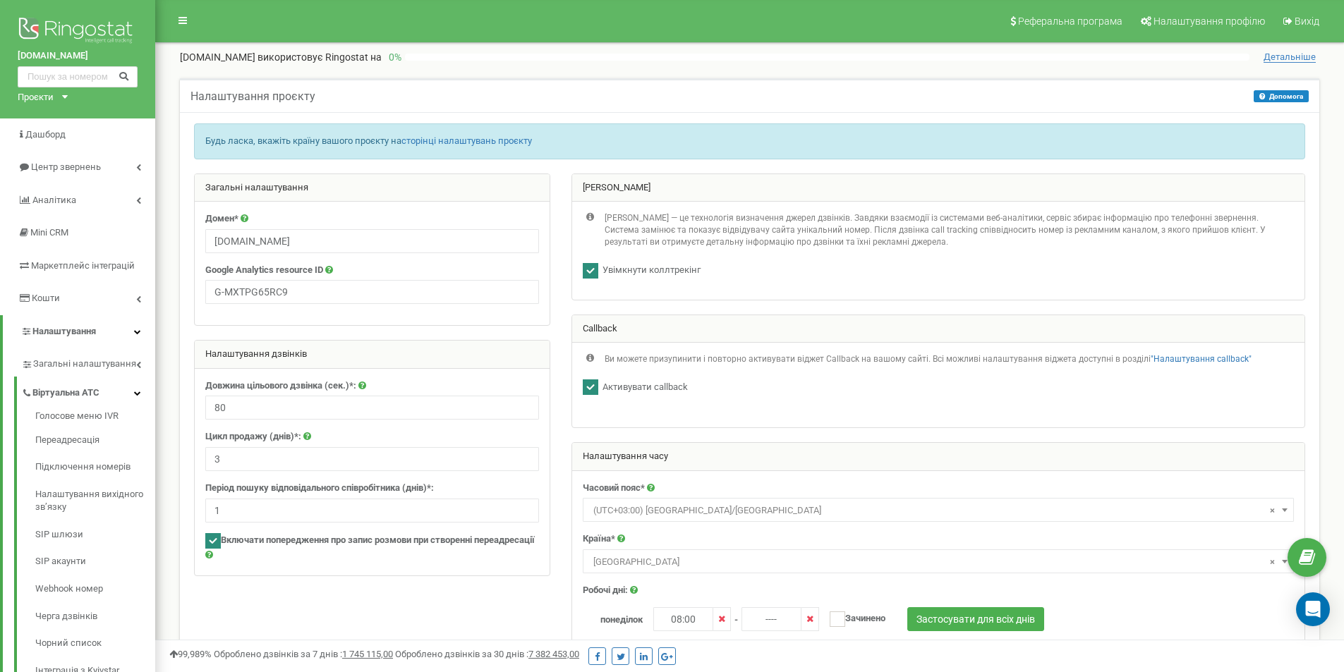
click at [482, 320] on div "Домен* tzrngstIAN.com Google Analytics resource ID G-MXTPG65RC9" at bounding box center [372, 263] width 355 height 123
drag, startPoint x: 336, startPoint y: 90, endPoint x: 315, endPoint y: 97, distance: 22.8
click at [315, 97] on div "Налаштування проєкту Допомога Допомога На даному етапі необхідно здійснити перв…" at bounding box center [749, 95] width 1139 height 34
drag, startPoint x: 191, startPoint y: 99, endPoint x: 312, endPoint y: 97, distance: 121.3
click at [312, 97] on h5 "Налаштування проєкту" at bounding box center [252, 96] width 125 height 13
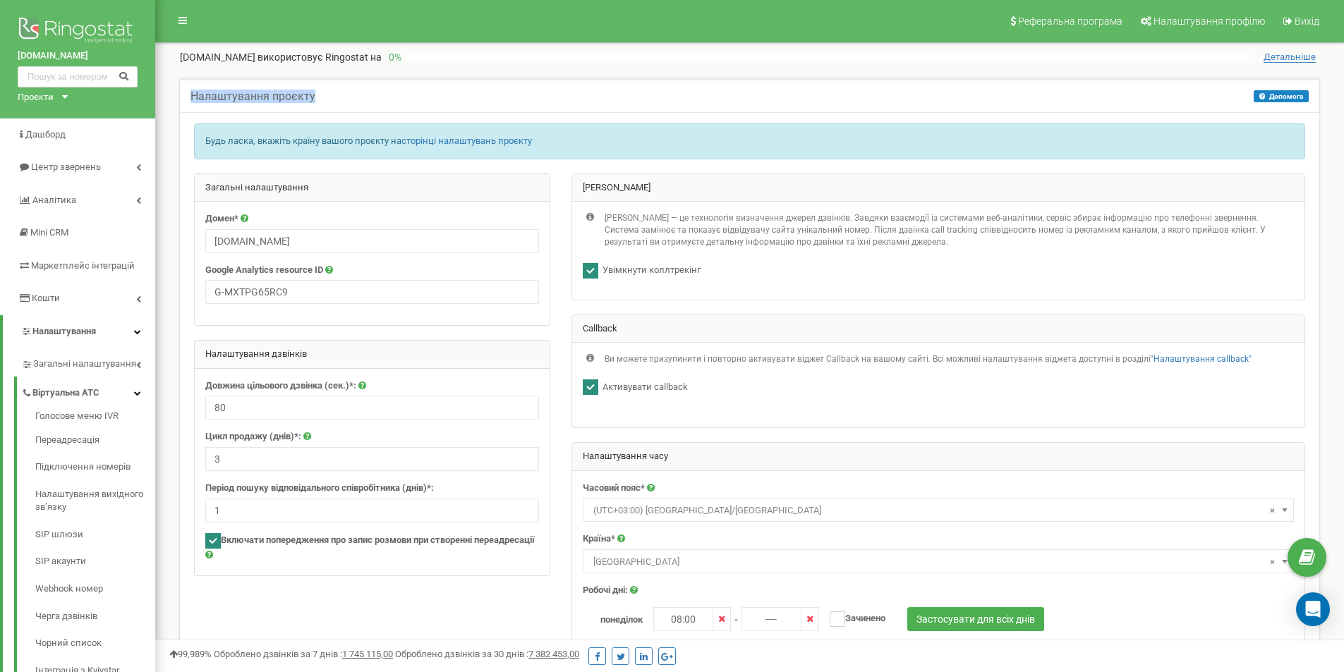
copy h5 "Налаштування проєкту"
drag, startPoint x: 40, startPoint y: 4, endPoint x: 139, endPoint y: 32, distance: 102.9
click at [139, 32] on div "tzrngstIAN.com Проєкти tzrngstIAN.com exampleVAN.com" at bounding box center [77, 59] width 155 height 118
drag, startPoint x: 297, startPoint y: 393, endPoint x: 295, endPoint y: 402, distance: 9.4
click at [296, 401] on div "Довжина цільового дзвінка (сек.)*: 80" at bounding box center [372, 399] width 334 height 41
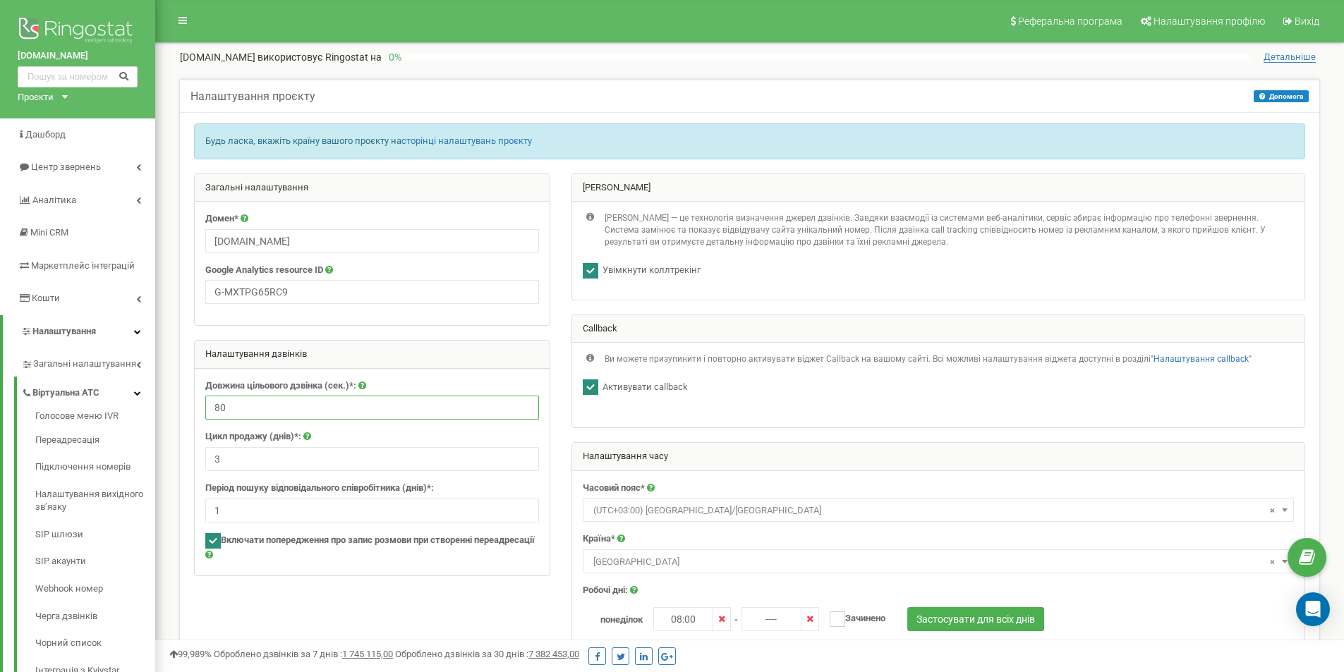
drag, startPoint x: 260, startPoint y: 405, endPoint x: 208, endPoint y: 413, distance: 52.1
click at [208, 413] on input "80" at bounding box center [372, 408] width 334 height 24
type input "30"
drag, startPoint x: 305, startPoint y: 451, endPoint x: 219, endPoint y: 454, distance: 86.8
click at [219, 454] on input "3" at bounding box center [372, 459] width 334 height 24
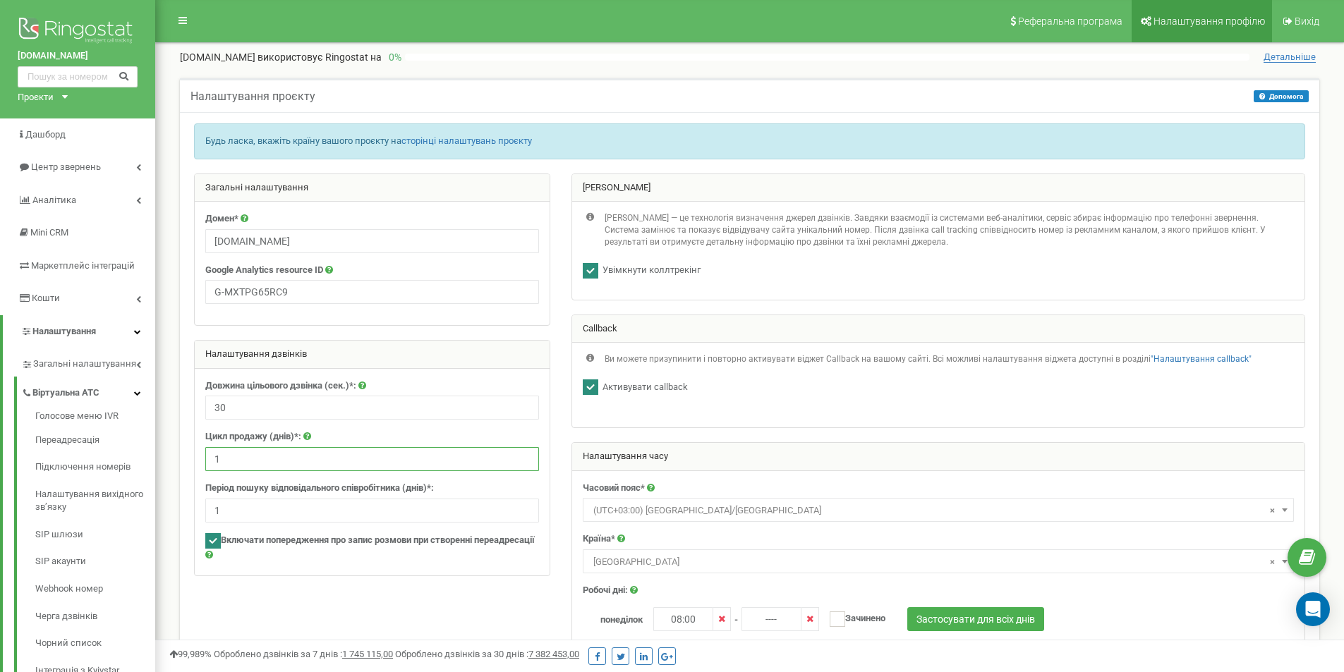
type input "1"
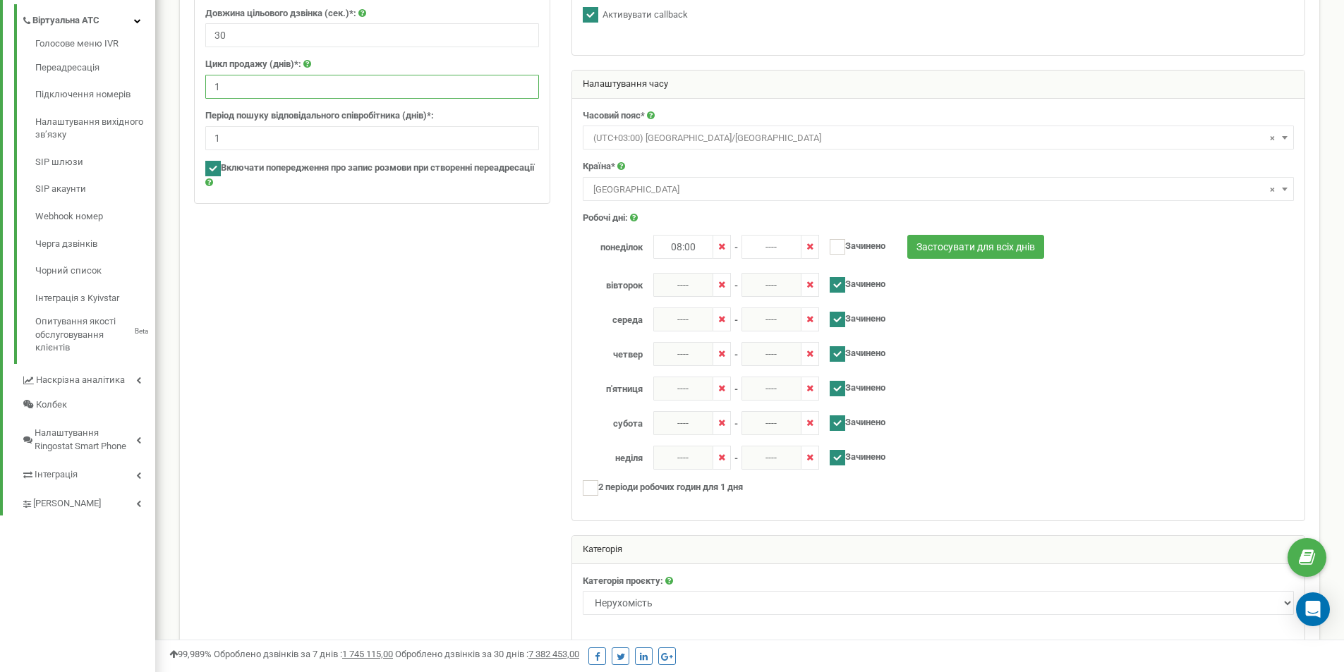
scroll to position [451, 0]
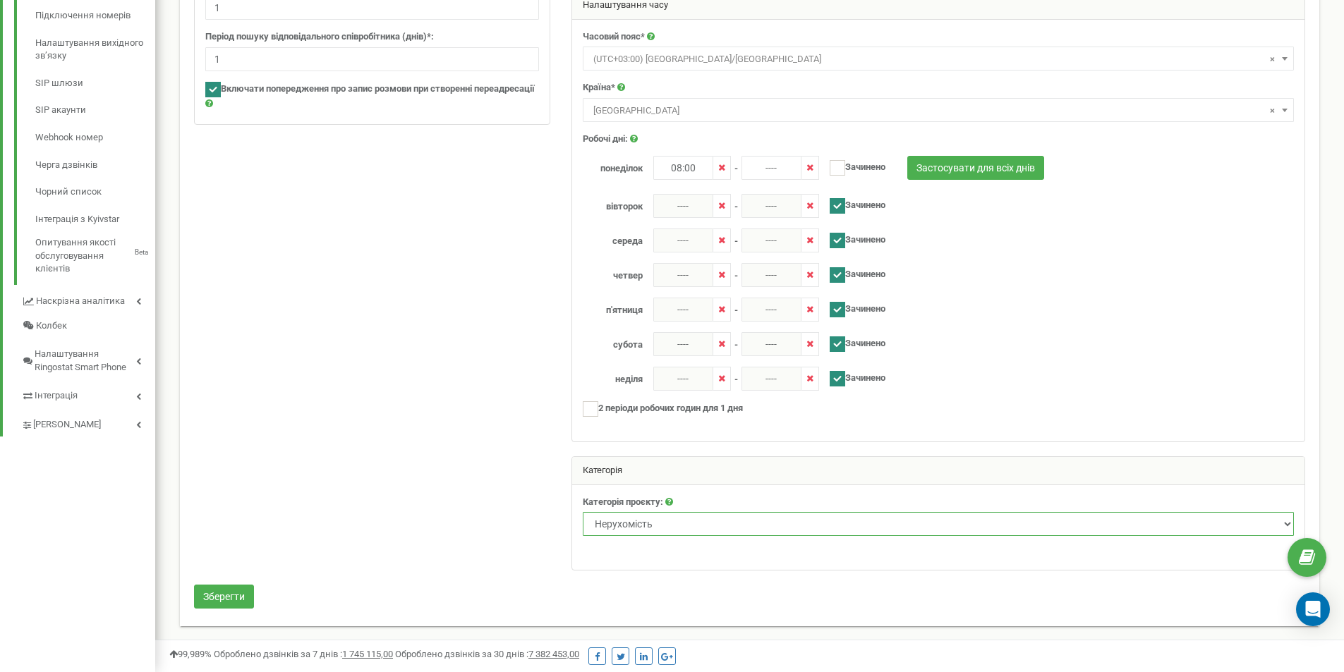
click at [686, 530] on select "Нерухомість Туризм Юридичні послуги Промислові та спеціалізовані товари Товари …" at bounding box center [938, 524] width 711 height 24
select select "44"
click at [583, 512] on select "Нерухомість Туризм Юридичні послуги Промислові та спеціалізовані товари Товари …" at bounding box center [938, 524] width 711 height 24
click at [526, 342] on div at bounding box center [749, 153] width 1132 height 863
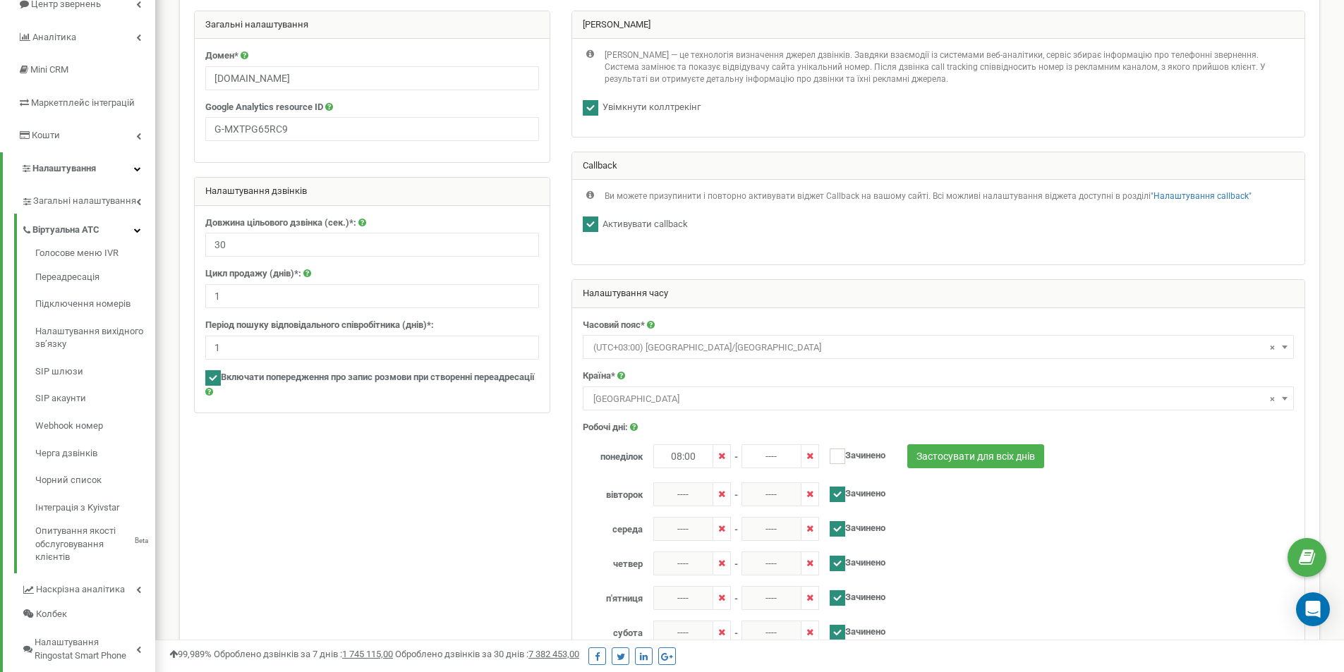
scroll to position [169, 0]
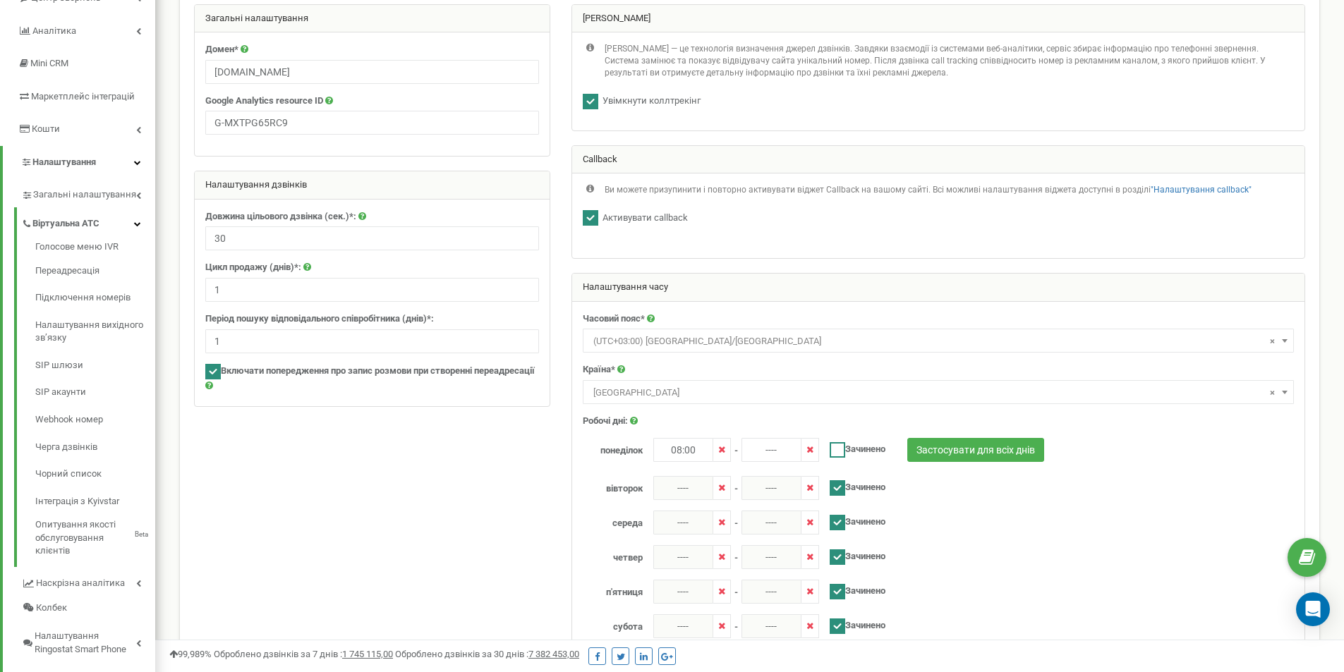
click at [839, 449] on ins at bounding box center [837, 450] width 16 height 16
checkbox input "true"
click at [722, 454] on icon at bounding box center [721, 449] width 7 height 9
type input "----"
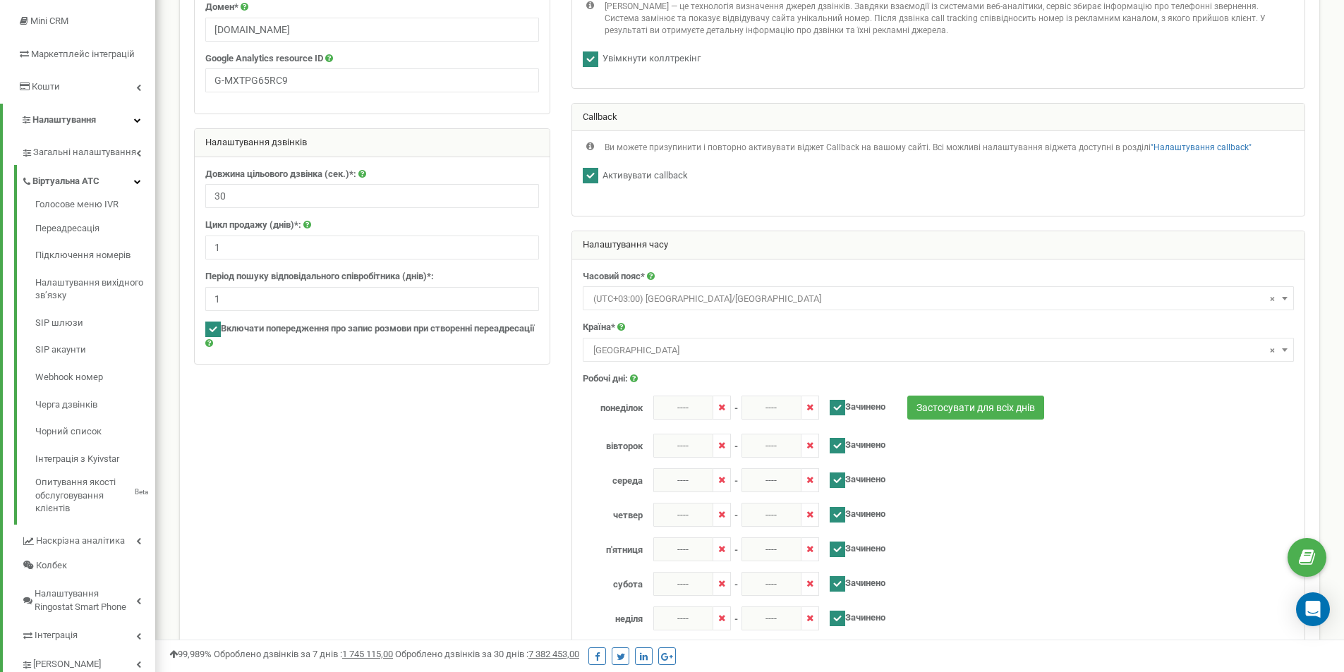
scroll to position [451, 0]
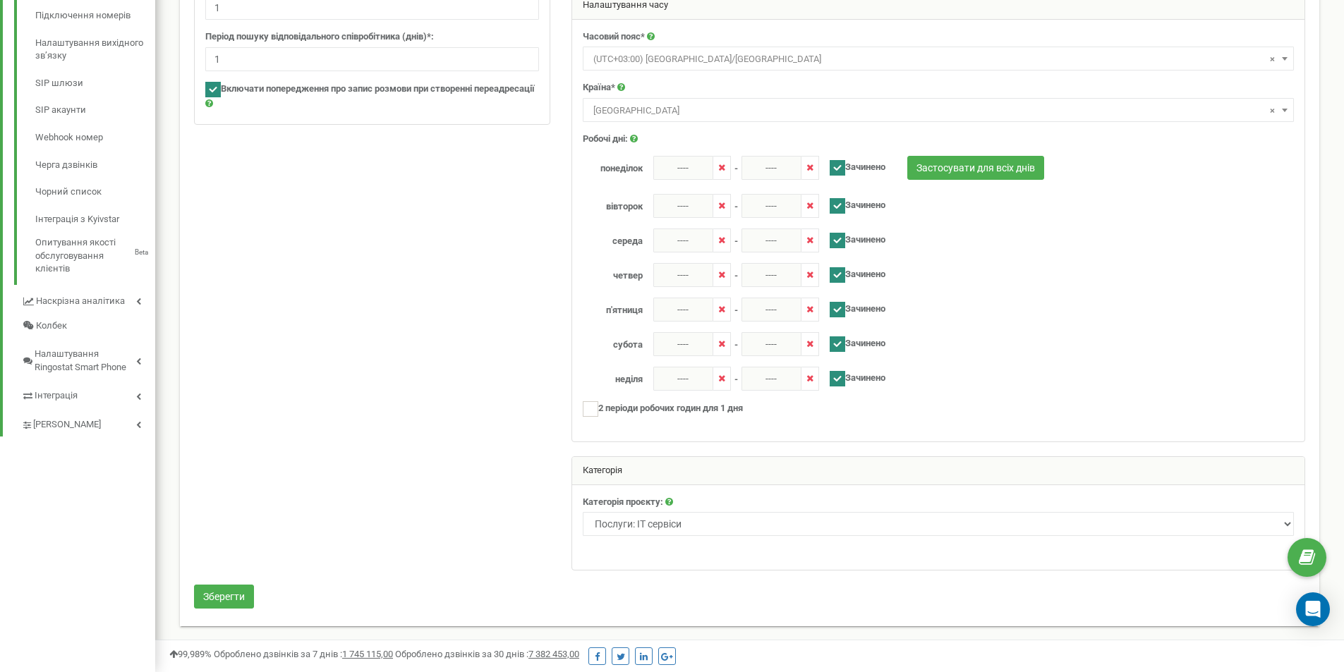
click at [512, 509] on div at bounding box center [749, 153] width 1132 height 863
click at [241, 599] on button "Зберегти" at bounding box center [224, 597] width 60 height 24
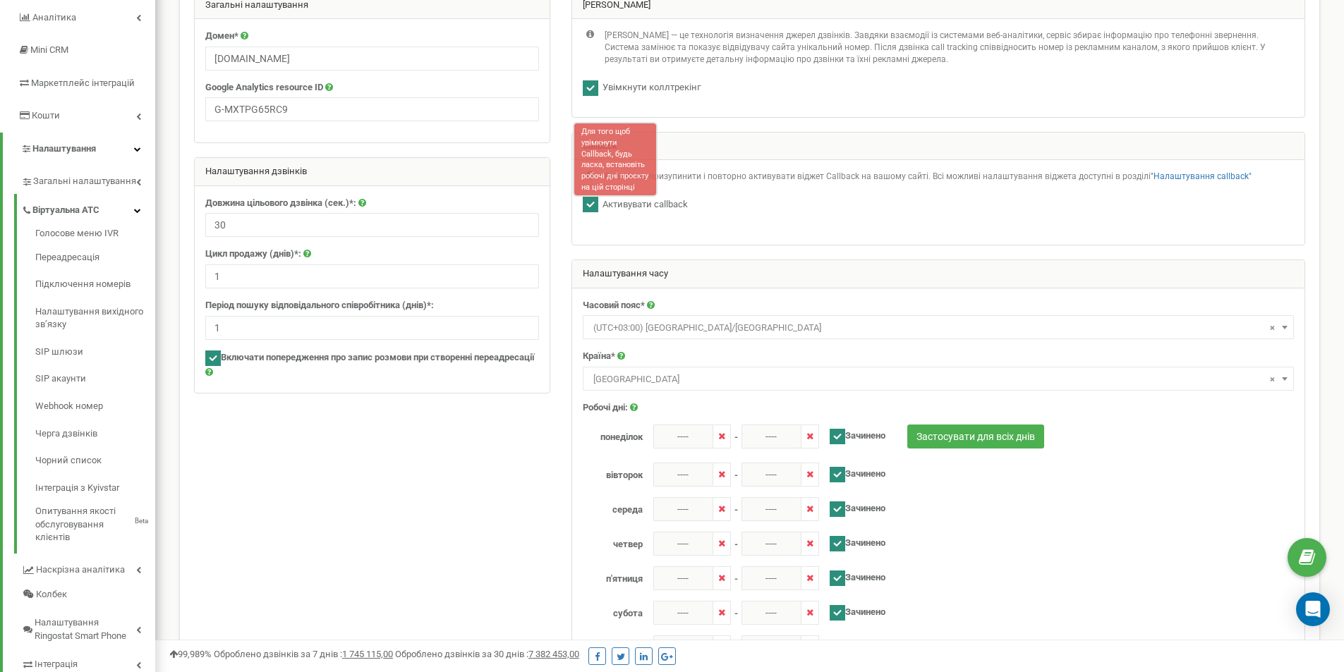
scroll to position [164, 0]
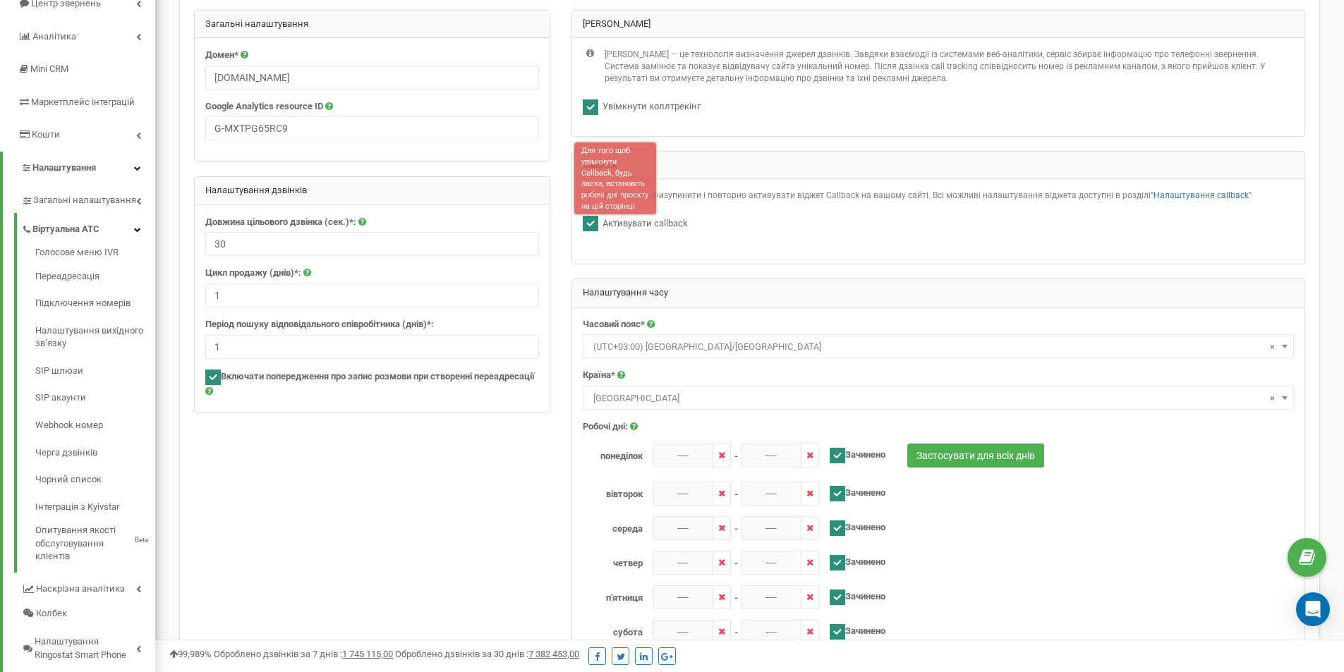
click at [392, 527] on div at bounding box center [749, 441] width 1132 height 863
click at [665, 220] on label "Активувати callback" at bounding box center [643, 223] width 90 height 13
checkbox input "false"
click at [665, 246] on div "Ви можете призупинити і повторно активувати віджет Callback на вашому сайті. Вс…" at bounding box center [938, 221] width 732 height 85
click at [608, 174] on div "Для того щоб увімкнути Callback, будь ласка, встановіть робочі дні проєкту на ц…" at bounding box center [615, 178] width 85 height 75
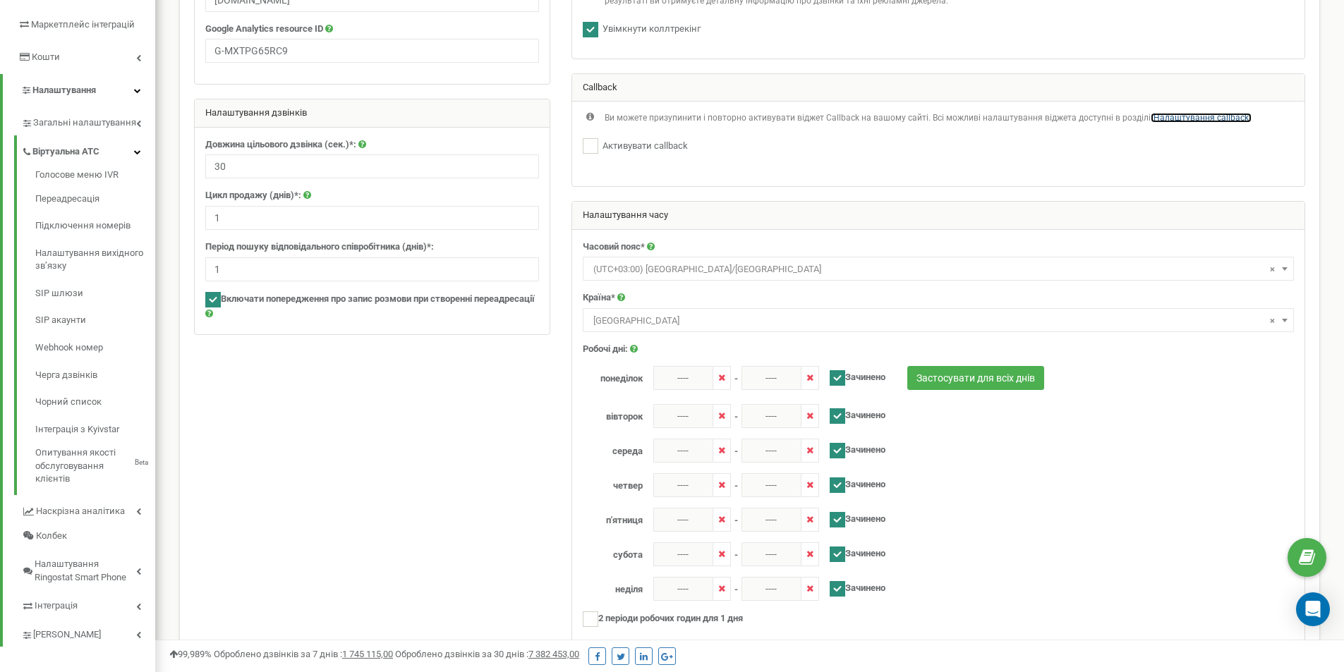
scroll to position [451, 0]
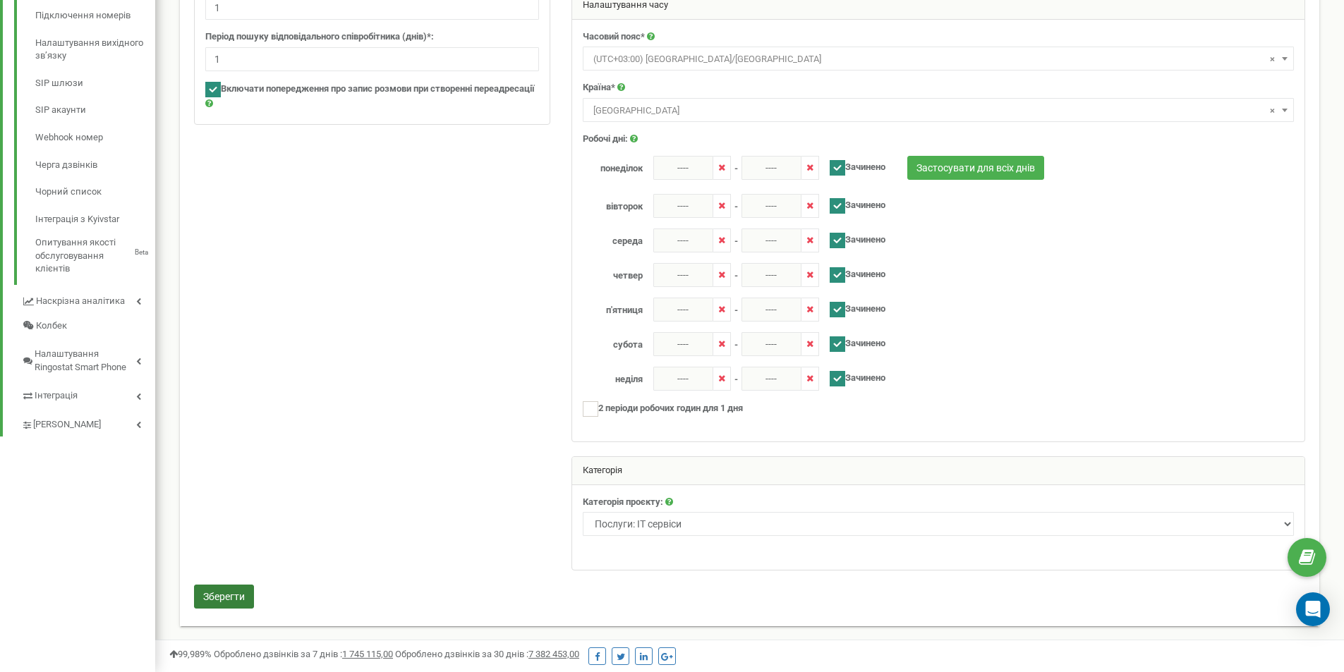
click at [229, 592] on button "Зберегти" at bounding box center [224, 597] width 60 height 24
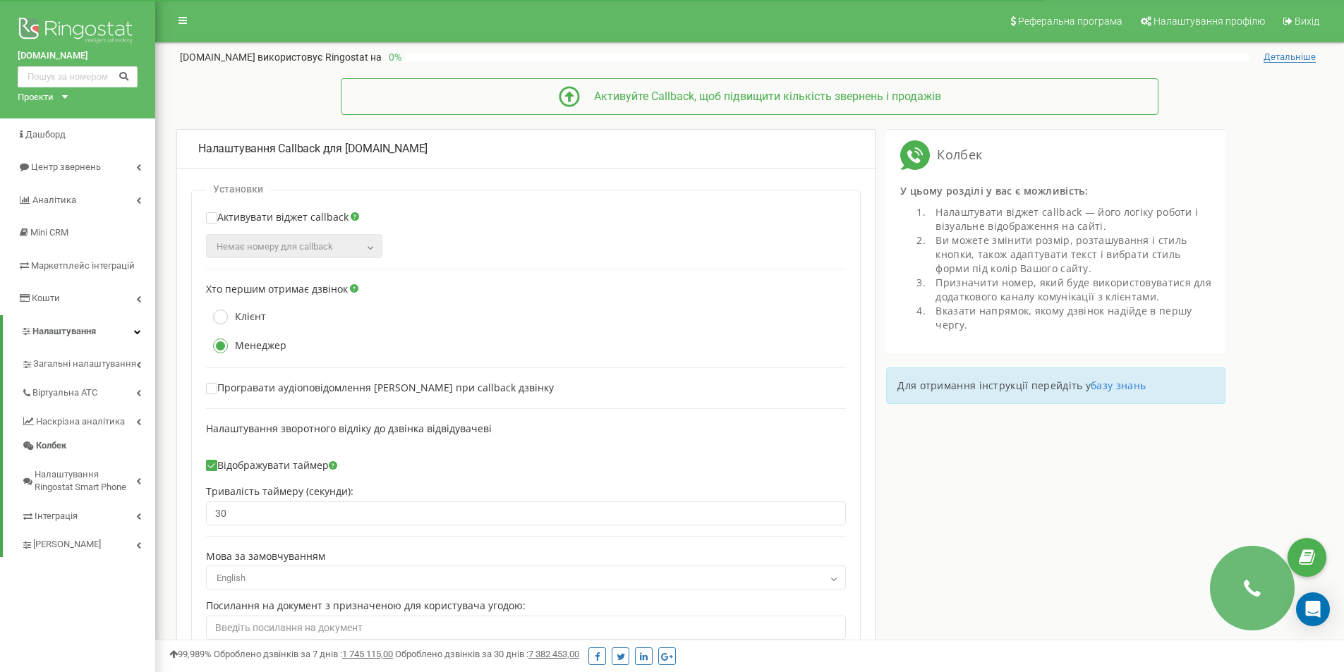
click at [303, 216] on label "Активувати віджет callback" at bounding box center [277, 221] width 142 height 19
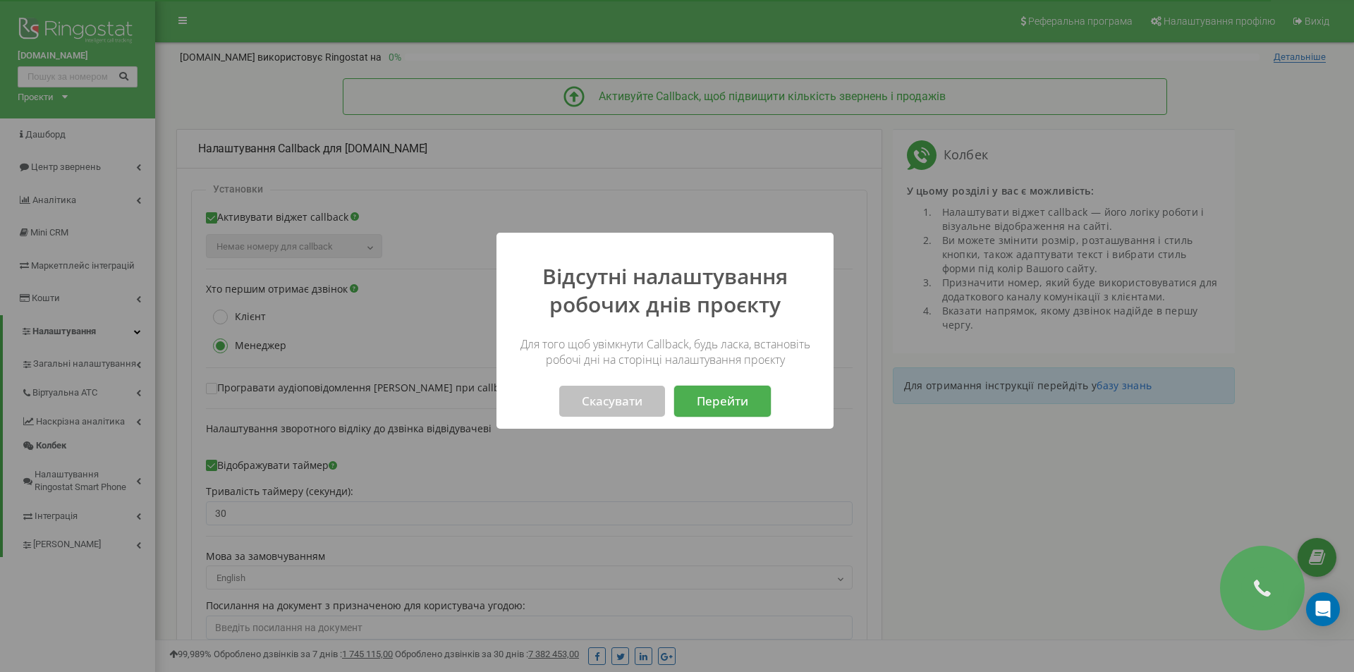
click at [701, 121] on div at bounding box center [677, 336] width 1354 height 672
click at [616, 399] on button "Скасувати" at bounding box center [612, 401] width 106 height 31
checkbox input "false"
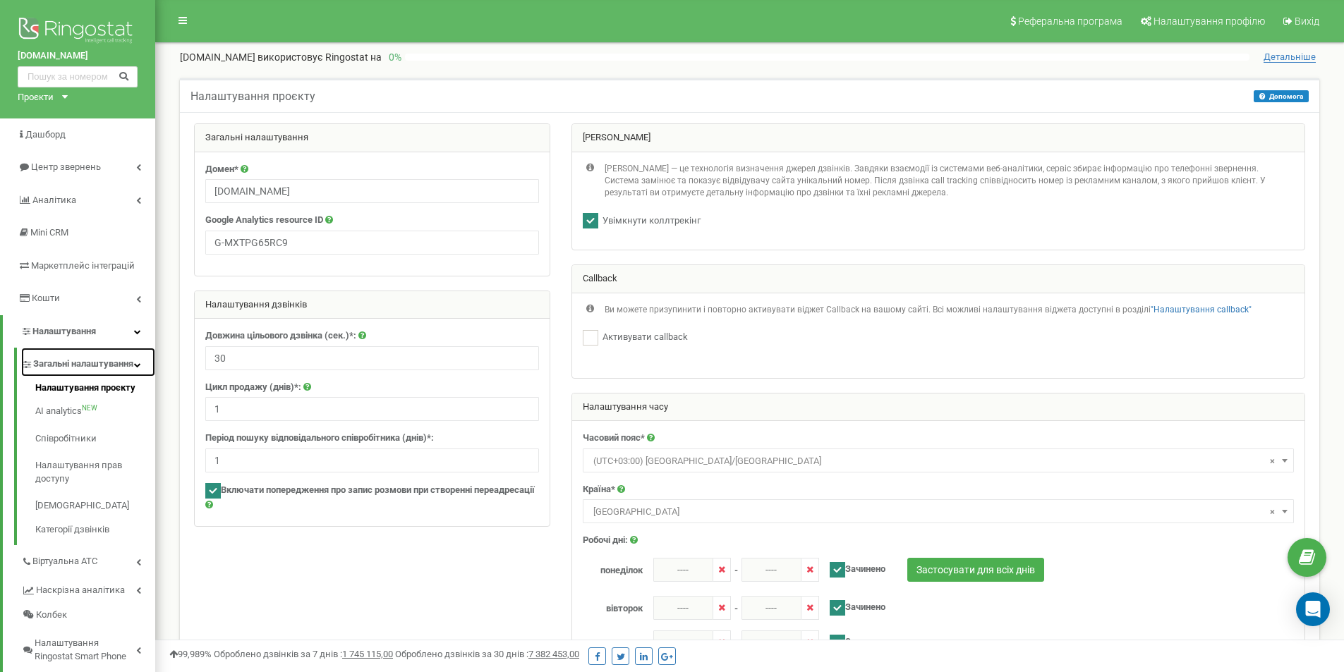
click at [99, 371] on span "Загальні налаштування" at bounding box center [83, 364] width 100 height 13
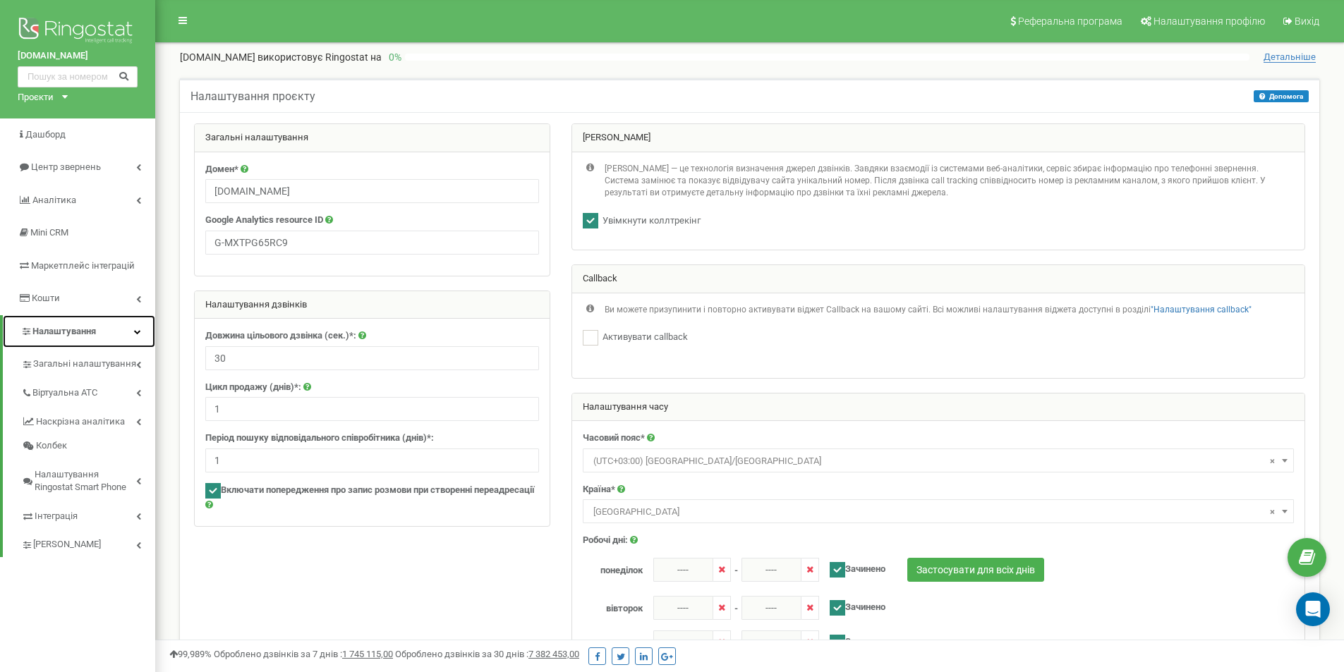
click at [106, 330] on link "Налаштування" at bounding box center [79, 331] width 152 height 33
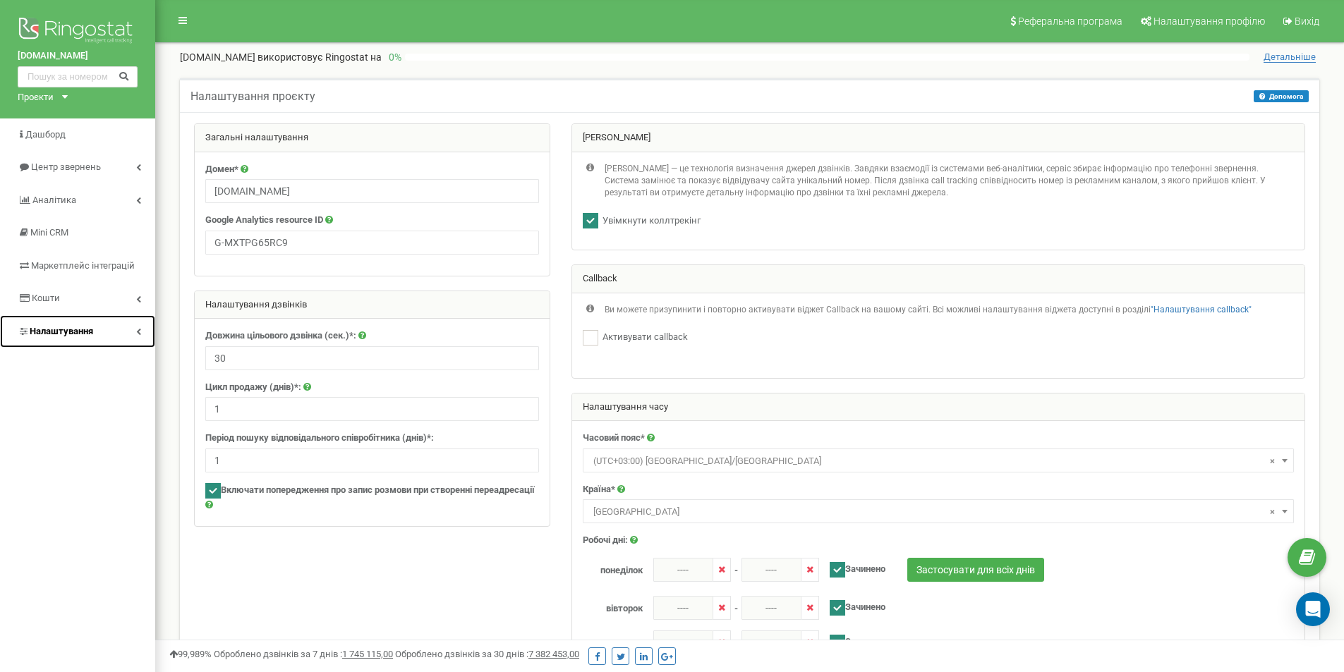
click at [107, 330] on link "Налаштування" at bounding box center [77, 331] width 155 height 33
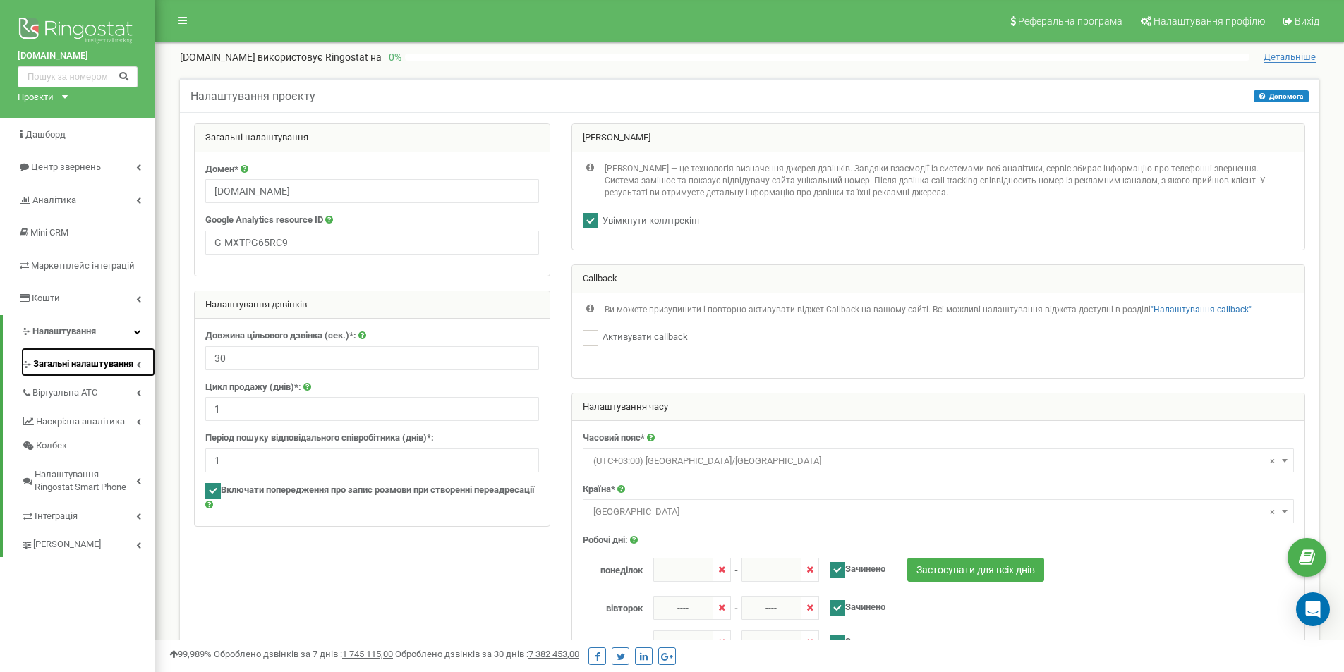
click at [111, 370] on span "Загальні налаштування" at bounding box center [83, 364] width 100 height 13
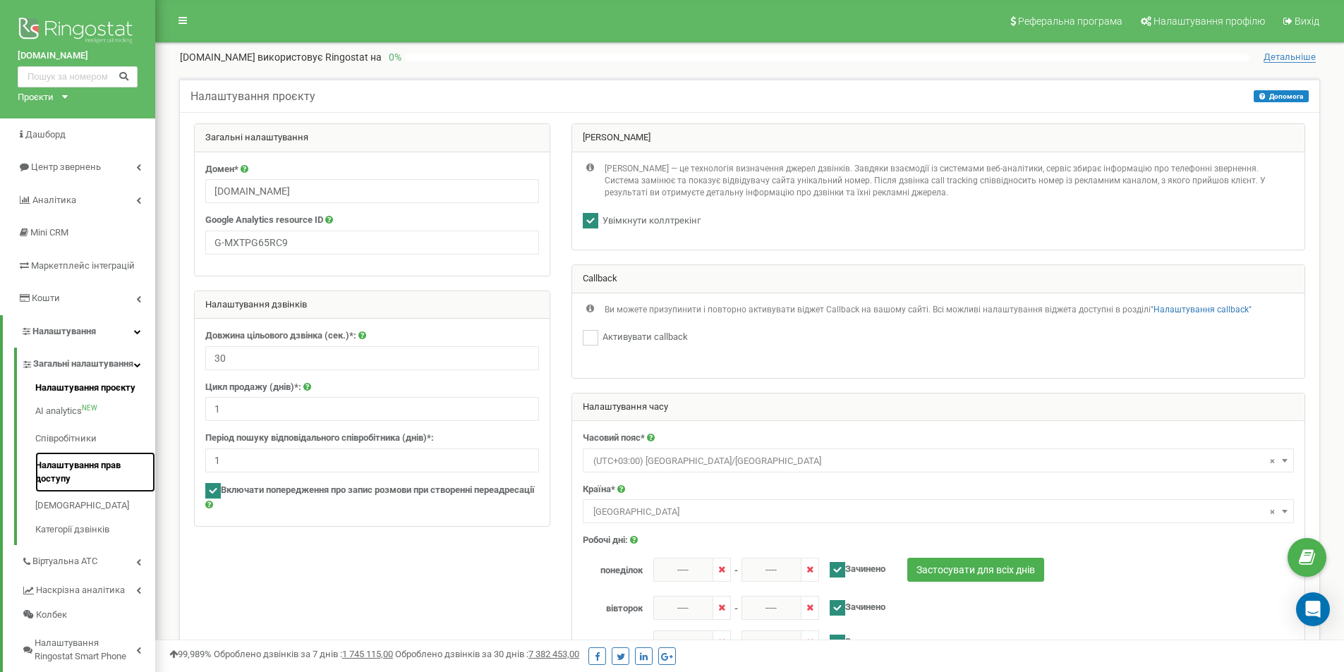
click at [104, 475] on link "Налаштування прав доступу" at bounding box center [95, 472] width 120 height 40
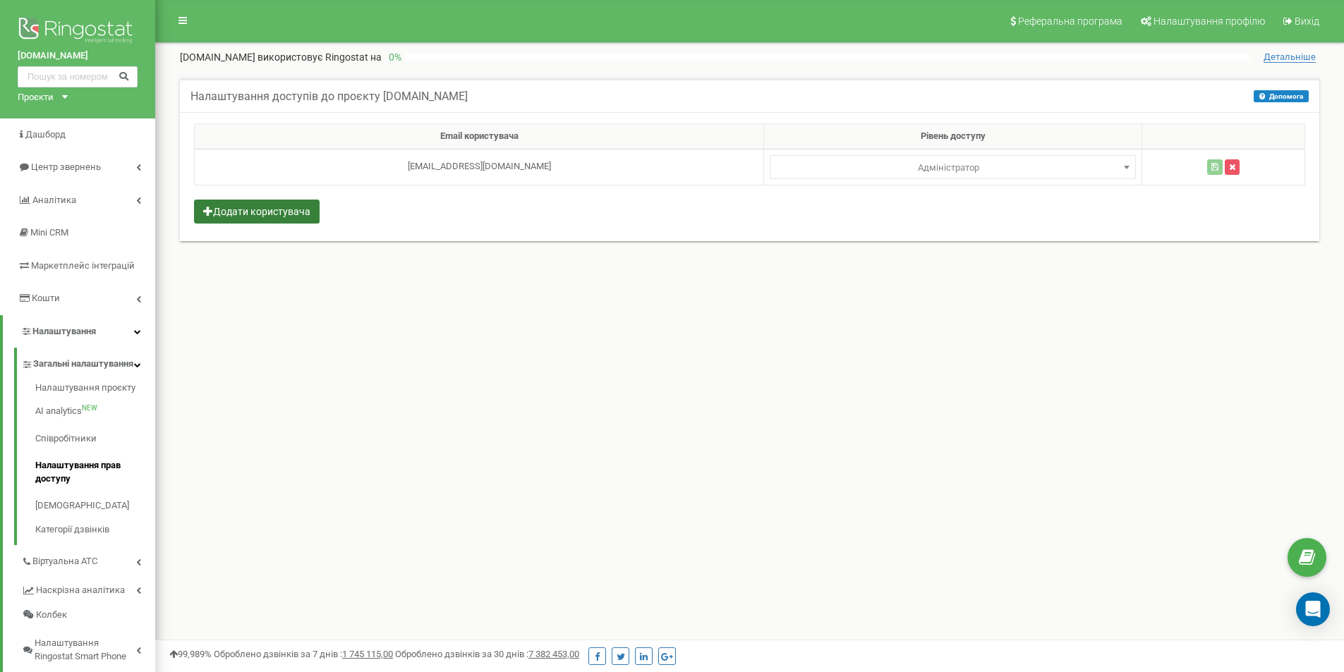
click at [229, 214] on button "Додати користувача" at bounding box center [257, 212] width 126 height 24
click at [473, 293] on div "Реферальна програма Налаштування профілю Вихід tzrngstIAN.com використовує Ring…" at bounding box center [749, 423] width 1188 height 846
click at [1174, 7] on link "Налаштування профілю" at bounding box center [1201, 21] width 140 height 42
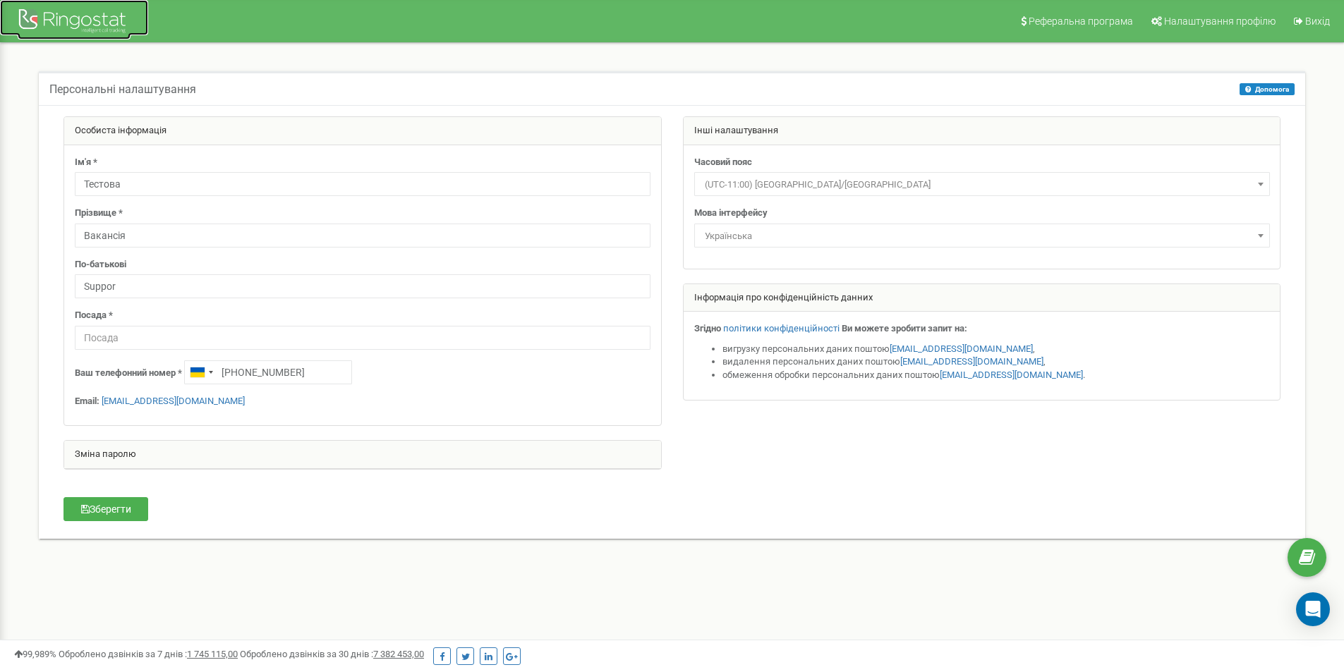
click at [78, 18] on div at bounding box center [74, 23] width 113 height 34
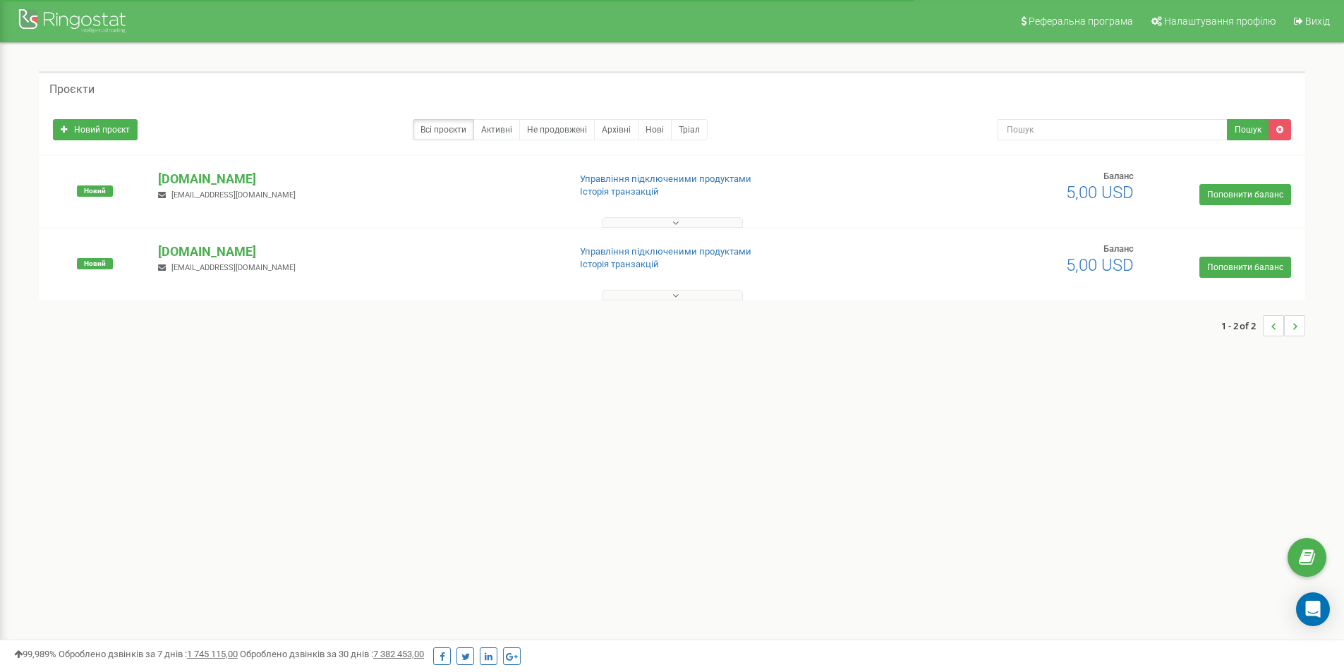
click at [669, 291] on button at bounding box center [672, 295] width 141 height 11
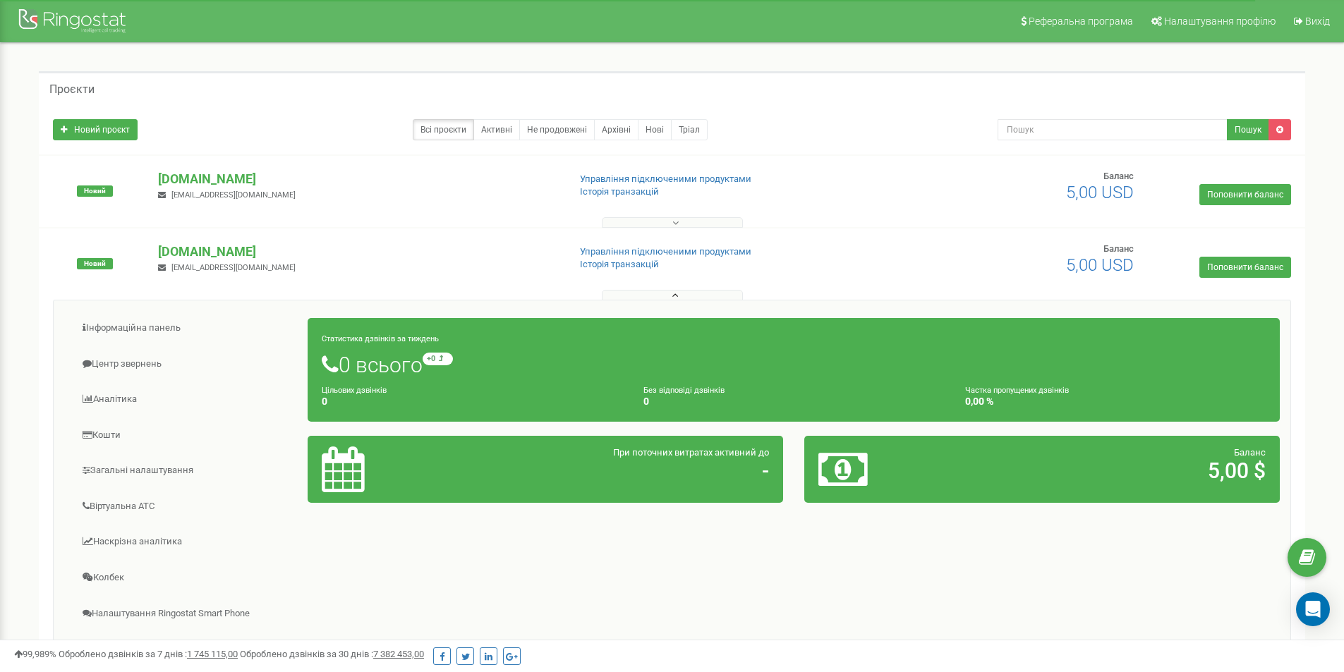
click at [669, 291] on button at bounding box center [672, 295] width 141 height 11
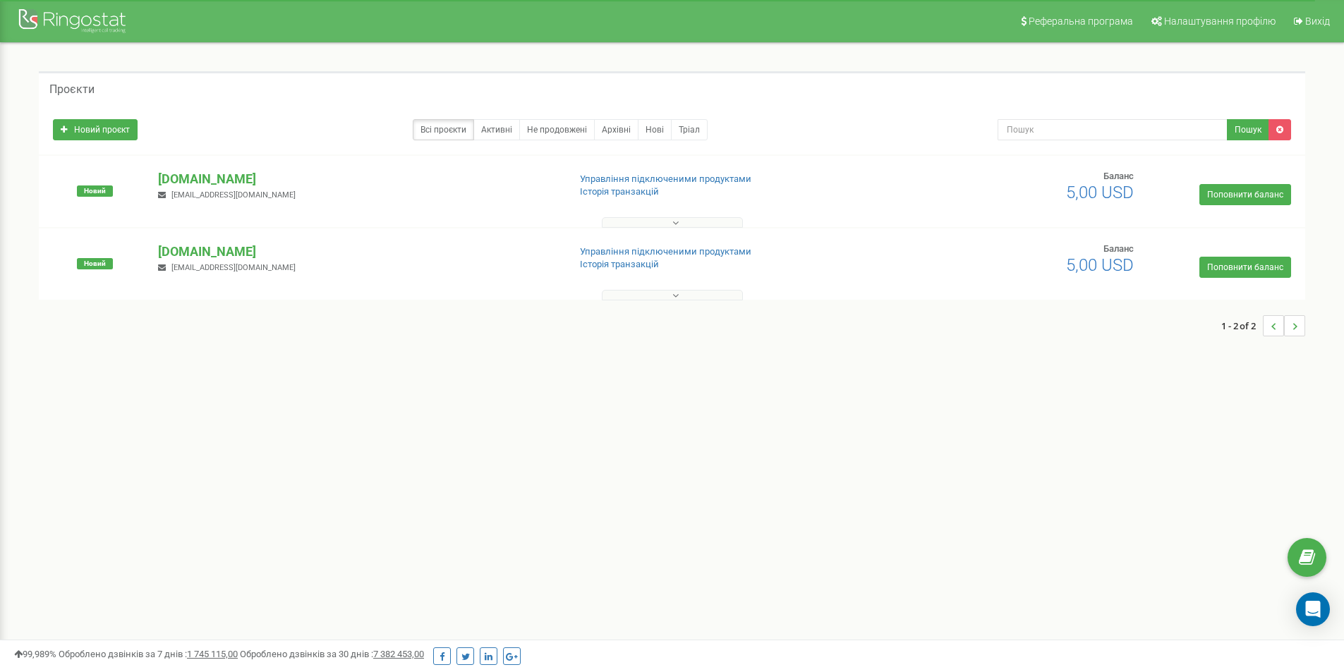
drag, startPoint x: 182, startPoint y: 251, endPoint x: 161, endPoint y: 310, distance: 62.9
click at [133, 334] on div "1 - 2 of 2" at bounding box center [672, 325] width 1266 height 49
click at [226, 256] on p "[DOMAIN_NAME]" at bounding box center [357, 252] width 398 height 18
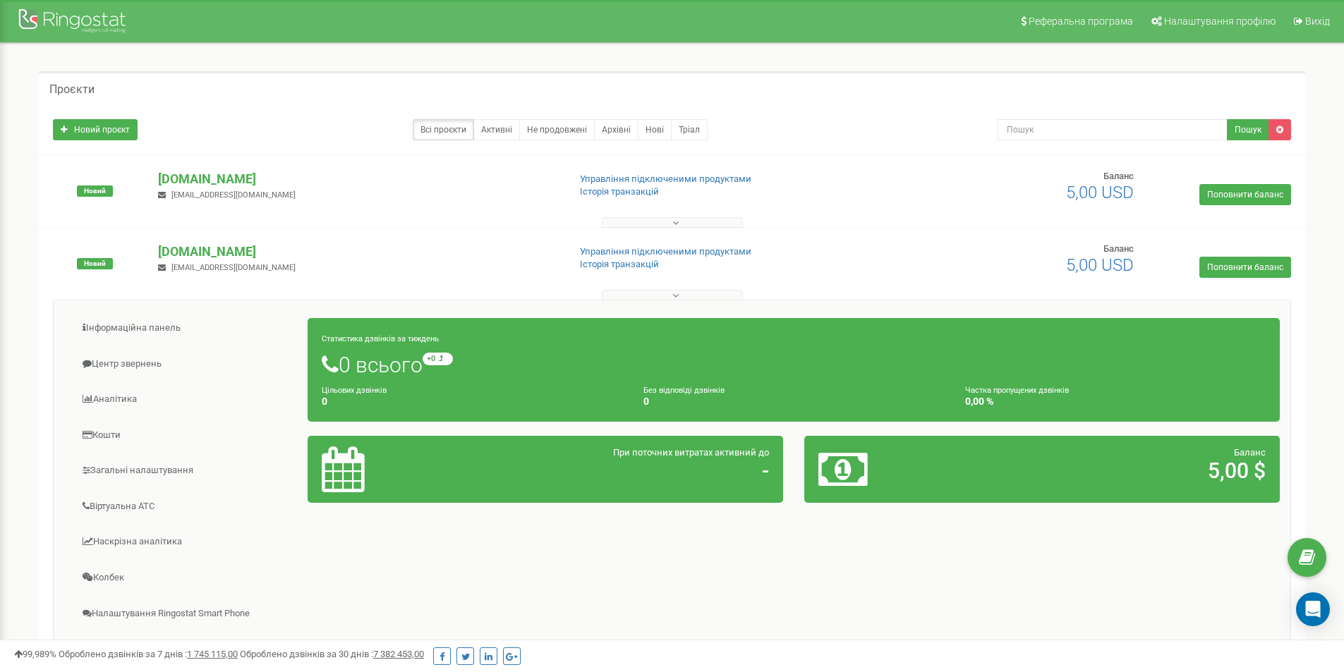
click at [657, 291] on button at bounding box center [672, 295] width 141 height 11
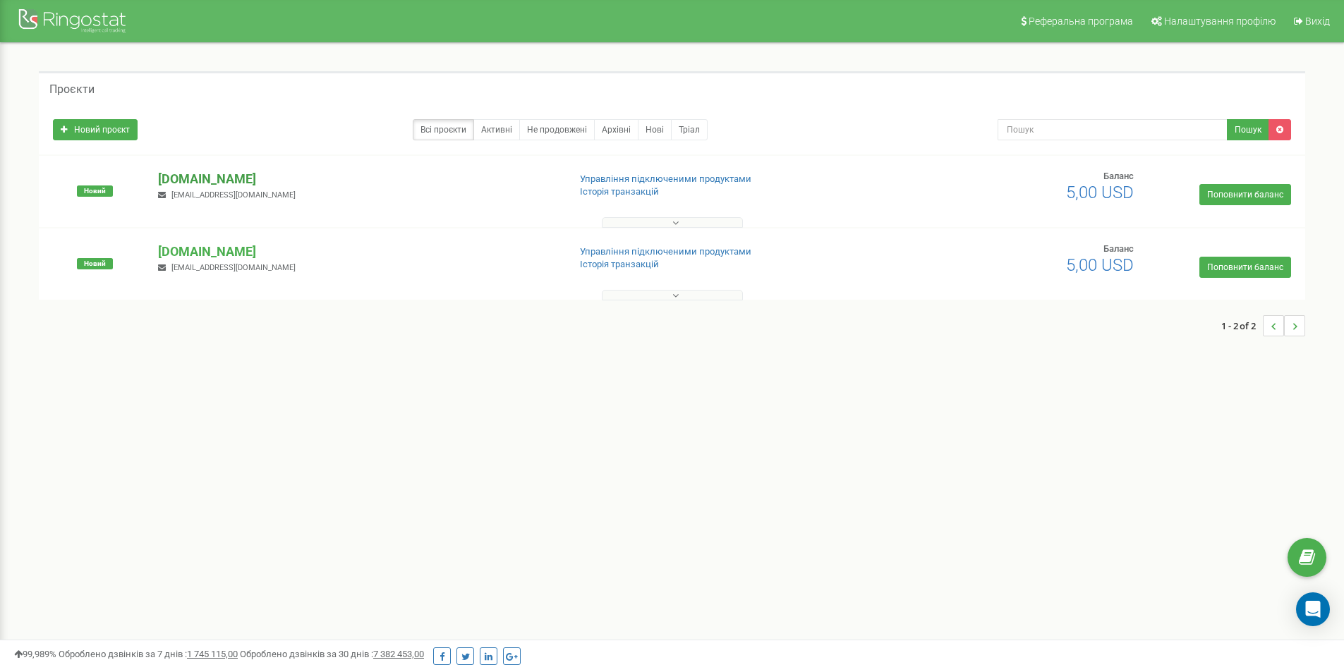
click at [219, 174] on p "[DOMAIN_NAME]" at bounding box center [357, 179] width 398 height 18
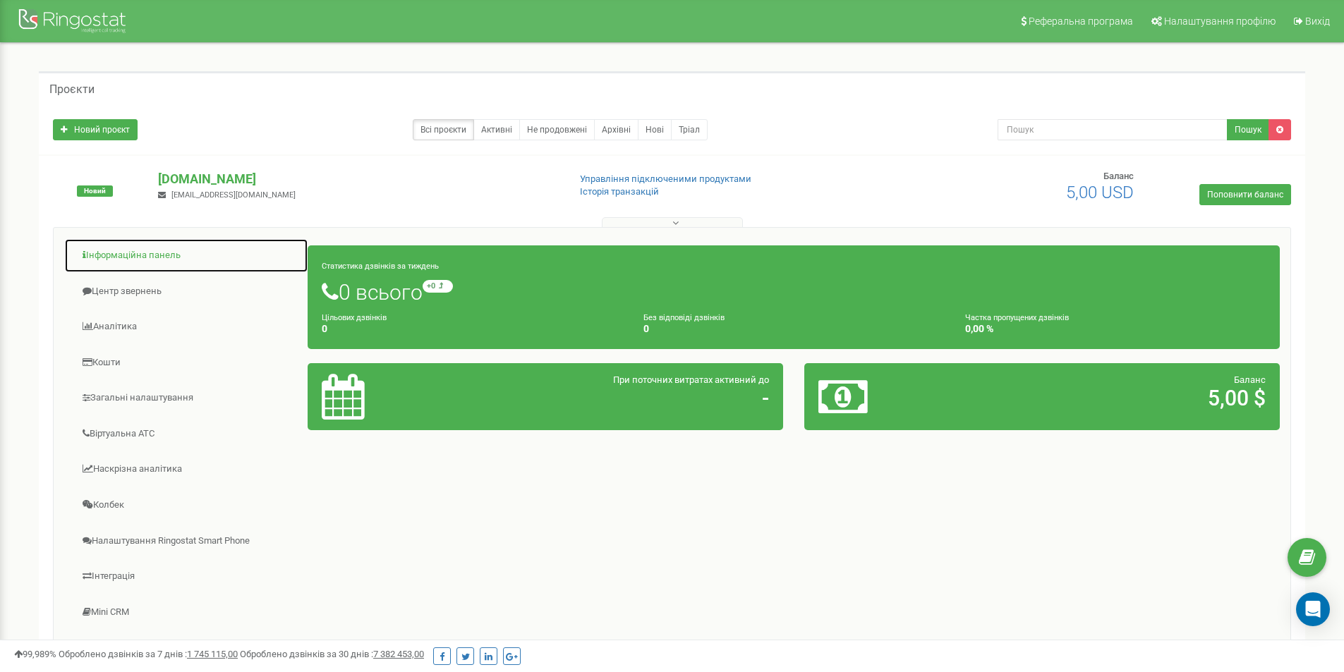
click at [156, 243] on link "Інформаційна панель" at bounding box center [186, 255] width 244 height 35
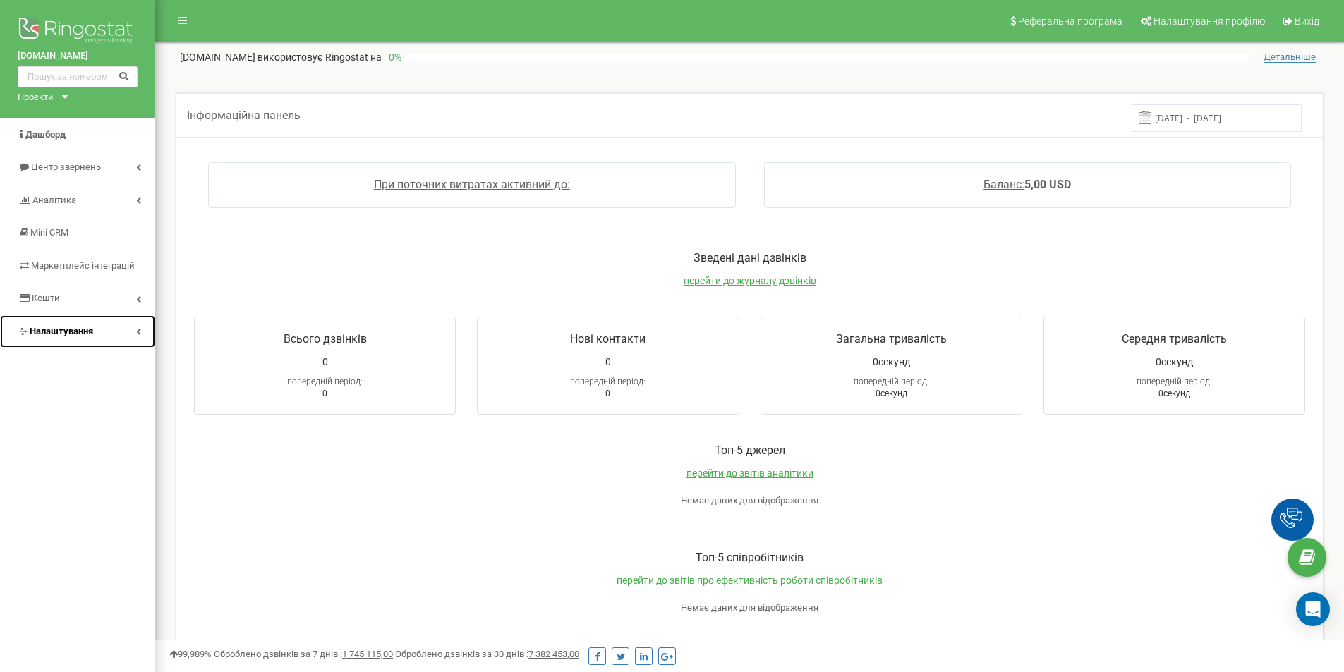
click at [113, 331] on link "Налаштування" at bounding box center [77, 331] width 155 height 33
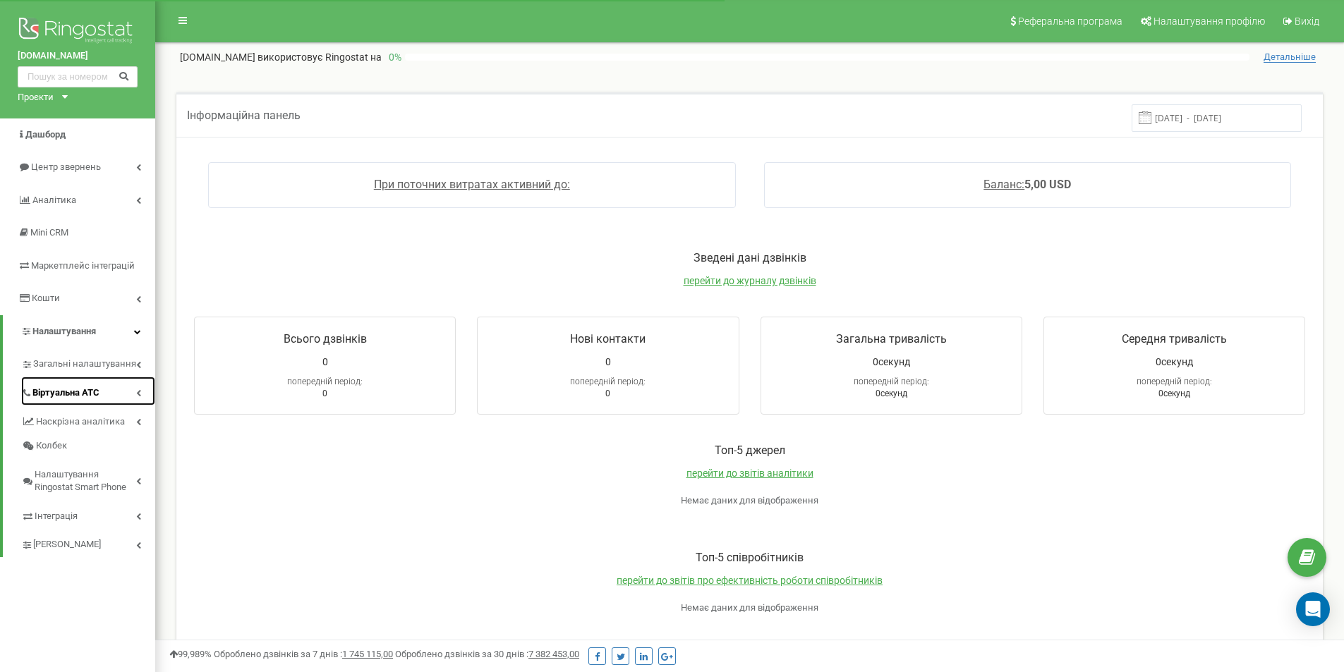
click at [127, 392] on link "Віртуальна АТС" at bounding box center [88, 391] width 134 height 29
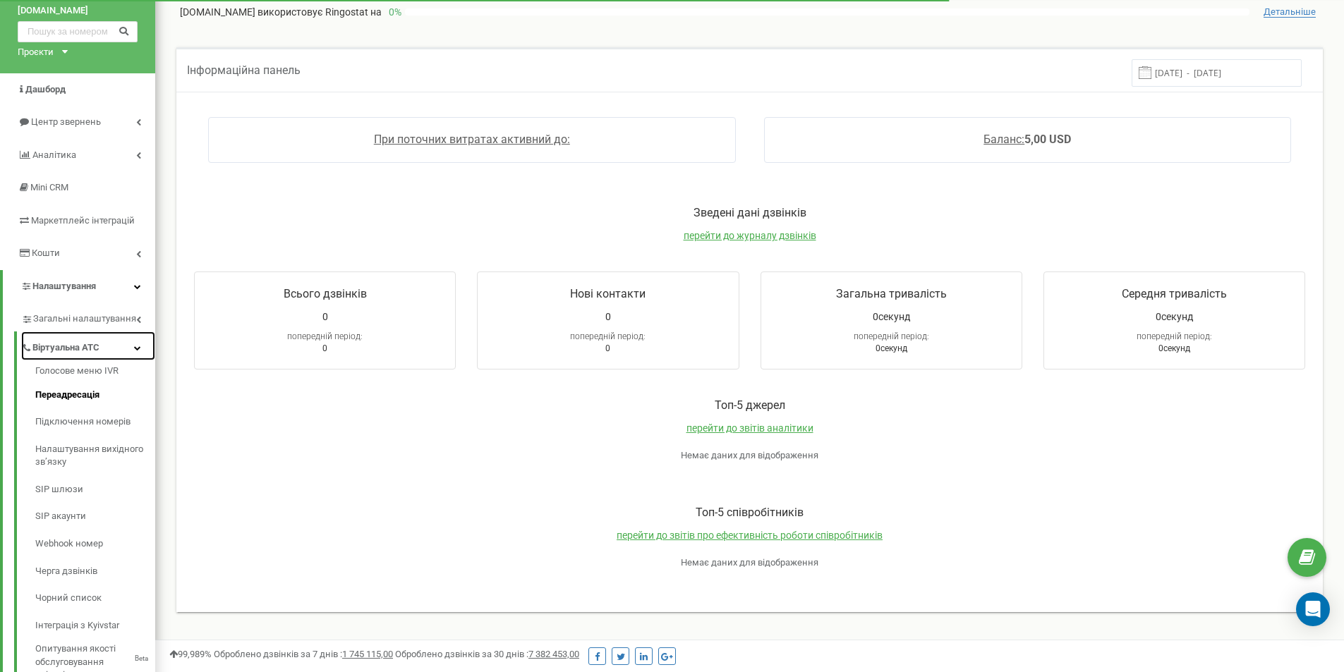
scroll to position [71, 0]
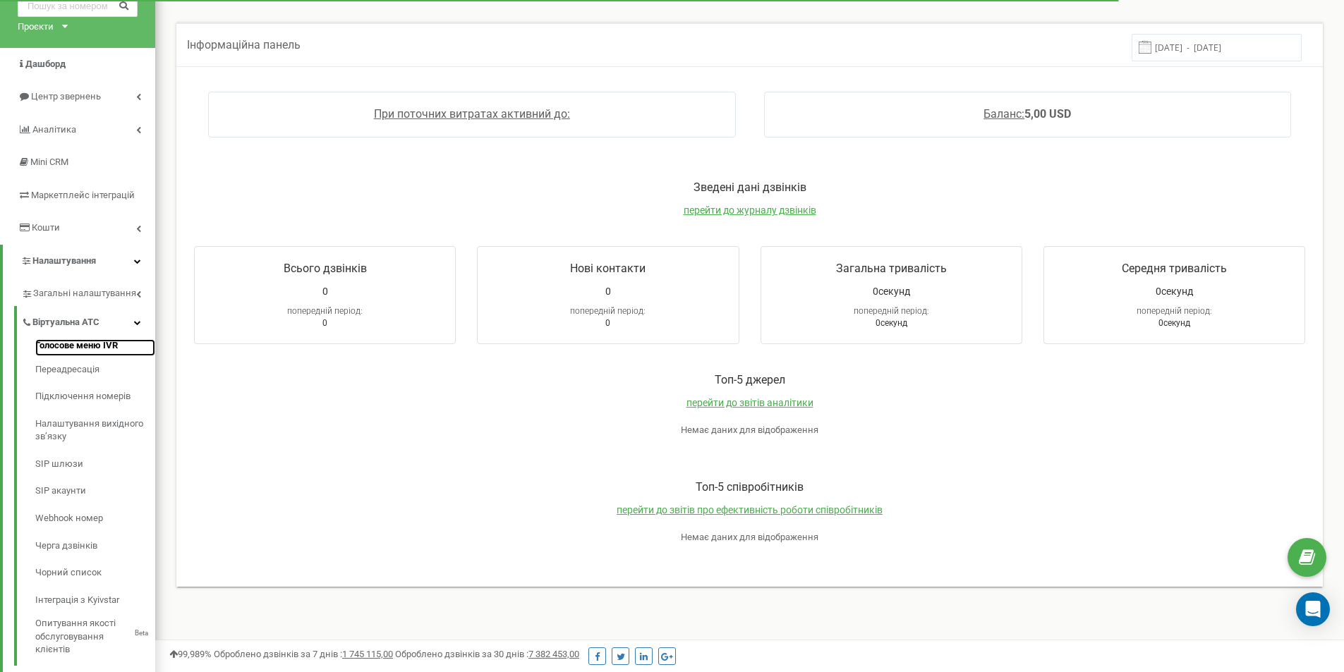
click at [100, 346] on link "Голосове меню IVR" at bounding box center [95, 347] width 120 height 17
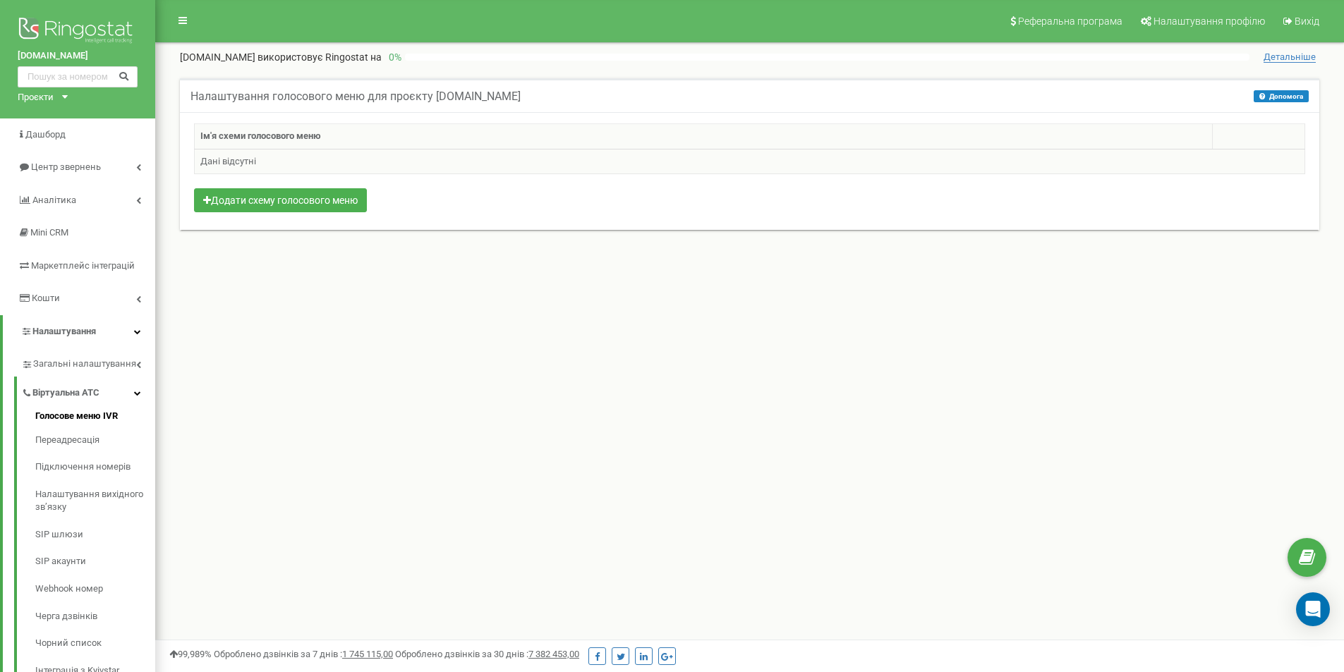
click at [262, 154] on td "Дані відсутні" at bounding box center [750, 161] width 1110 height 25
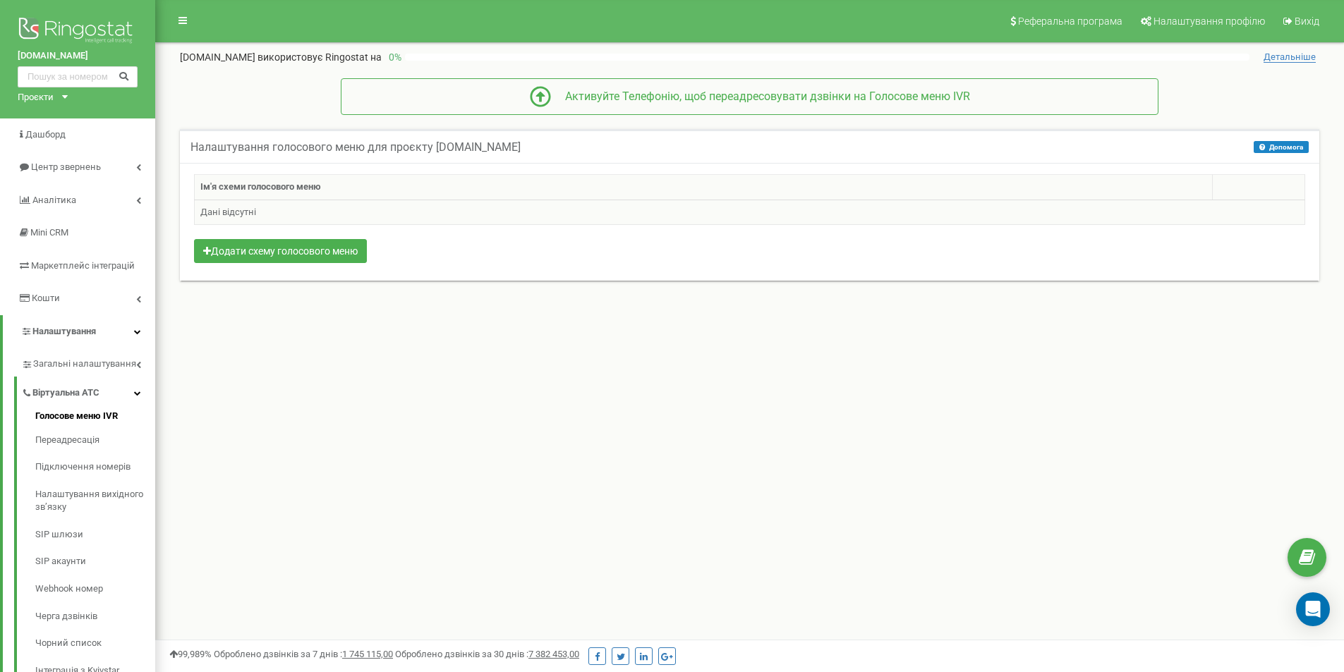
click at [269, 212] on td "Дані відсутні" at bounding box center [750, 212] width 1110 height 25
click at [263, 181] on th "Ім'я схеми голосового меню" at bounding box center [704, 187] width 1018 height 25
click at [308, 242] on button "Додати схему голосового меню" at bounding box center [280, 251] width 173 height 24
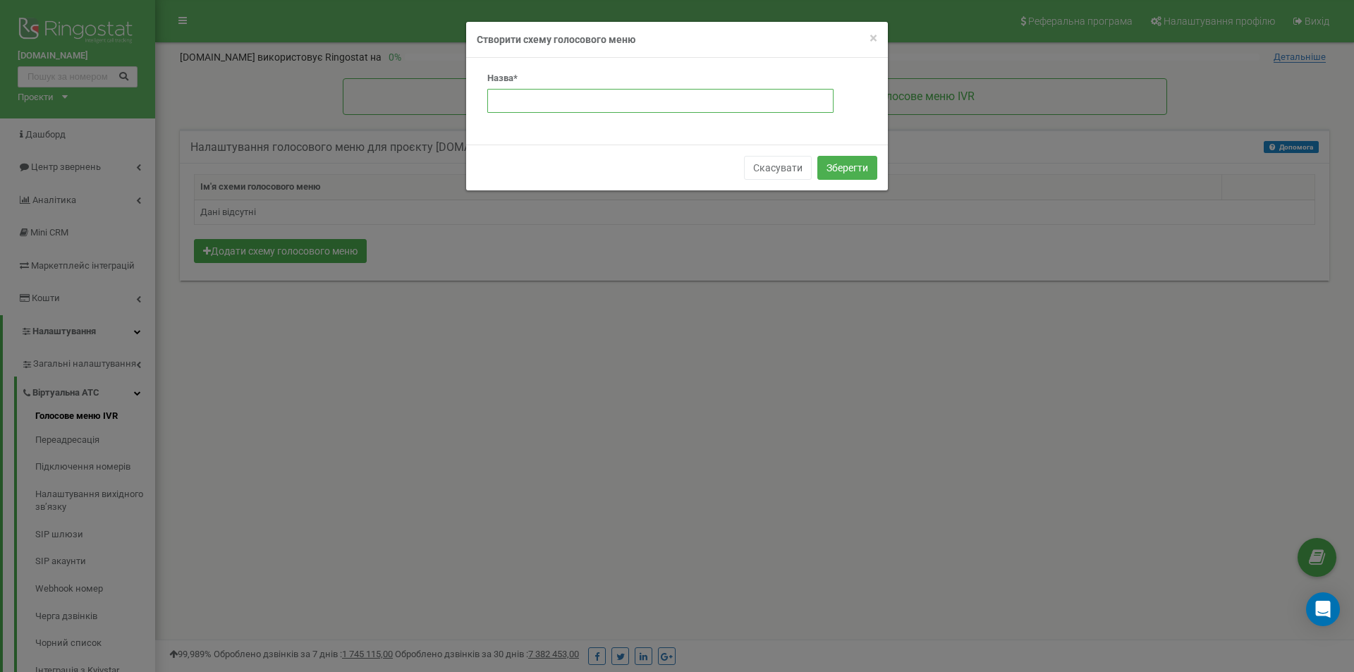
click at [560, 102] on input "text" at bounding box center [660, 101] width 346 height 24
drag, startPoint x: 554, startPoint y: 39, endPoint x: 654, endPoint y: 39, distance: 100.2
click at [654, 39] on h4 "Створити схему голосового меню" at bounding box center [677, 39] width 401 height 14
click at [593, 104] on input "text" at bounding box center [660, 101] width 346 height 24
type input "Голосове меню"
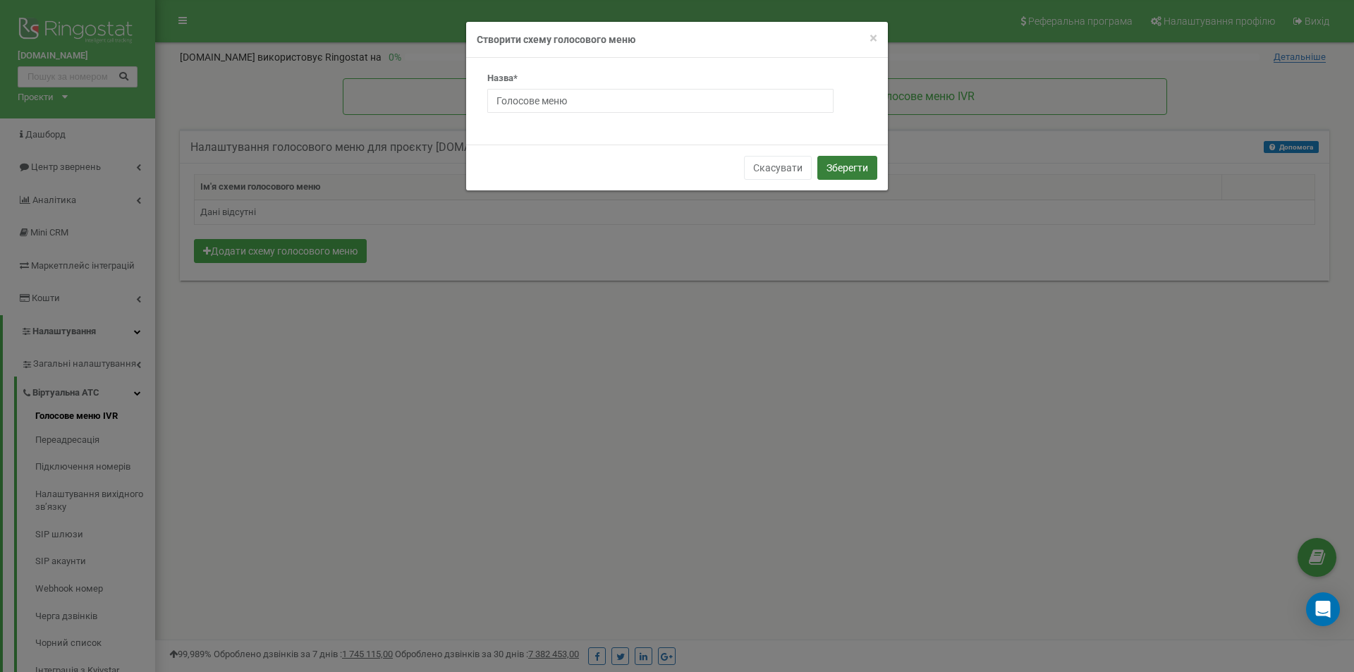
click at [846, 167] on button "Зберегти" at bounding box center [847, 168] width 60 height 24
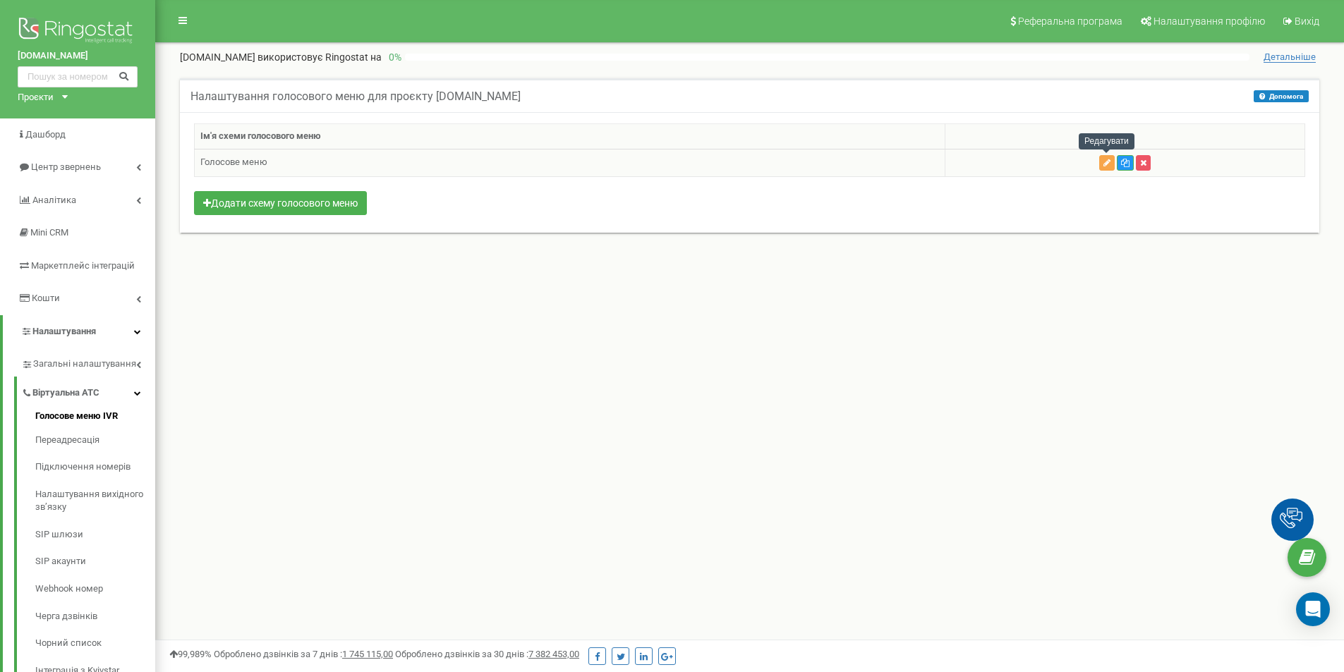
click at [1109, 162] on icon "button" at bounding box center [1106, 163] width 7 height 8
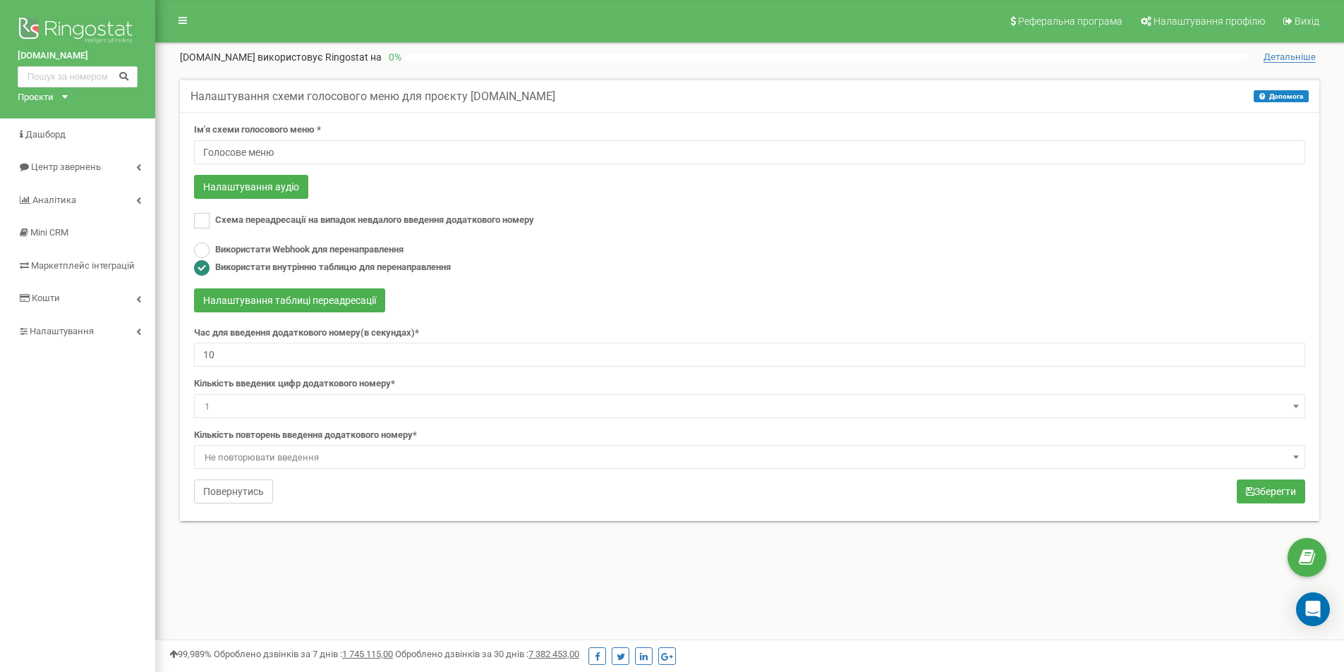
click at [221, 486] on button "Повернутись" at bounding box center [233, 492] width 79 height 24
click at [248, 497] on button "Повернутись" at bounding box center [233, 492] width 79 height 24
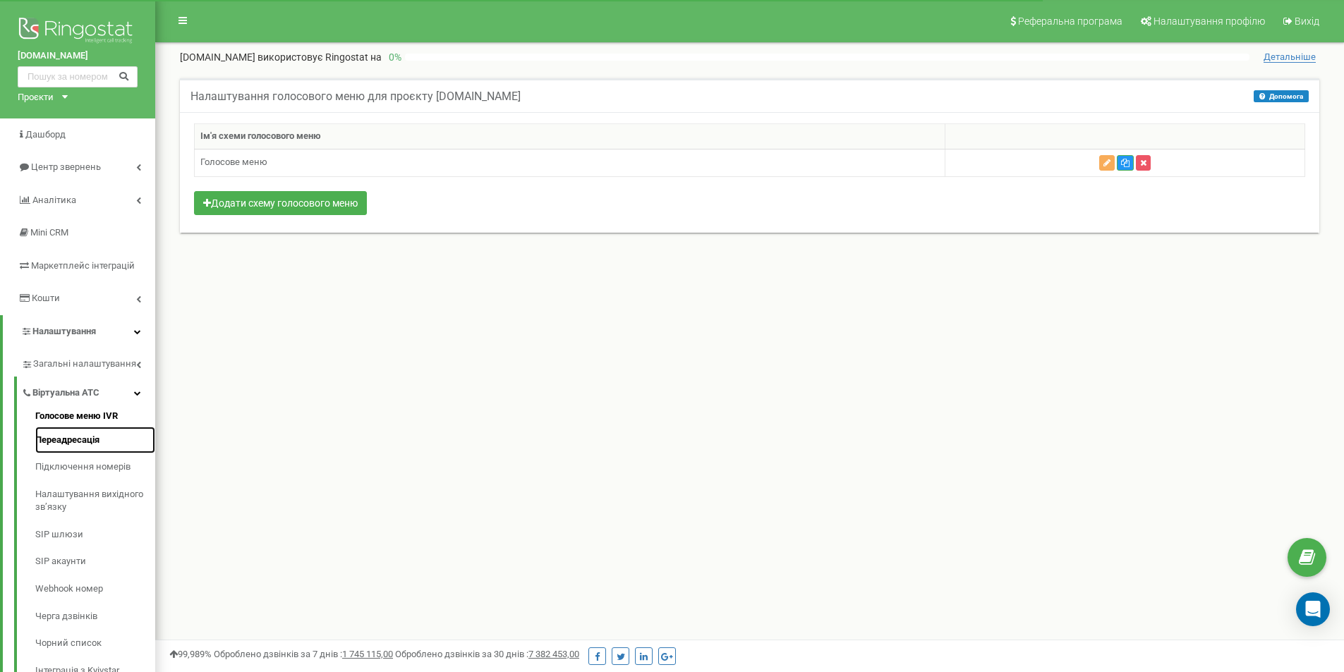
click at [103, 427] on link "Переадресація" at bounding box center [95, 441] width 120 height 28
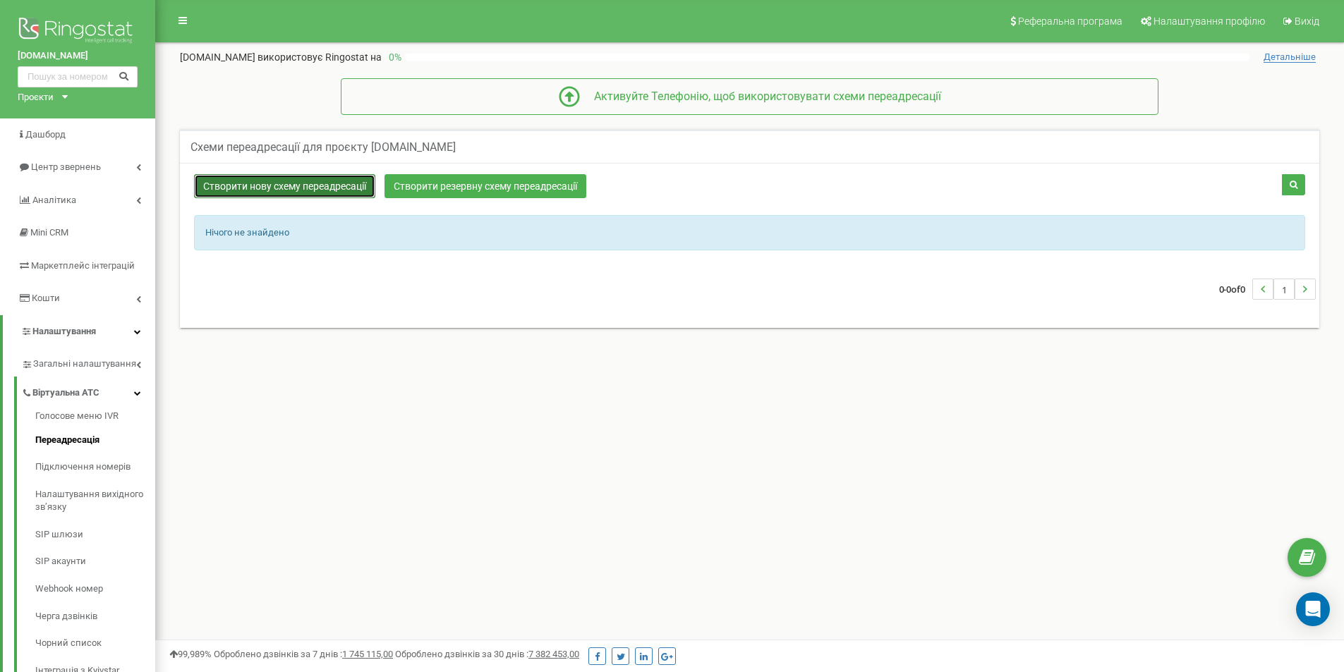
click at [296, 180] on link "Створити нову схему переадресації" at bounding box center [284, 186] width 181 height 24
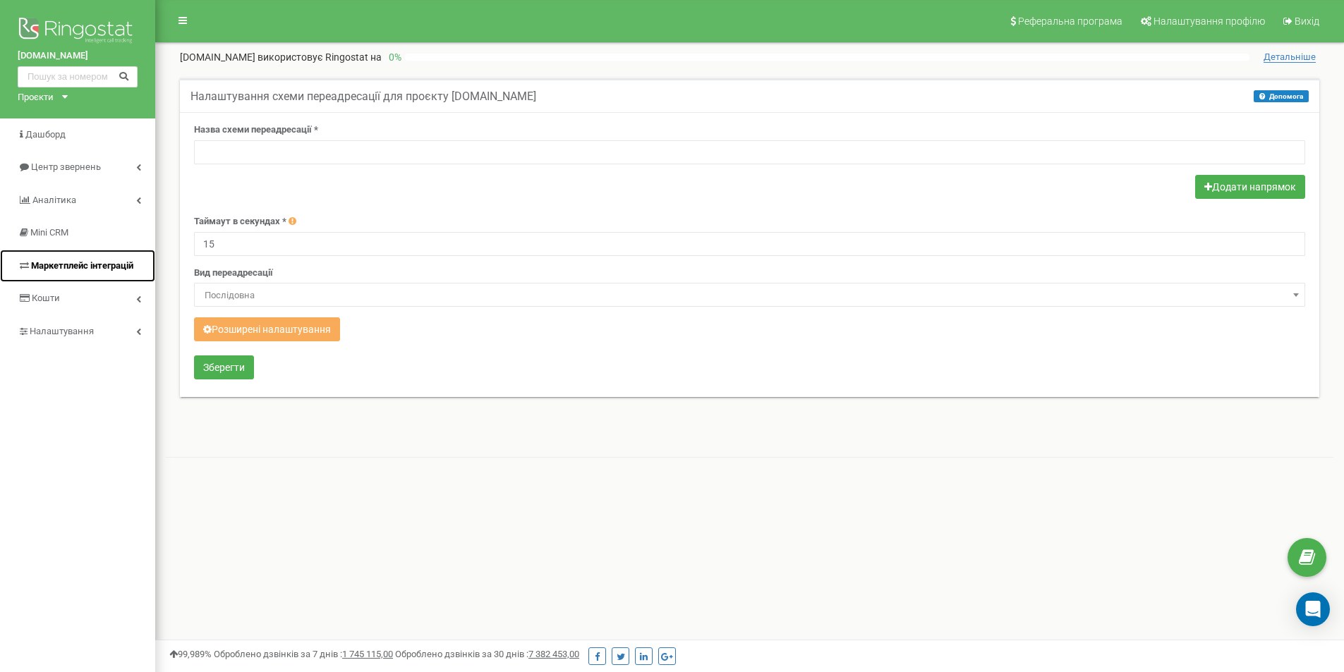
click at [92, 258] on link "Маркетплейс інтеграцій" at bounding box center [77, 266] width 155 height 33
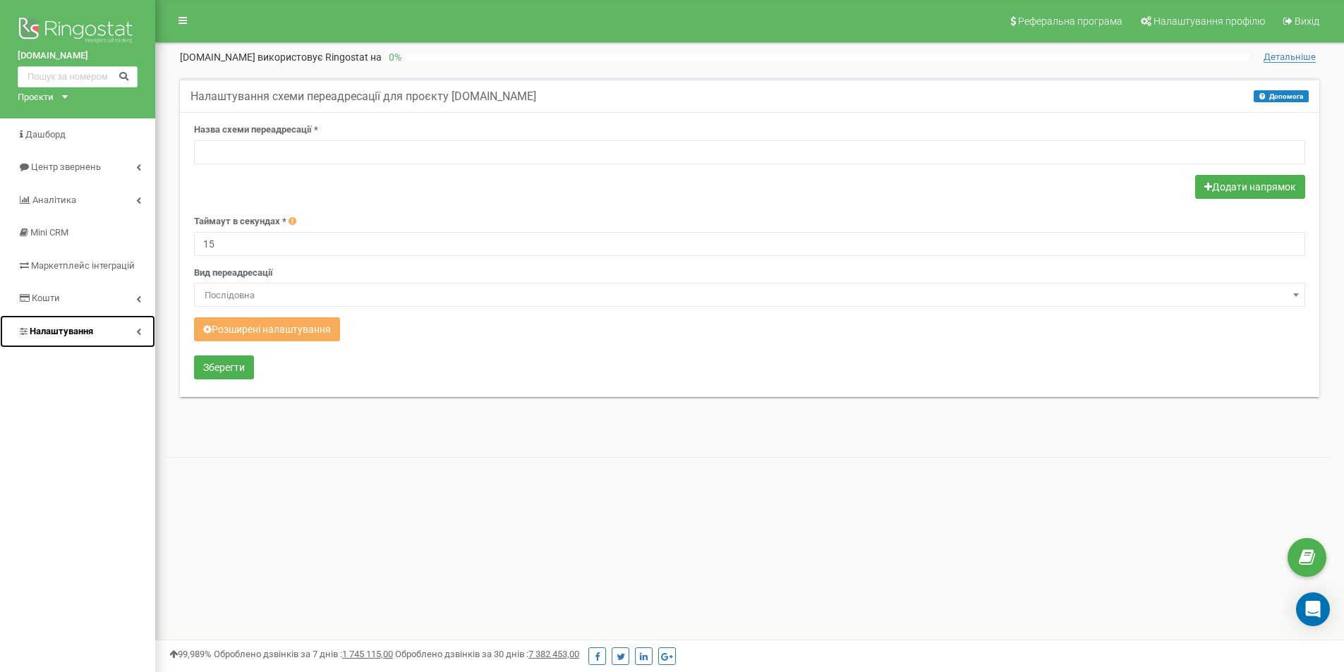
click at [70, 331] on span "Налаштування" at bounding box center [61, 331] width 63 height 11
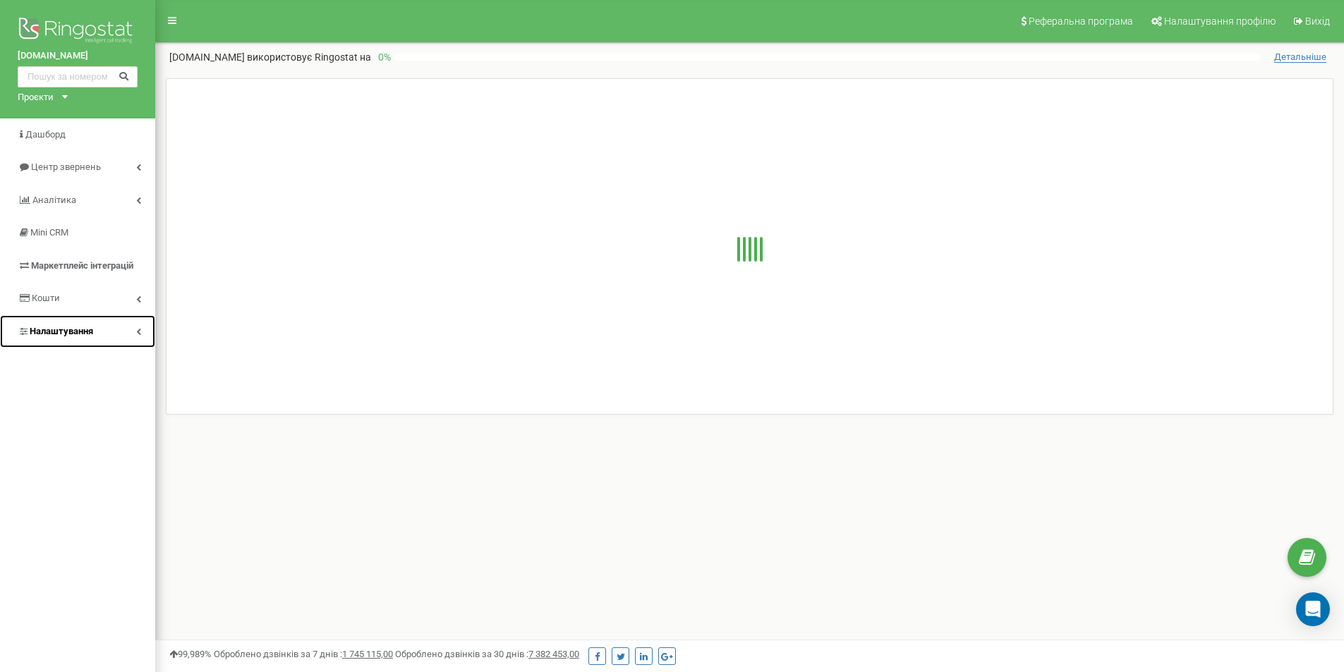
click at [76, 324] on link "Налаштування" at bounding box center [77, 331] width 155 height 33
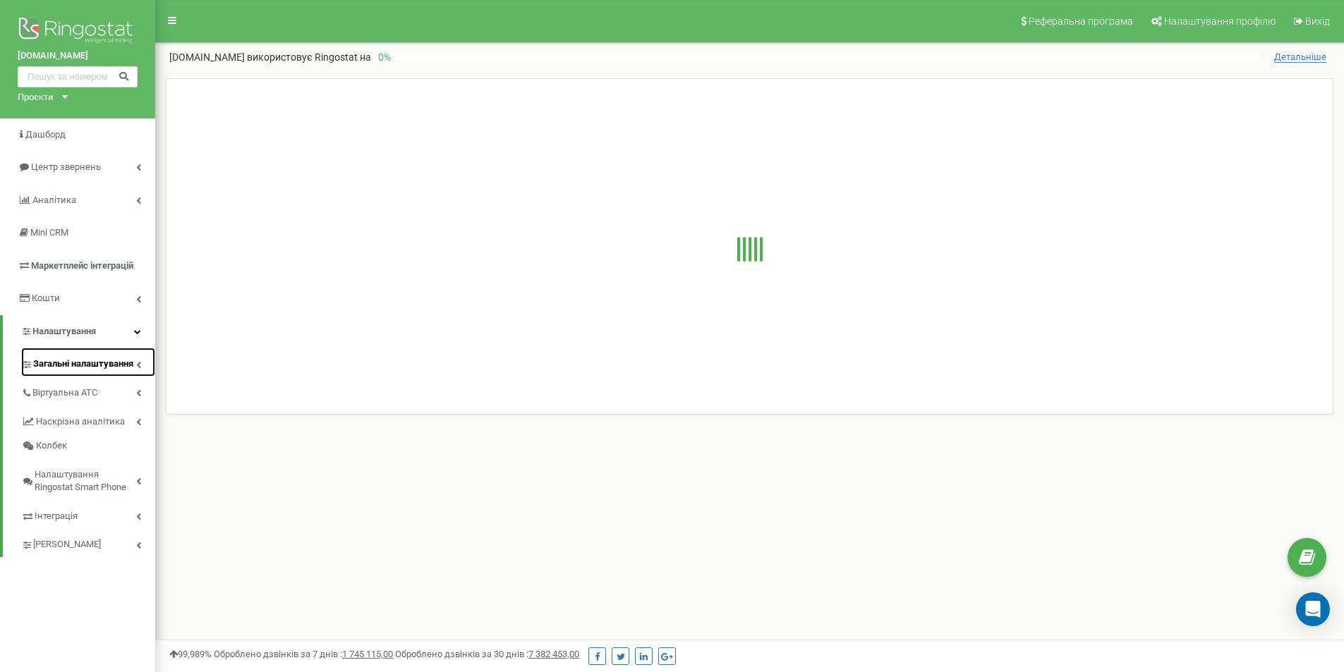
click at [99, 365] on span "Загальні налаштування" at bounding box center [83, 364] width 100 height 13
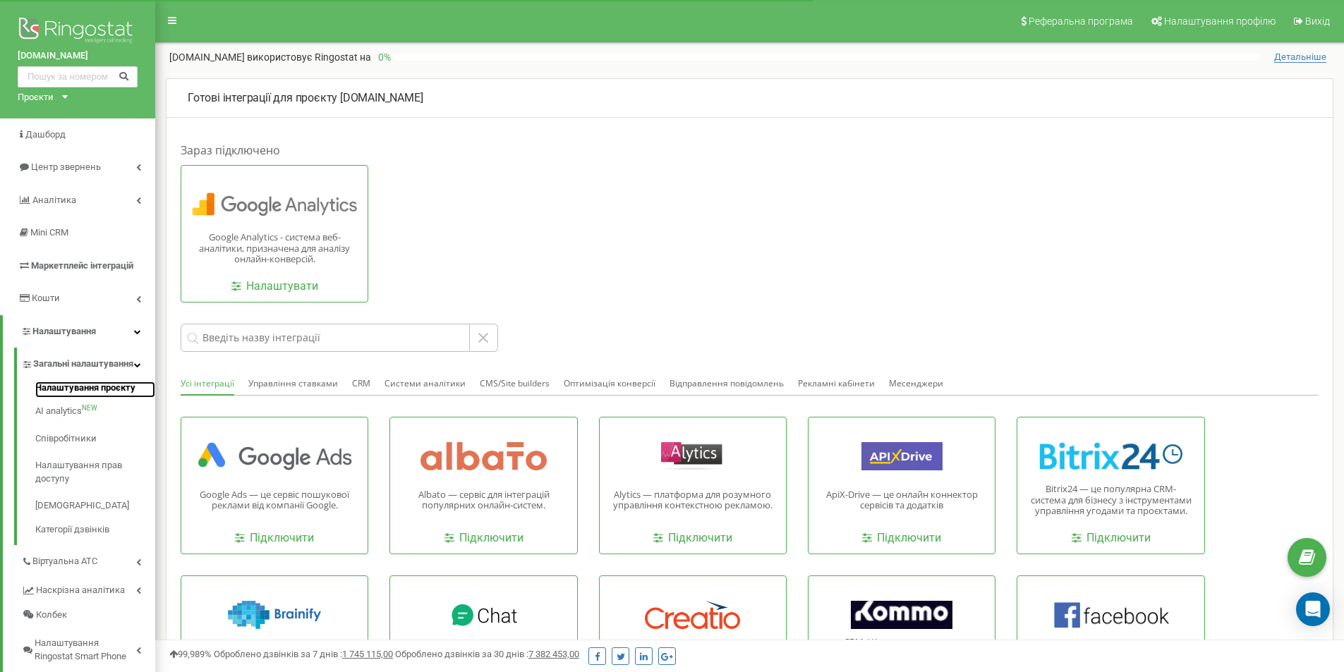
click at [113, 398] on link "Налаштування проєкту" at bounding box center [95, 390] width 120 height 17
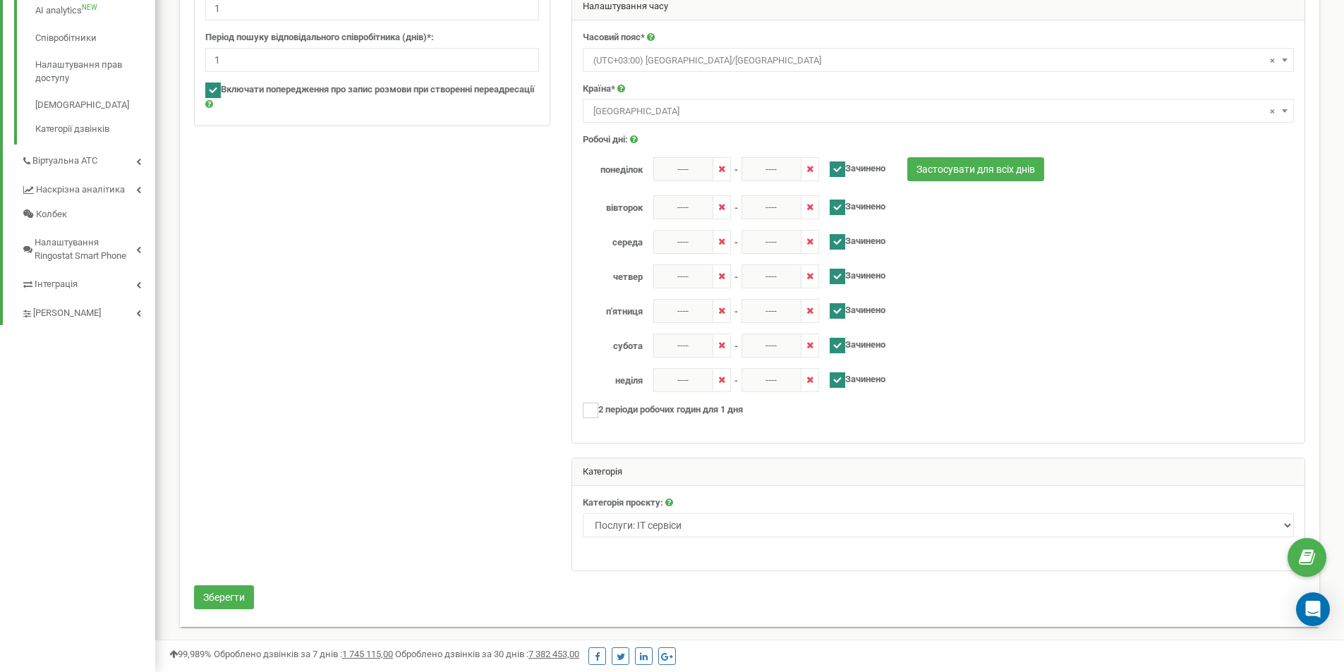
scroll to position [401, 0]
click at [462, 324] on div at bounding box center [749, 153] width 1132 height 863
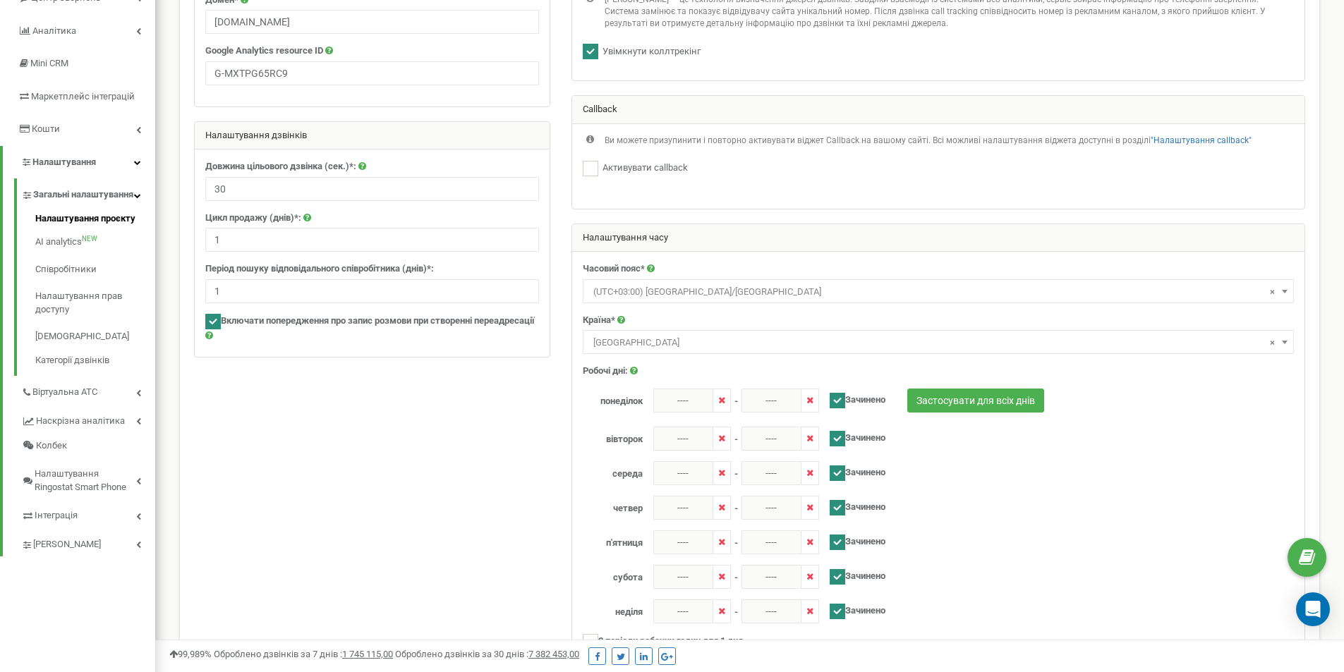
scroll to position [0, 0]
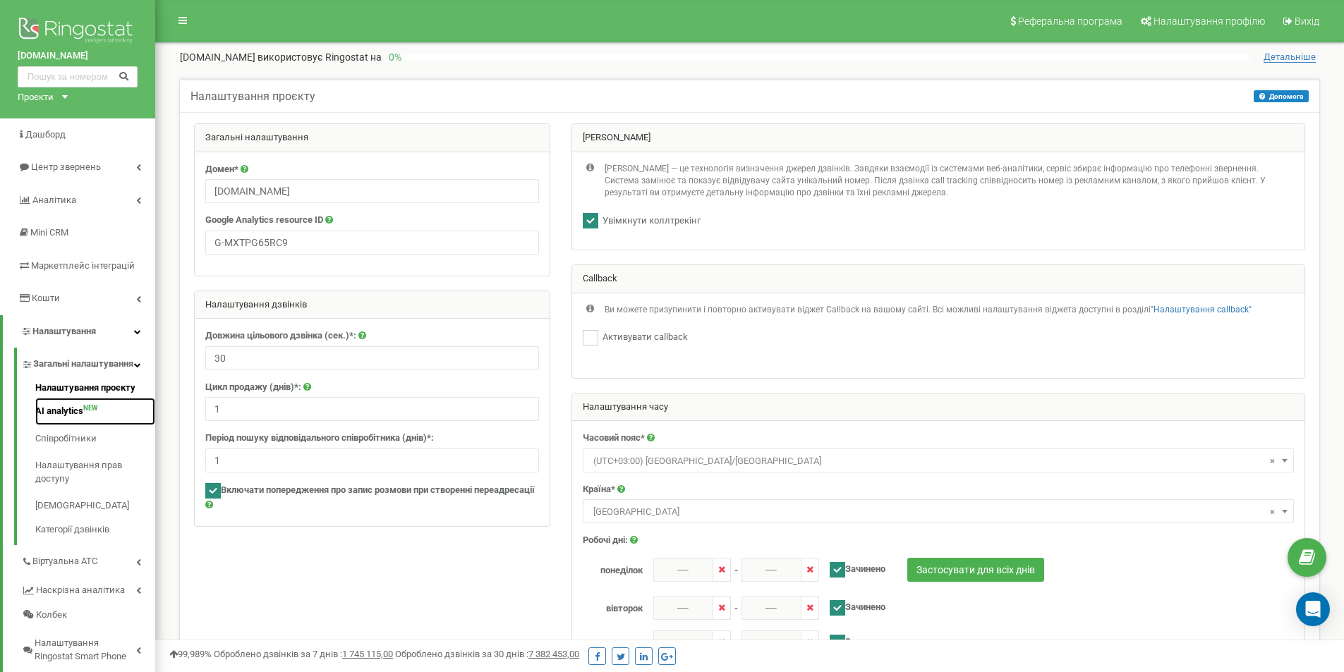
click at [107, 425] on link "AI analytics NEW" at bounding box center [95, 412] width 120 height 28
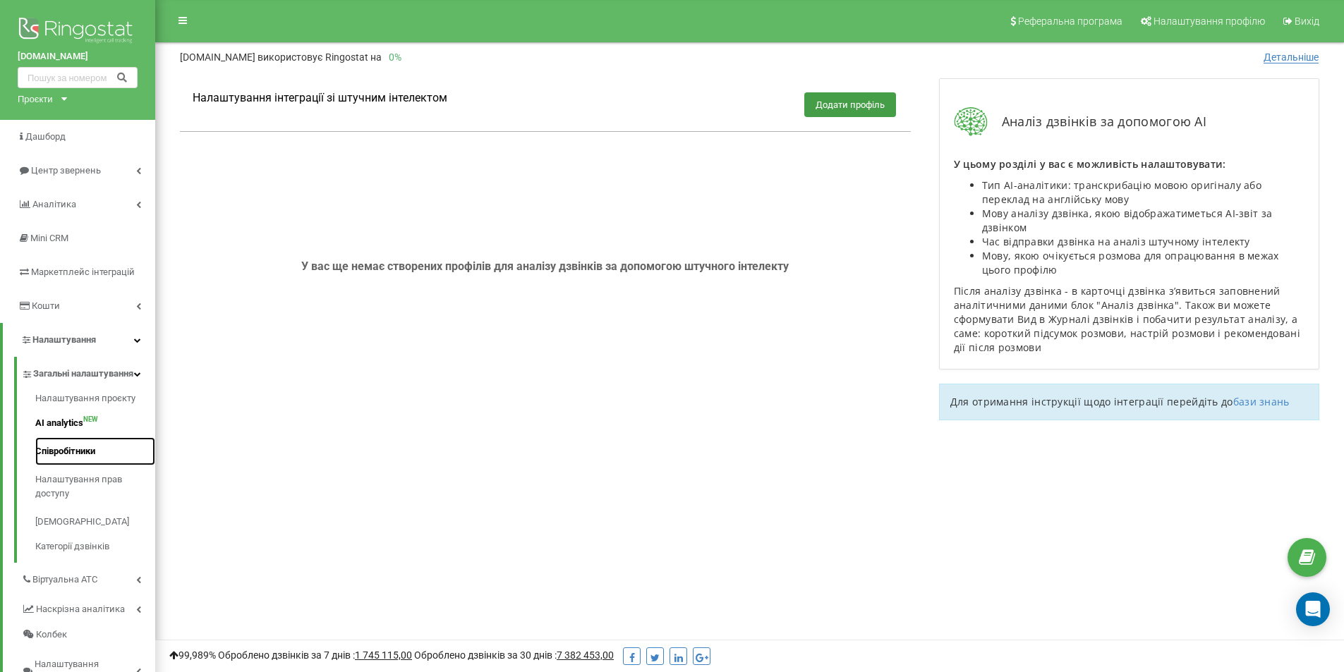
click at [78, 465] on link "Співробітники" at bounding box center [95, 451] width 120 height 28
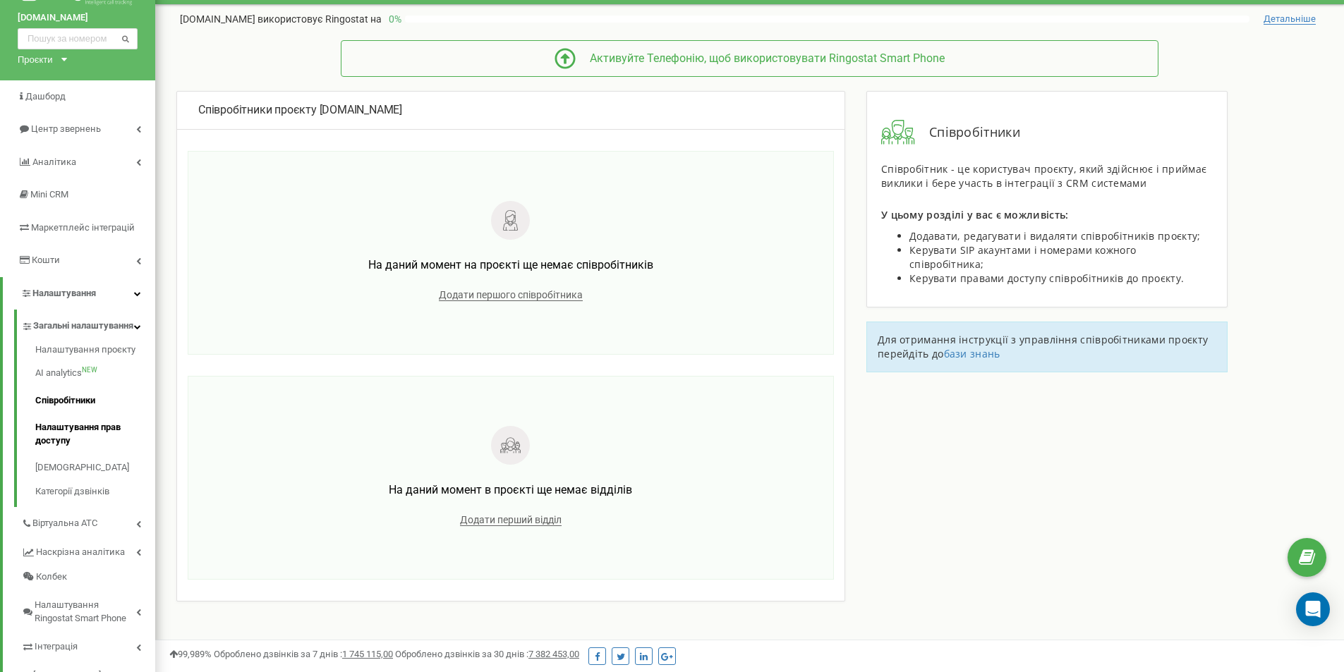
scroll to position [71, 0]
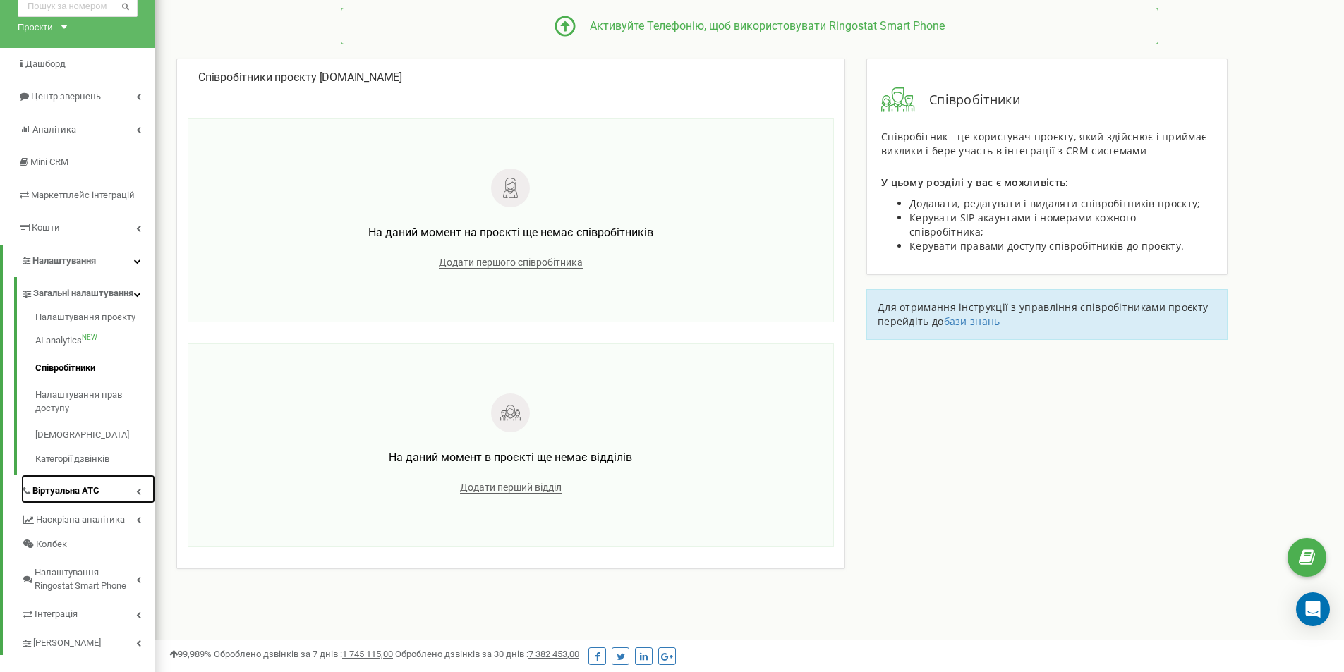
click at [106, 497] on link "Віртуальна АТС" at bounding box center [88, 489] width 134 height 29
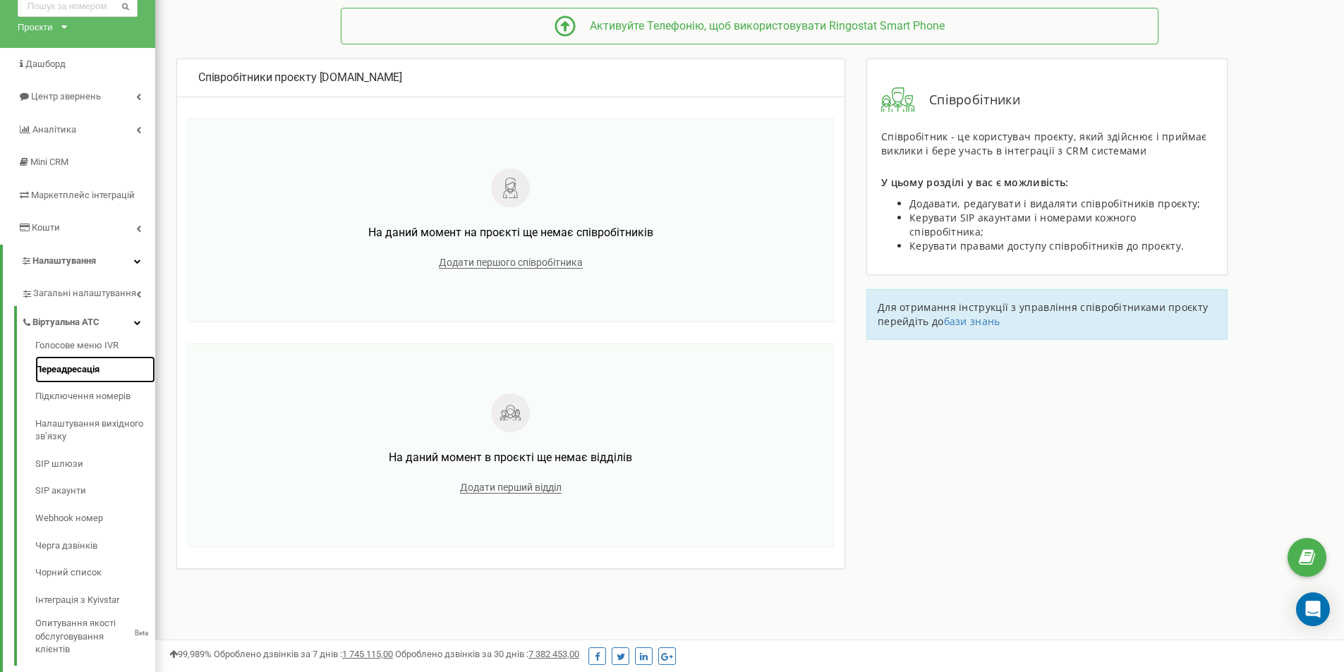
click at [109, 379] on link "Переадресація" at bounding box center [95, 370] width 120 height 28
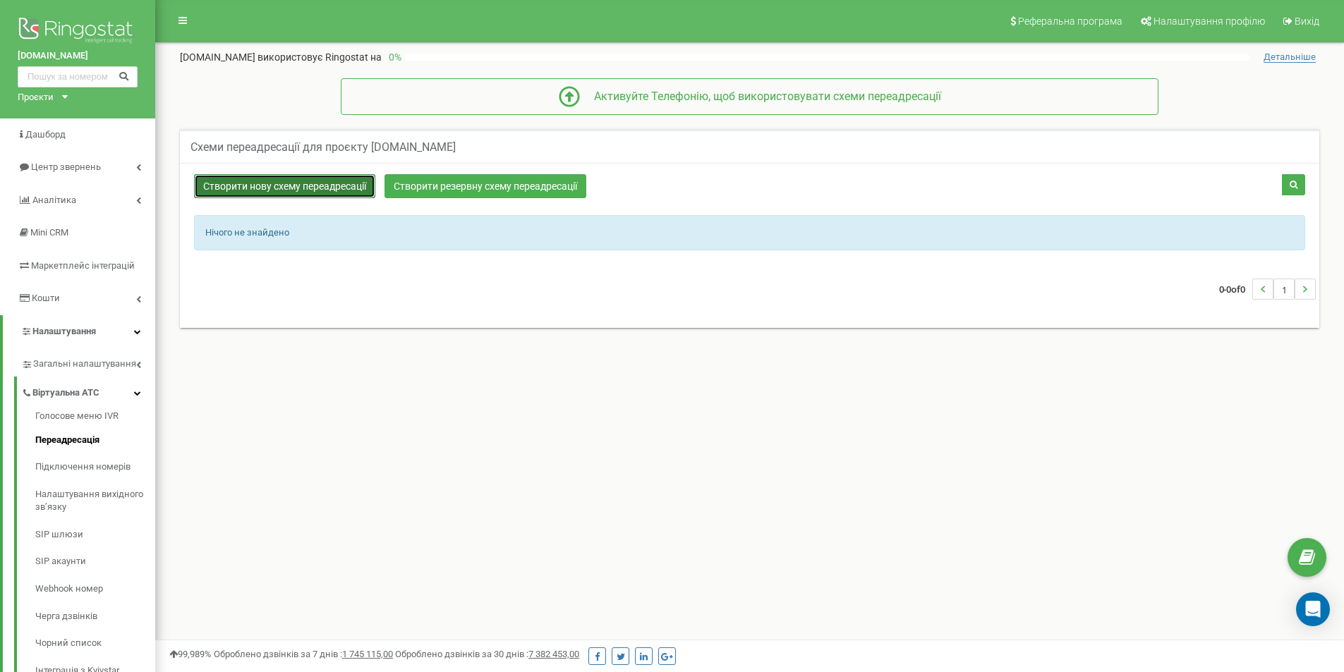
click at [317, 188] on link "Створити нову схему переадресації" at bounding box center [284, 186] width 181 height 24
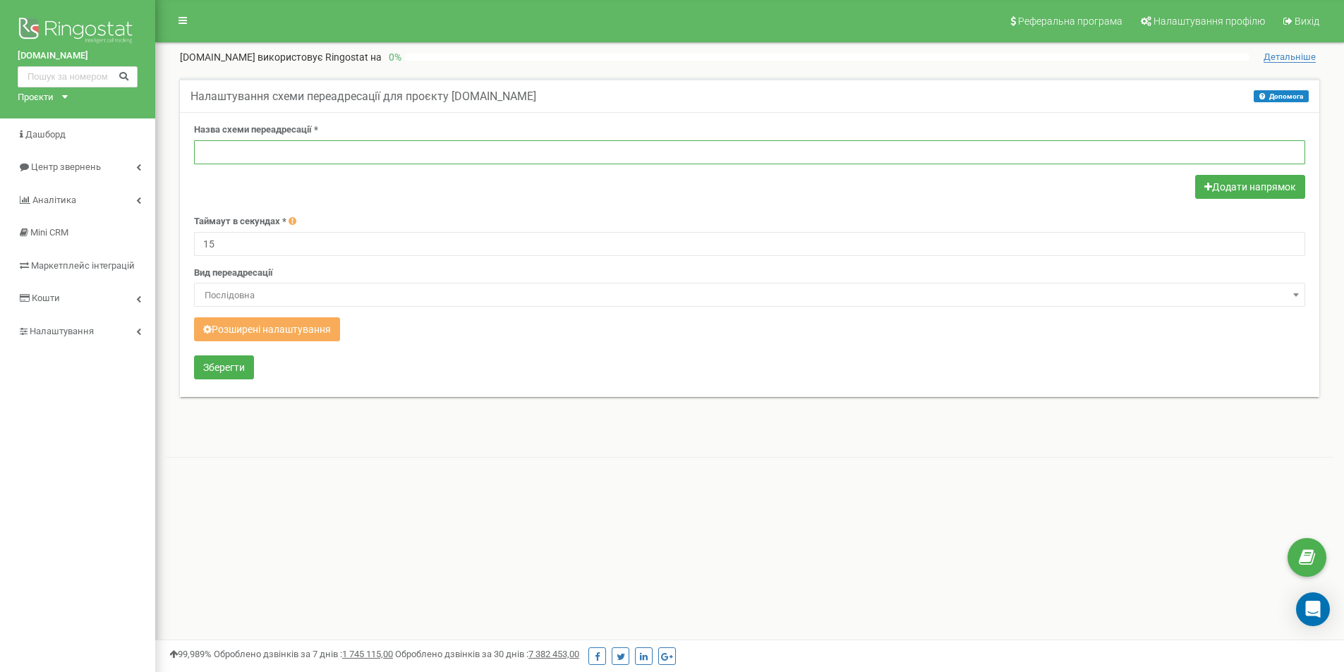
click at [285, 150] on input "text" at bounding box center [749, 152] width 1111 height 24
type input "Схема"
click at [1231, 189] on button "Додати напрямок" at bounding box center [1250, 187] width 110 height 24
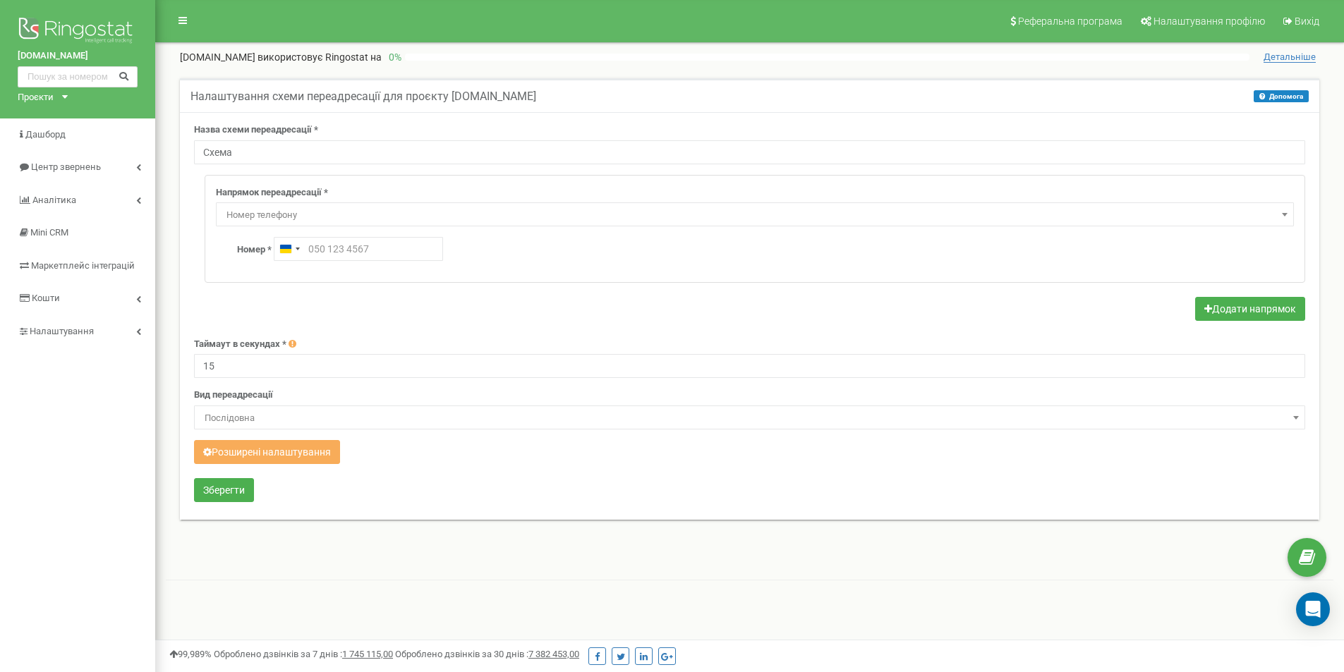
click at [285, 209] on span "Номер телефону" at bounding box center [755, 215] width 1068 height 20
click at [286, 209] on span "Номер телефону" at bounding box center [755, 215] width 1068 height 20
